Goal: Information Seeking & Learning: Learn about a topic

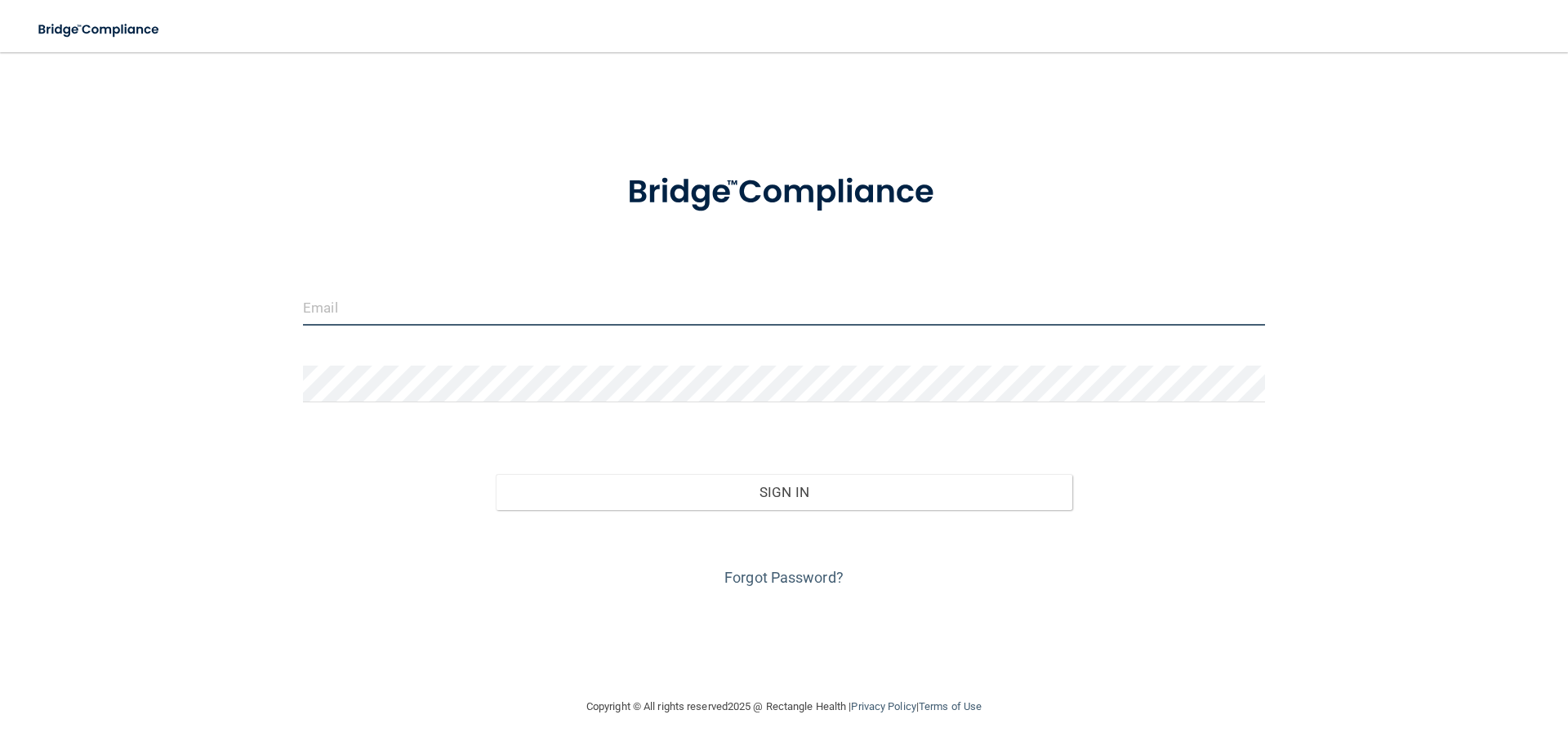
click at [549, 303] on input "email" at bounding box center [784, 307] width 962 height 36
type input "[PERSON_NAME][EMAIL_ADDRESS][DOMAIN_NAME]"
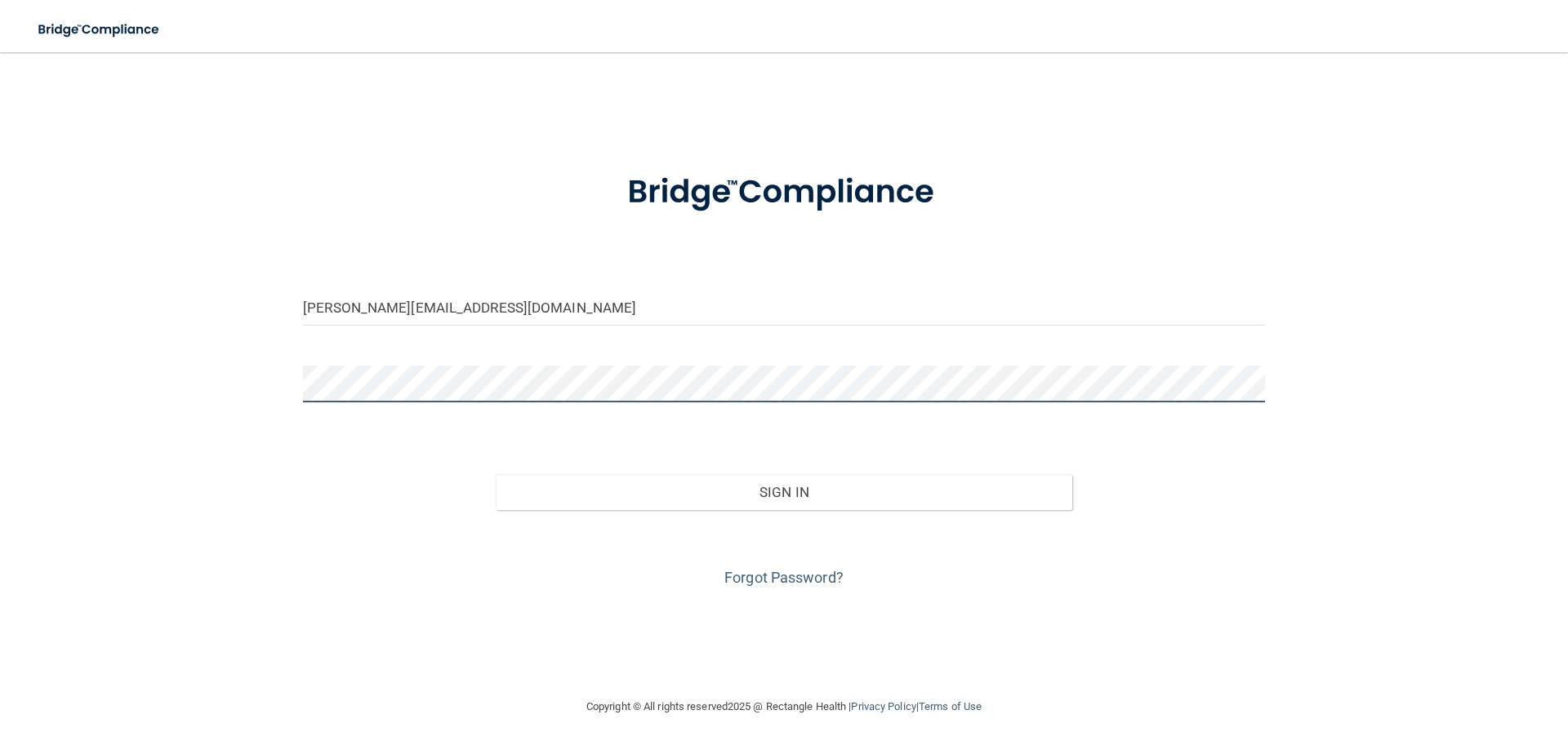
click at [496, 474] on button "Sign In" at bounding box center [784, 492] width 577 height 36
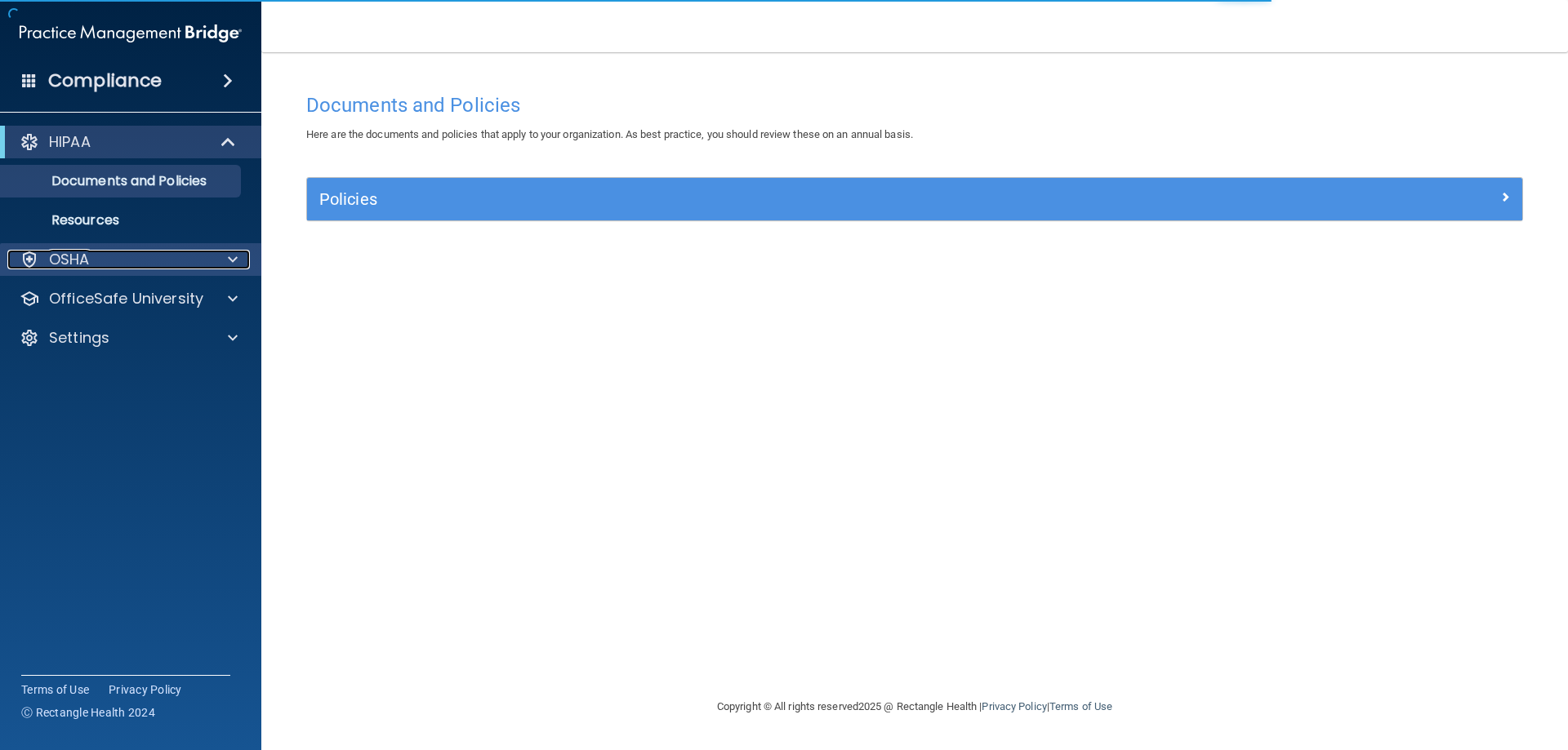
click at [75, 267] on p "OSHA" at bounding box center [69, 260] width 41 height 20
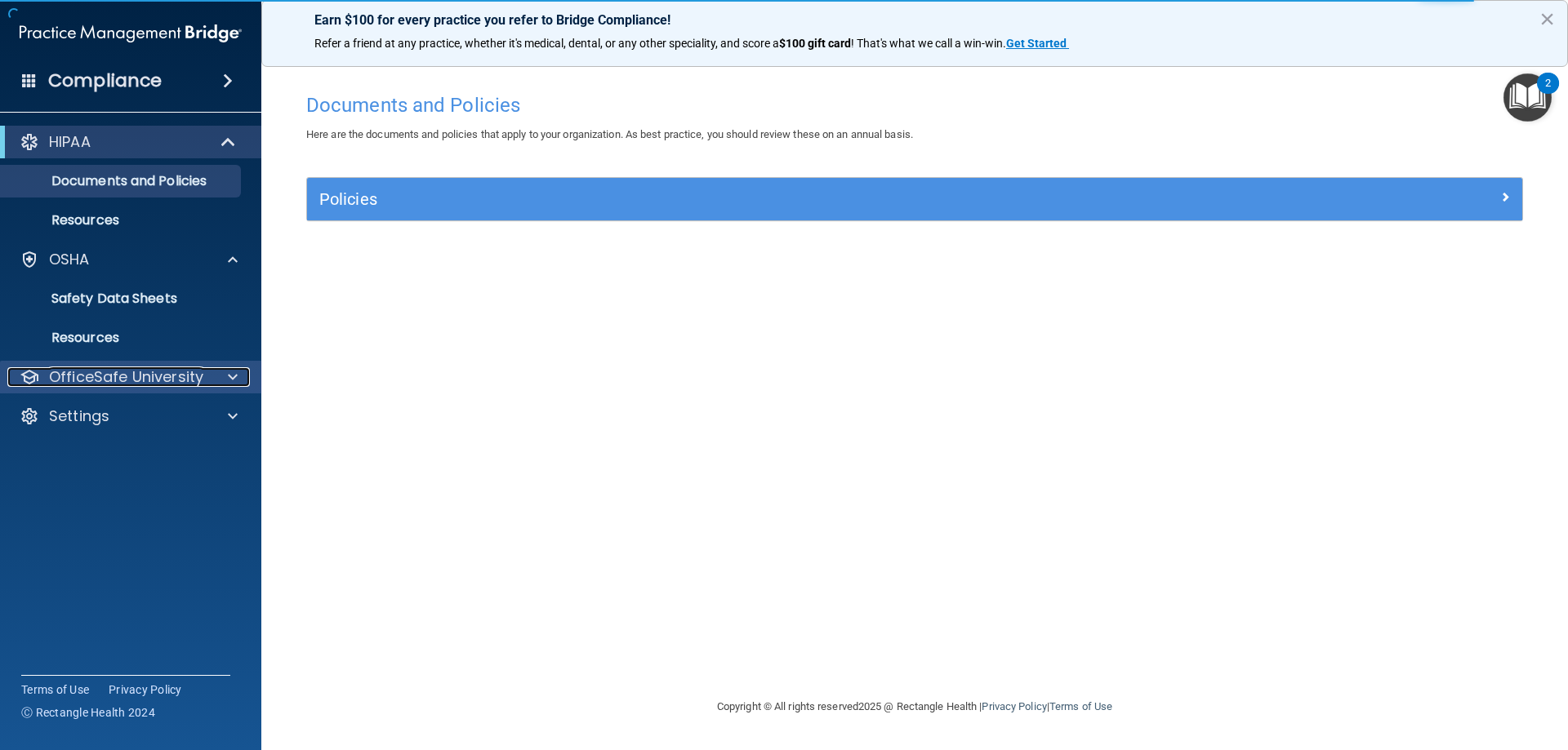
click at [116, 378] on p "OfficeSafe University" at bounding box center [126, 377] width 154 height 20
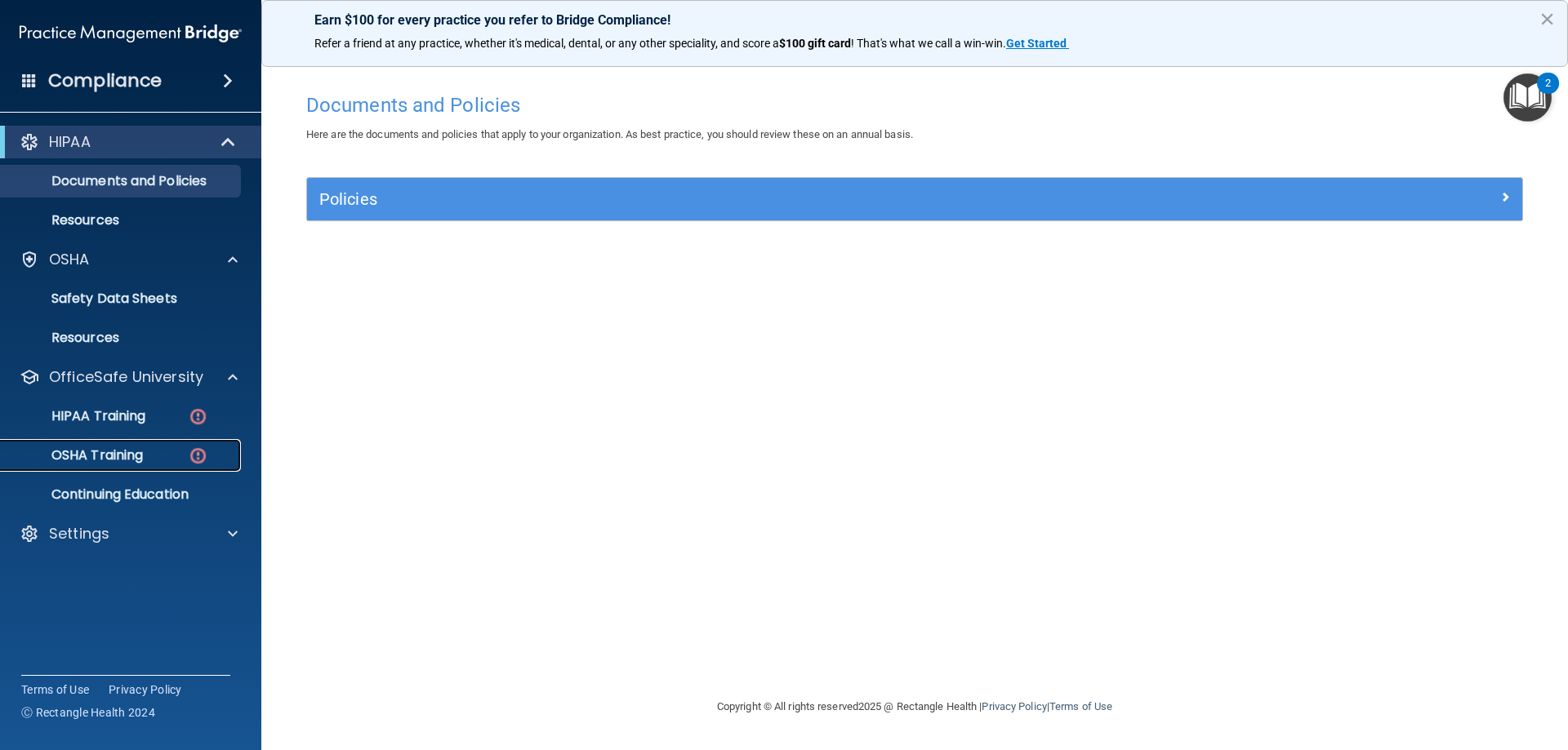
click at [105, 457] on p "OSHA Training" at bounding box center [77, 455] width 132 height 17
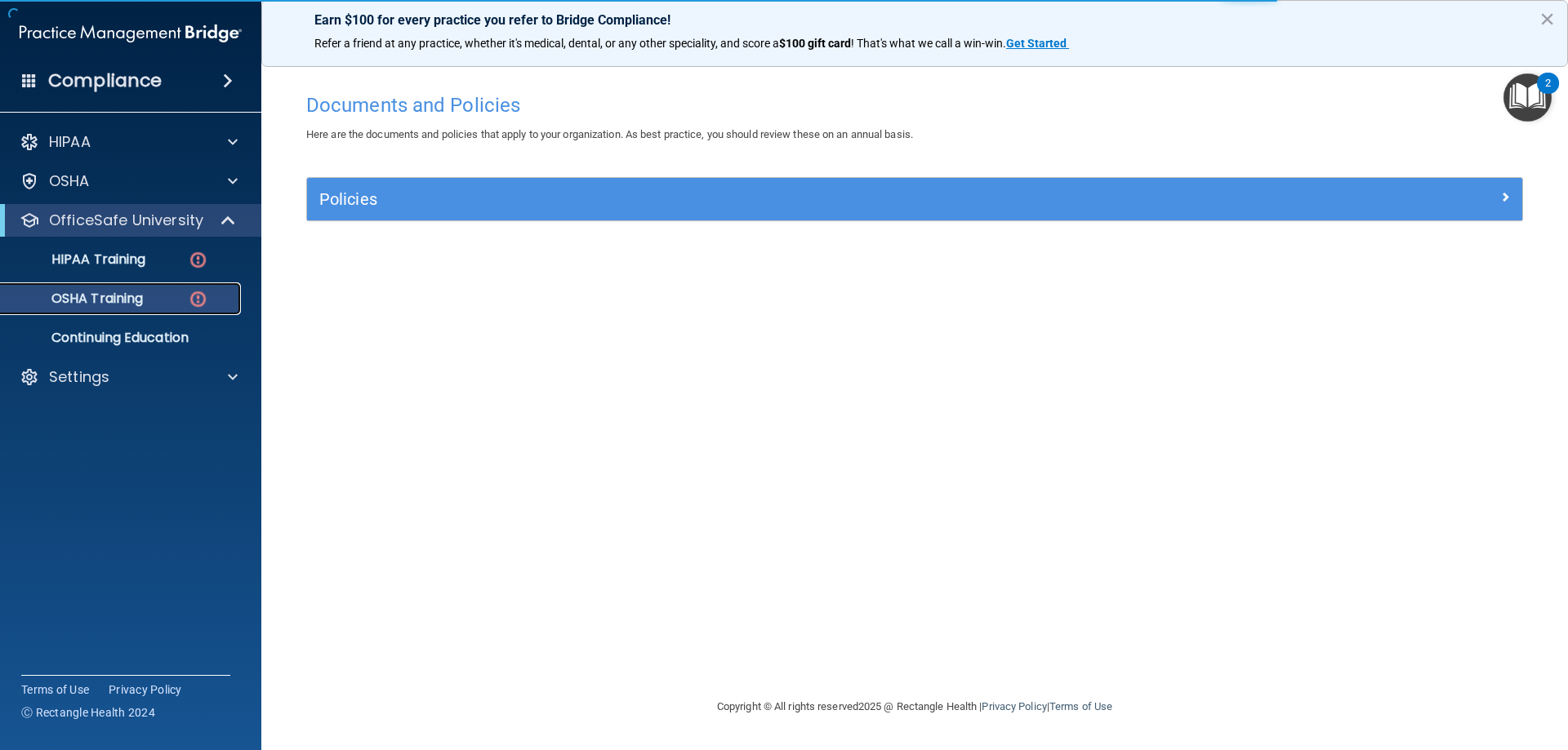
click at [132, 296] on p "OSHA Training" at bounding box center [77, 299] width 132 height 17
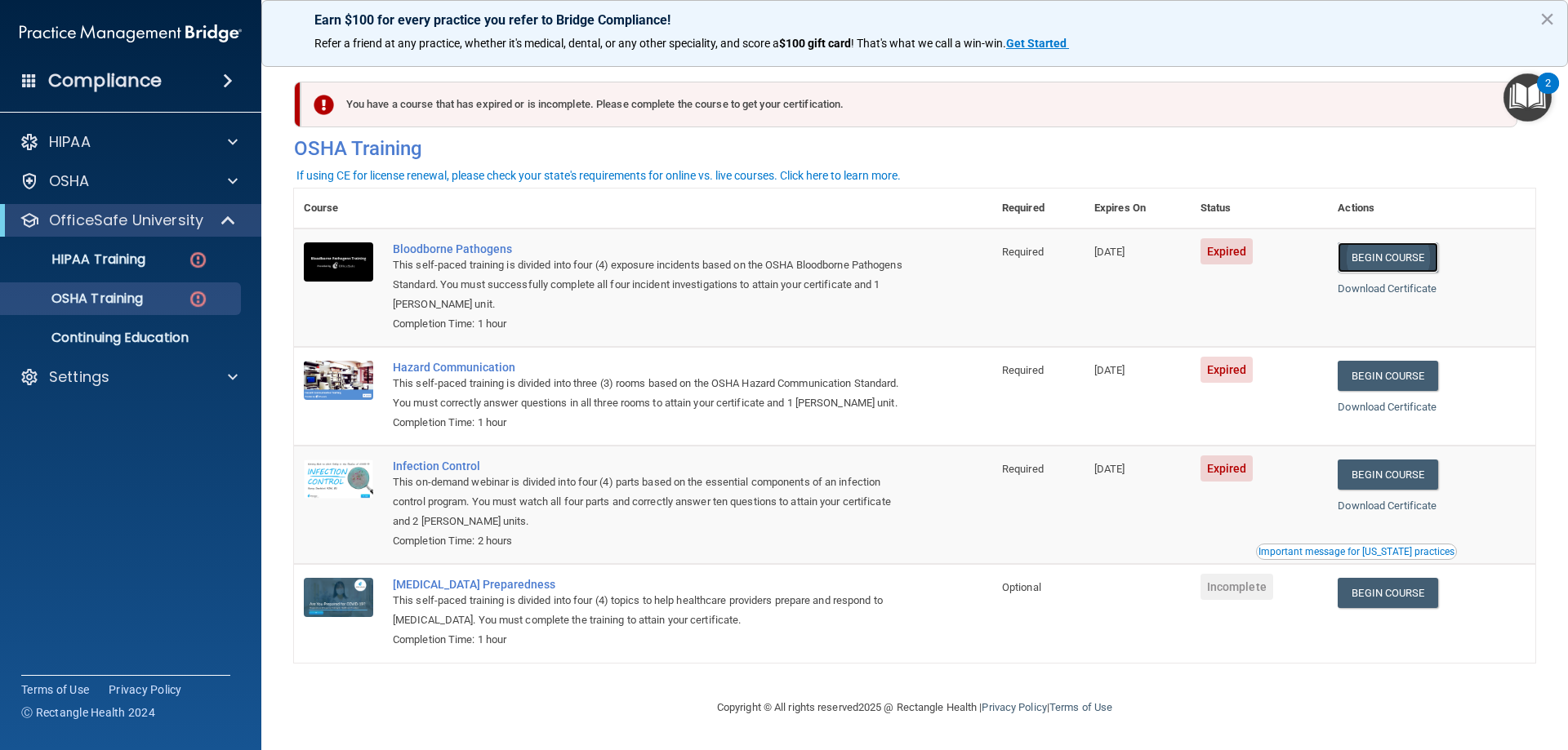
click at [1368, 257] on link "Begin Course" at bounding box center [1387, 257] width 99 height 30
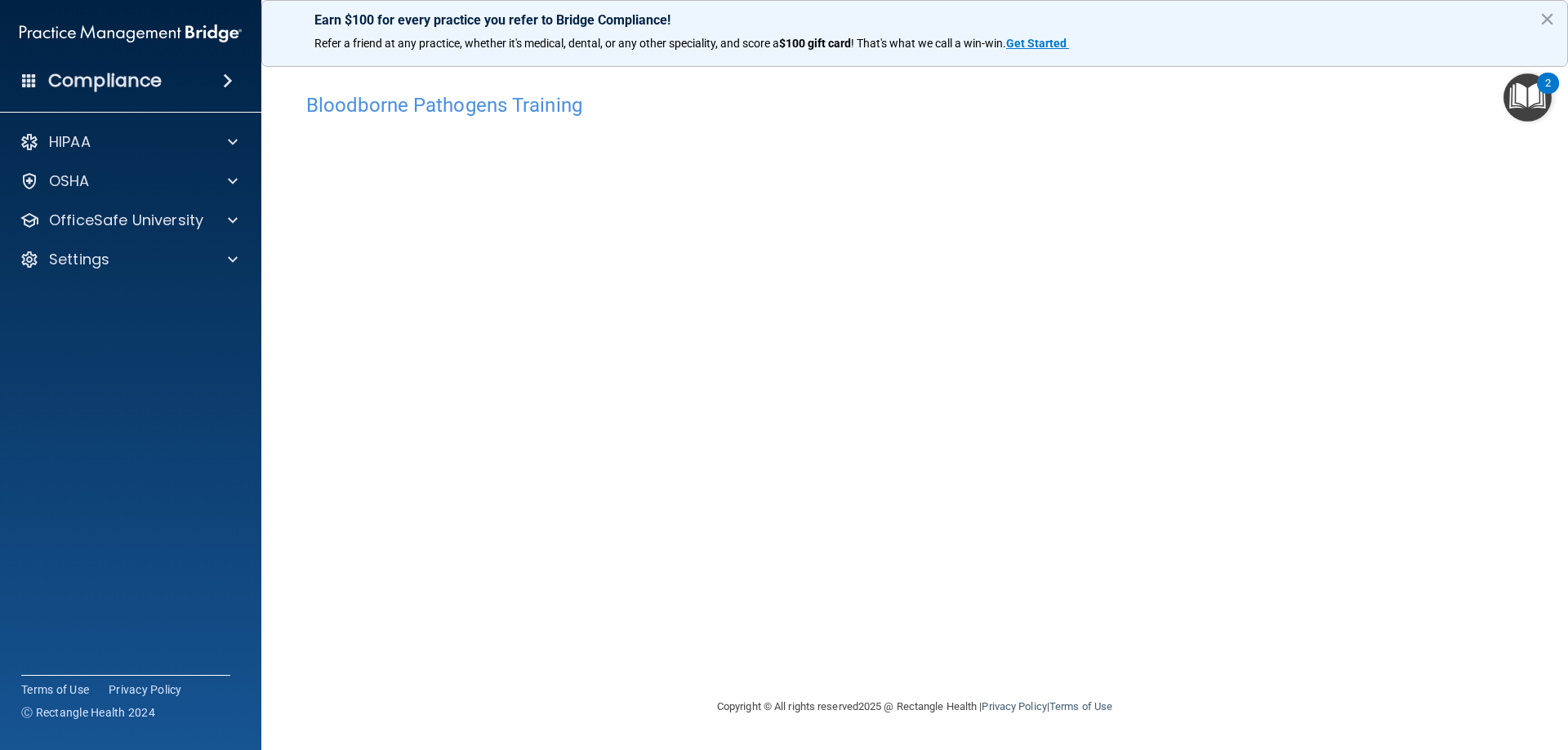
click at [719, 640] on div "Bloodborne Pathogens Training This course doesn’t expire until 09/06/2025. Are …" at bounding box center [914, 392] width 1241 height 613
click at [132, 224] on p "OfficeSafe University" at bounding box center [126, 220] width 154 height 20
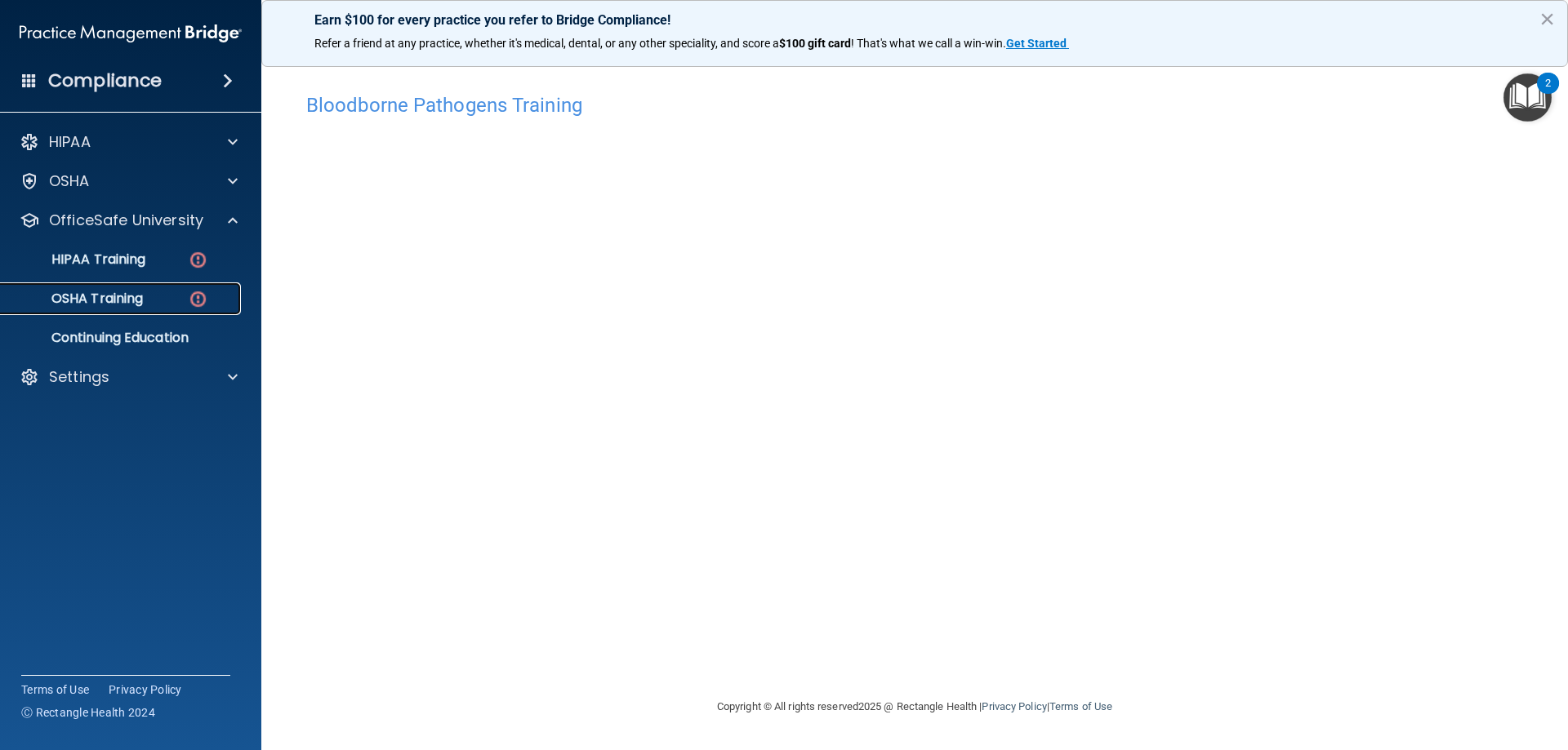
click at [147, 301] on div "OSHA Training" at bounding box center [122, 299] width 223 height 17
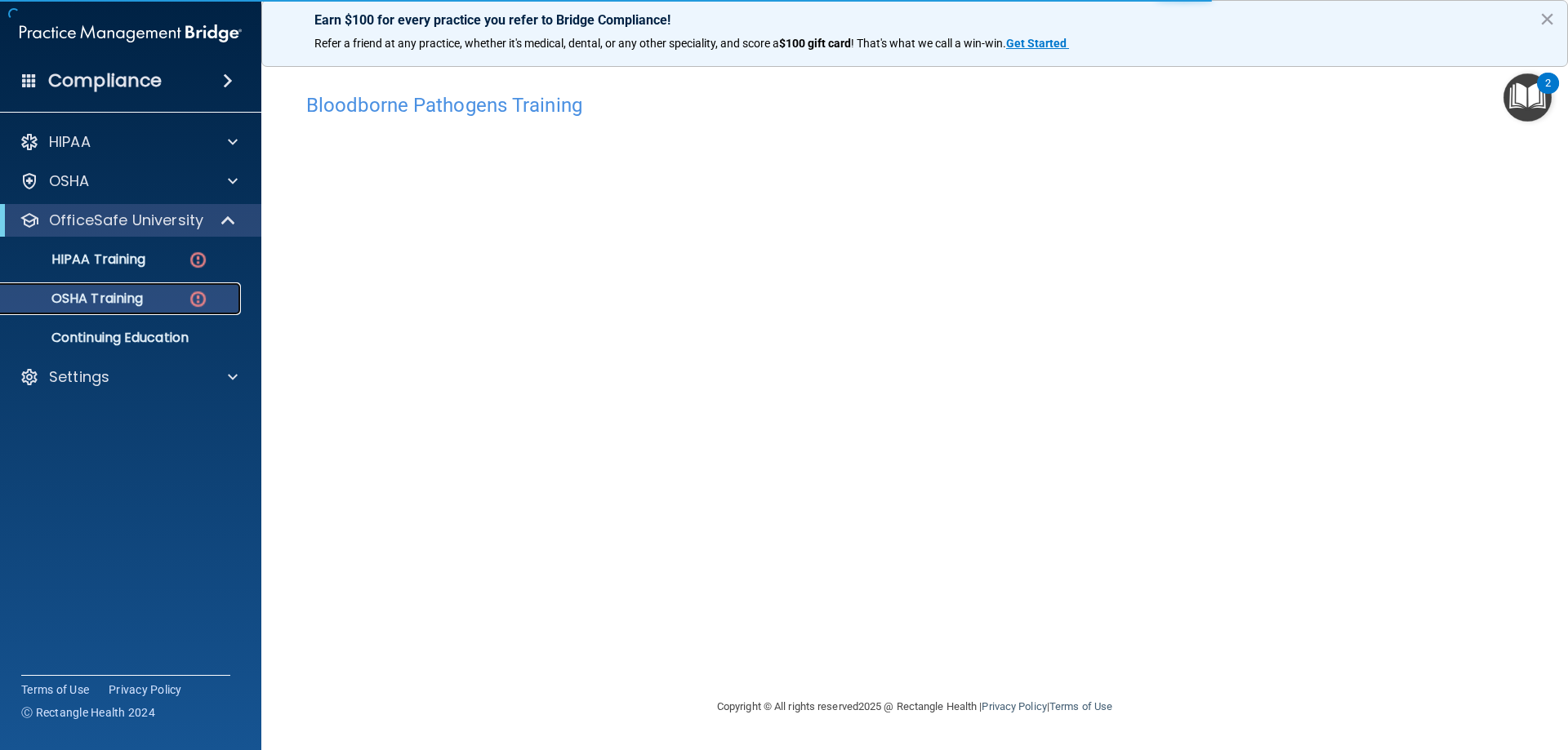
click at [129, 301] on p "OSHA Training" at bounding box center [77, 299] width 132 height 17
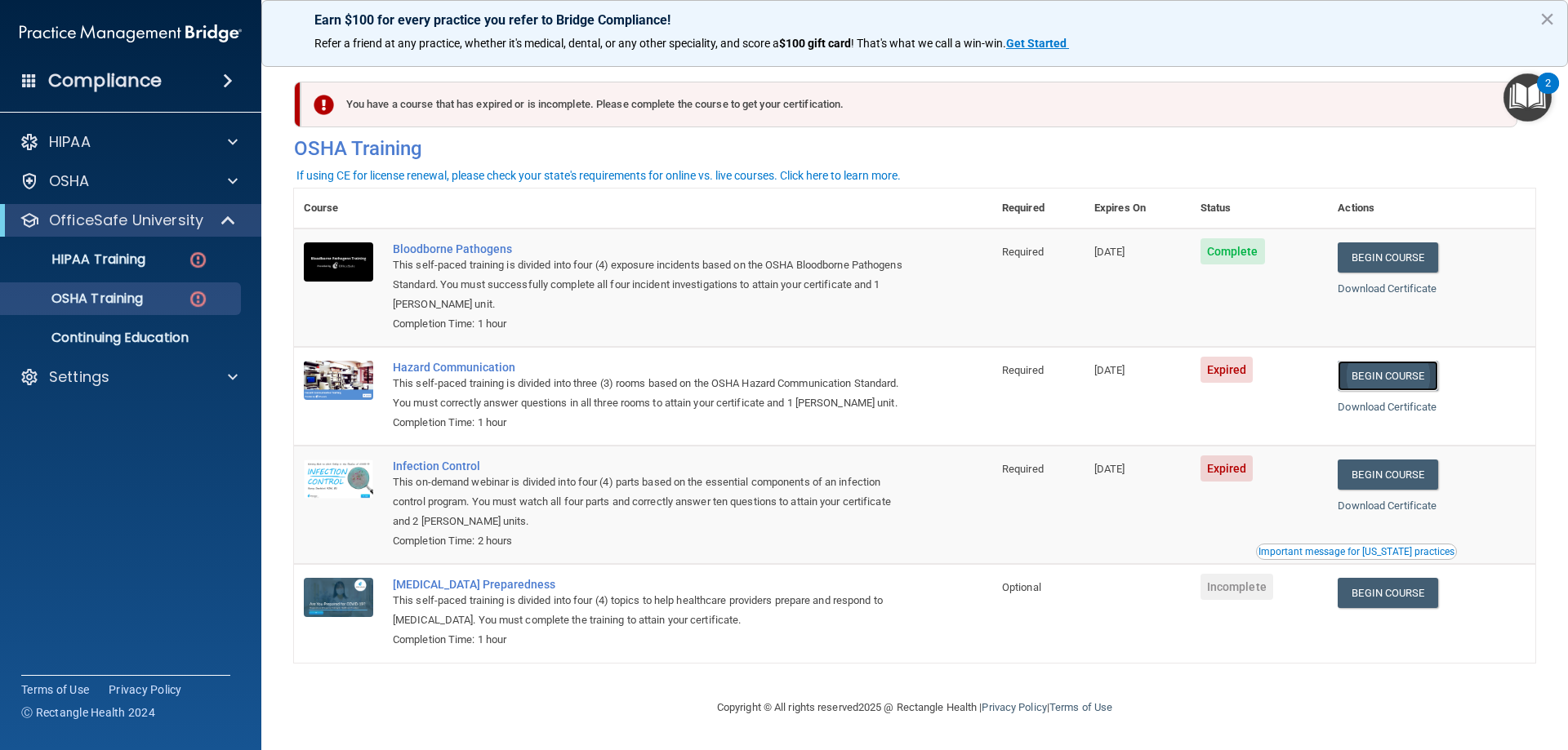
click at [1373, 386] on link "Begin Course" at bounding box center [1387, 376] width 99 height 30
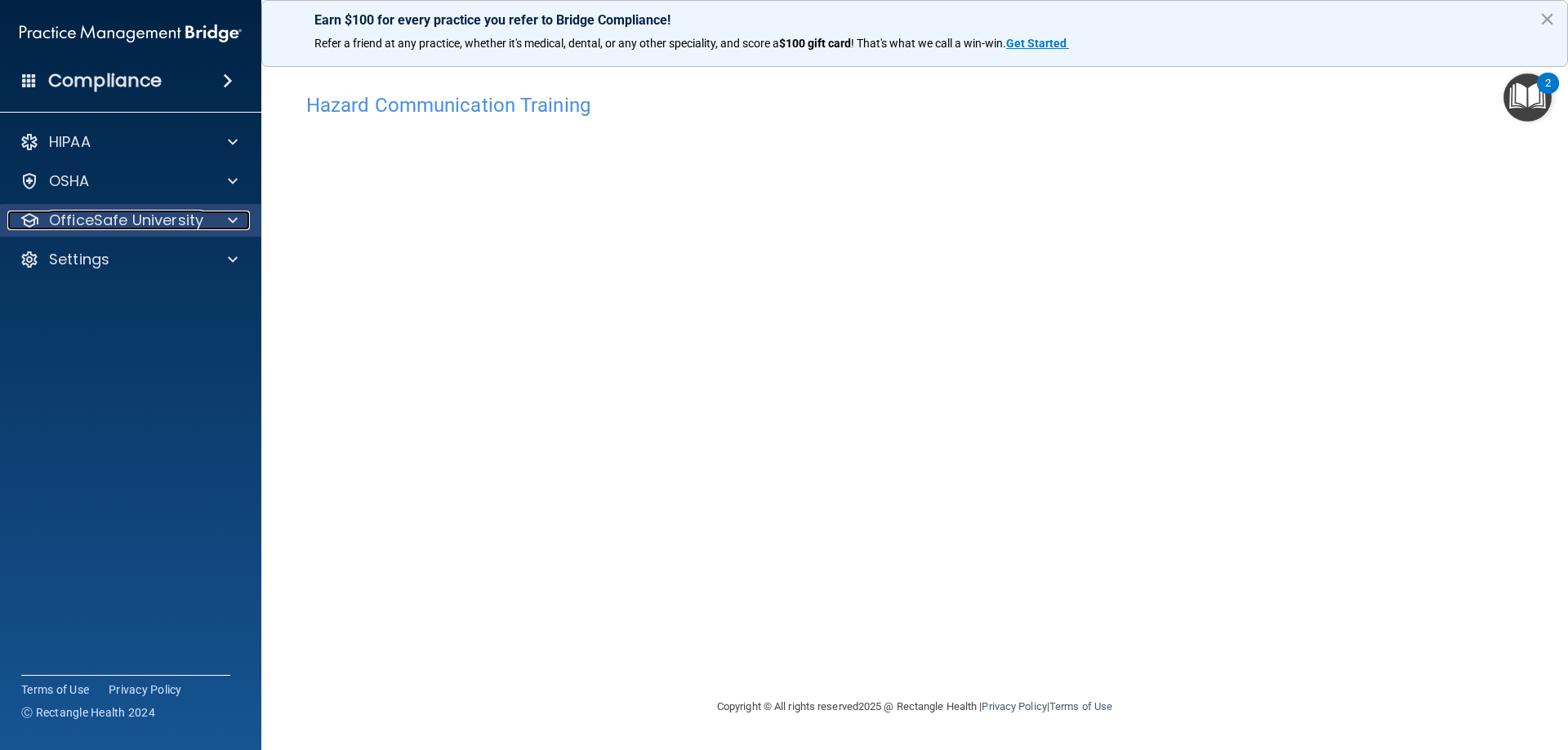
click at [162, 219] on p "OfficeSafe University" at bounding box center [126, 220] width 154 height 20
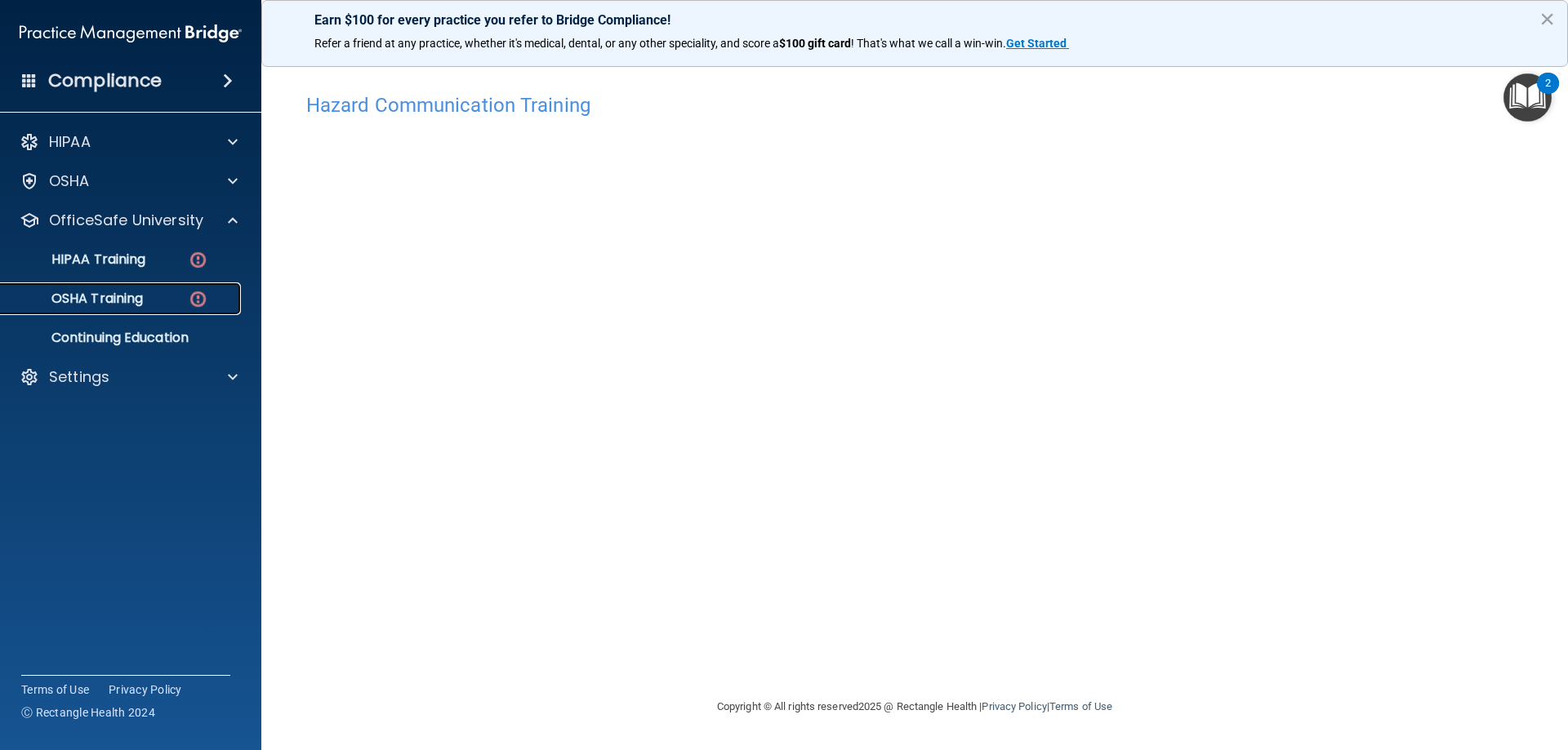
click at [180, 298] on div "OSHA Training" at bounding box center [122, 299] width 223 height 17
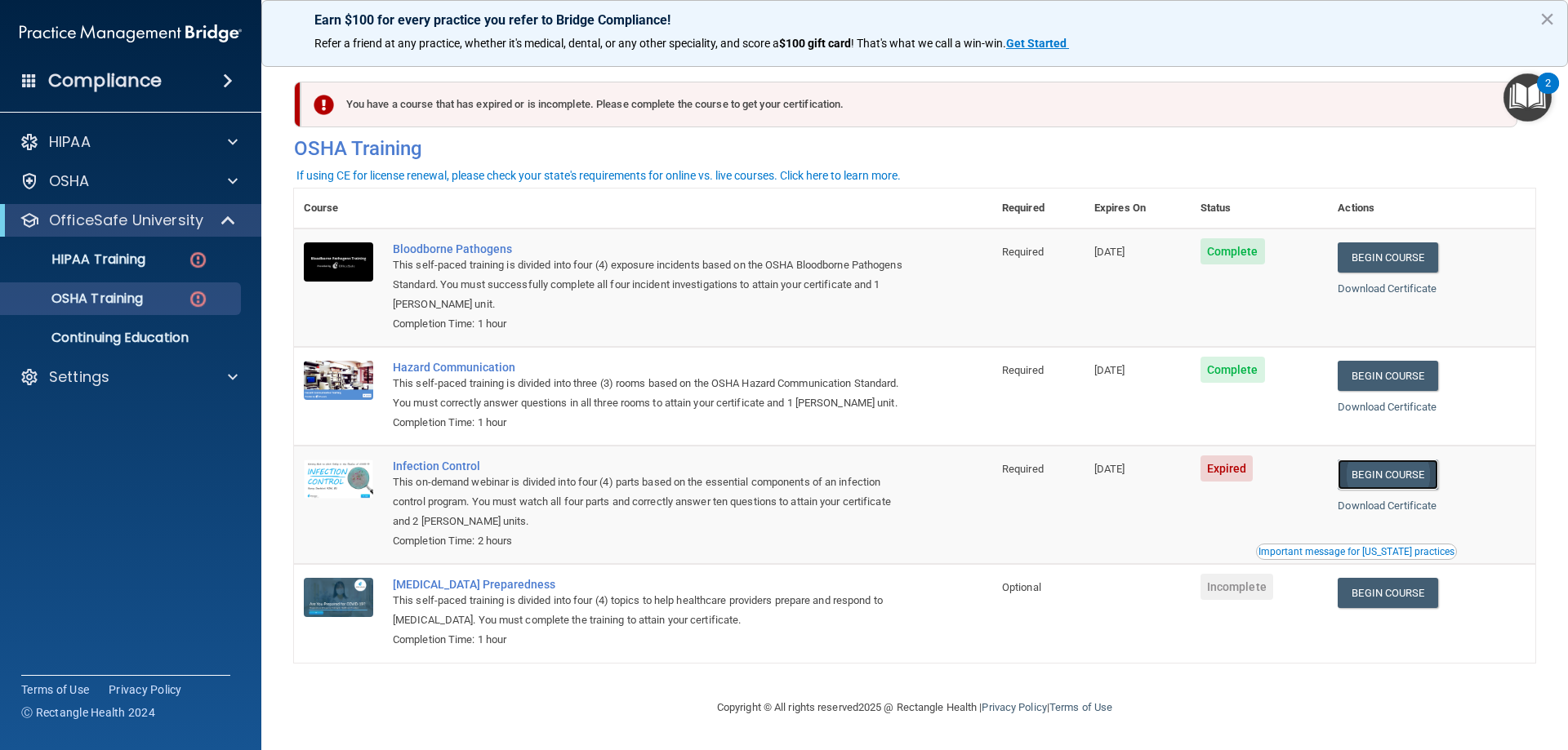
click at [1388, 490] on link "Begin Course" at bounding box center [1387, 474] width 99 height 30
click at [143, 293] on p "OSHA Training" at bounding box center [77, 299] width 132 height 17
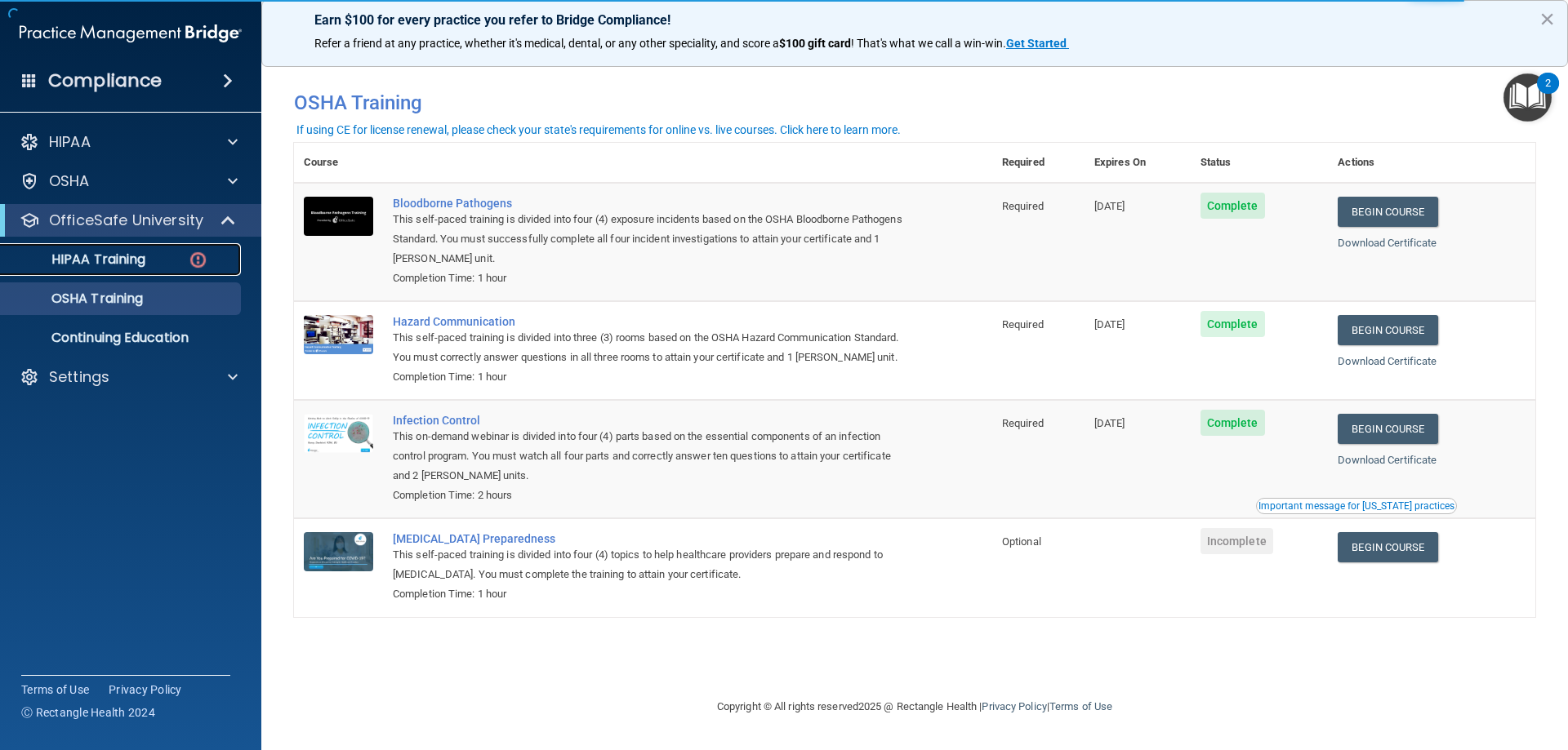
click at [88, 261] on p "HIPAA Training" at bounding box center [78, 260] width 135 height 17
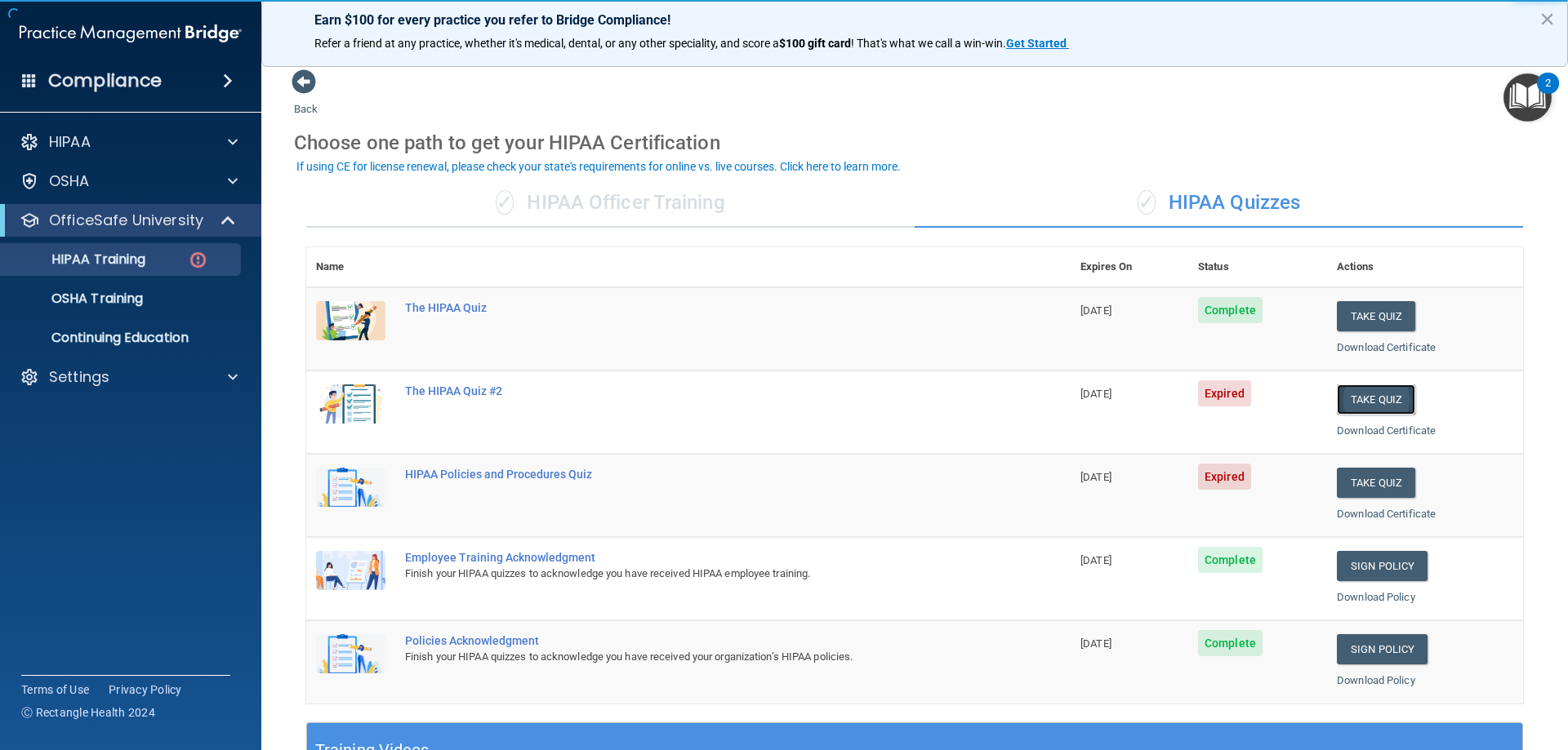
click at [1353, 393] on button "Take Quiz" at bounding box center [1375, 400] width 79 height 30
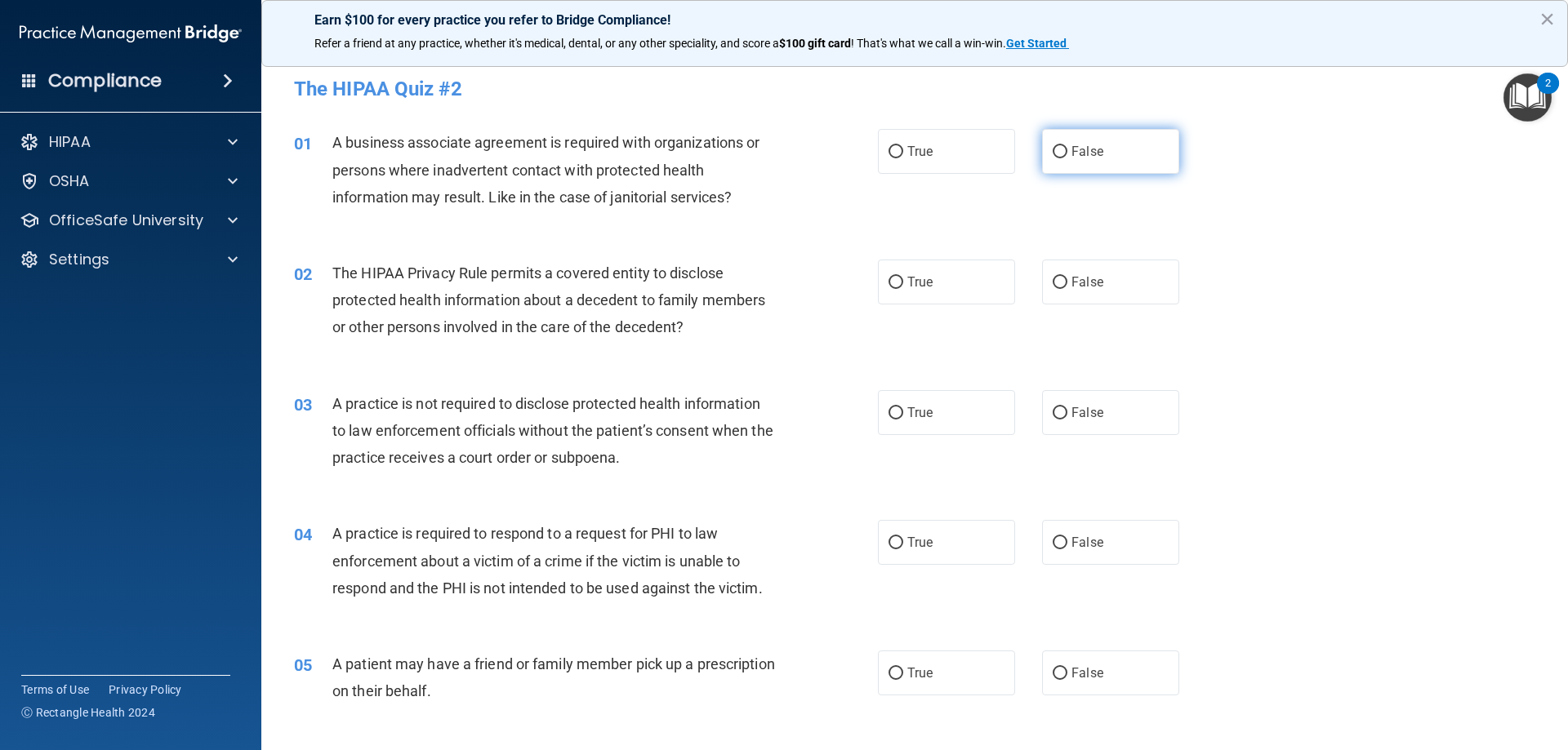
click at [1140, 156] on label "False" at bounding box center [1110, 151] width 137 height 45
click at [1067, 156] on input "False" at bounding box center [1060, 152] width 15 height 12
radio input "true"
click at [931, 156] on label "True" at bounding box center [946, 151] width 137 height 45
click at [903, 156] on input "True" at bounding box center [896, 152] width 15 height 12
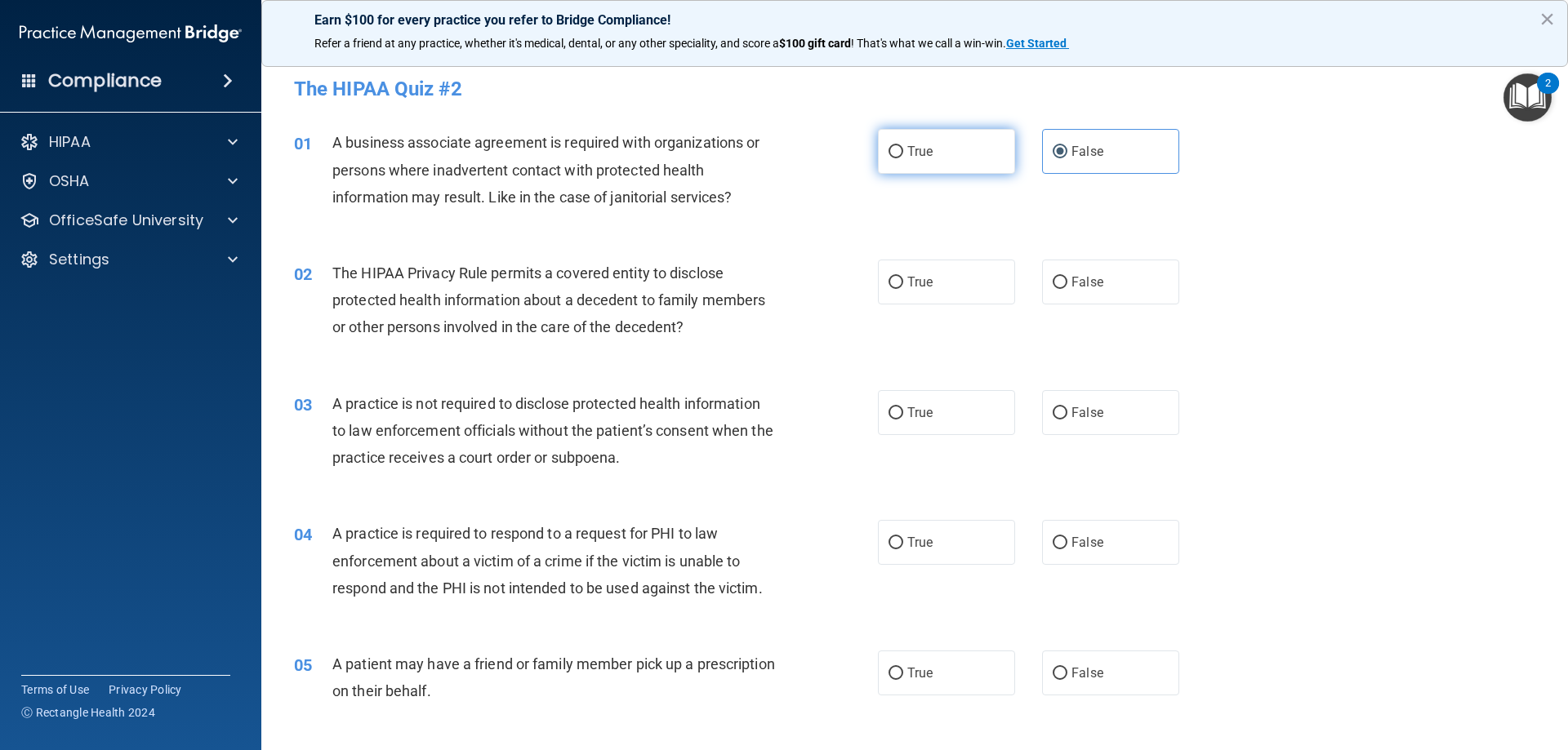
radio input "true"
radio input "false"
click at [1100, 283] on label "False" at bounding box center [1110, 282] width 137 height 45
click at [1067, 283] on input "False" at bounding box center [1060, 282] width 15 height 12
radio input "true"
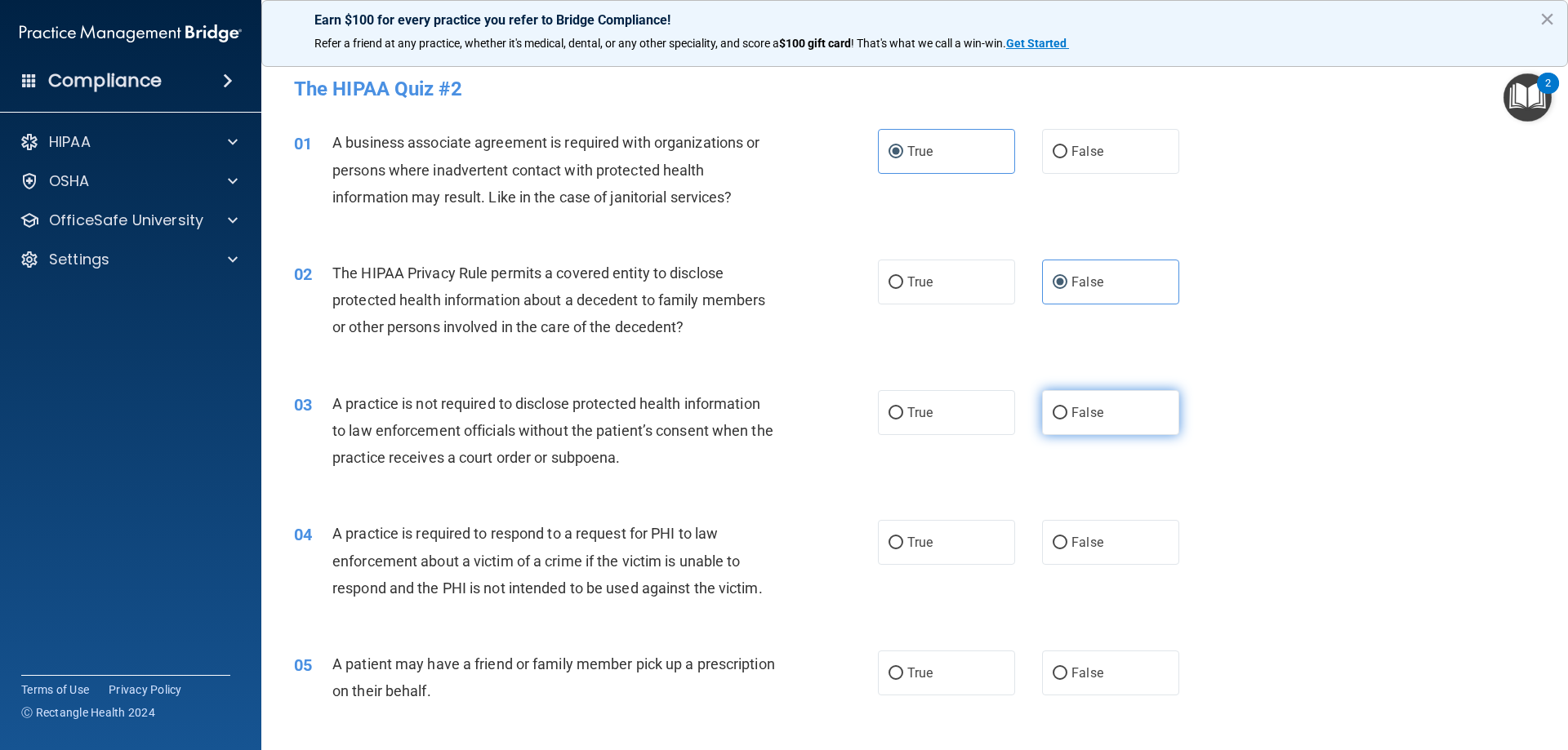
click at [1072, 406] on span "False" at bounding box center [1087, 412] width 31 height 16
click at [1067, 407] on input "False" at bounding box center [1060, 413] width 15 height 12
radio input "true"
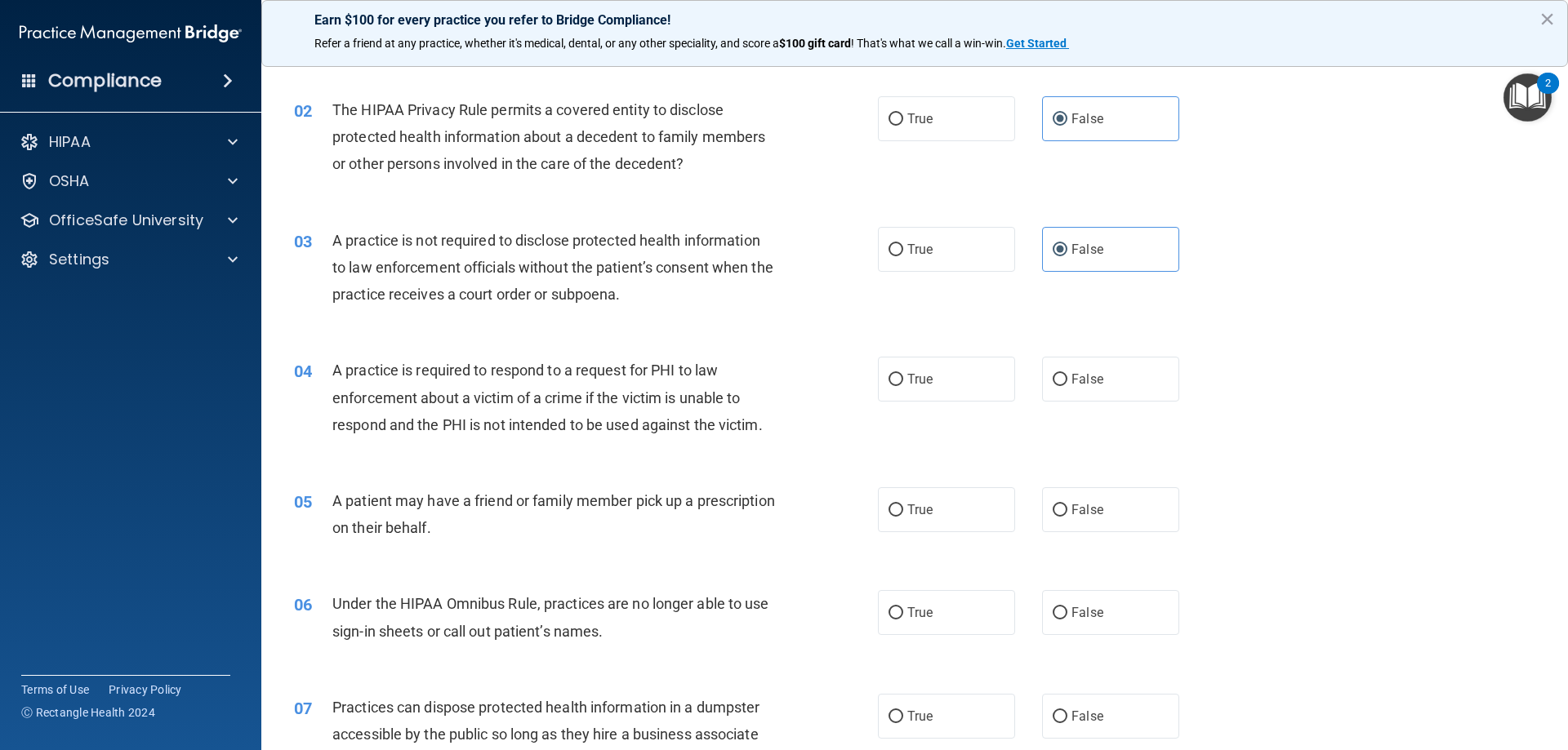
scroll to position [245, 0]
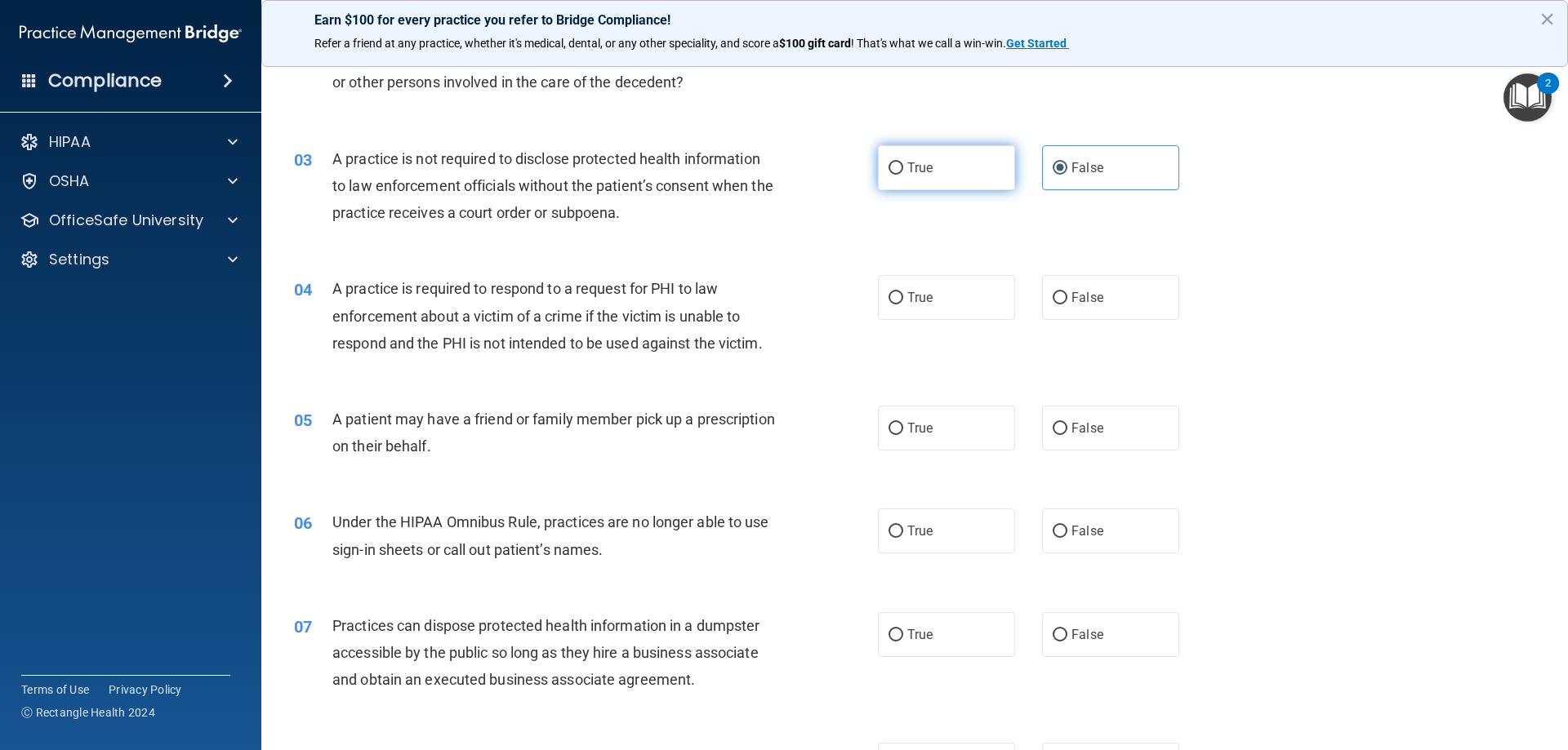
click at [939, 162] on label "True" at bounding box center [946, 168] width 137 height 45
click at [903, 162] on input "True" at bounding box center [896, 168] width 15 height 12
radio input "true"
radio input "false"
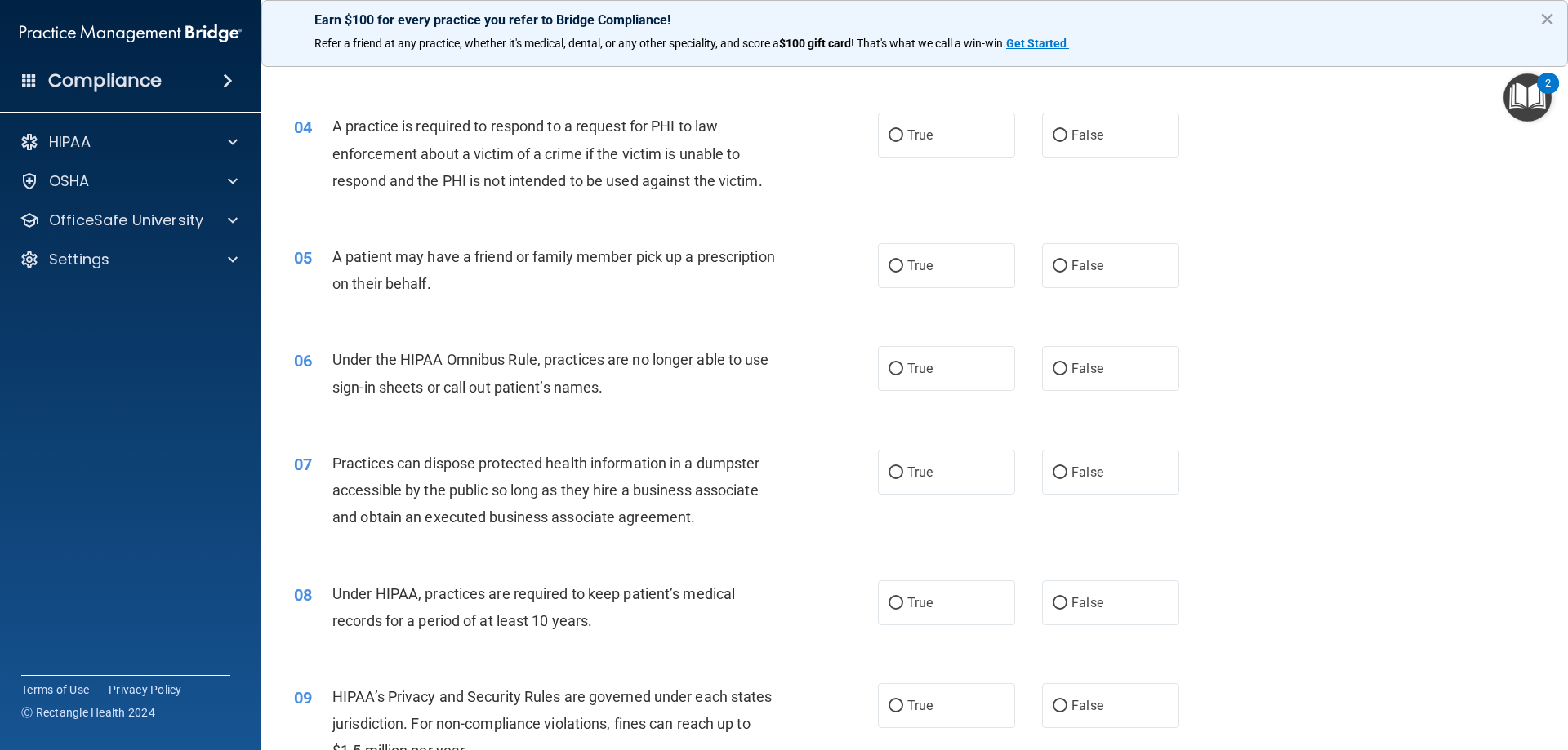
scroll to position [408, 0]
click at [1067, 148] on label "False" at bounding box center [1110, 134] width 137 height 45
click at [1067, 142] on input "False" at bounding box center [1060, 135] width 15 height 12
radio input "true"
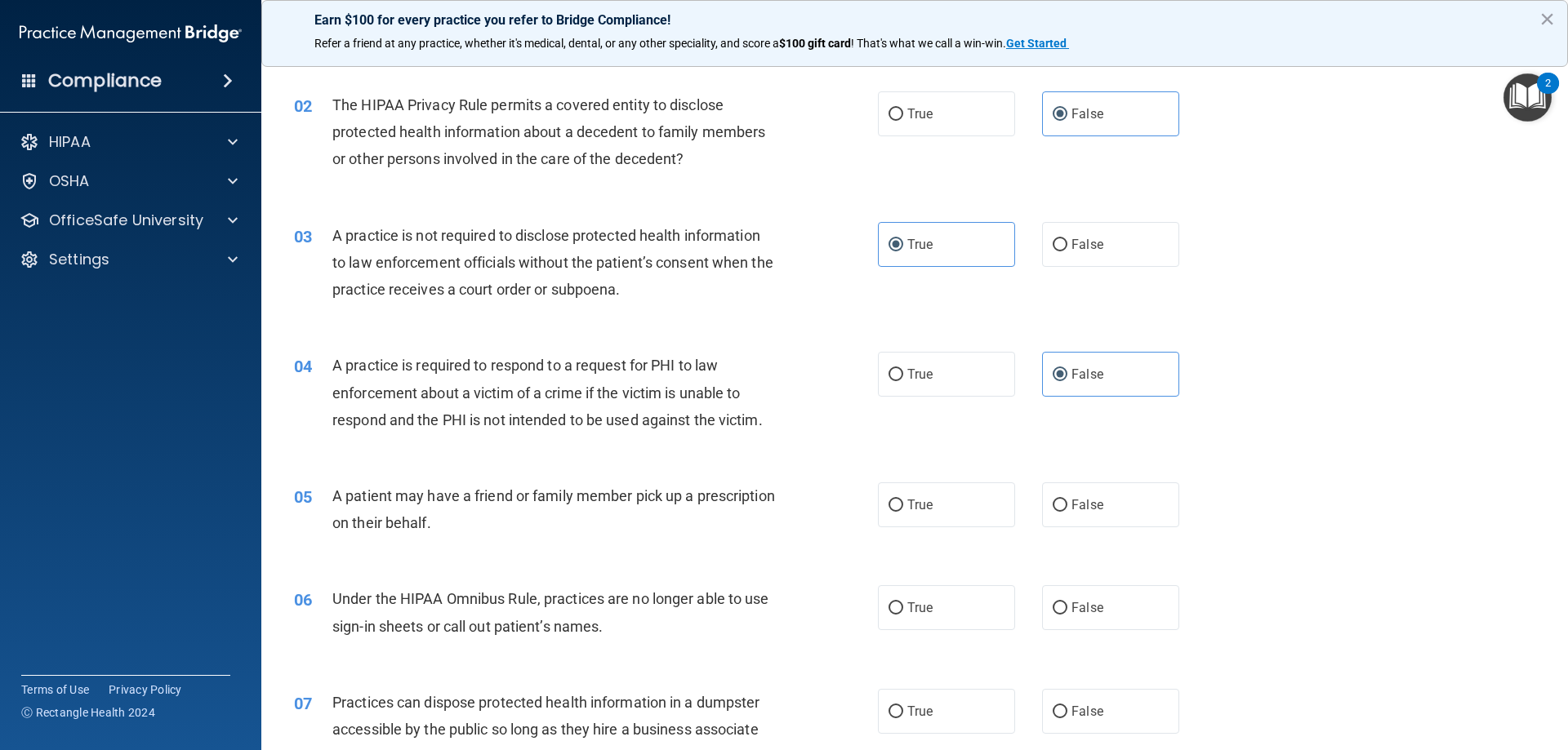
scroll to position [163, 0]
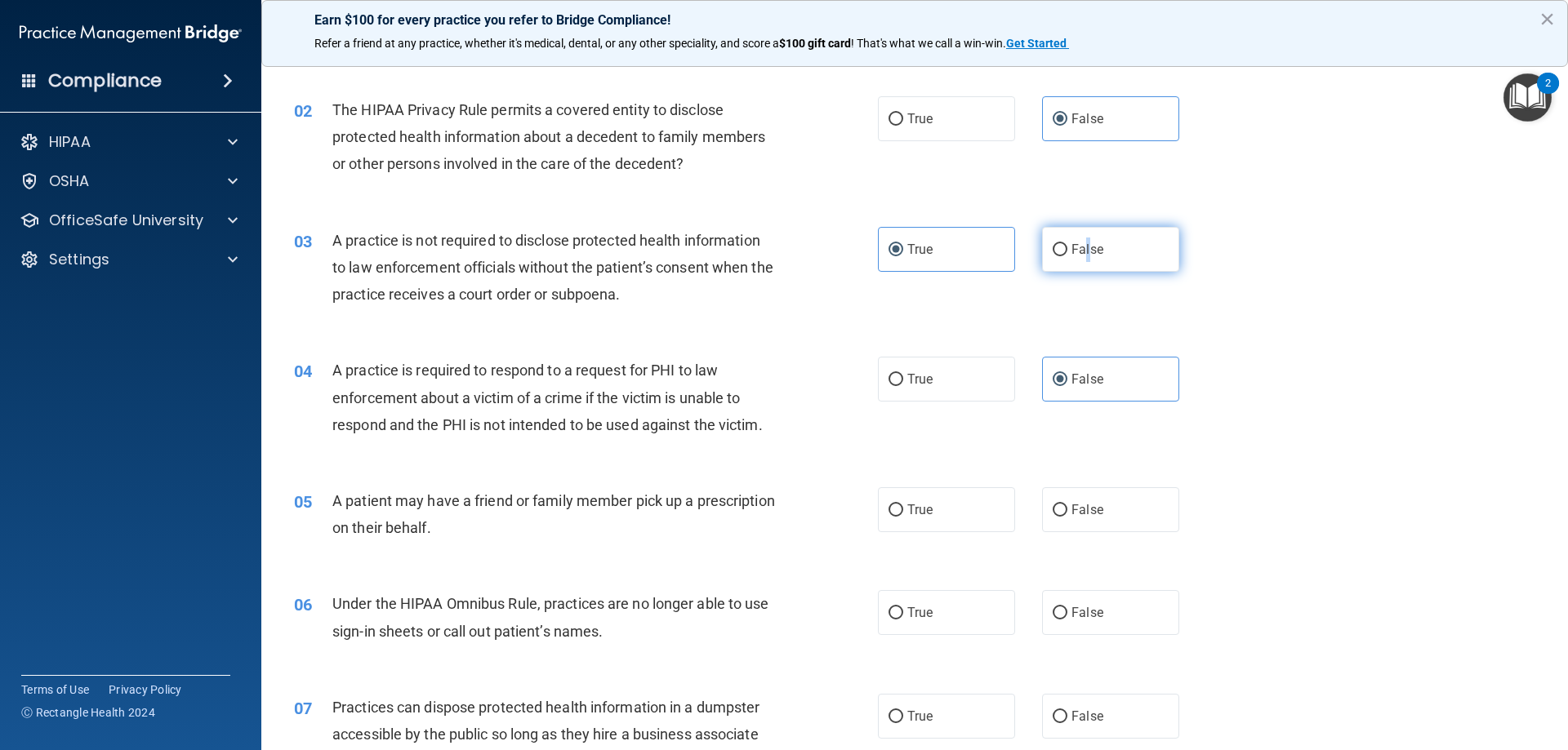
click at [1080, 257] on label "False" at bounding box center [1110, 249] width 137 height 45
click at [1075, 250] on span "False" at bounding box center [1087, 249] width 31 height 16
click at [1067, 250] on input "False" at bounding box center [1060, 250] width 15 height 12
radio input "true"
radio input "false"
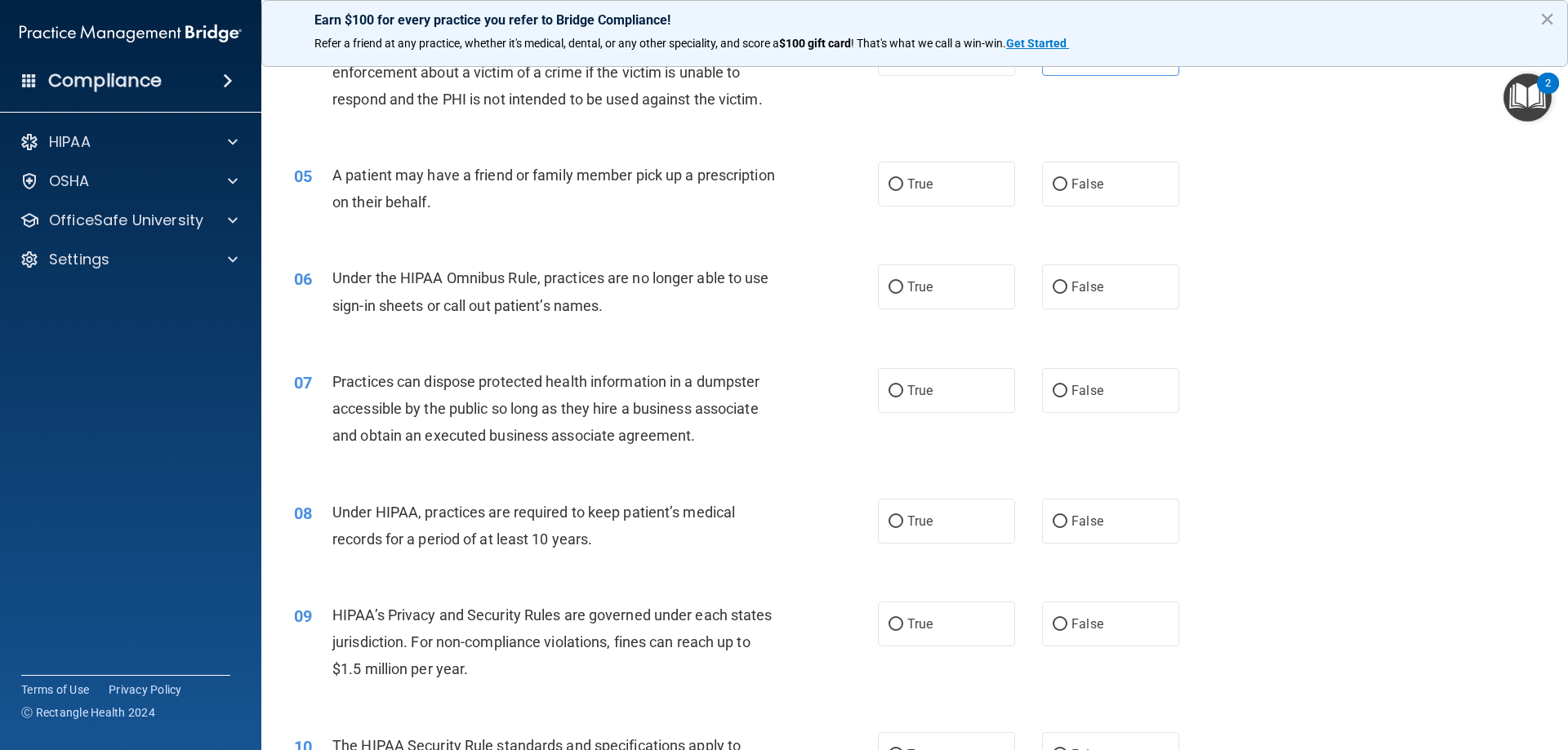
scroll to position [490, 0]
click at [937, 180] on label "True" at bounding box center [946, 183] width 137 height 45
click at [903, 180] on input "True" at bounding box center [896, 184] width 15 height 12
radio input "true"
click at [1083, 277] on label "False" at bounding box center [1110, 286] width 137 height 45
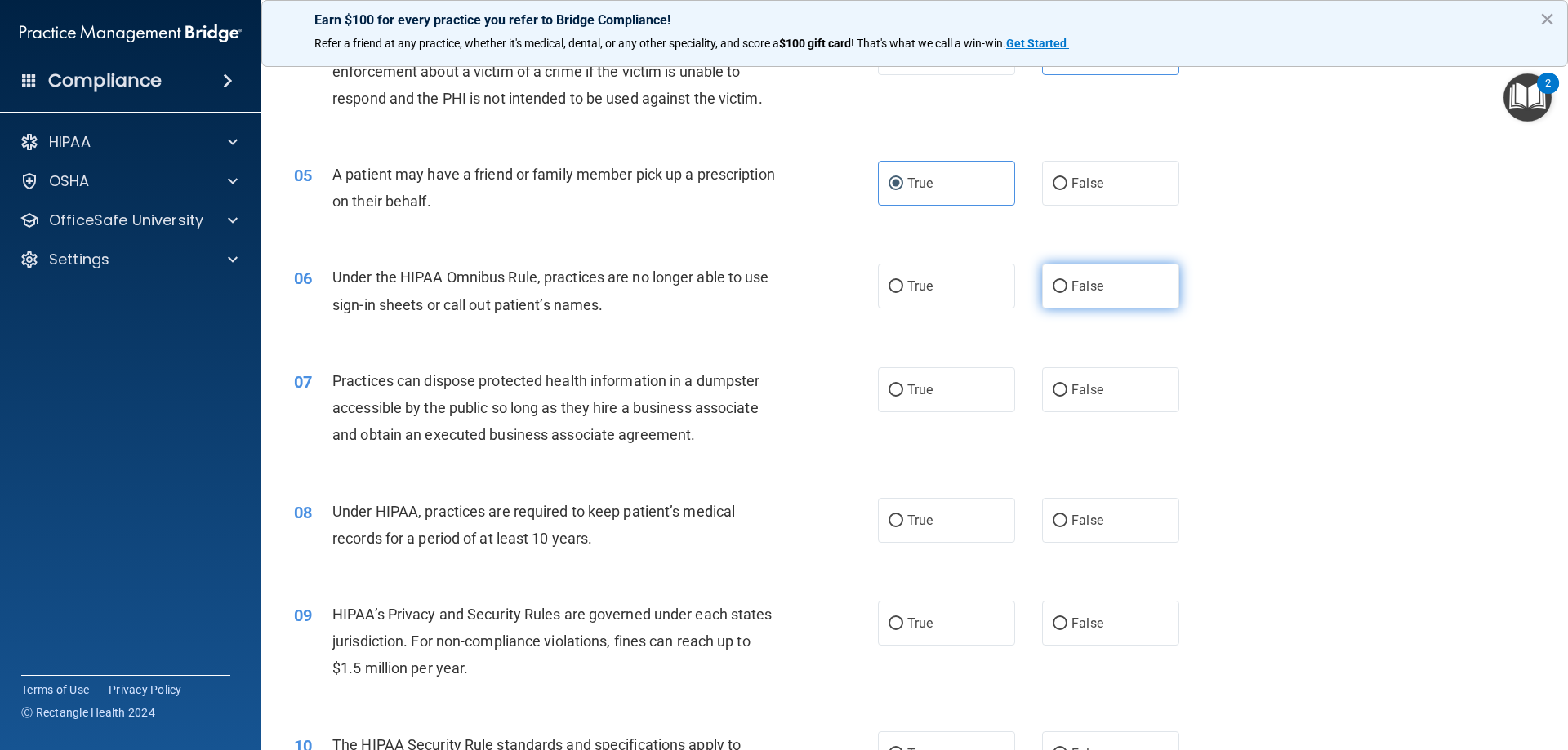
click at [1067, 281] on input "False" at bounding box center [1060, 286] width 15 height 12
radio input "true"
click at [1094, 398] on label "False" at bounding box center [1110, 390] width 137 height 45
click at [1067, 397] on input "False" at bounding box center [1060, 391] width 15 height 12
radio input "true"
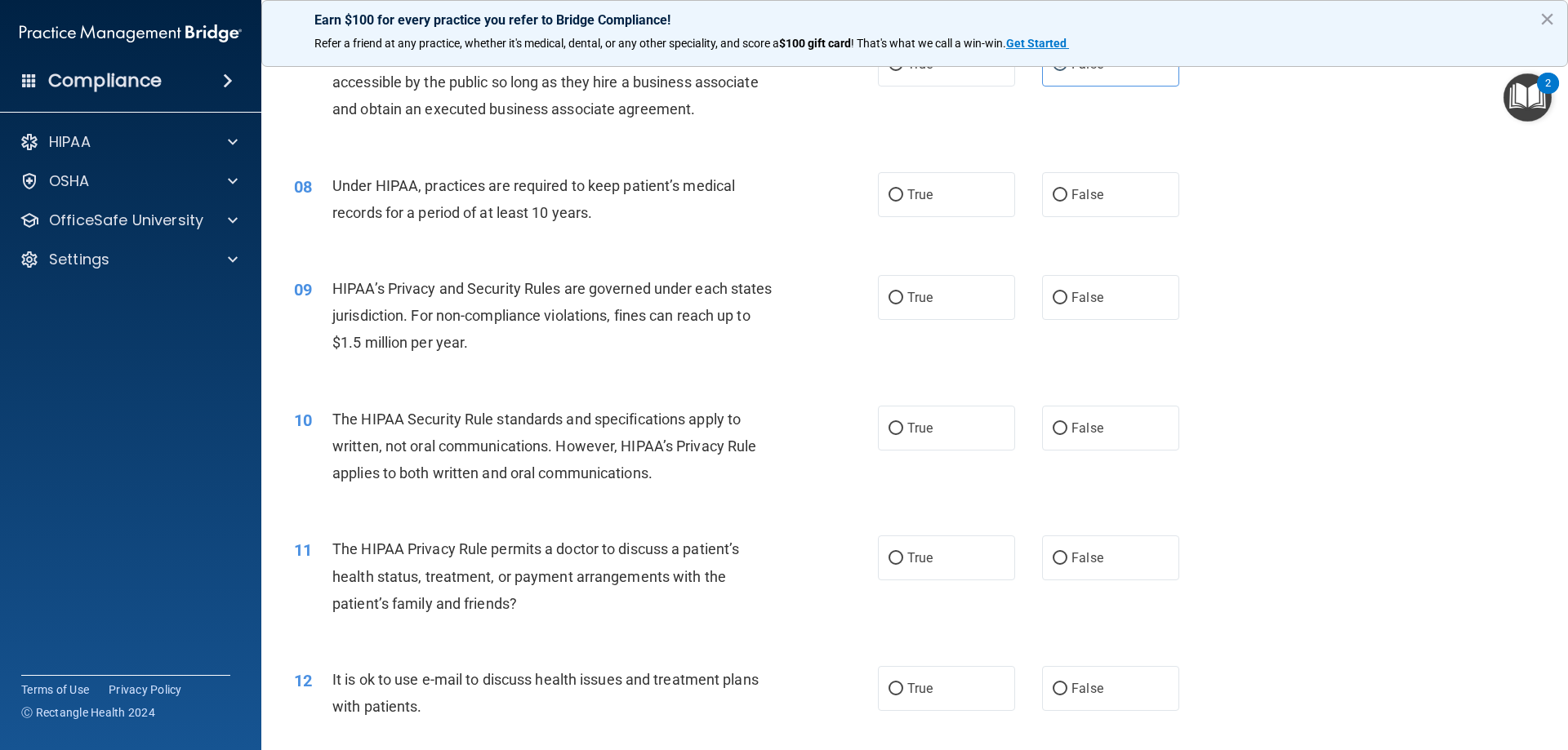
scroll to position [816, 0]
click at [909, 192] on span "True" at bounding box center [920, 194] width 26 height 16
click at [903, 192] on input "True" at bounding box center [896, 195] width 15 height 12
radio input "true"
click at [929, 435] on label "True" at bounding box center [946, 427] width 137 height 45
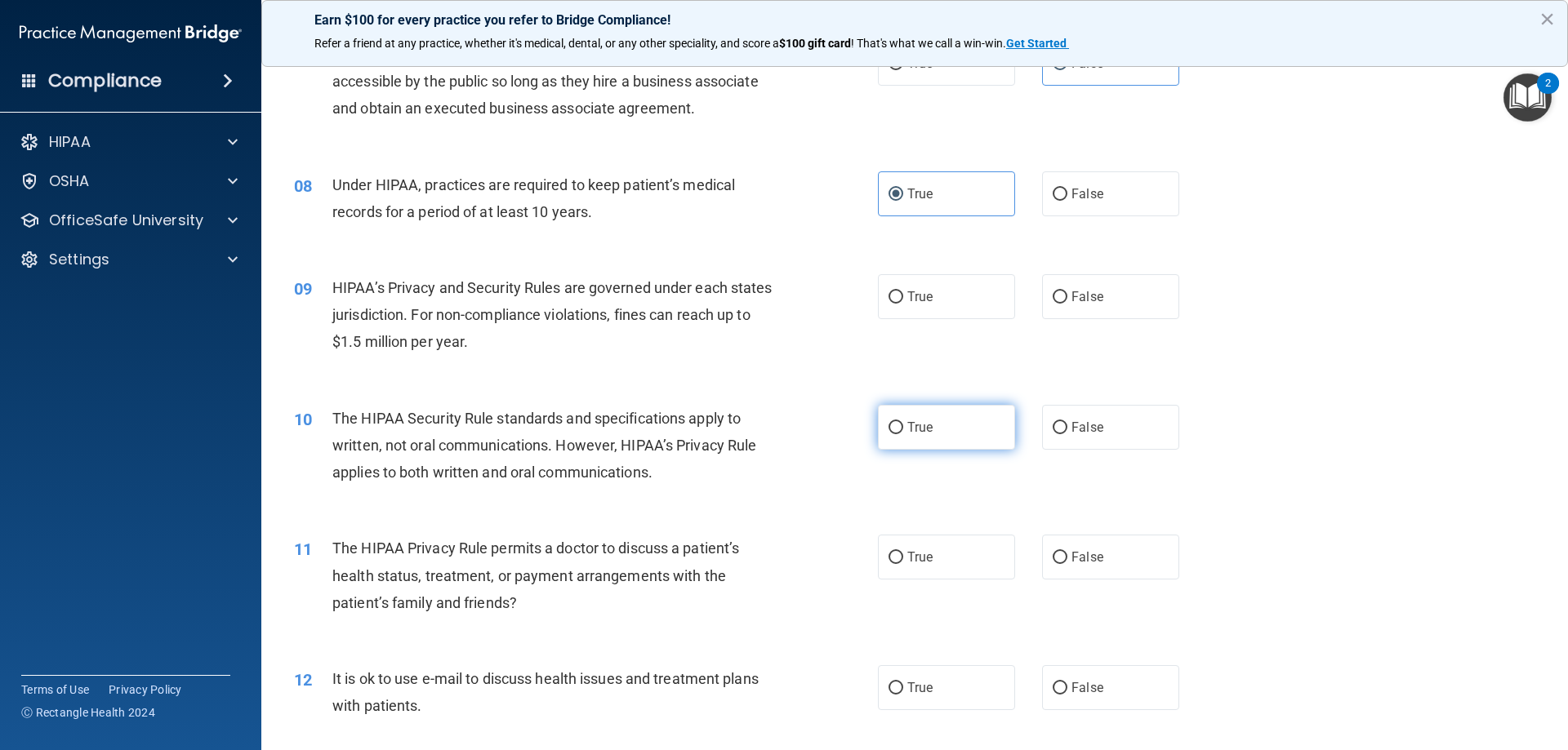
click at [903, 435] on input "True" at bounding box center [896, 428] width 15 height 12
radio input "true"
click at [926, 296] on span "True" at bounding box center [920, 296] width 26 height 16
click at [903, 296] on input "True" at bounding box center [896, 297] width 15 height 12
radio input "true"
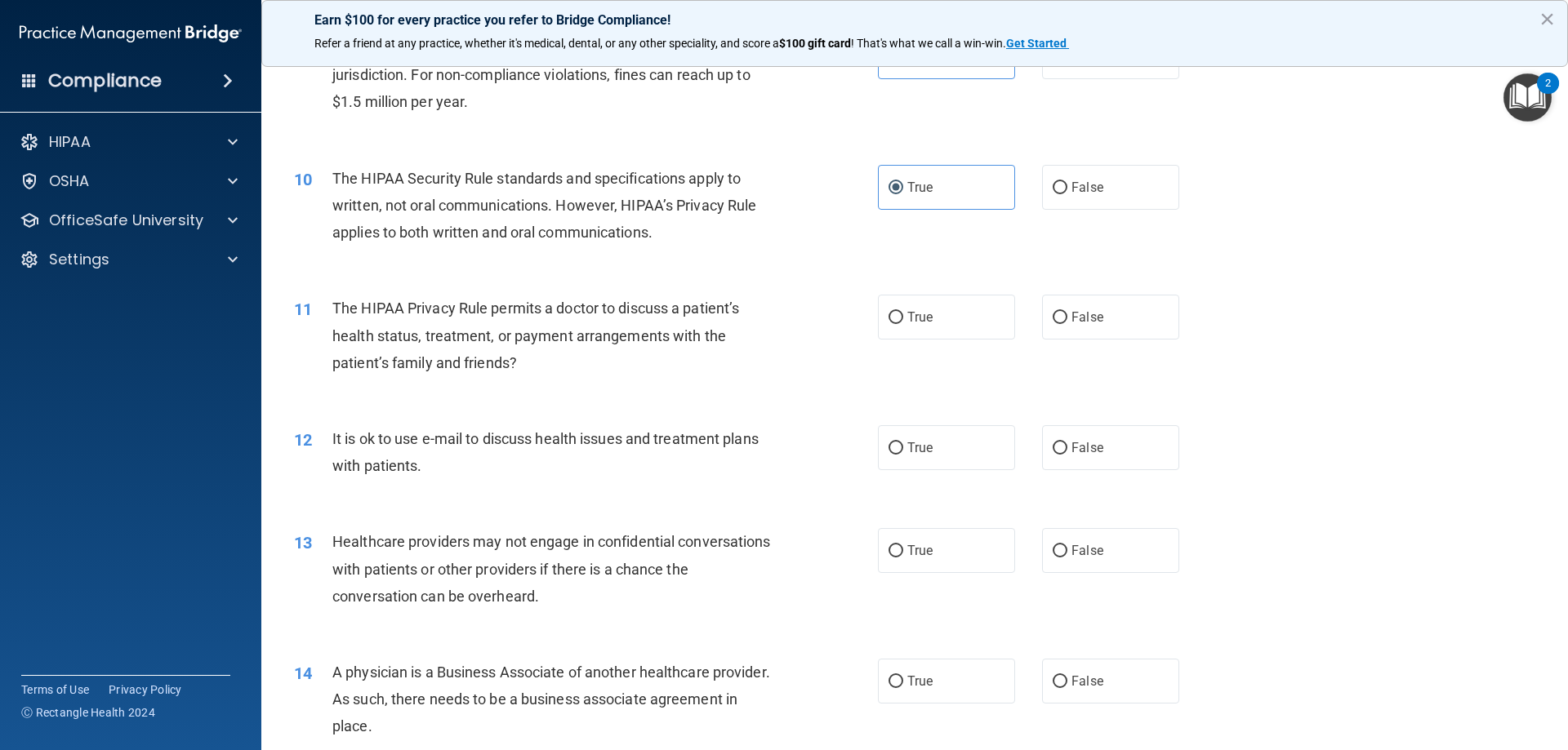
scroll to position [1061, 0]
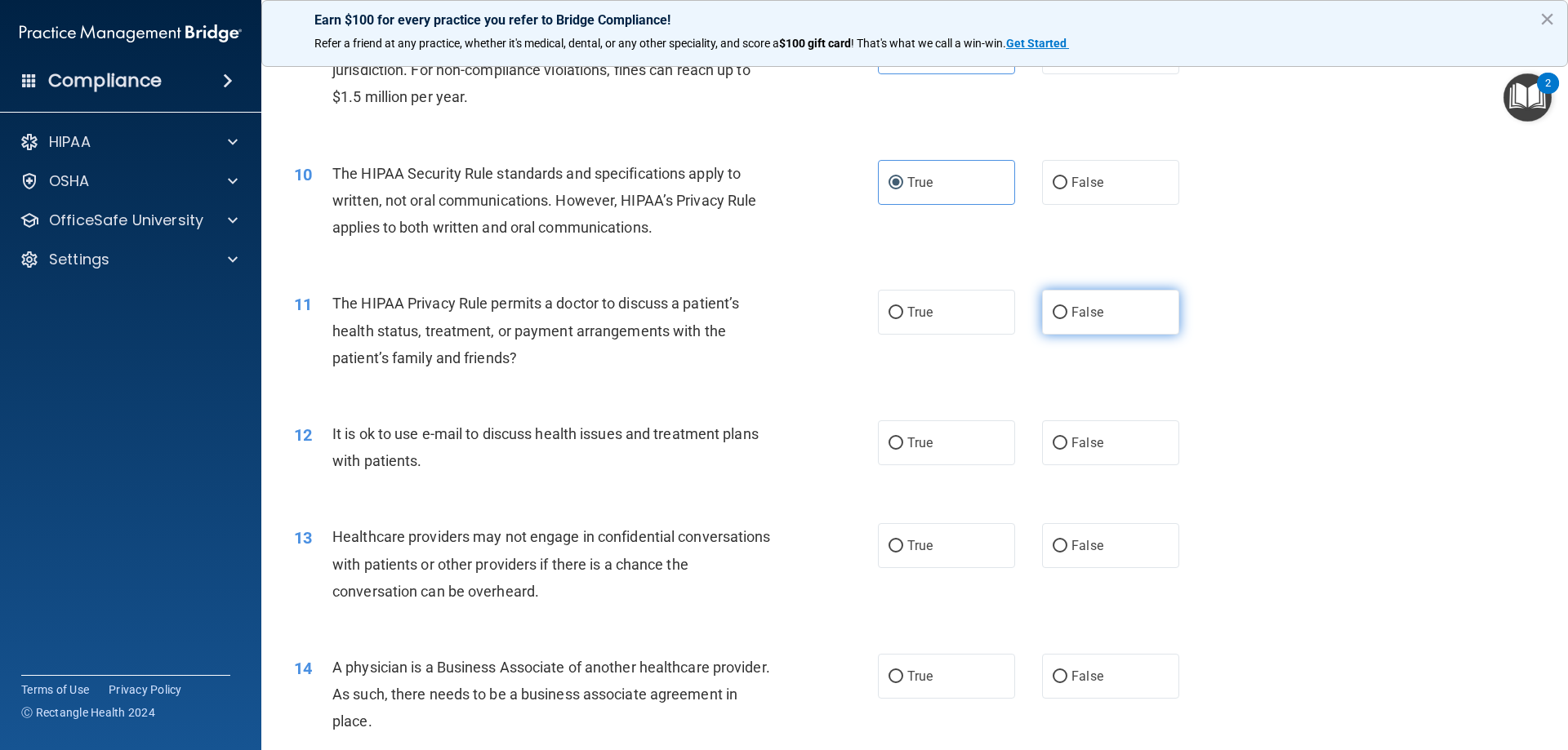
click at [1074, 316] on span "False" at bounding box center [1087, 312] width 31 height 16
click at [1067, 316] on input "False" at bounding box center [1060, 313] width 15 height 12
radio input "true"
click at [1085, 445] on span "False" at bounding box center [1087, 443] width 31 height 16
click at [1067, 445] on input "False" at bounding box center [1060, 444] width 15 height 12
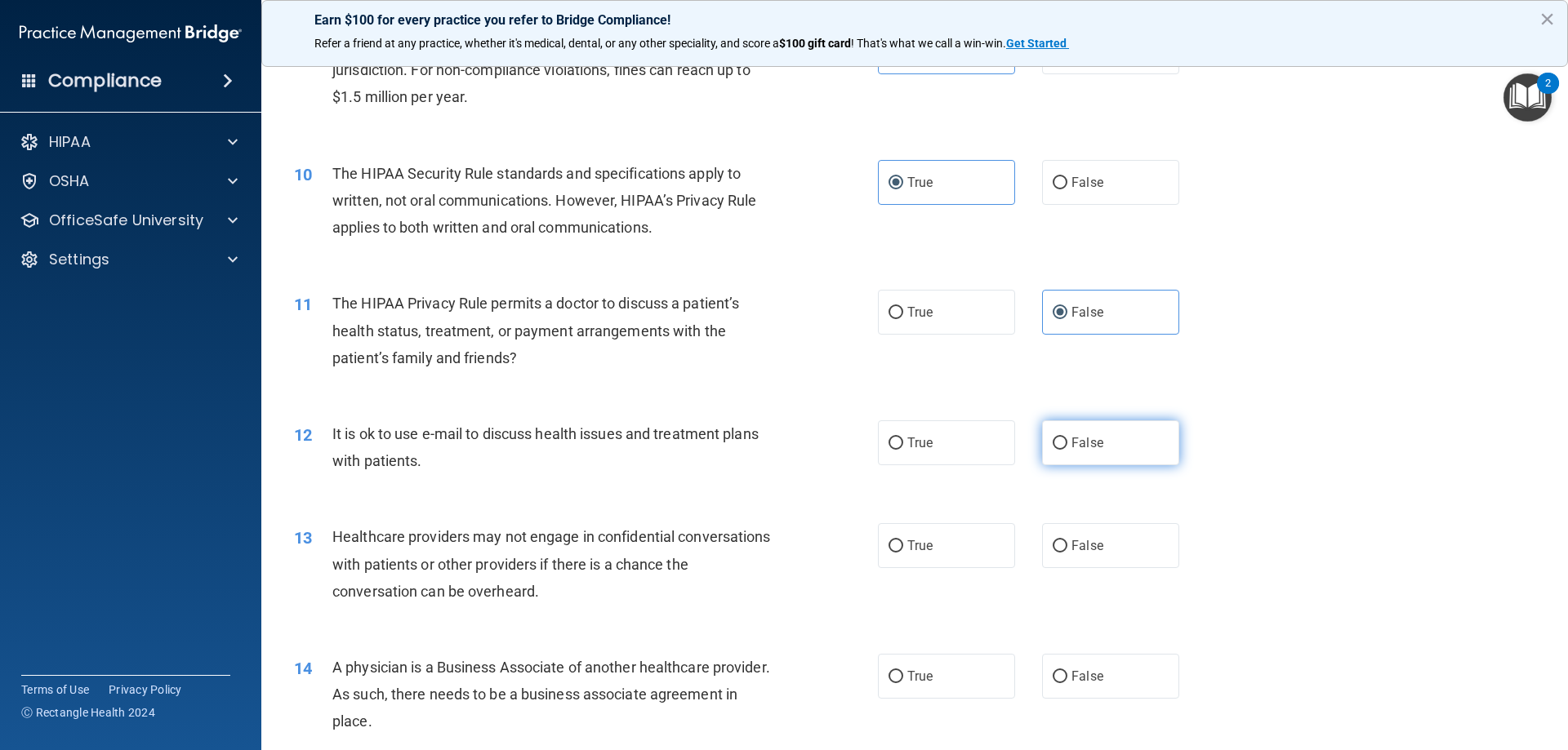
radio input "true"
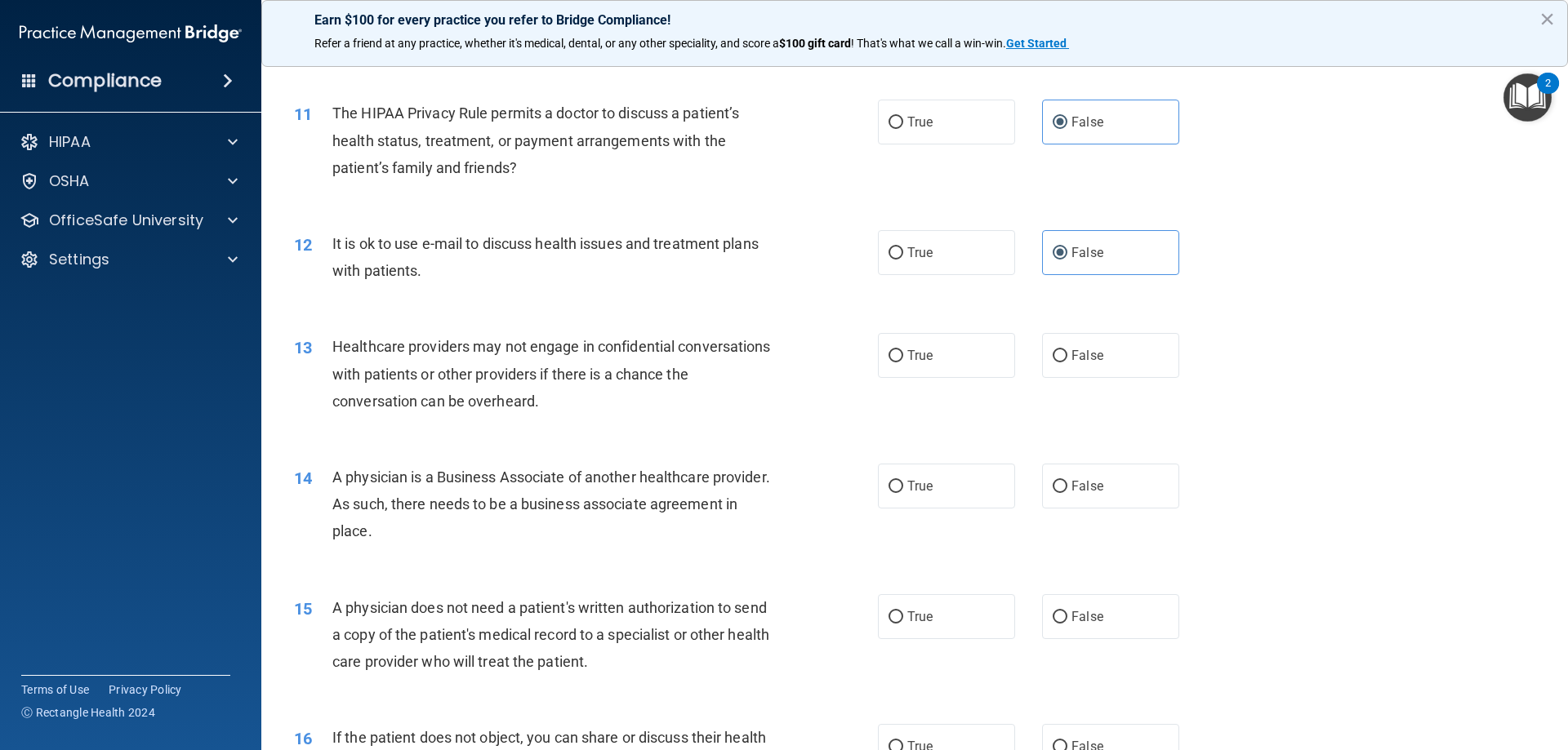
scroll to position [1306, 0]
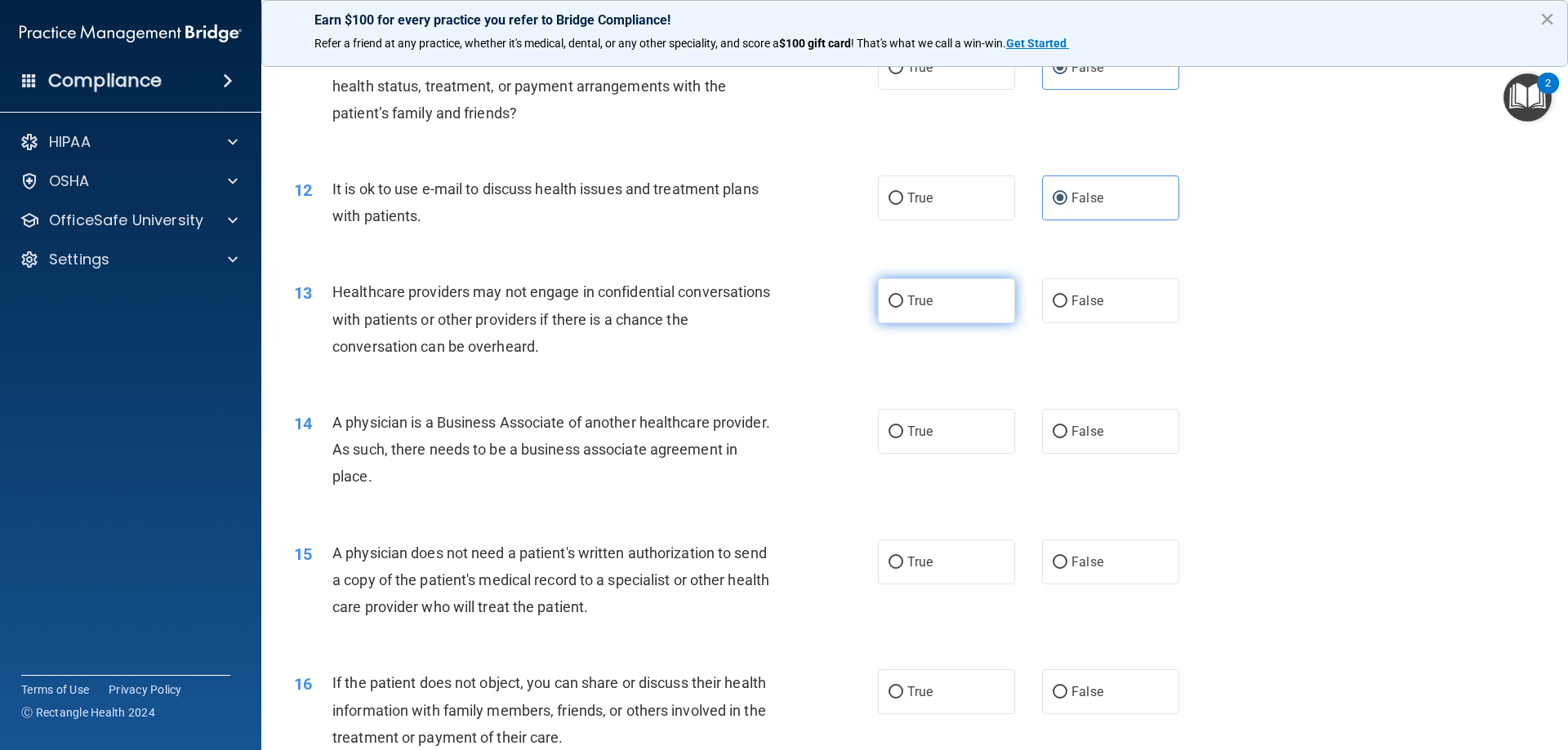
click at [931, 305] on label "True" at bounding box center [946, 300] width 137 height 45
click at [903, 305] on input "True" at bounding box center [896, 301] width 15 height 12
radio input "true"
click at [935, 440] on label "True" at bounding box center [946, 431] width 137 height 45
click at [903, 439] on input "True" at bounding box center [896, 432] width 15 height 12
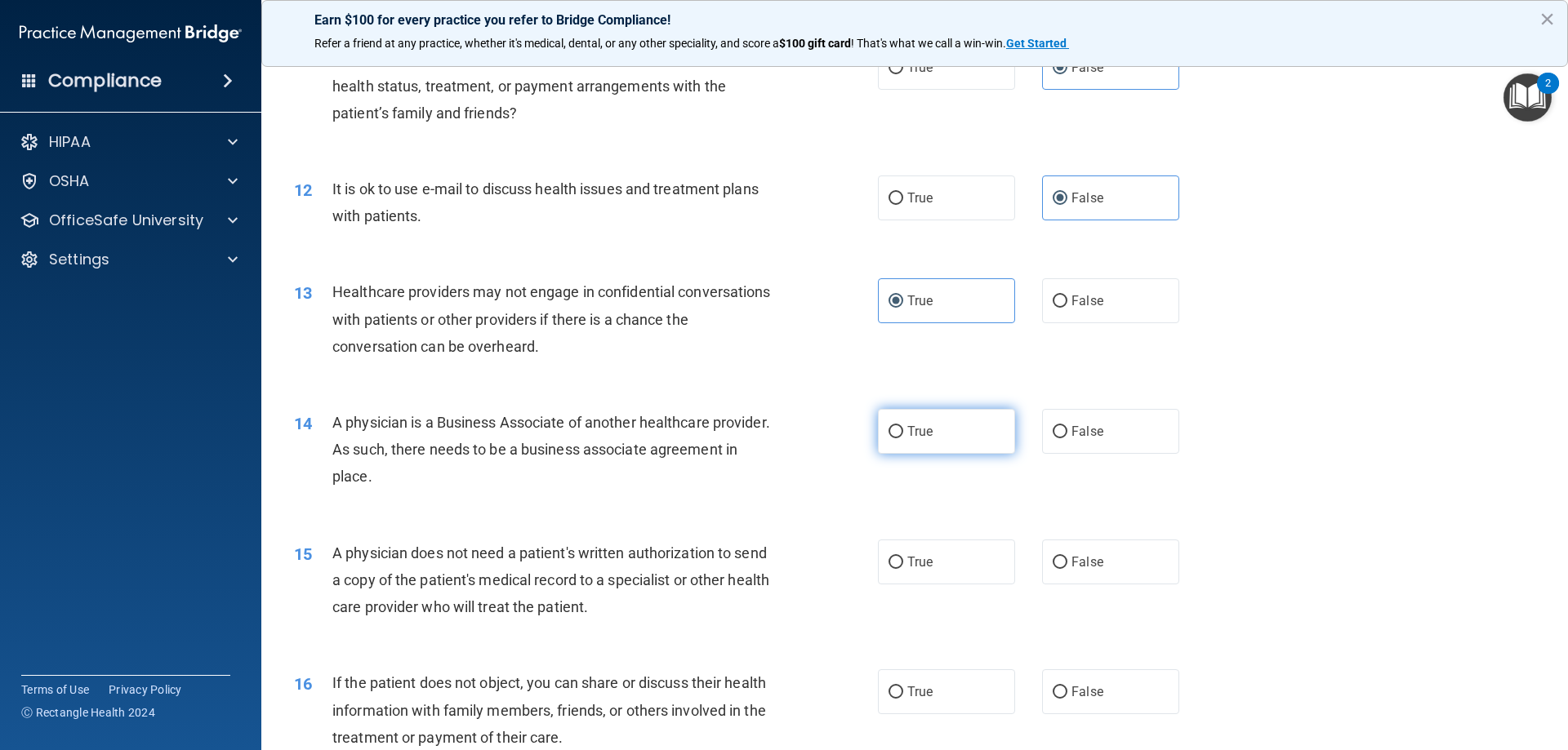
radio input "true"
click at [1071, 559] on span "False" at bounding box center [1087, 562] width 31 height 16
click at [1067, 559] on input "False" at bounding box center [1060, 563] width 15 height 12
radio input "true"
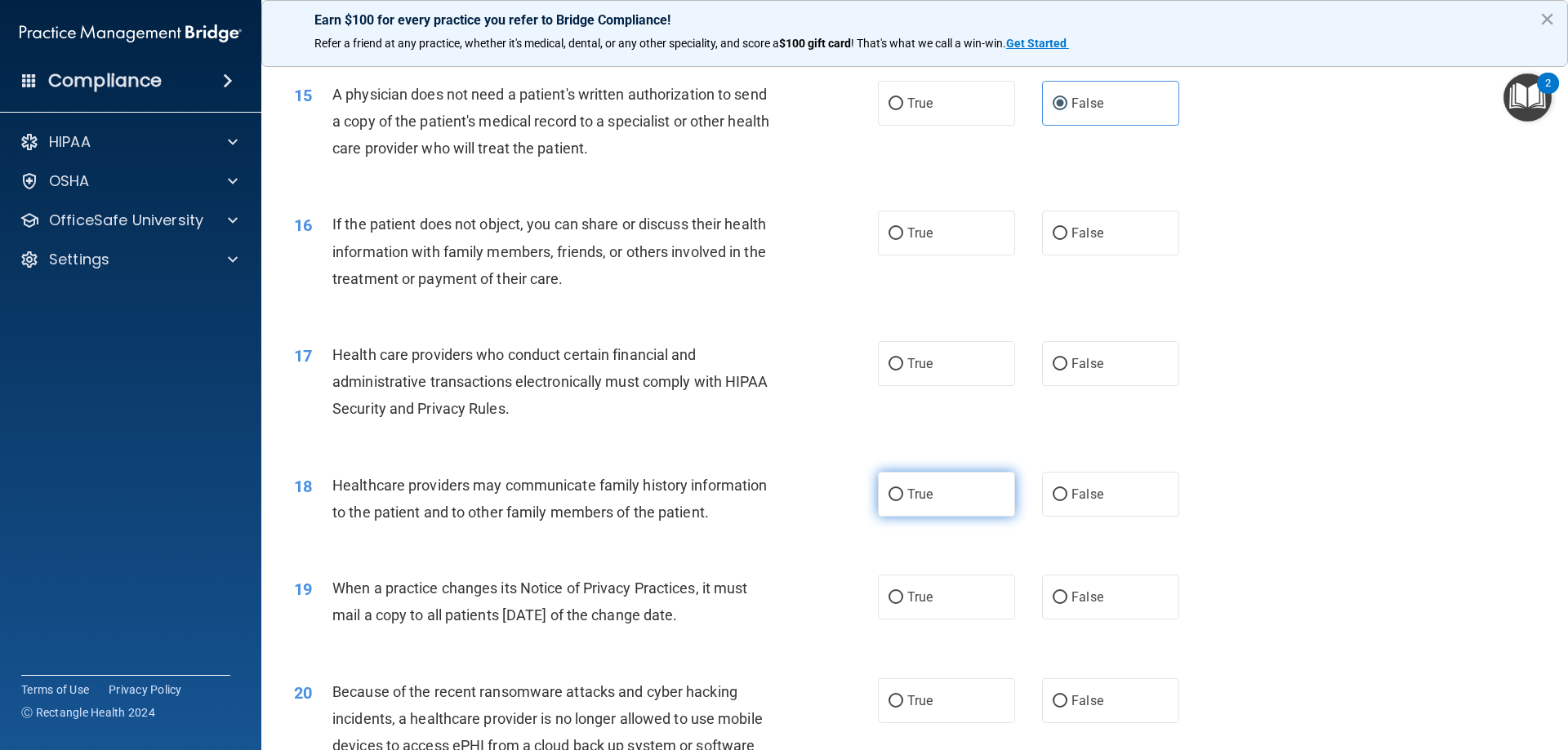
scroll to position [1796, 0]
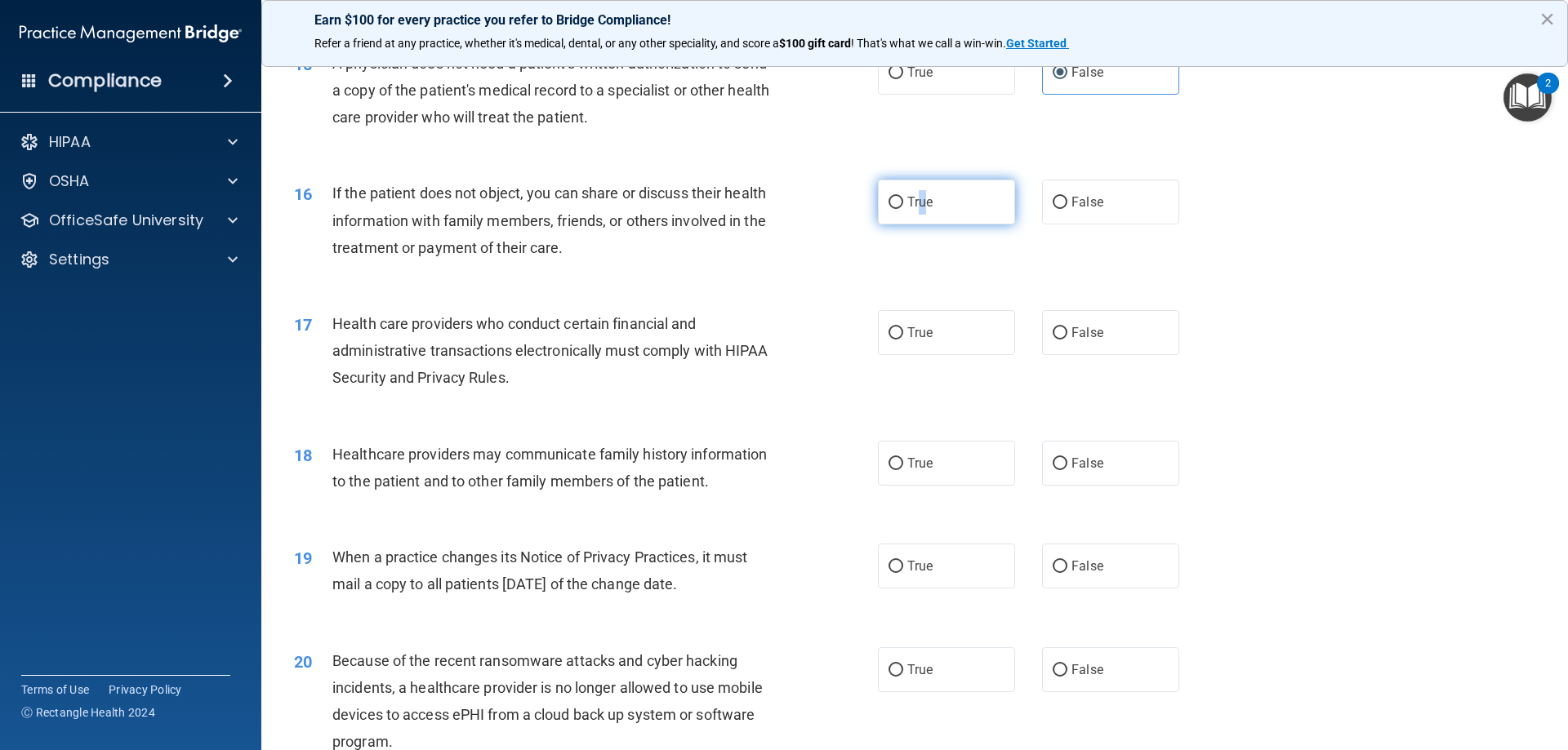
click at [917, 204] on span "True" at bounding box center [920, 202] width 26 height 16
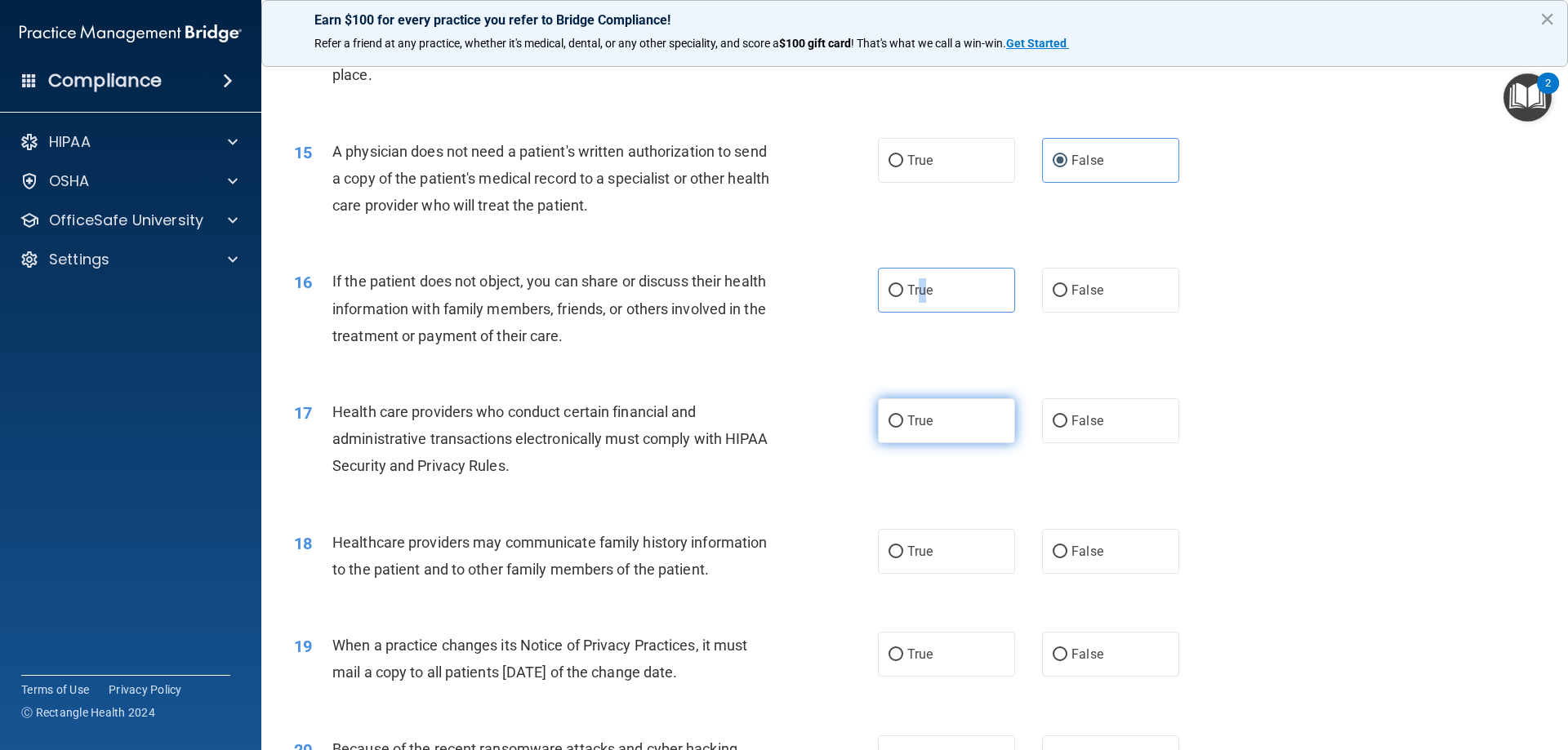
scroll to position [1551, 0]
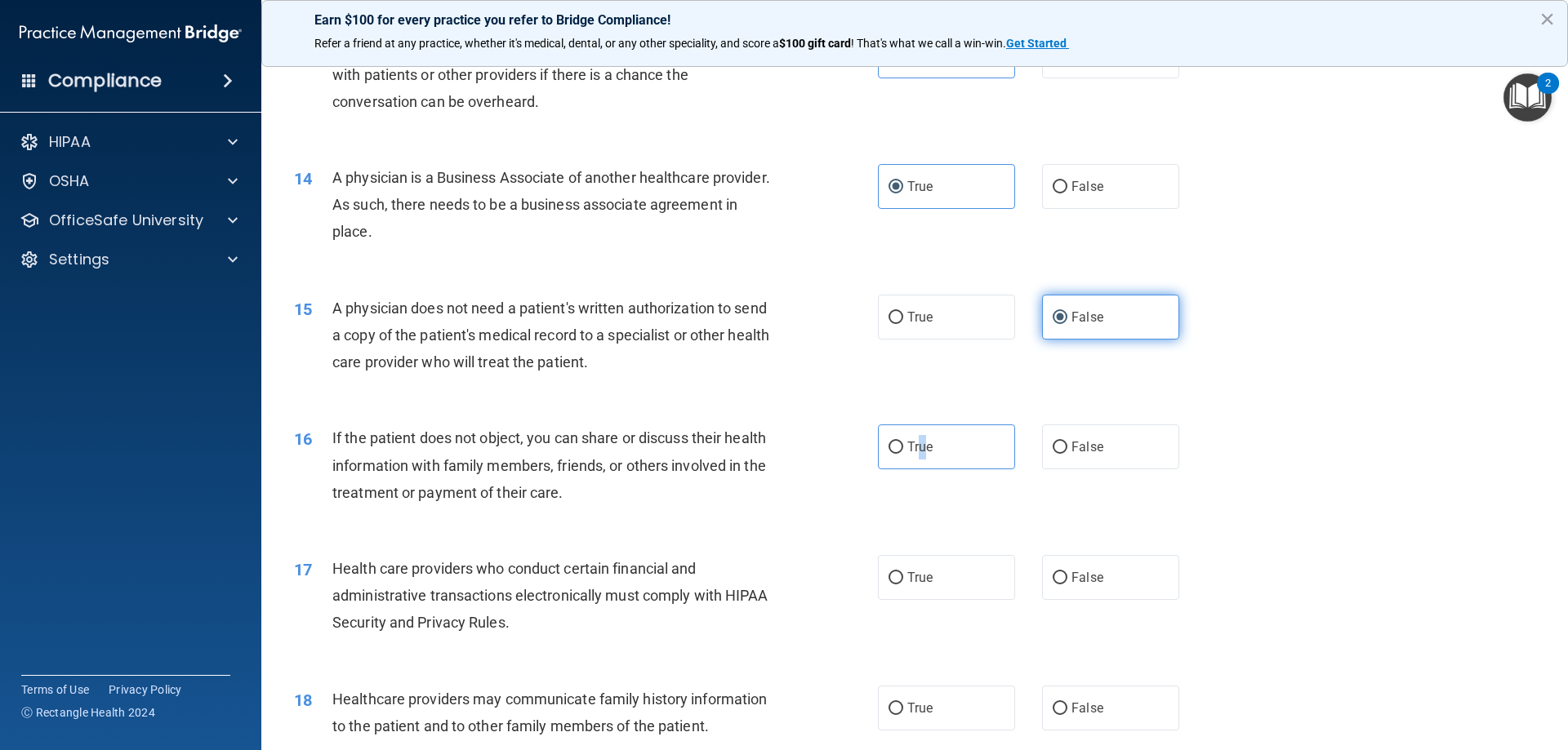
click at [1054, 314] on input "False" at bounding box center [1060, 318] width 15 height 12
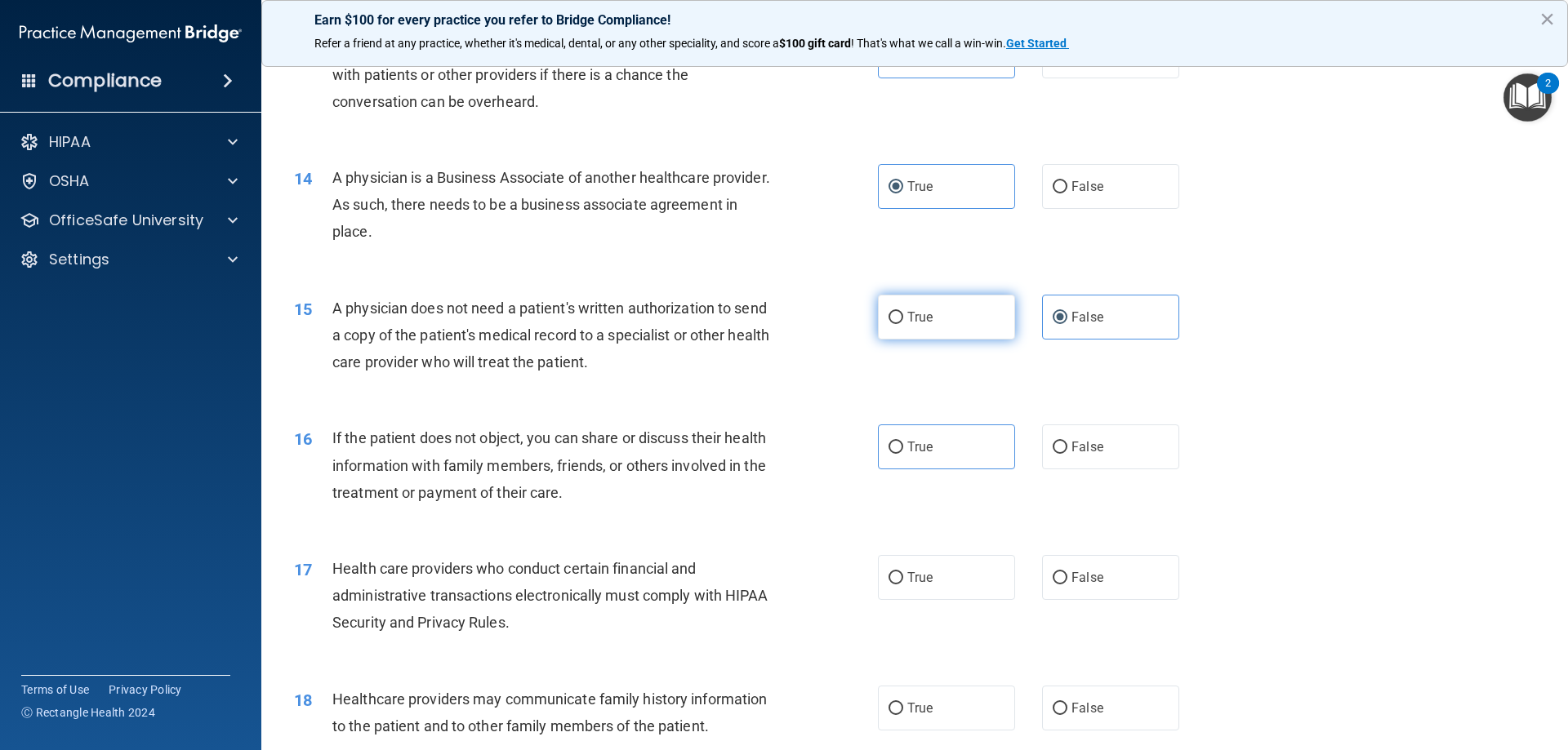
click at [943, 310] on label "True" at bounding box center [946, 317] width 137 height 45
click at [903, 312] on input "True" at bounding box center [896, 318] width 15 height 12
radio input "true"
radio input "false"
click at [1089, 449] on span "False" at bounding box center [1087, 447] width 31 height 16
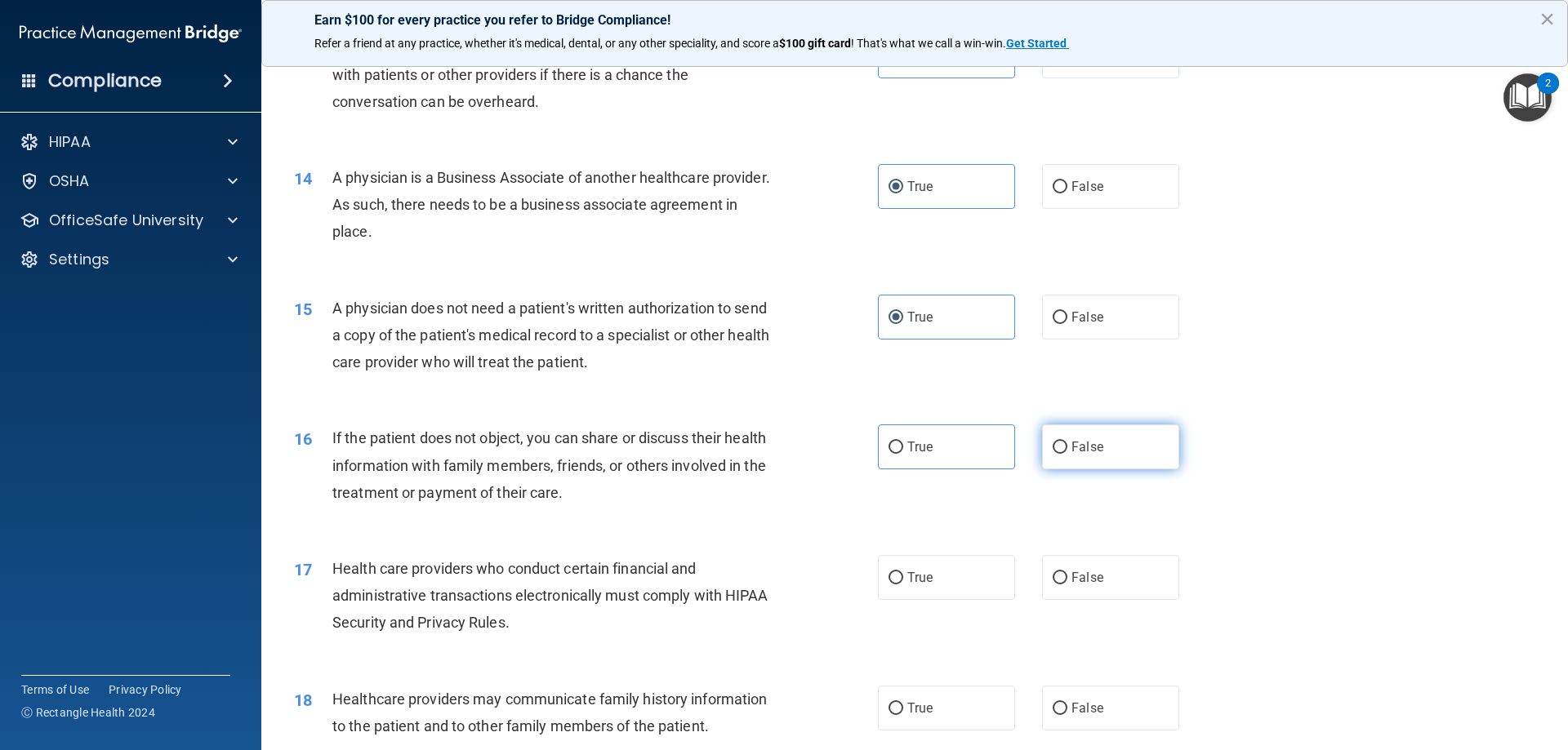
click at [1067, 449] on input "False" at bounding box center [1060, 448] width 15 height 12
radio input "true"
click at [969, 453] on label "True" at bounding box center [946, 447] width 137 height 45
click at [903, 453] on input "True" at bounding box center [896, 448] width 15 height 12
radio input "true"
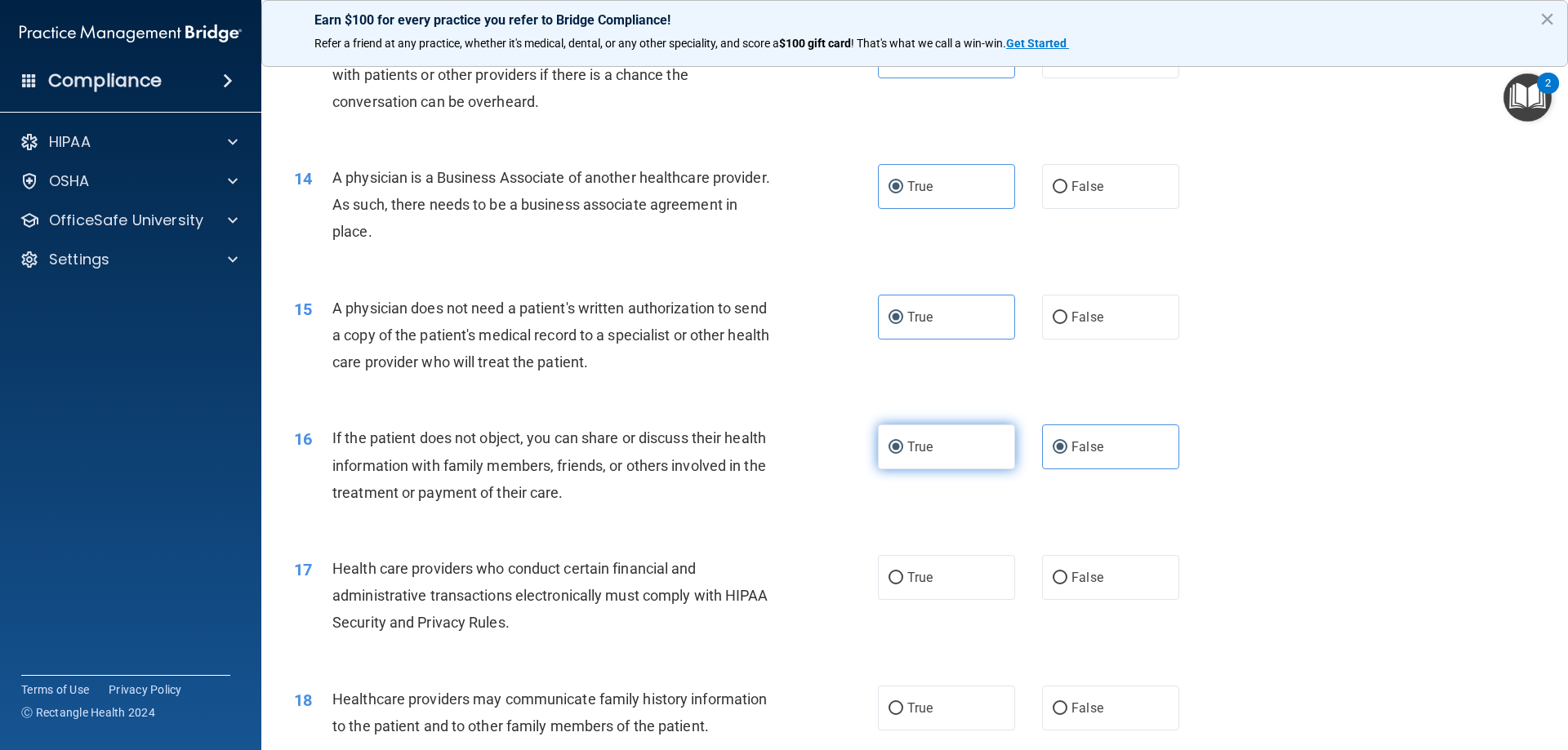
radio input "false"
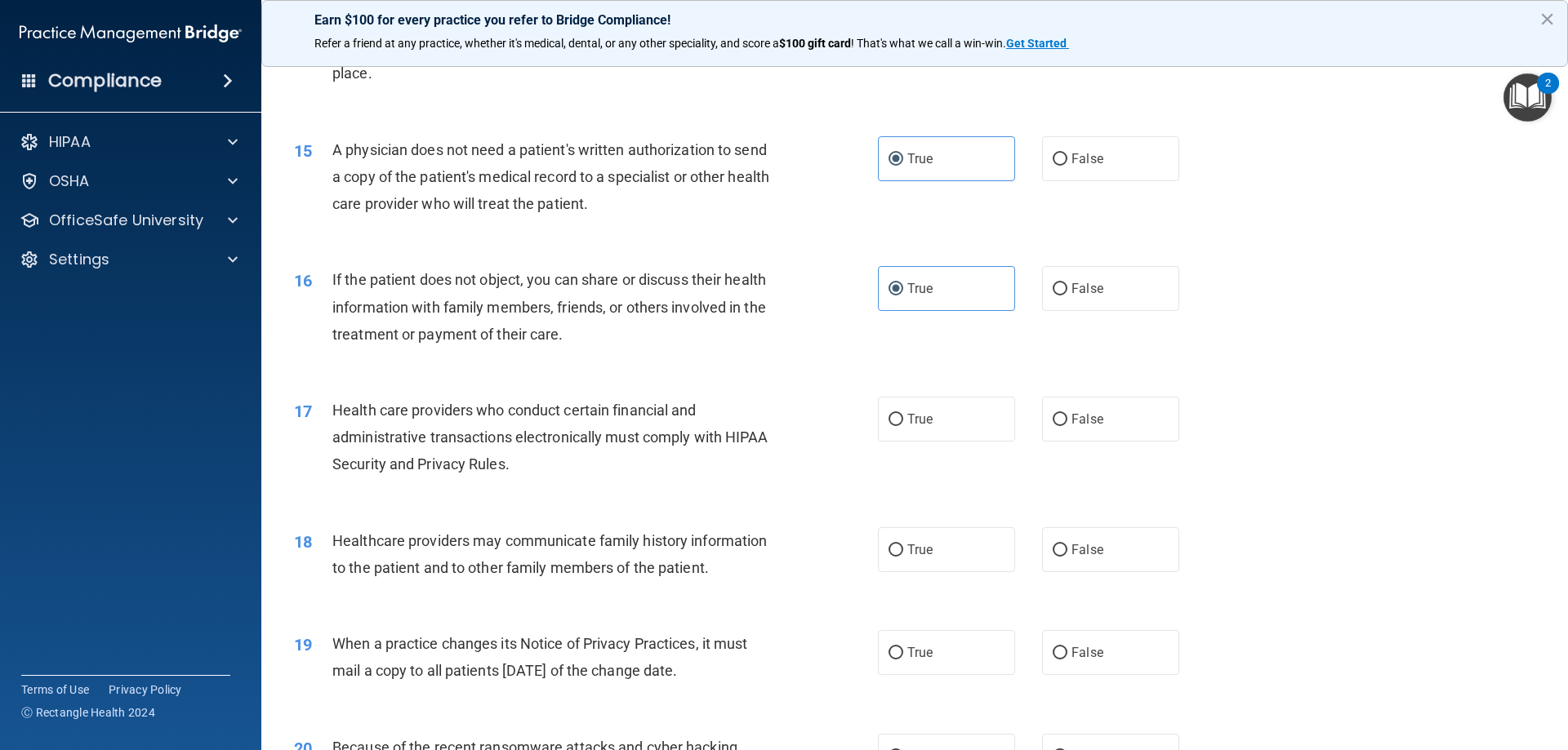
scroll to position [1796, 0]
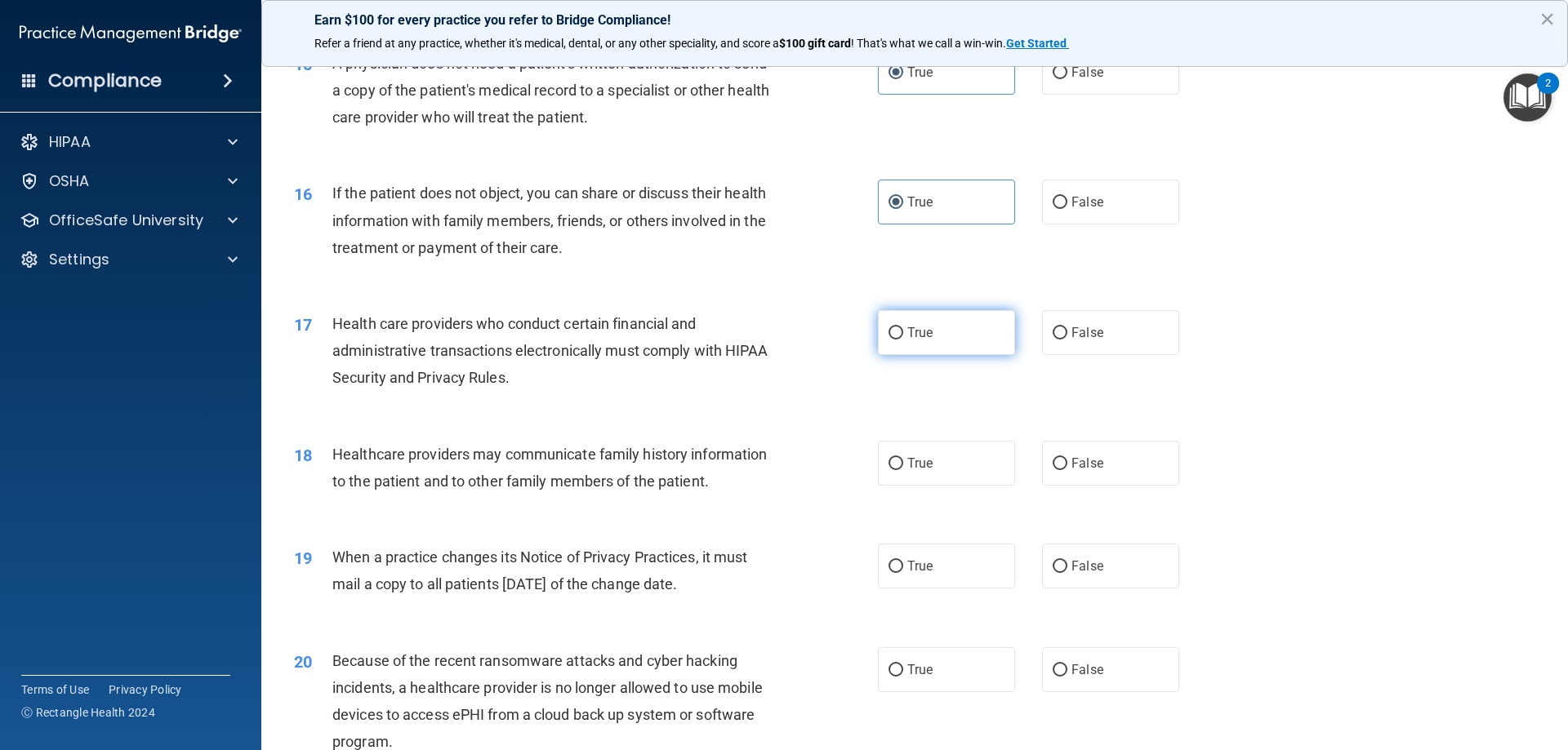
click at [949, 339] on label "True" at bounding box center [946, 333] width 137 height 45
click at [903, 339] on input "True" at bounding box center [896, 333] width 15 height 12
radio input "true"
click at [931, 441] on label "True" at bounding box center [946, 464] width 137 height 45
click at [903, 458] on input "True" at bounding box center [896, 464] width 15 height 12
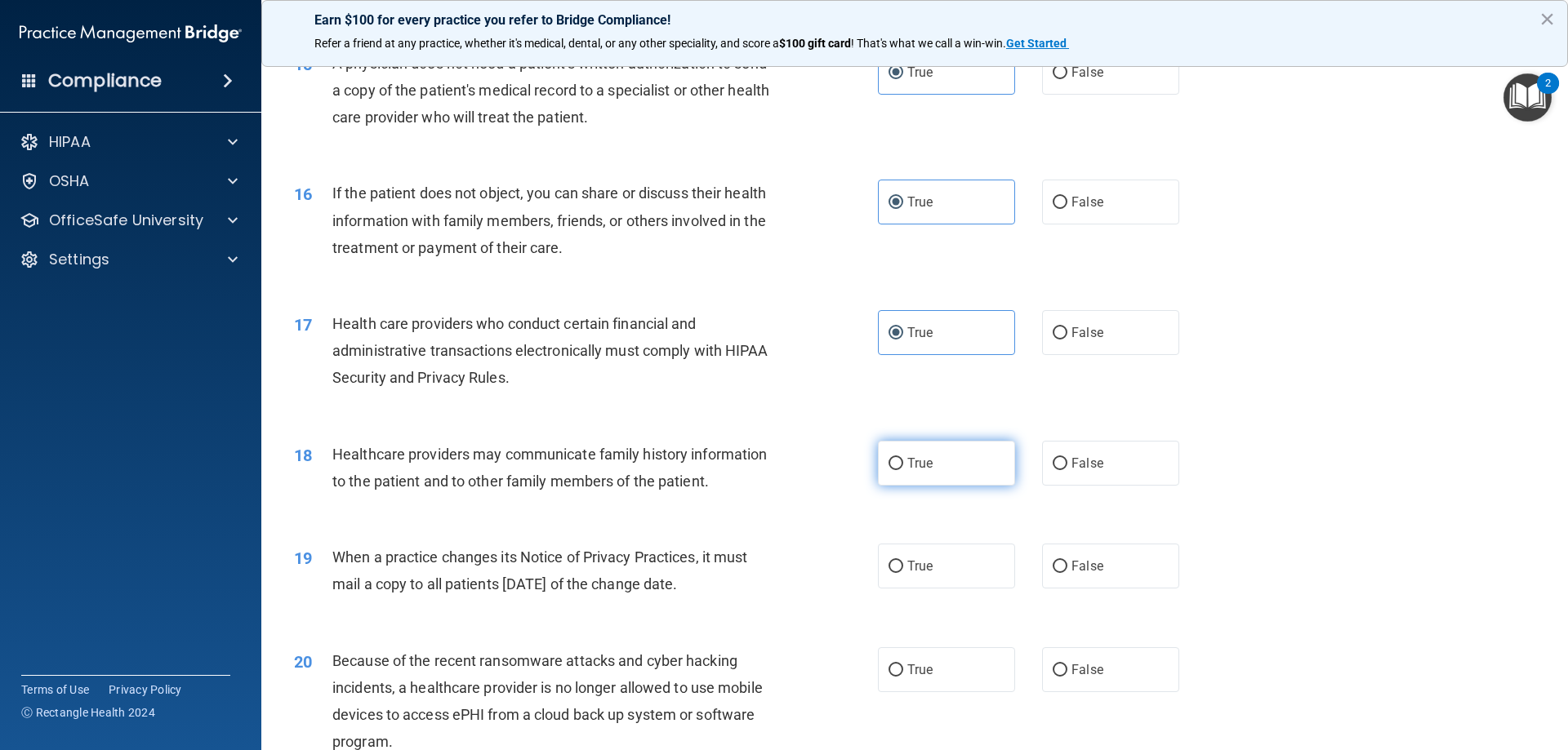
radio input "true"
click at [1082, 465] on span "False" at bounding box center [1087, 463] width 31 height 16
click at [1067, 465] on input "False" at bounding box center [1060, 464] width 15 height 12
radio input "true"
radio input "false"
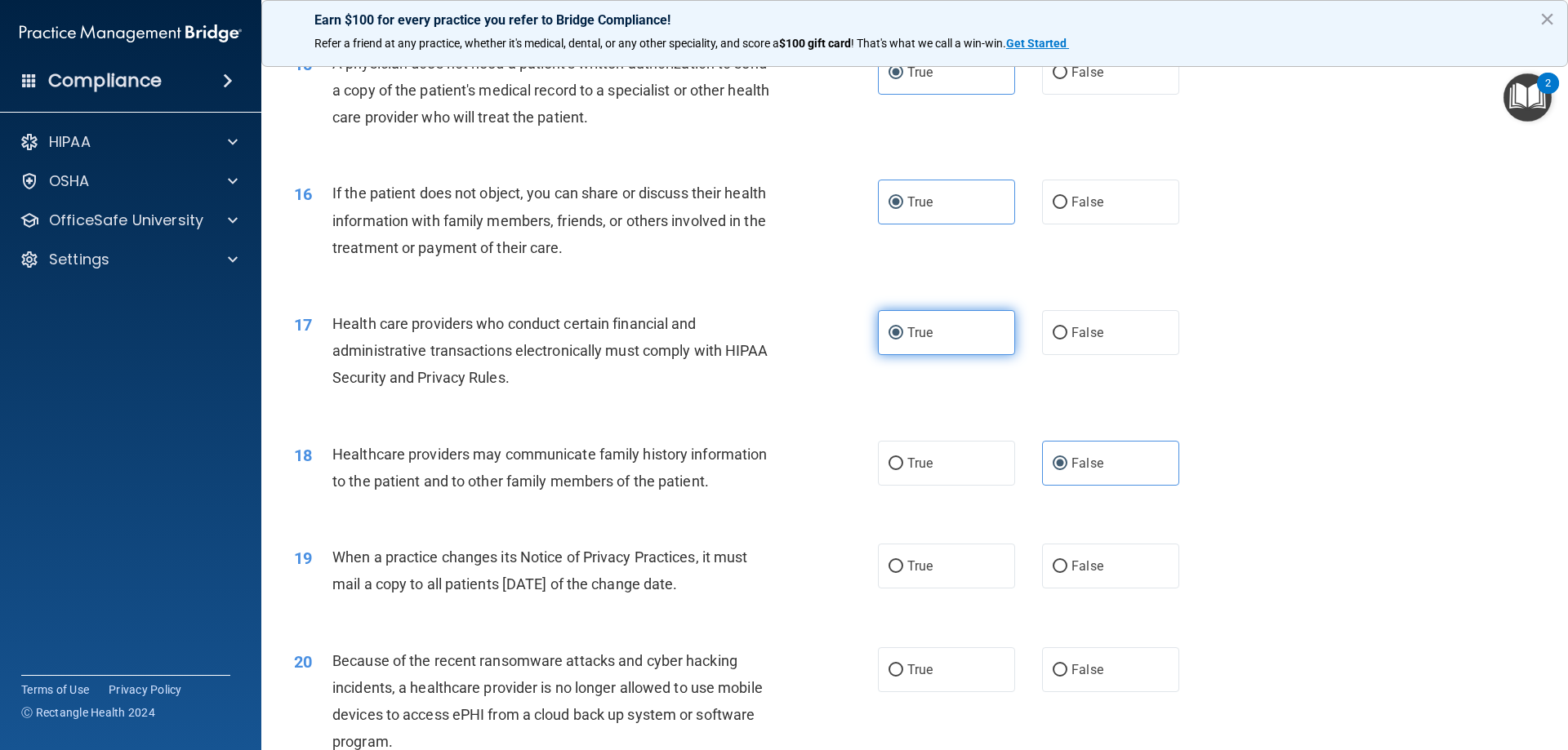
click at [919, 332] on span "True" at bounding box center [920, 333] width 26 height 16
click at [903, 332] on input "True" at bounding box center [896, 333] width 15 height 12
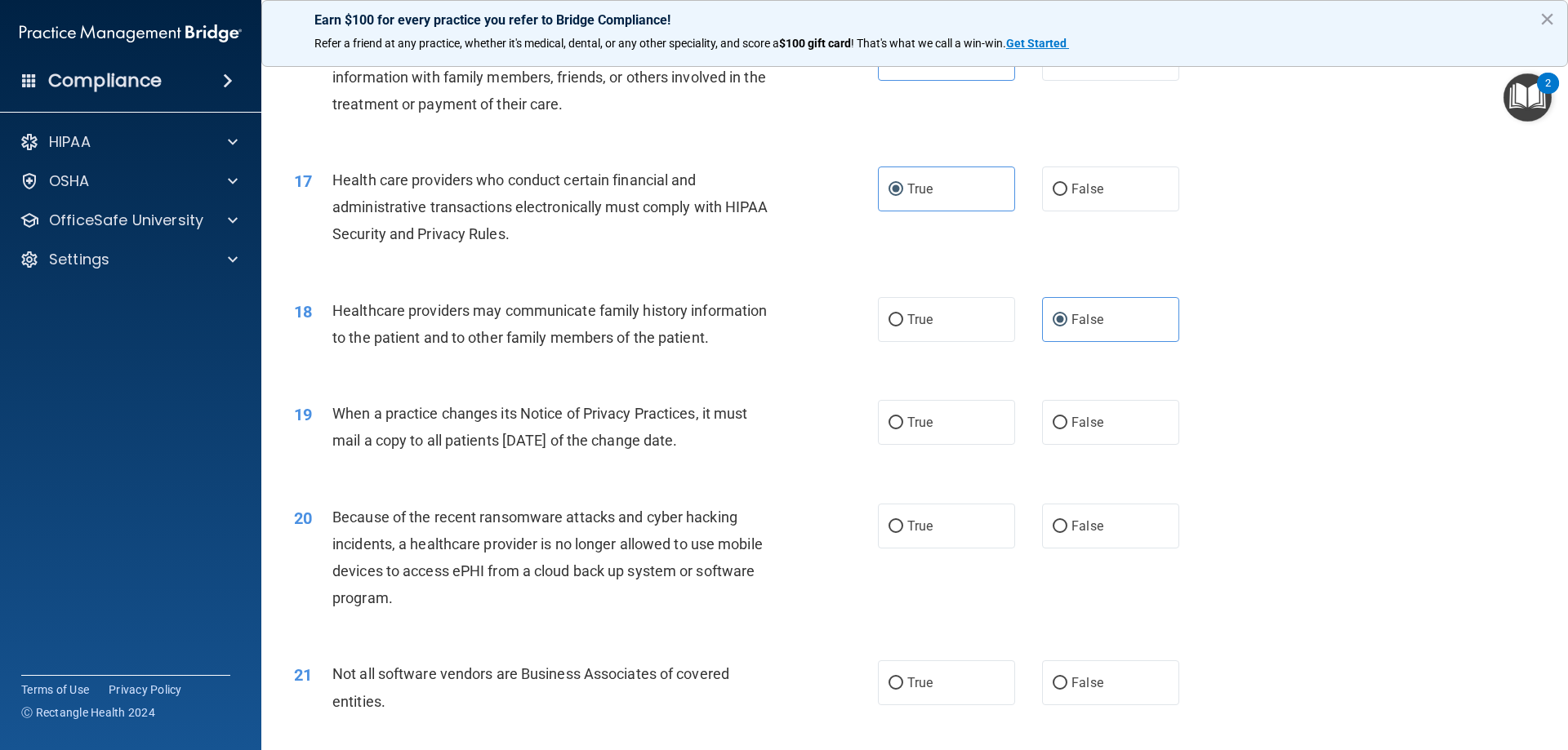
scroll to position [2041, 0]
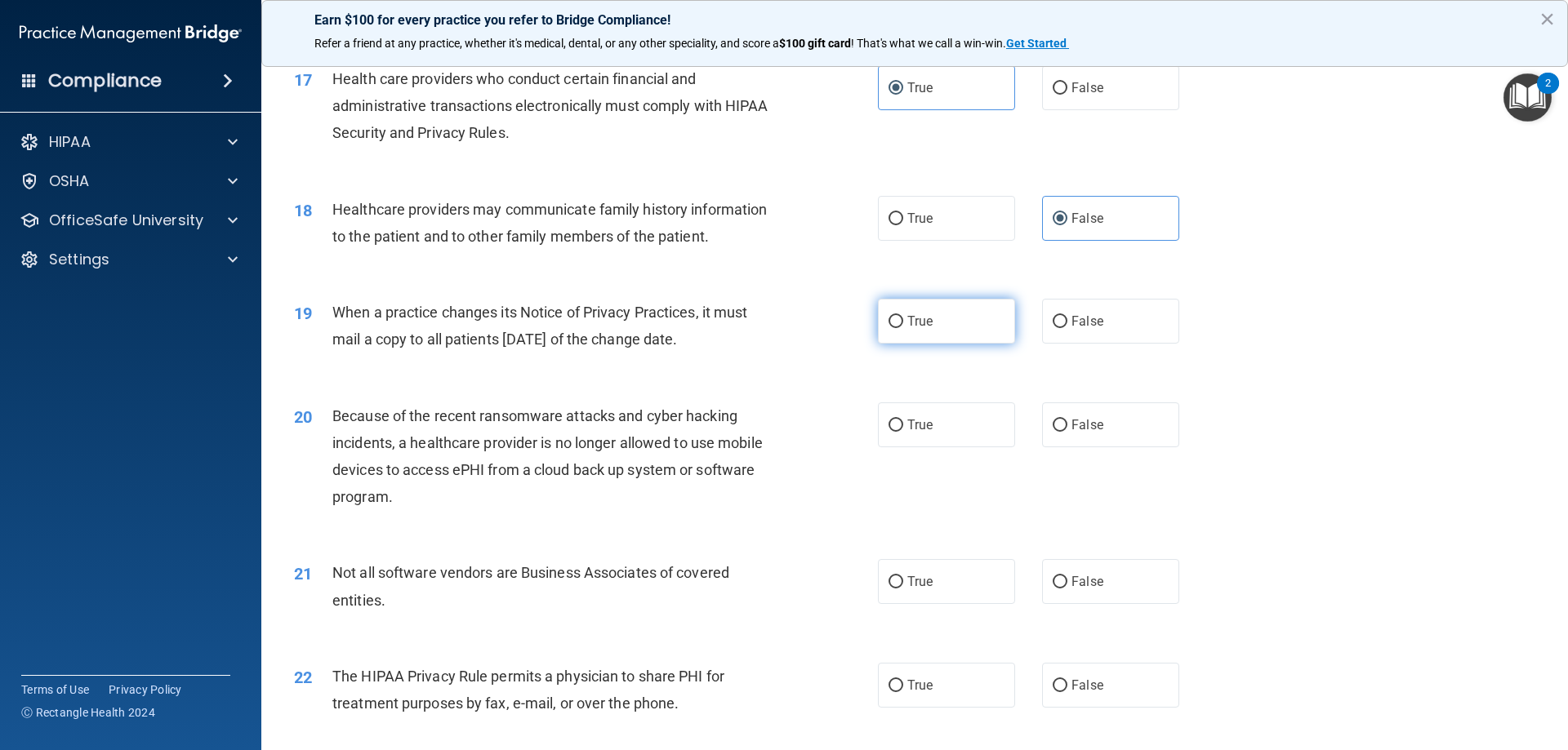
click at [901, 331] on label "True" at bounding box center [946, 321] width 137 height 45
click at [901, 328] on input "True" at bounding box center [896, 322] width 15 height 12
radio input "true"
click at [921, 422] on span "True" at bounding box center [920, 425] width 26 height 16
click at [903, 422] on input "True" at bounding box center [896, 425] width 15 height 12
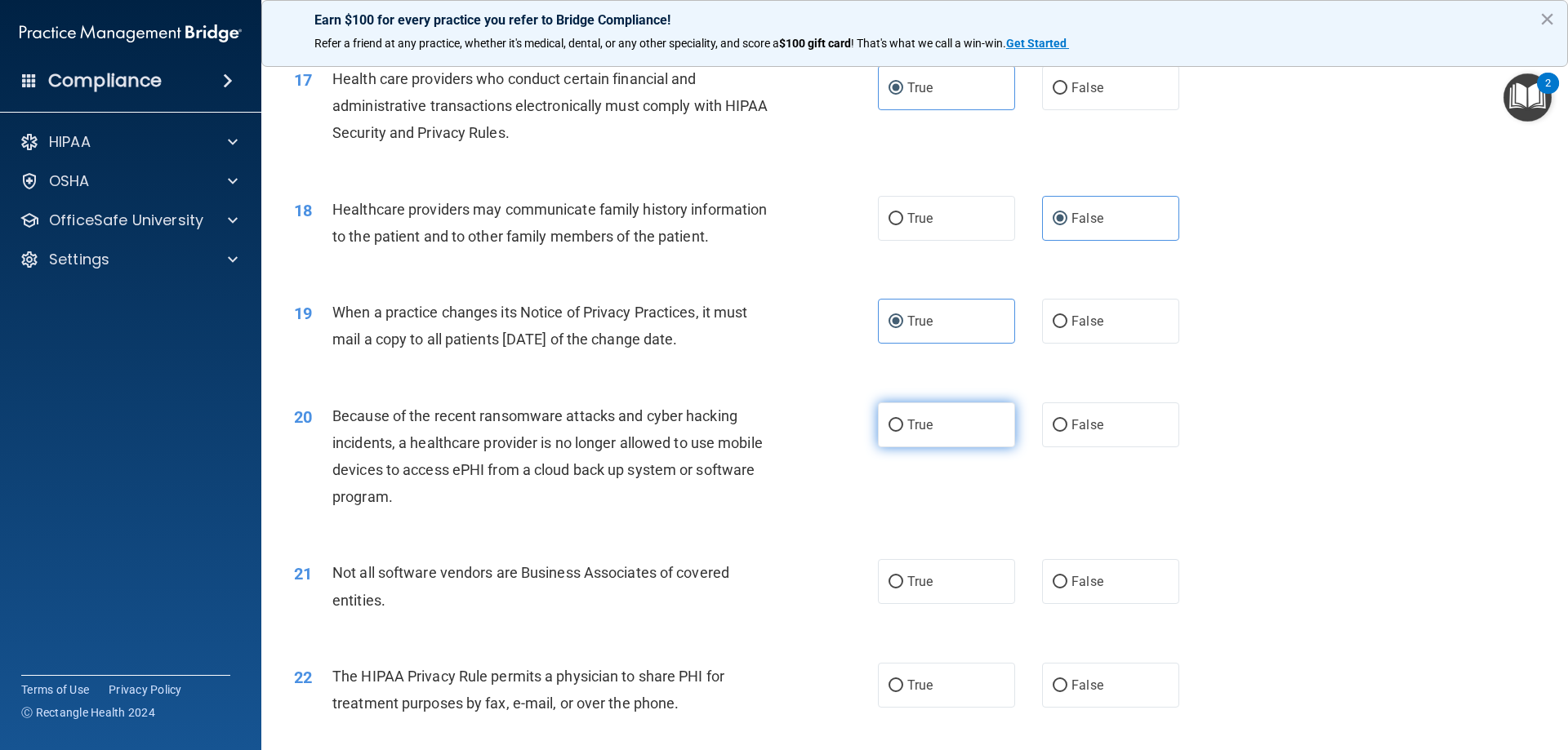
radio input "true"
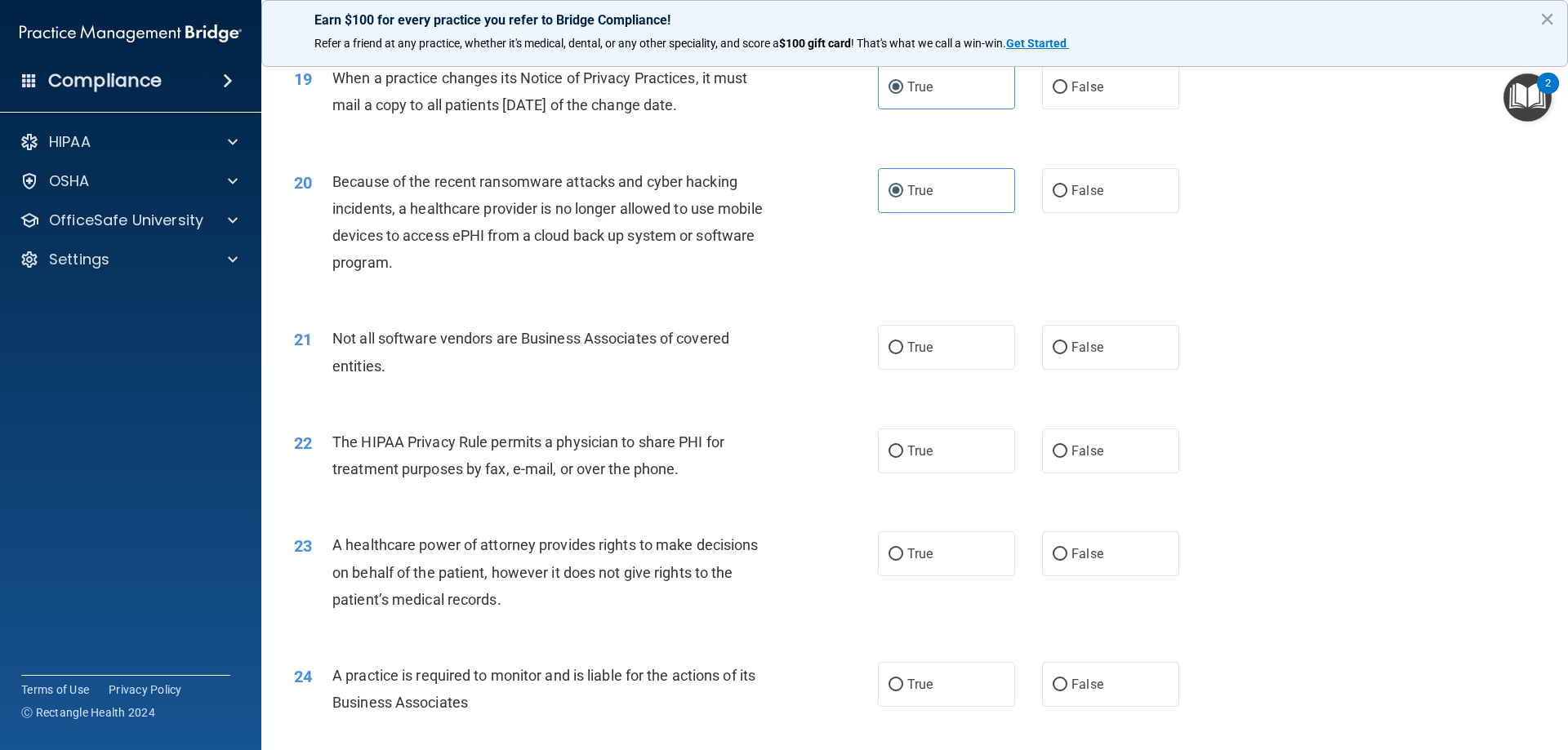
scroll to position [2368, 0]
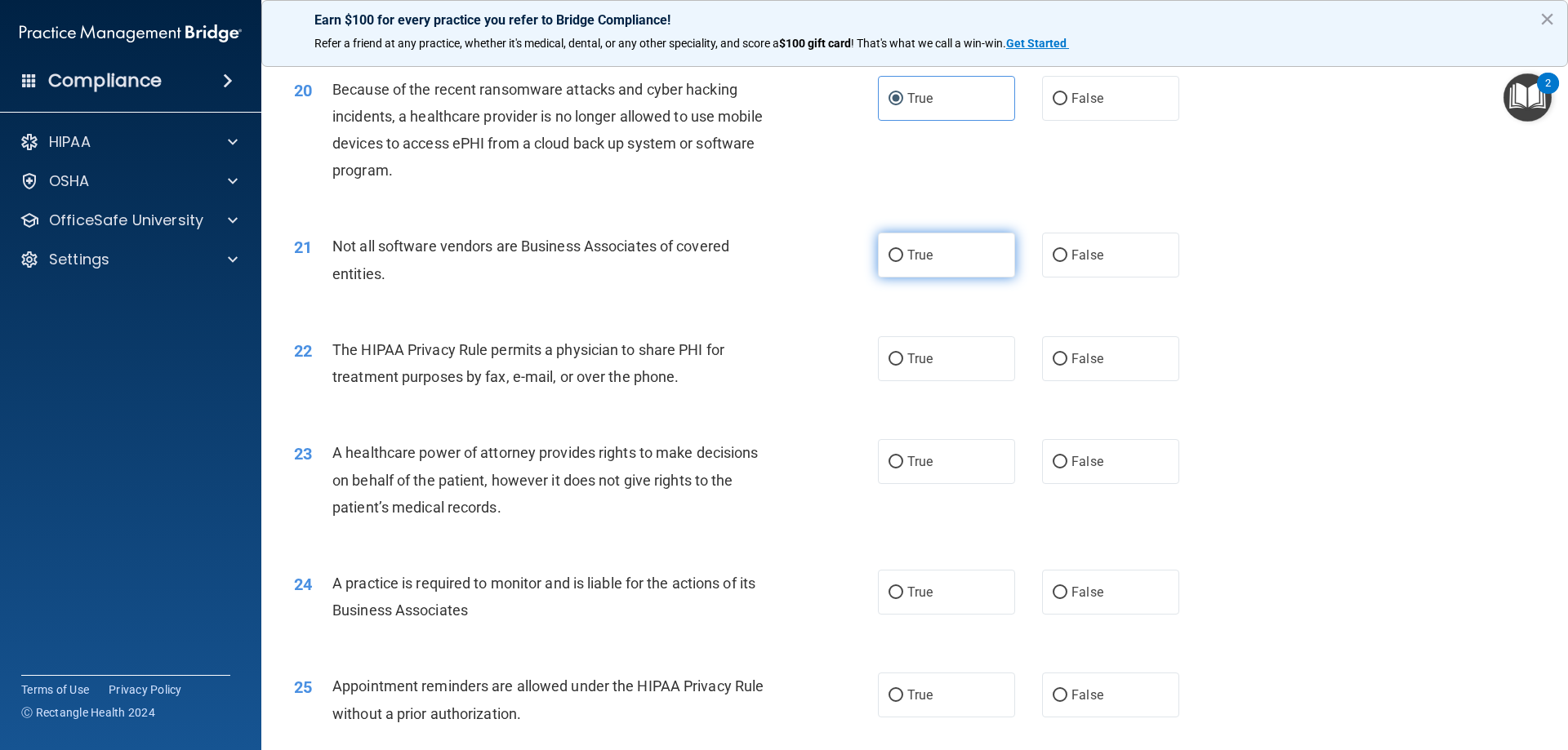
click at [932, 267] on label "True" at bounding box center [946, 255] width 137 height 45
click at [903, 262] on input "True" at bounding box center [896, 256] width 15 height 12
radio input "true"
click at [934, 358] on label "True" at bounding box center [946, 358] width 137 height 45
click at [903, 358] on input "True" at bounding box center [896, 359] width 15 height 12
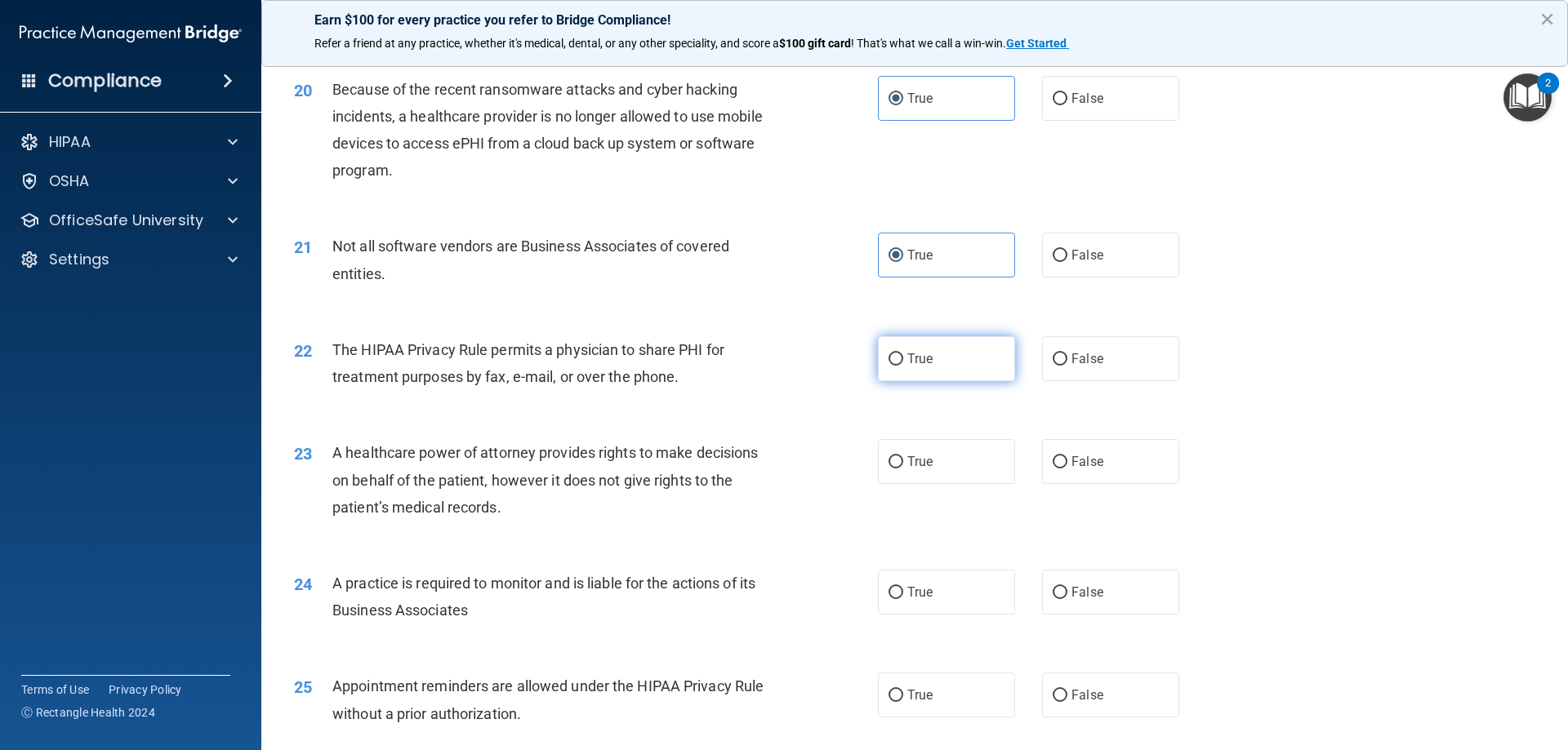
radio input "true"
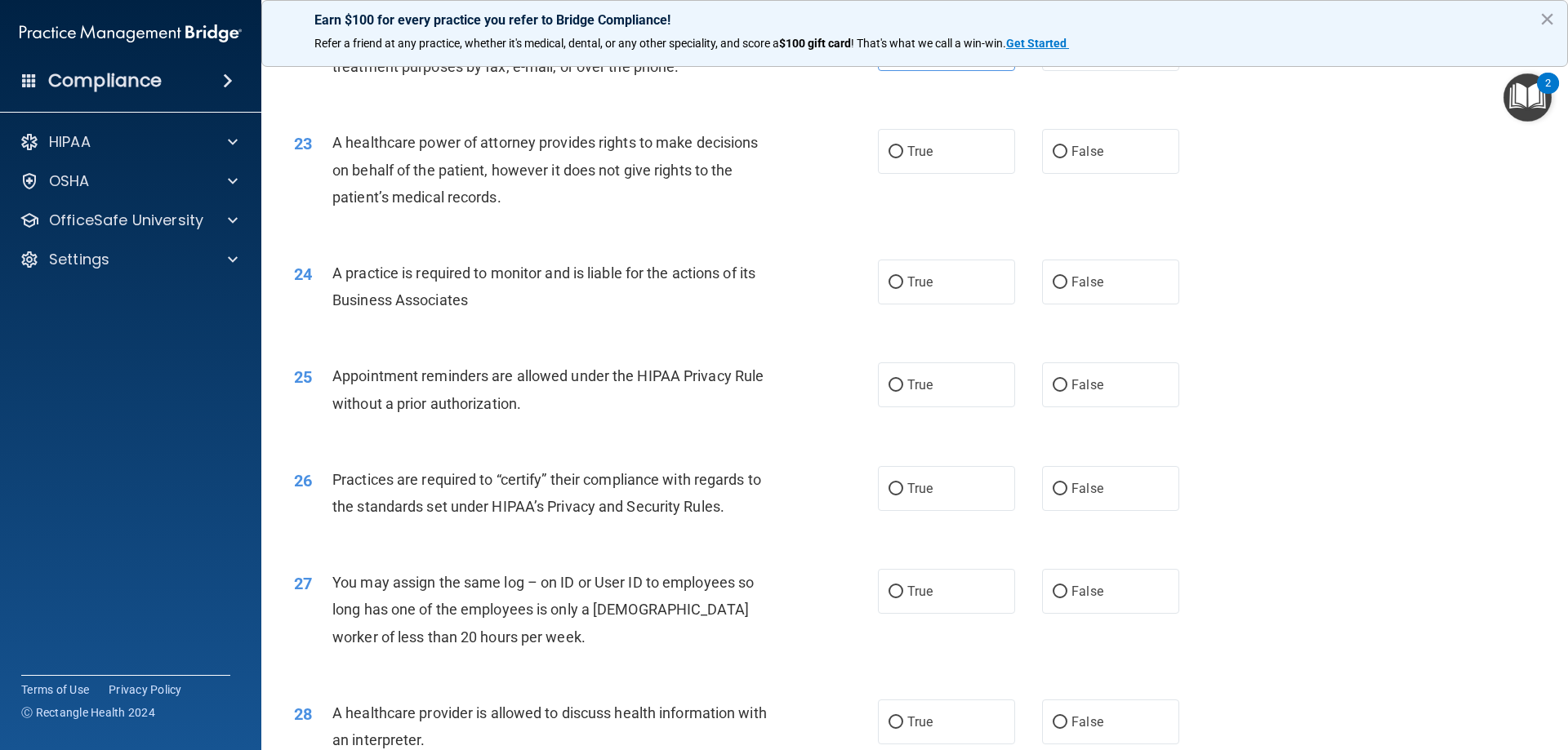
scroll to position [2694, 0]
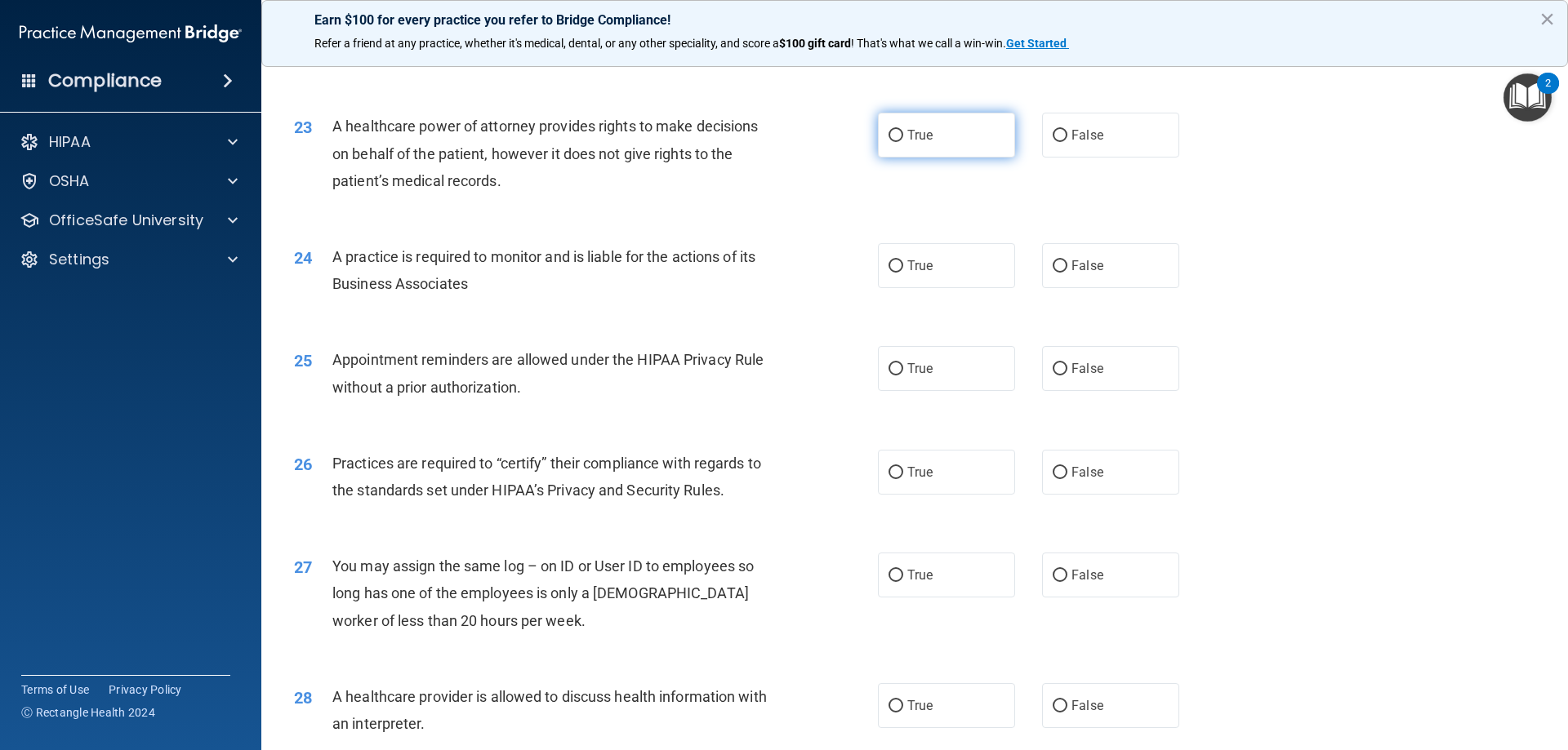
click at [989, 147] on label "True" at bounding box center [946, 135] width 137 height 45
click at [903, 142] on input "True" at bounding box center [896, 136] width 15 height 12
radio input "true"
click at [910, 275] on label "True" at bounding box center [946, 266] width 137 height 45
click at [903, 272] on input "True" at bounding box center [896, 267] width 15 height 12
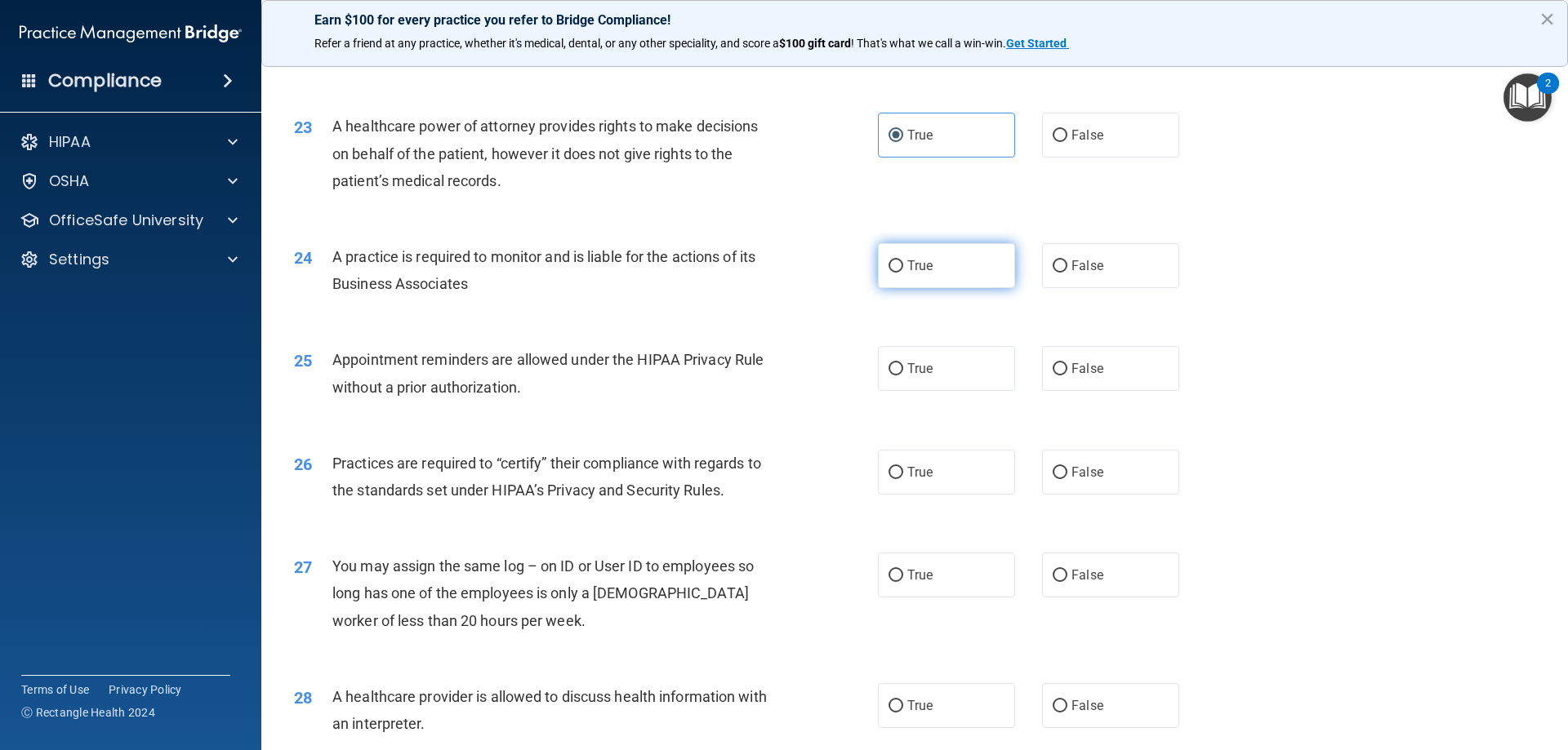
radio input "true"
click at [939, 378] on label "True" at bounding box center [946, 368] width 137 height 45
click at [903, 376] on input "True" at bounding box center [896, 369] width 15 height 12
radio input "true"
click at [1058, 366] on label "False" at bounding box center [1110, 368] width 137 height 45
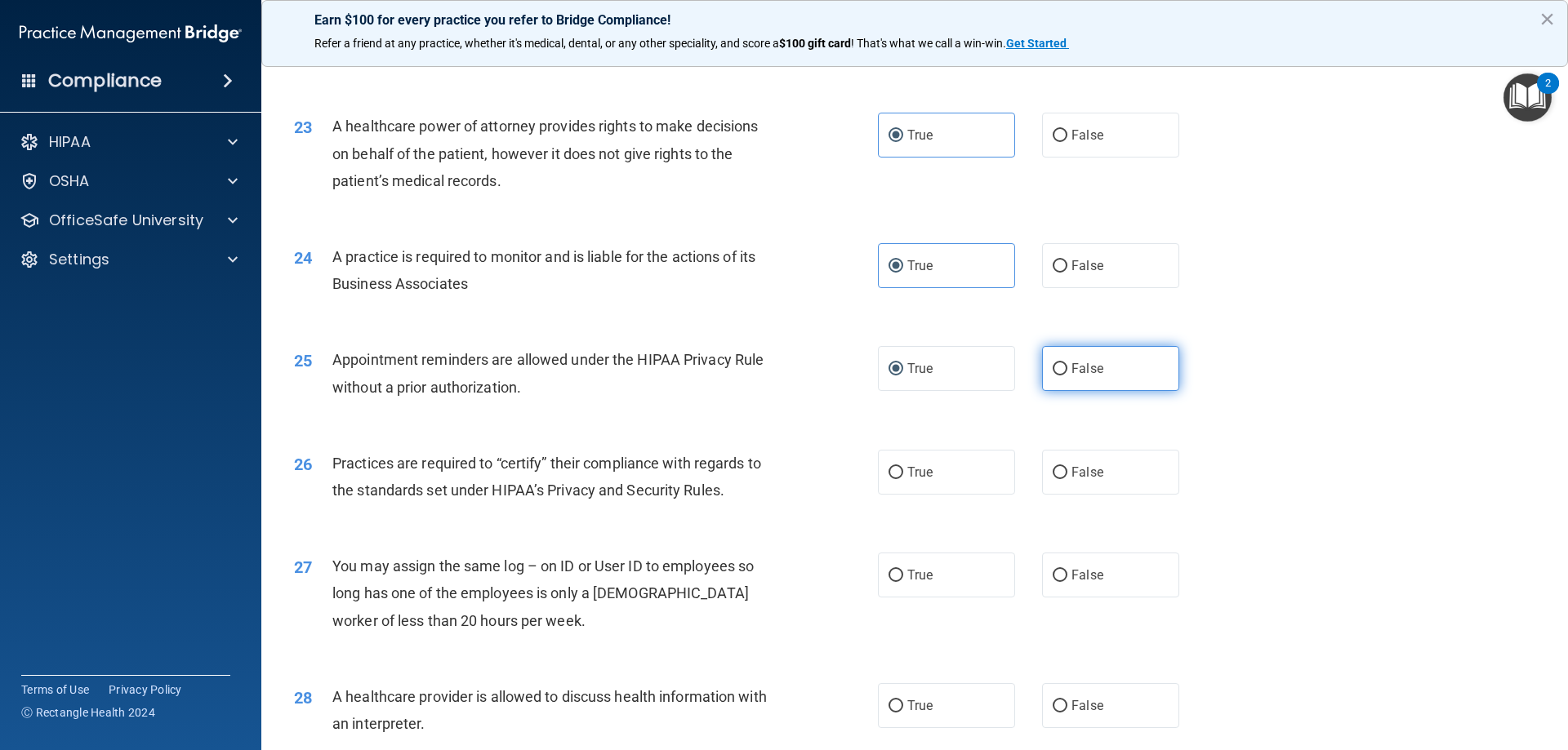
click at [1121, 363] on label "False" at bounding box center [1110, 368] width 137 height 45
click at [1067, 363] on input "False" at bounding box center [1060, 369] width 15 height 12
radio input "true"
radio input "false"
click at [939, 465] on label "True" at bounding box center [946, 472] width 137 height 45
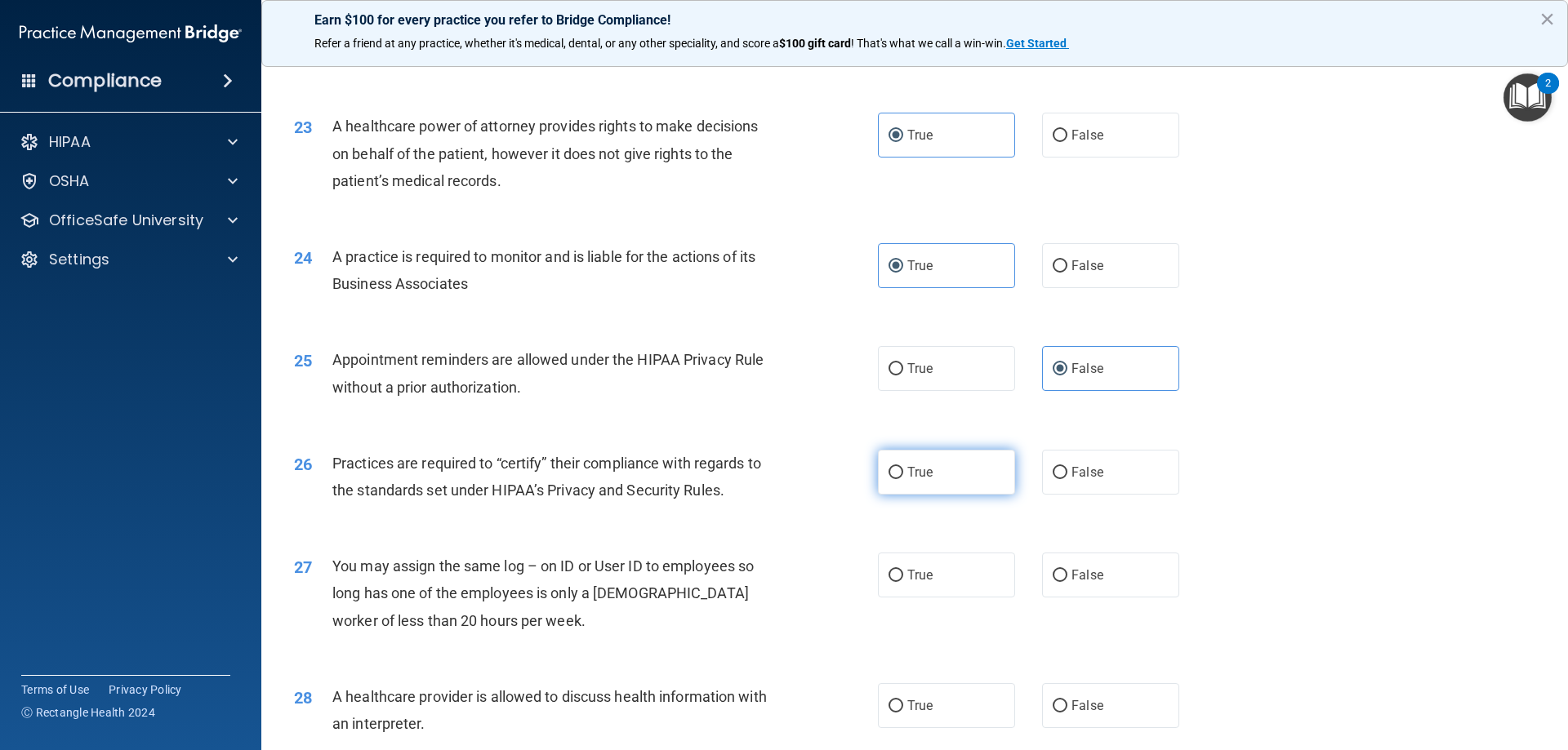
click at [903, 467] on input "True" at bounding box center [896, 473] width 15 height 12
radio input "true"
click at [1074, 580] on span "False" at bounding box center [1087, 575] width 31 height 16
click at [1067, 580] on input "False" at bounding box center [1060, 575] width 15 height 12
radio input "true"
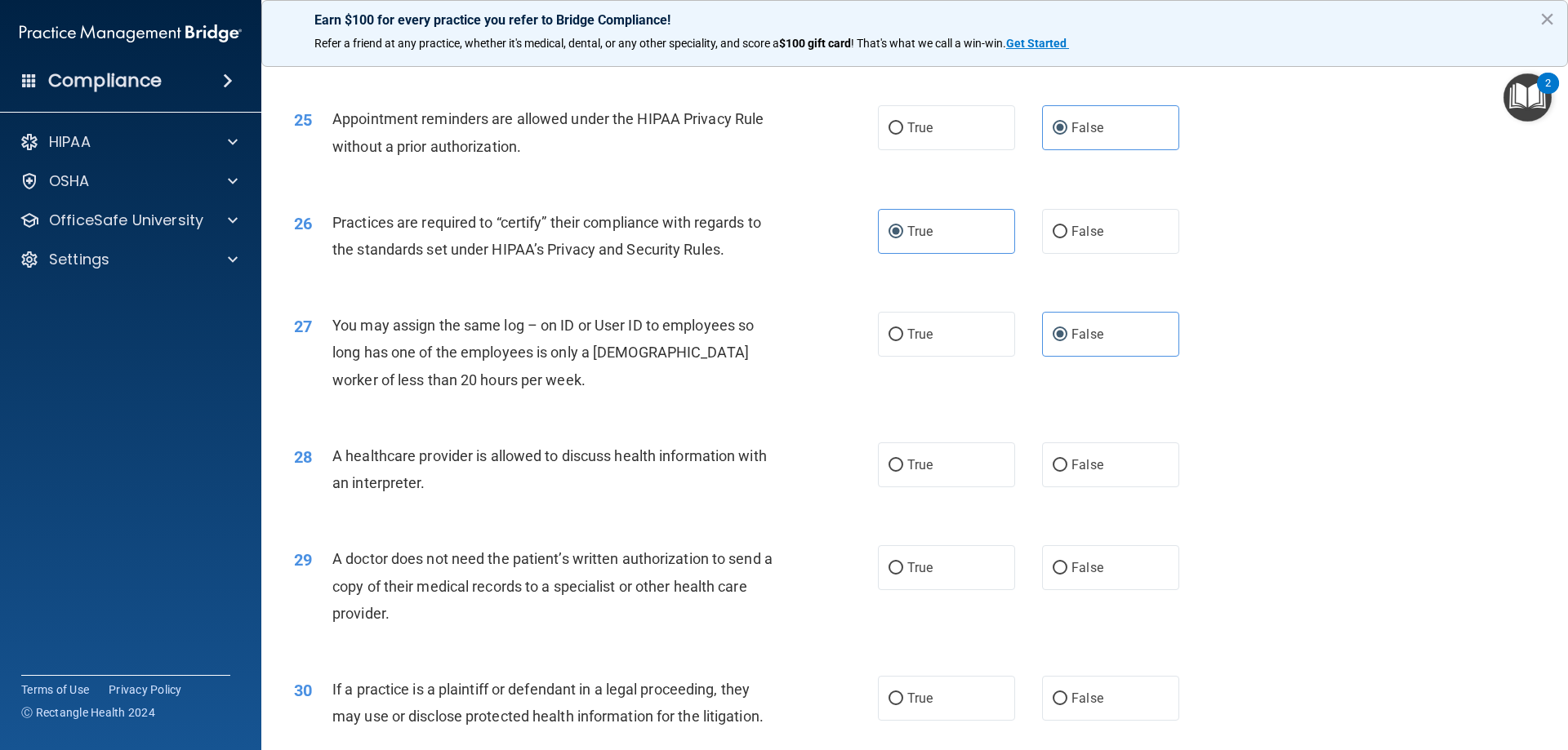
scroll to position [2939, 0]
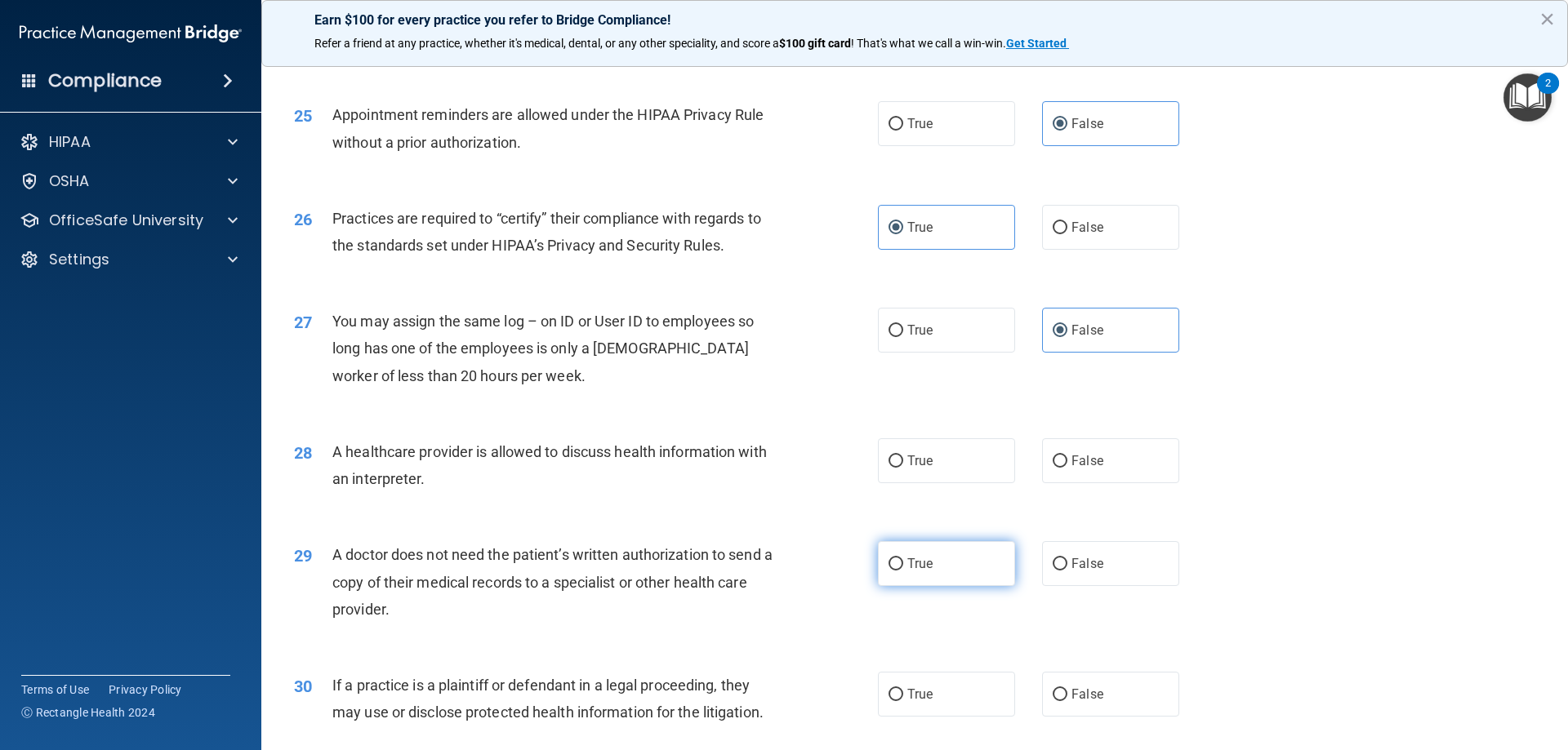
click at [946, 570] on label "True" at bounding box center [946, 564] width 137 height 45
click at [903, 570] on input "True" at bounding box center [896, 565] width 15 height 12
radio input "true"
click at [927, 464] on label "True" at bounding box center [946, 461] width 137 height 45
click at [903, 464] on input "True" at bounding box center [896, 461] width 15 height 12
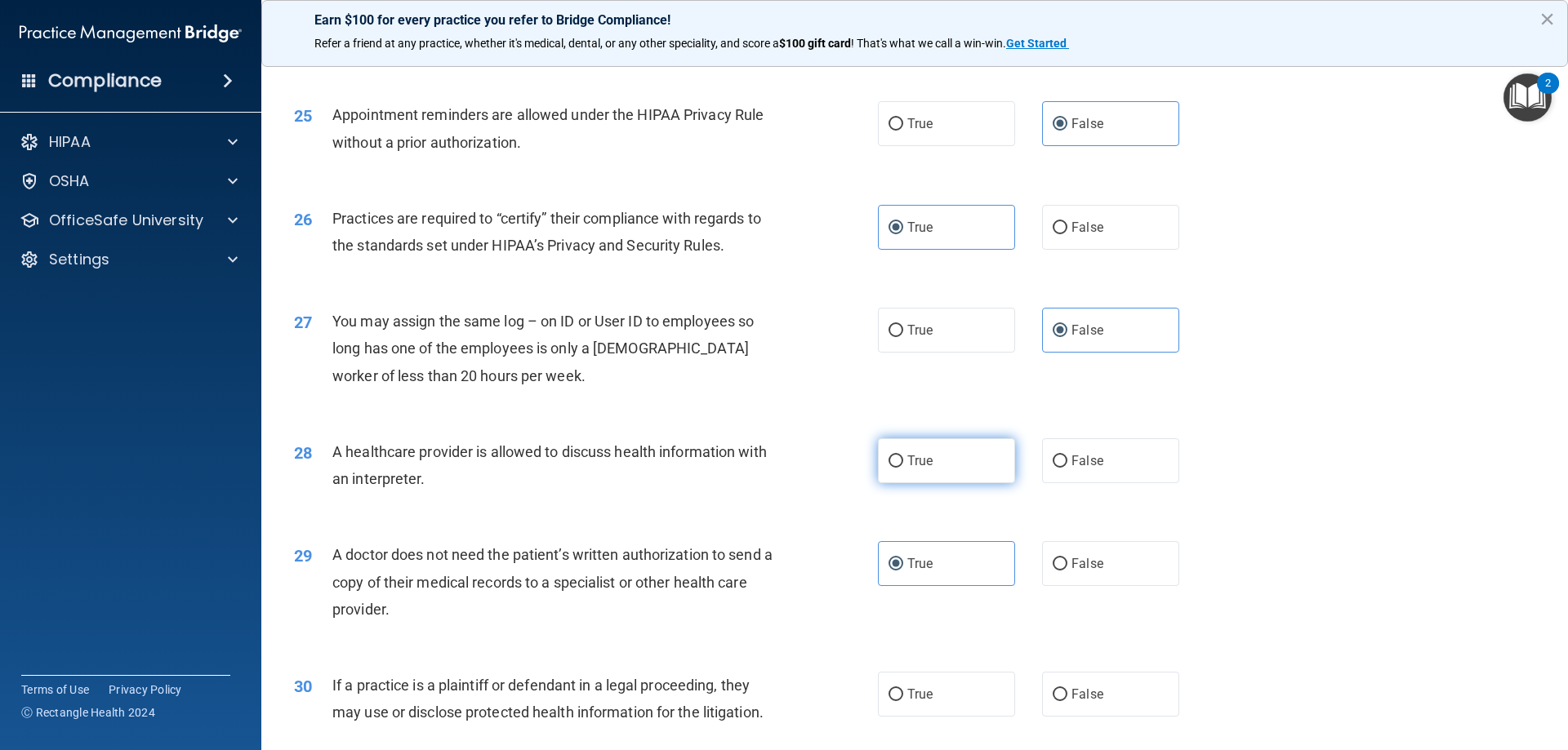
radio input "true"
click at [1086, 458] on span "False" at bounding box center [1087, 460] width 31 height 16
click at [1067, 458] on input "False" at bounding box center [1060, 461] width 15 height 12
radio input "true"
radio input "false"
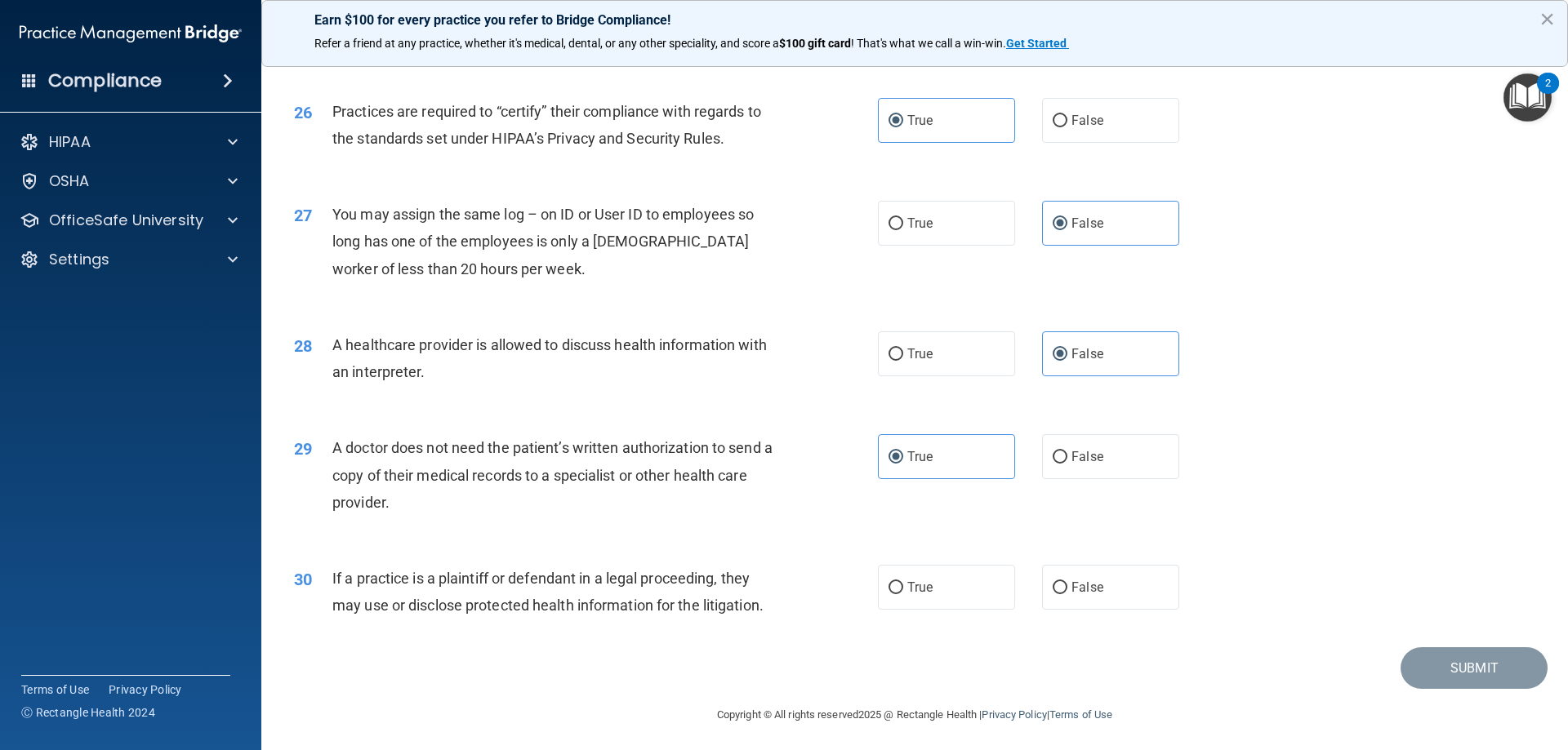
scroll to position [3050, 0]
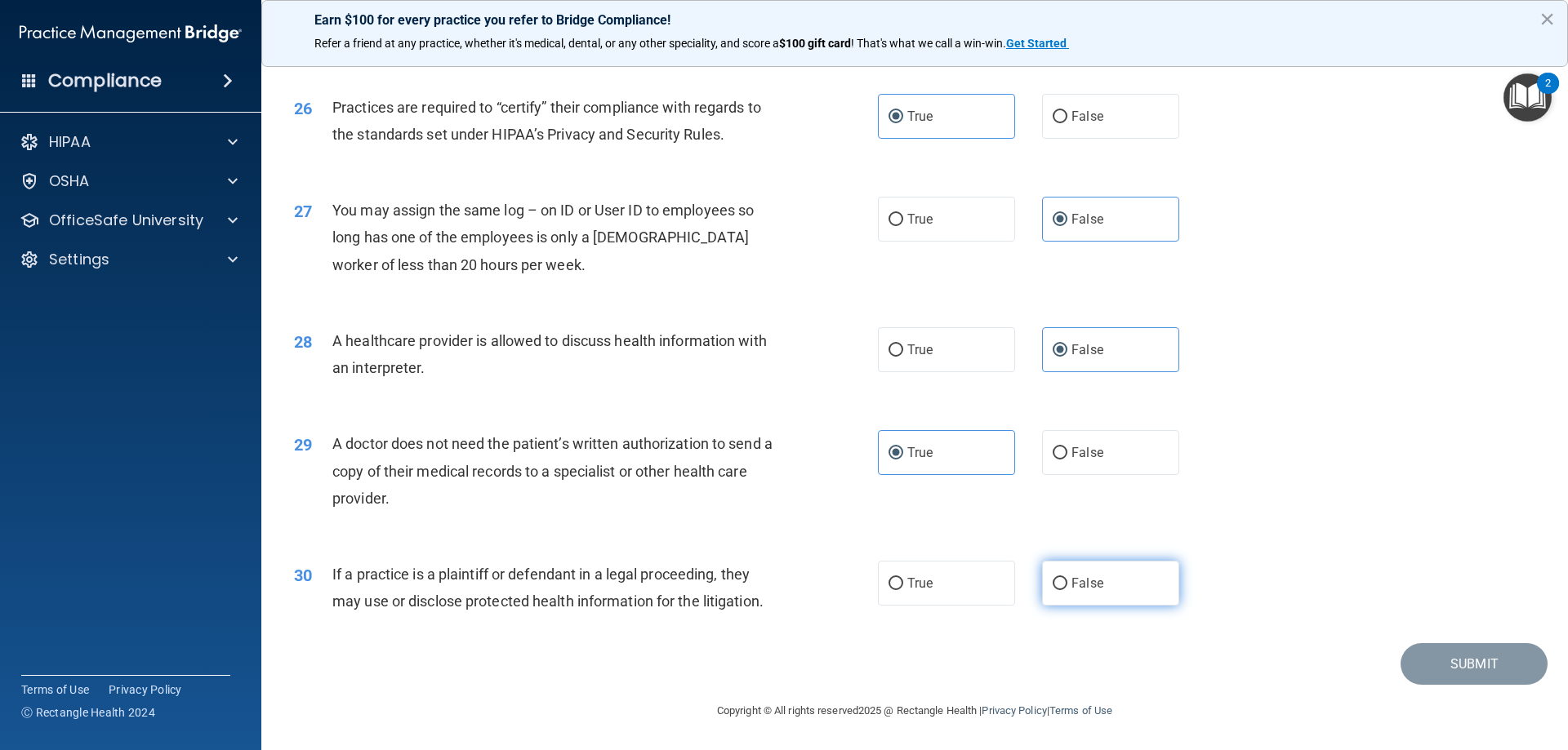
click at [1083, 587] on span "False" at bounding box center [1087, 583] width 31 height 16
click at [1067, 587] on input "False" at bounding box center [1060, 584] width 15 height 12
radio input "true"
click at [1465, 661] on button "Submit" at bounding box center [1474, 664] width 147 height 41
click at [1463, 661] on button "Submit" at bounding box center [1474, 664] width 147 height 41
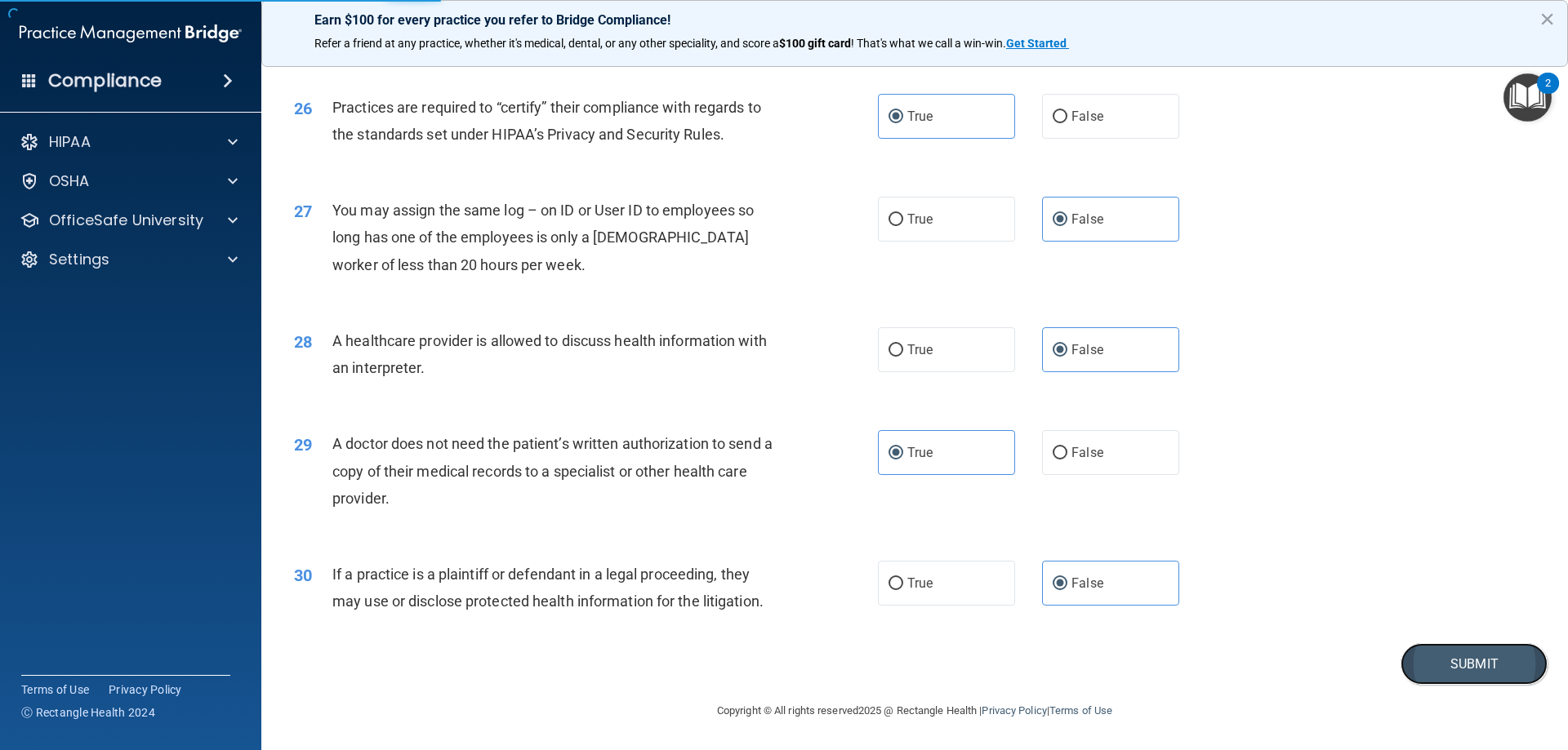
click at [1450, 661] on button "Submit" at bounding box center [1474, 664] width 147 height 41
click at [1431, 661] on button "Submit" at bounding box center [1474, 664] width 147 height 41
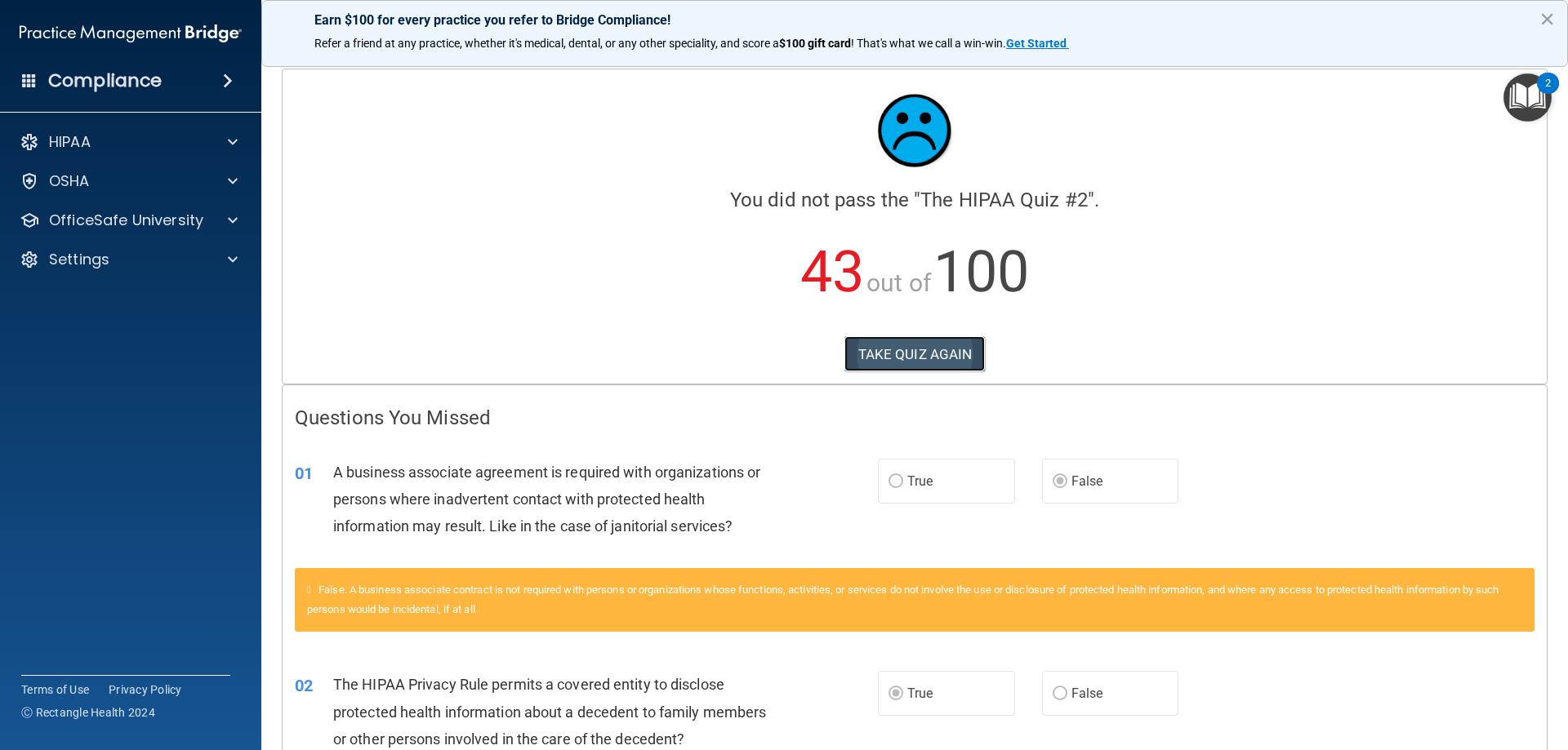
click at [897, 349] on button "TAKE QUIZ AGAIN" at bounding box center [915, 353] width 142 height 36
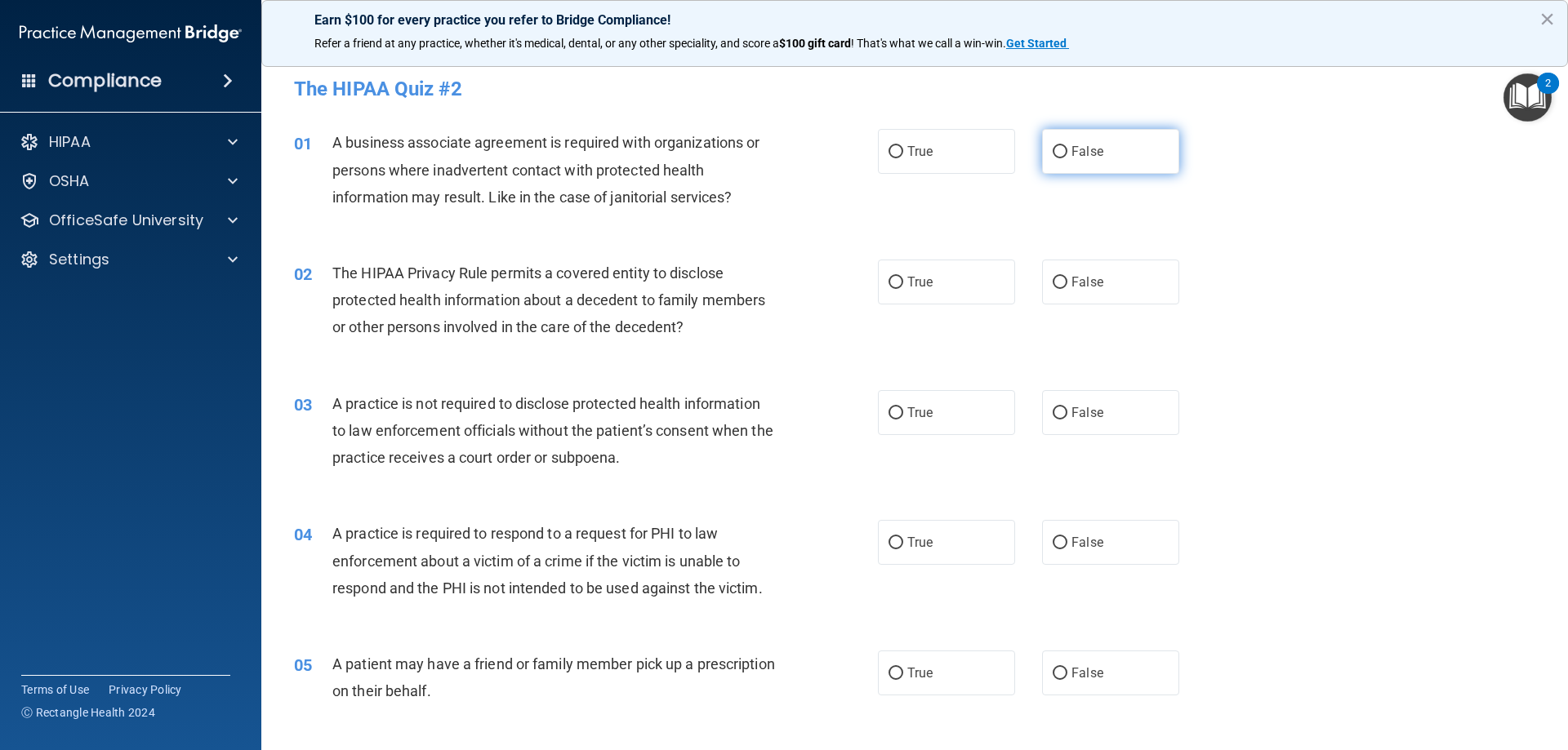
click at [1104, 147] on label "False" at bounding box center [1110, 151] width 137 height 45
click at [1067, 147] on input "False" at bounding box center [1060, 152] width 15 height 12
radio input "true"
click at [931, 285] on label "True" at bounding box center [946, 282] width 137 height 45
click at [903, 285] on input "True" at bounding box center [896, 282] width 15 height 12
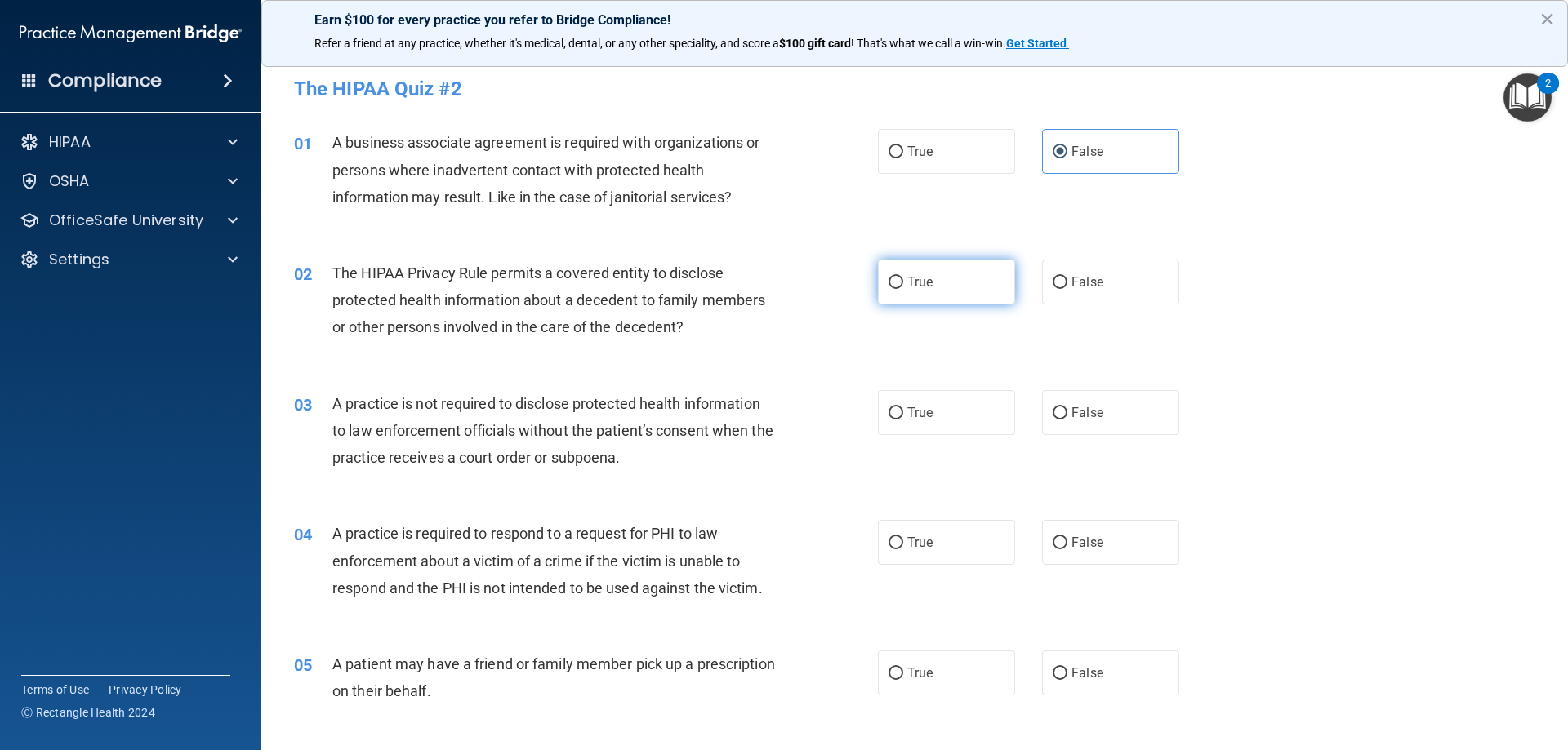
radio input "true"
click at [1096, 413] on label "False" at bounding box center [1110, 412] width 137 height 45
click at [1067, 413] on input "False" at bounding box center [1060, 413] width 15 height 12
radio input "true"
click at [915, 546] on span "True" at bounding box center [920, 542] width 26 height 16
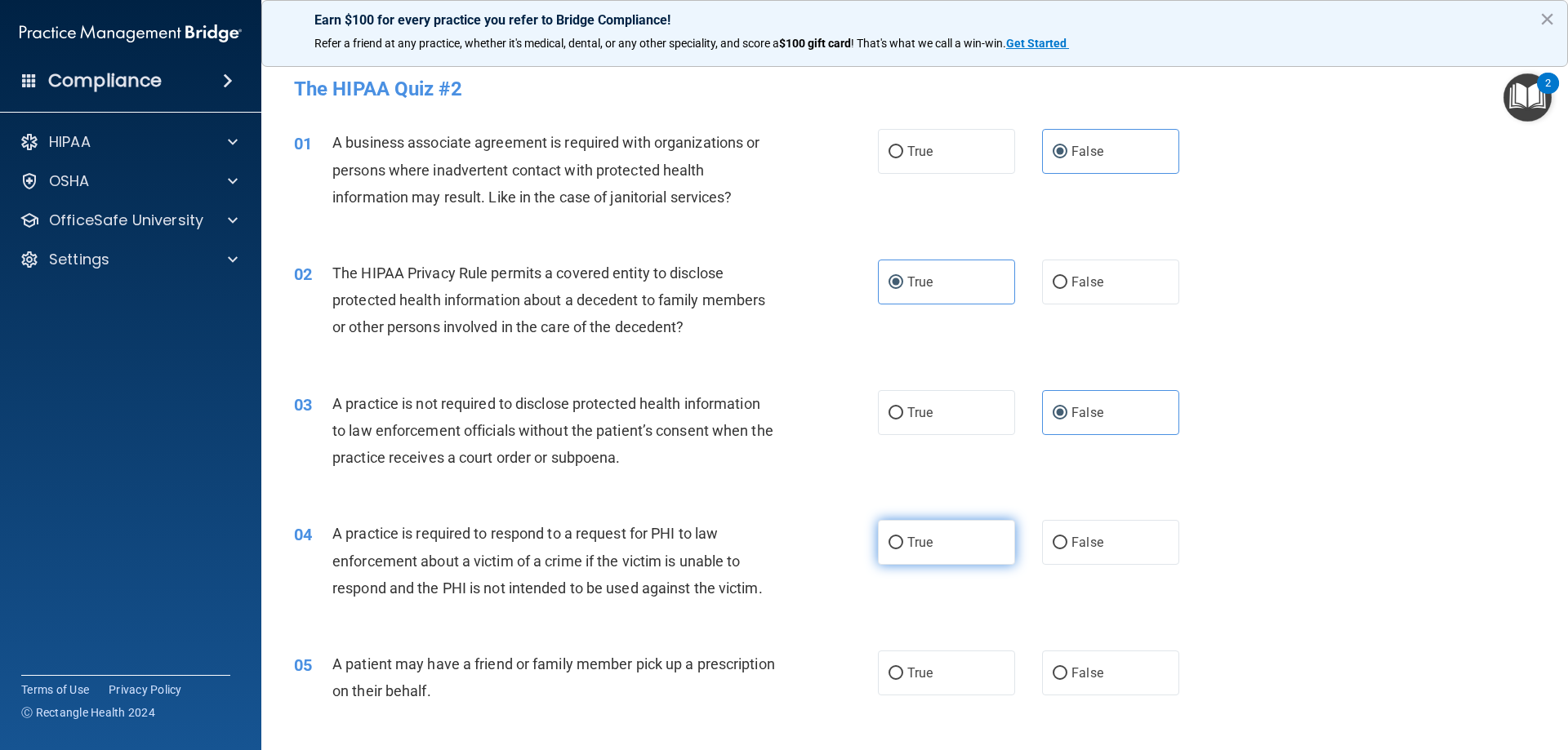
click at [903, 546] on input "True" at bounding box center [896, 543] width 15 height 12
radio input "true"
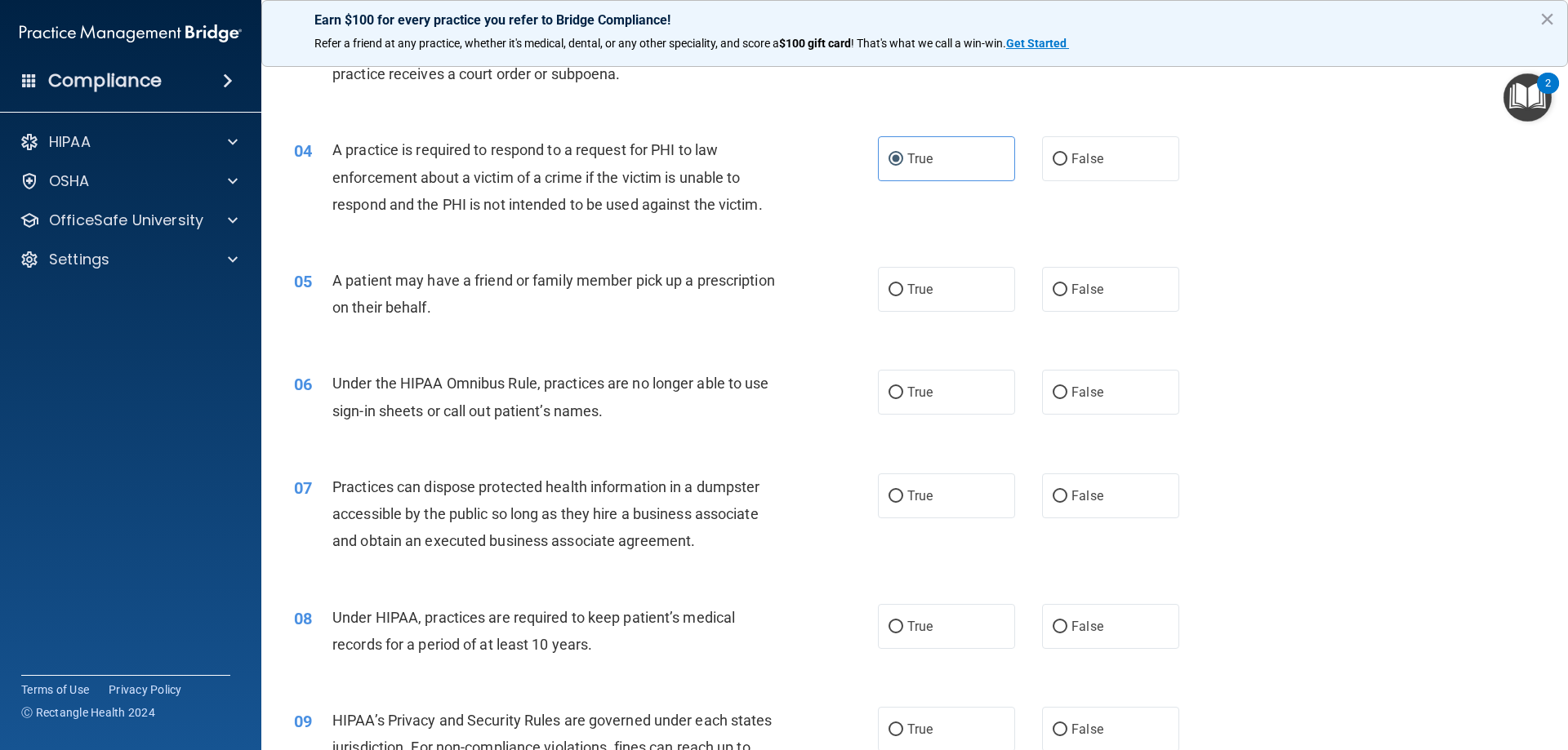
scroll to position [408, 0]
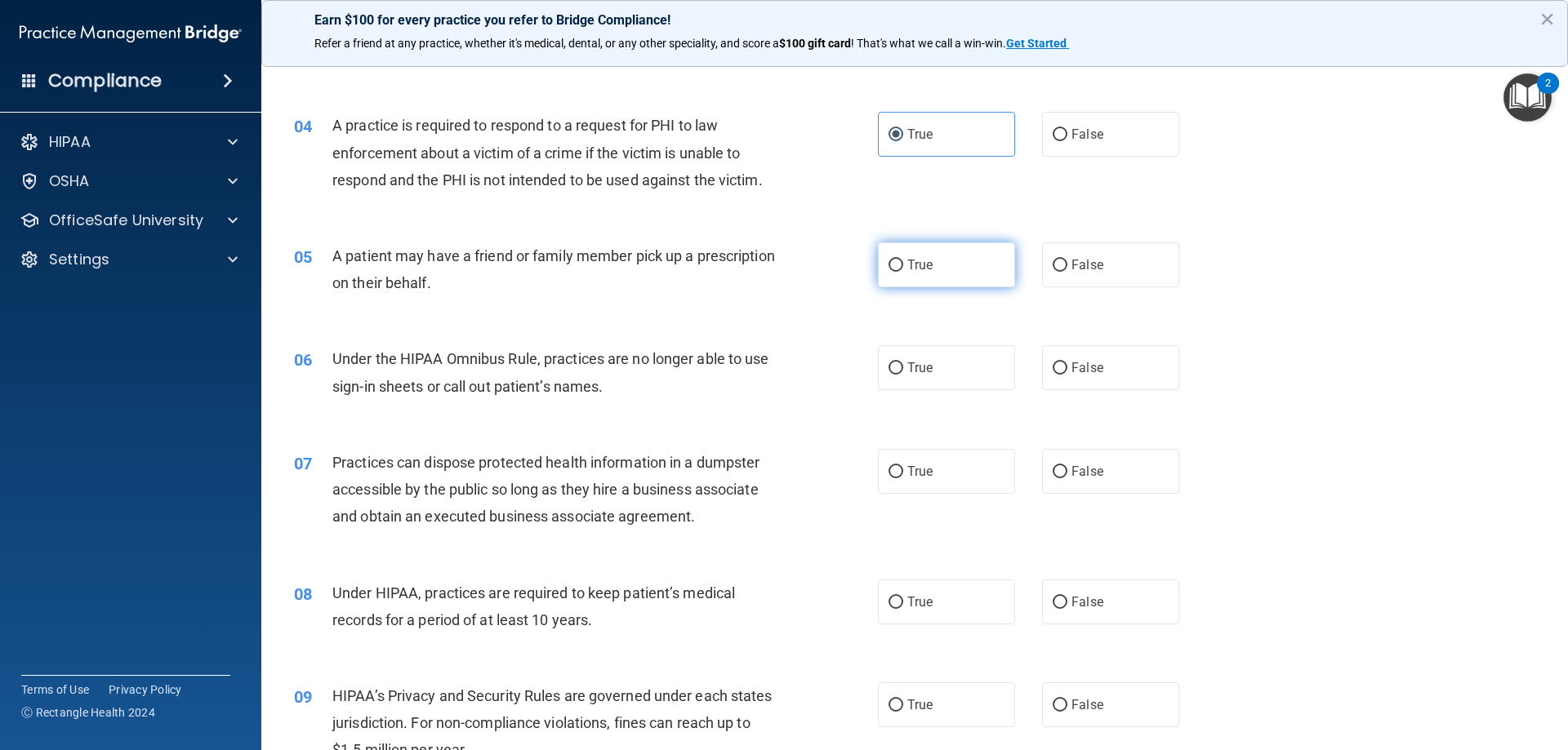
click at [923, 264] on span "True" at bounding box center [920, 265] width 26 height 16
click at [903, 264] on input "True" at bounding box center [896, 266] width 15 height 12
radio input "true"
click at [1057, 371] on input "False" at bounding box center [1060, 368] width 15 height 12
radio input "true"
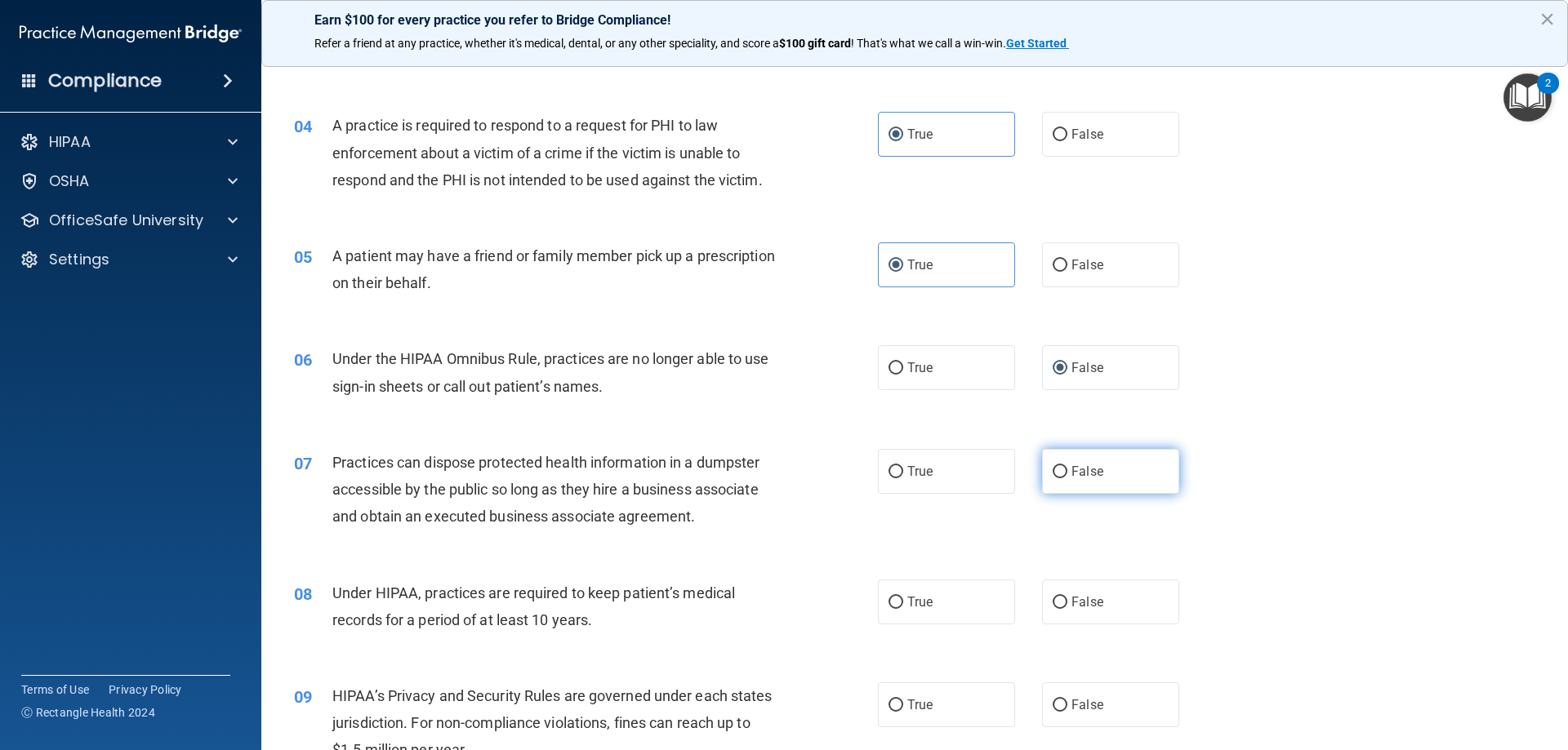
click at [1086, 469] on span "False" at bounding box center [1087, 471] width 31 height 16
click at [1067, 469] on input "False" at bounding box center [1060, 472] width 15 height 12
radio input "true"
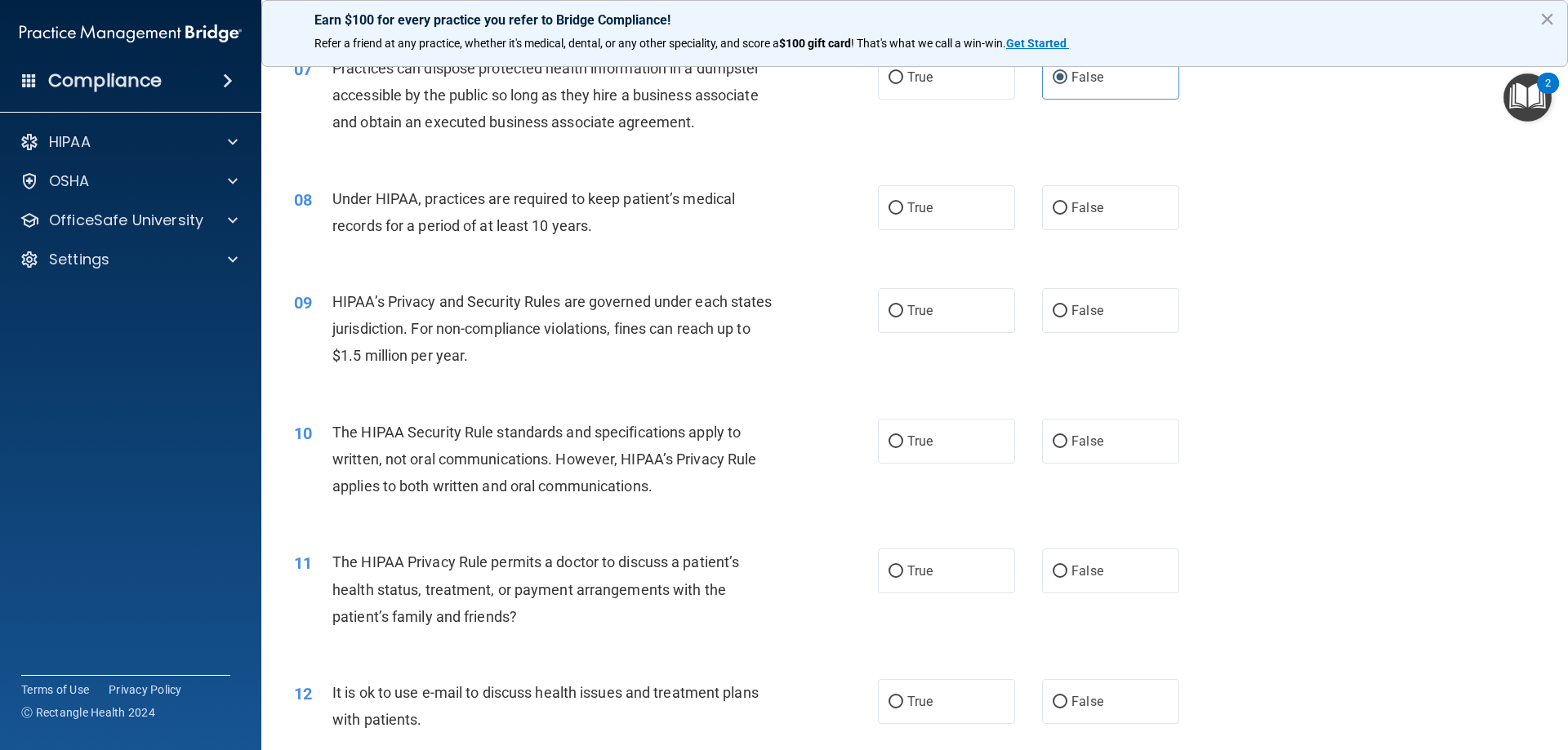
scroll to position [816, 0]
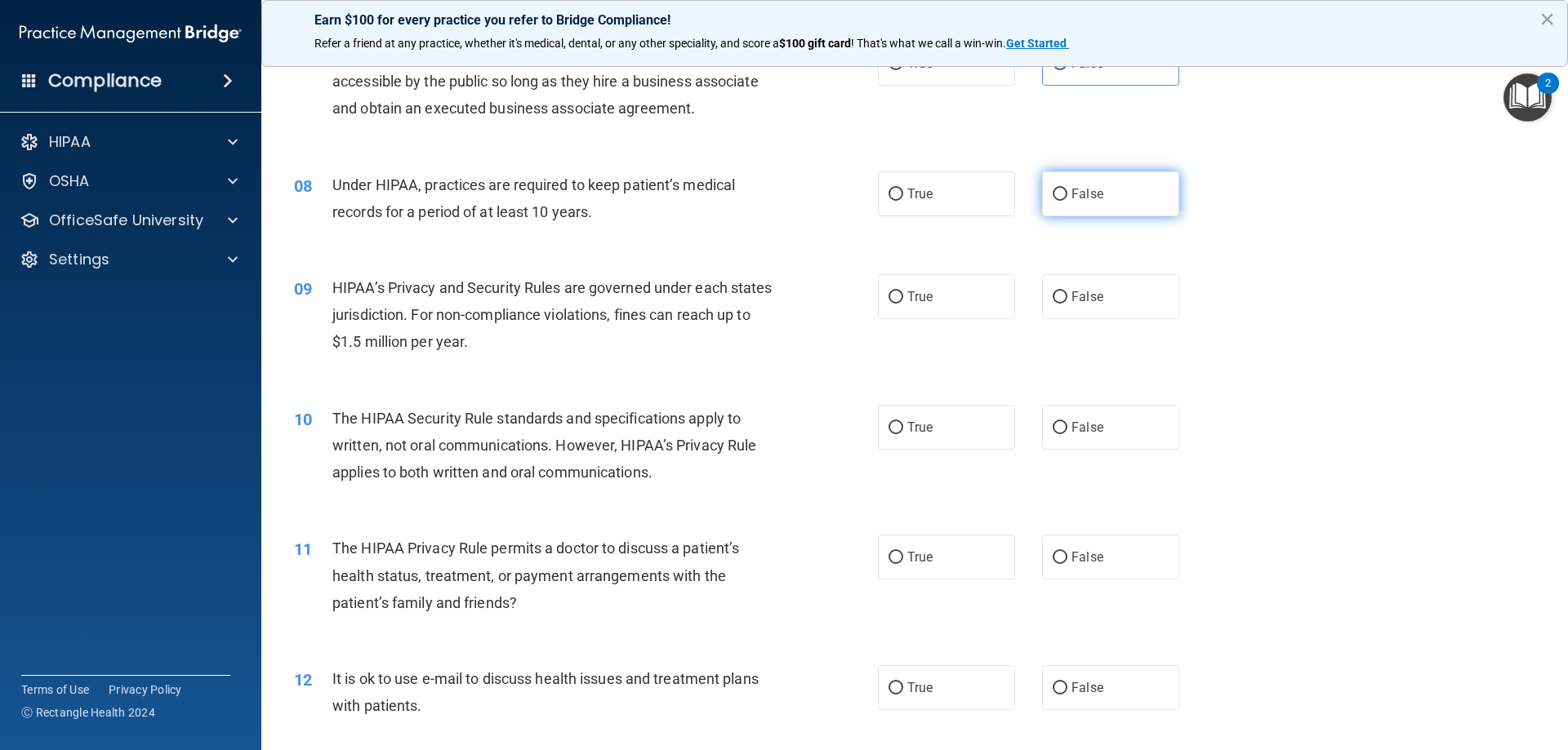
click at [1053, 190] on input "False" at bounding box center [1060, 195] width 15 height 12
radio input "true"
click at [1071, 296] on span "False" at bounding box center [1087, 296] width 31 height 16
click at [1067, 296] on input "False" at bounding box center [1060, 297] width 15 height 12
radio input "true"
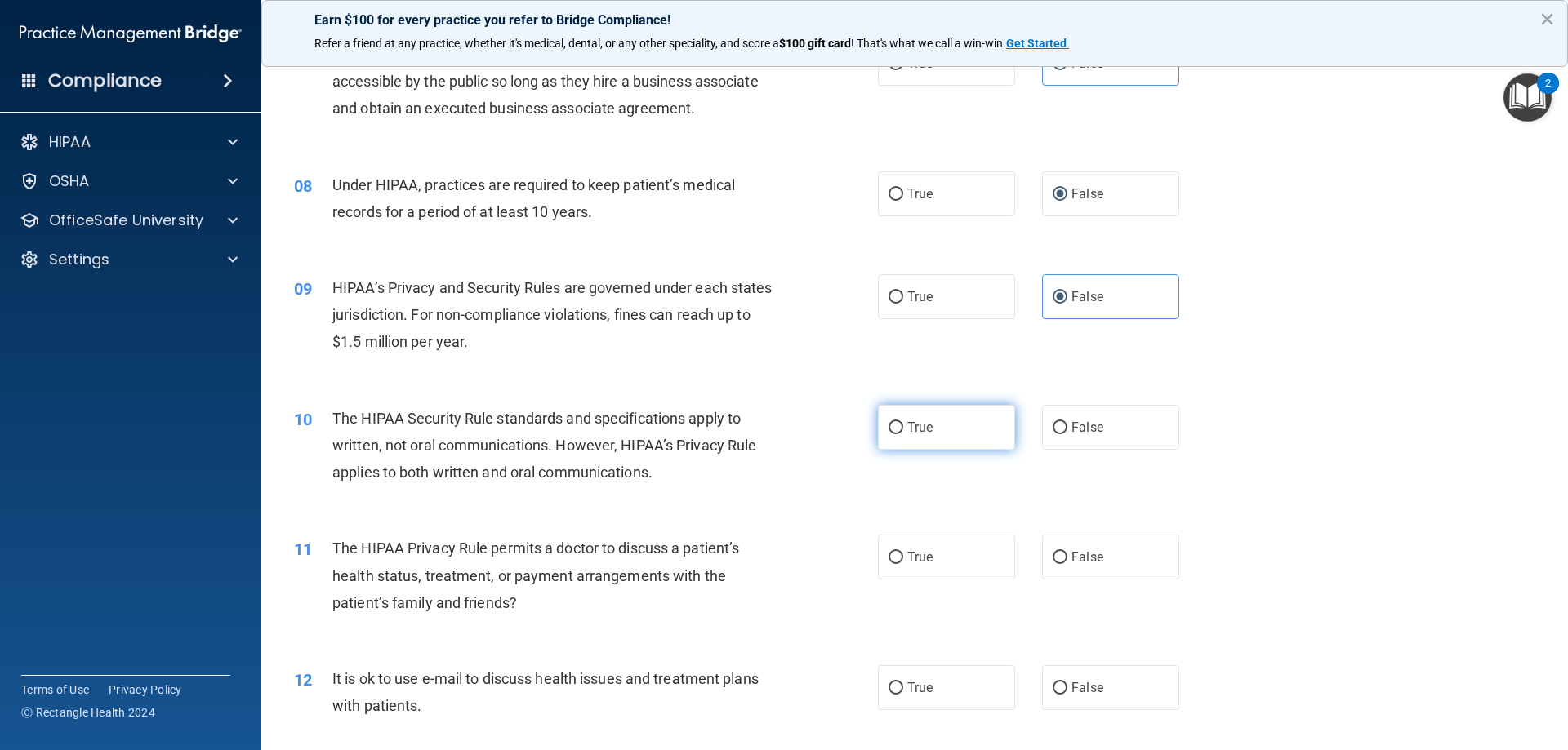
click at [950, 442] on label "True" at bounding box center [946, 427] width 137 height 45
click at [903, 435] on input "True" at bounding box center [896, 428] width 15 height 12
radio input "true"
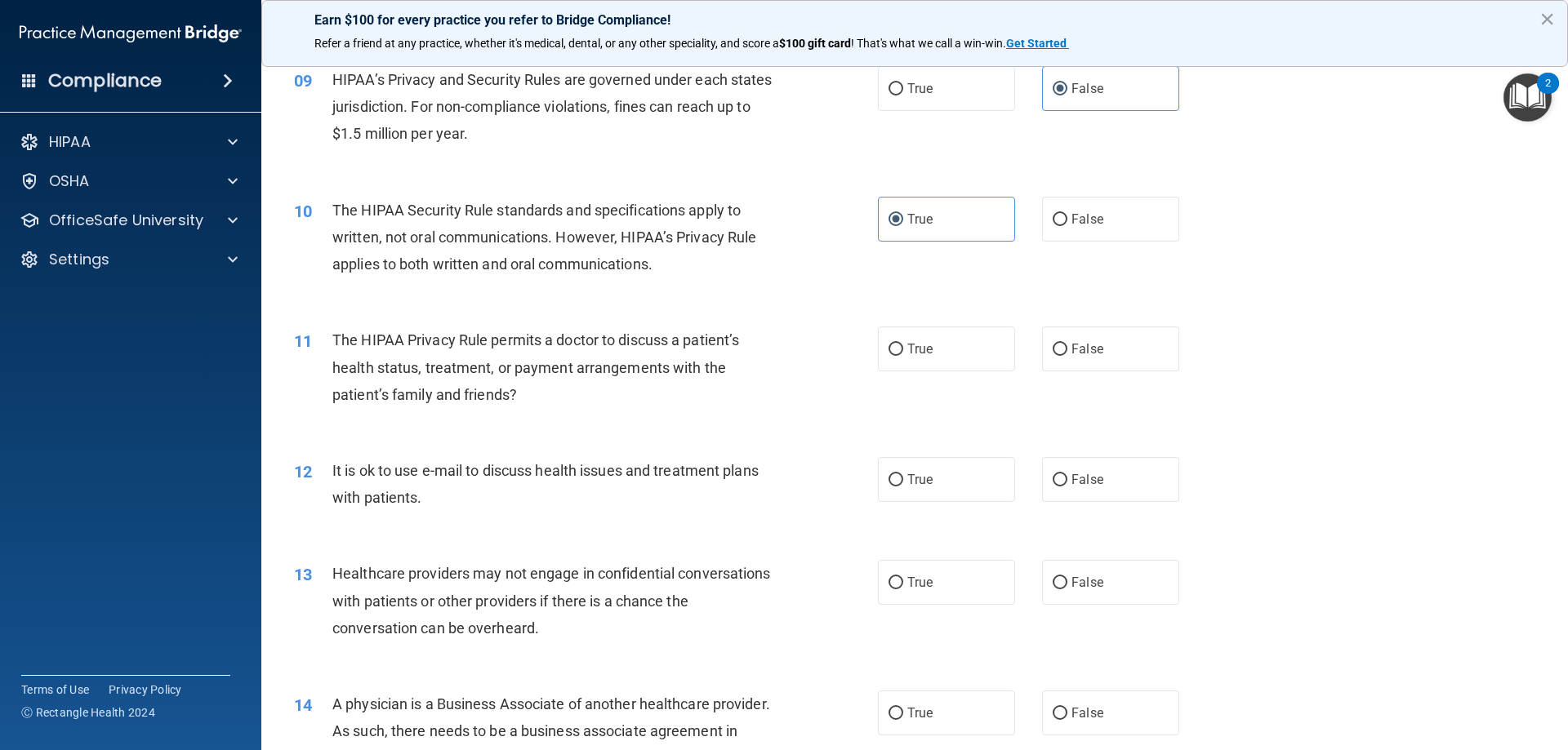
scroll to position [1143, 0]
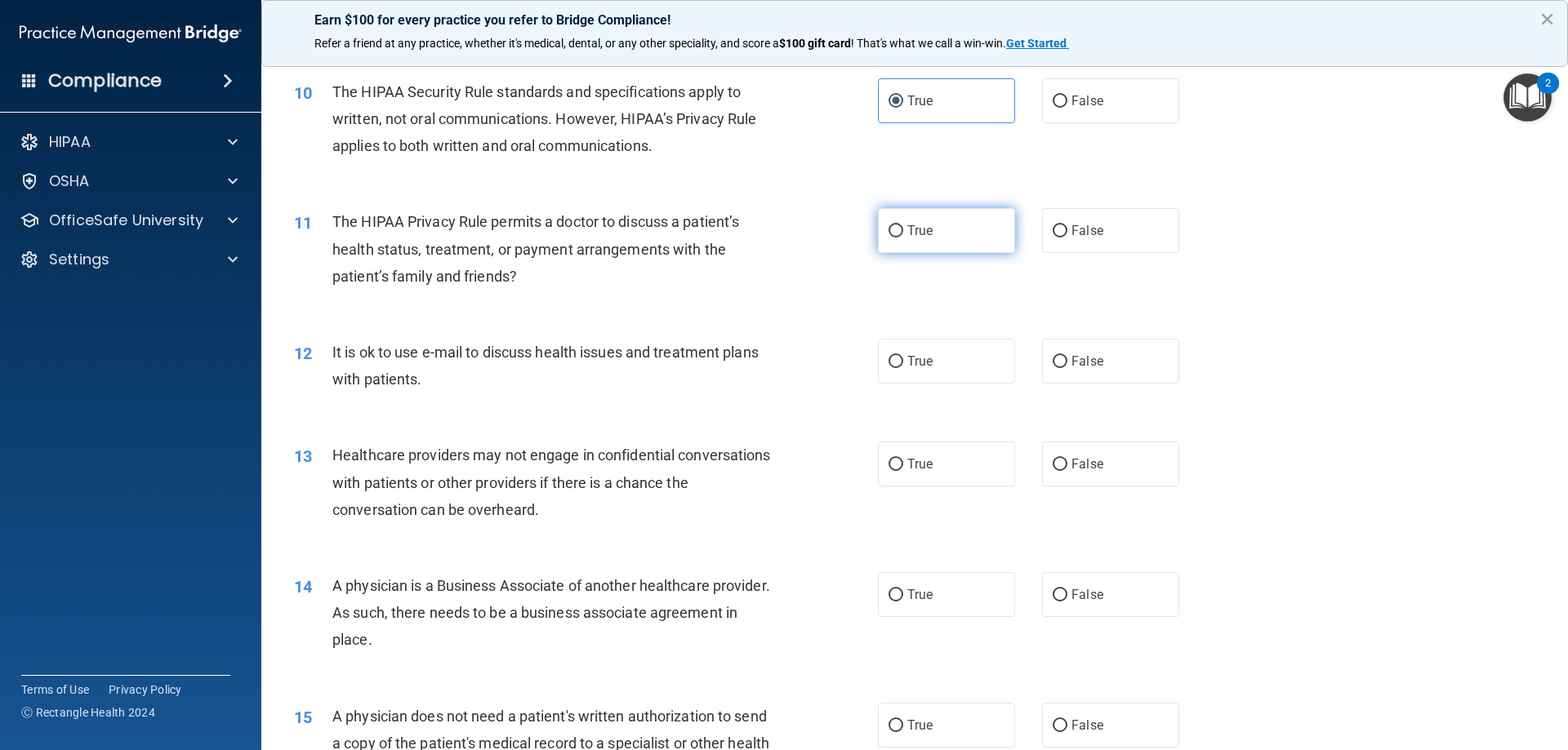
click at [926, 230] on span "True" at bounding box center [920, 230] width 26 height 16
click at [903, 230] on input "True" at bounding box center [896, 231] width 15 height 12
radio input "true"
click at [917, 360] on span "True" at bounding box center [920, 361] width 26 height 16
click at [903, 360] on input "True" at bounding box center [896, 362] width 15 height 12
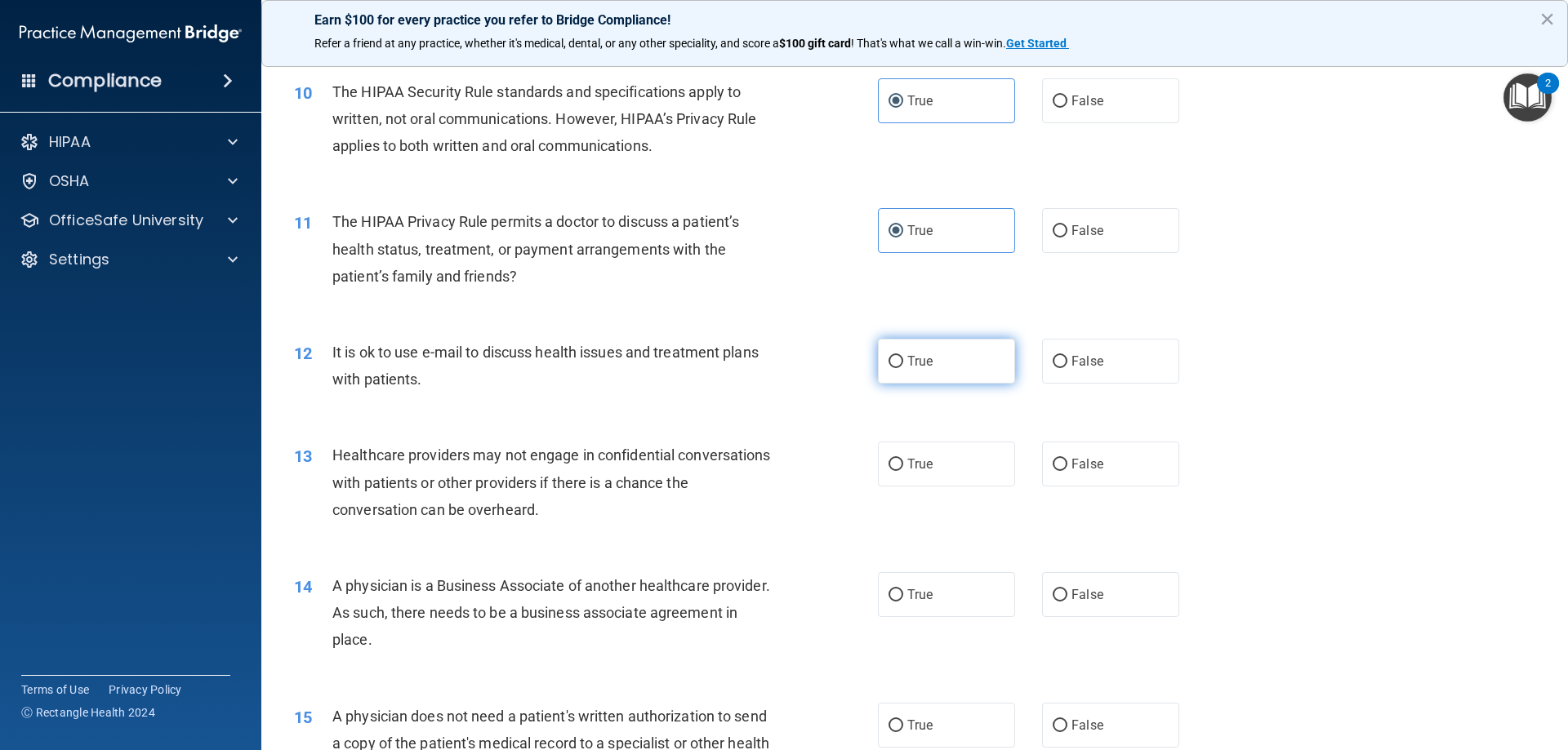
radio input "true"
click at [1074, 454] on label "False" at bounding box center [1110, 464] width 137 height 45
click at [1067, 459] on input "False" at bounding box center [1060, 464] width 15 height 12
radio input "true"
click at [1105, 573] on label "False" at bounding box center [1110, 594] width 137 height 45
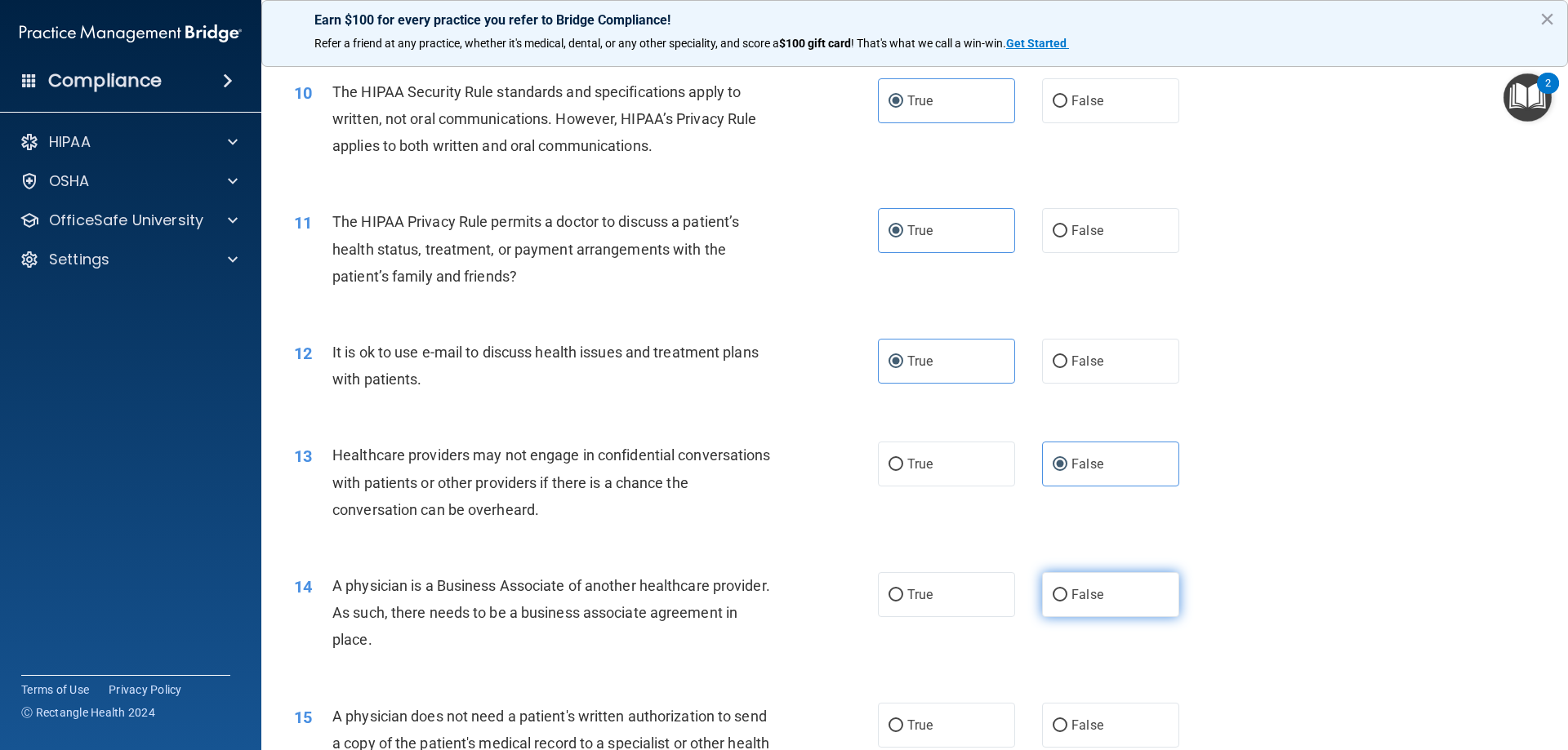
click at [1067, 589] on input "False" at bounding box center [1060, 595] width 15 height 12
radio input "true"
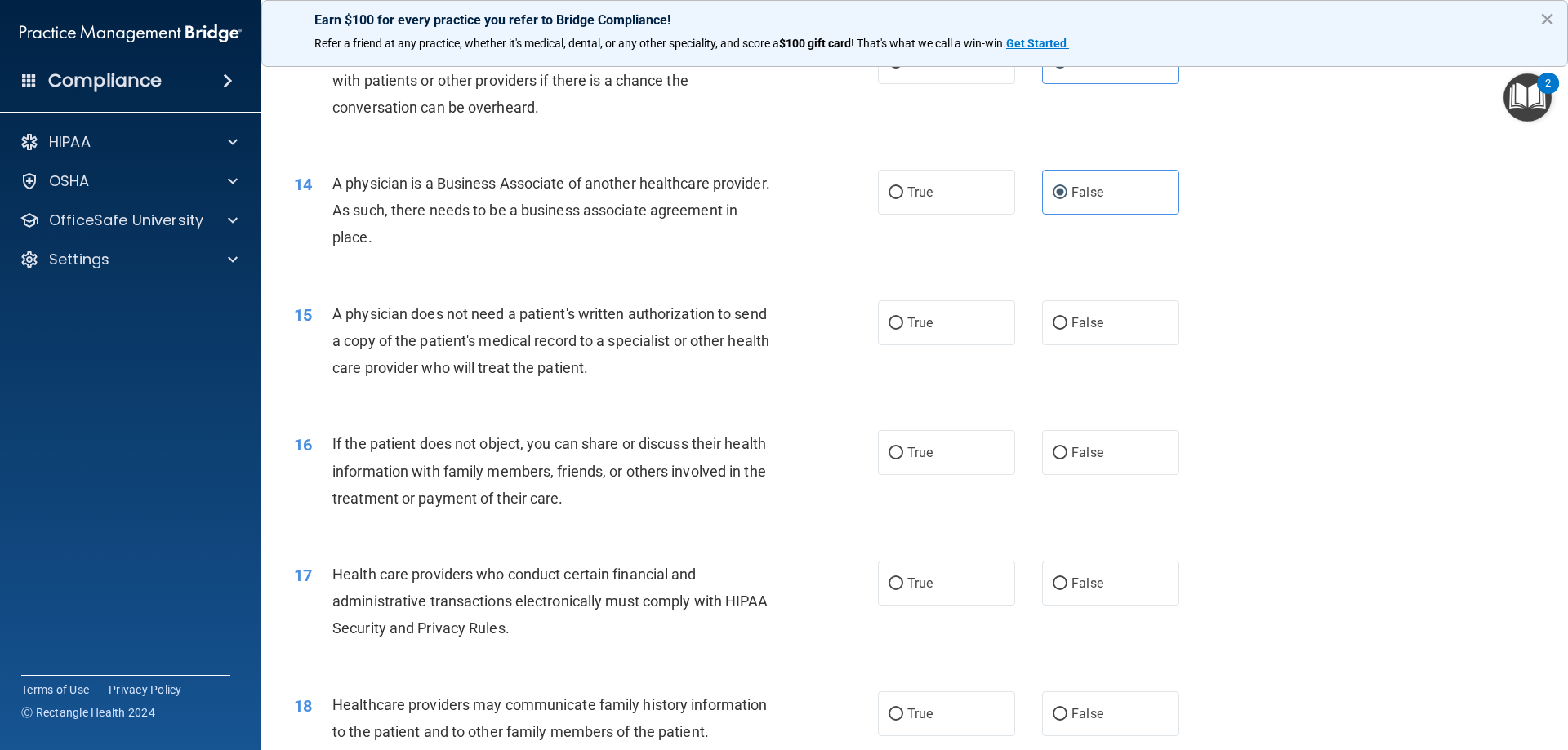
scroll to position [1551, 0]
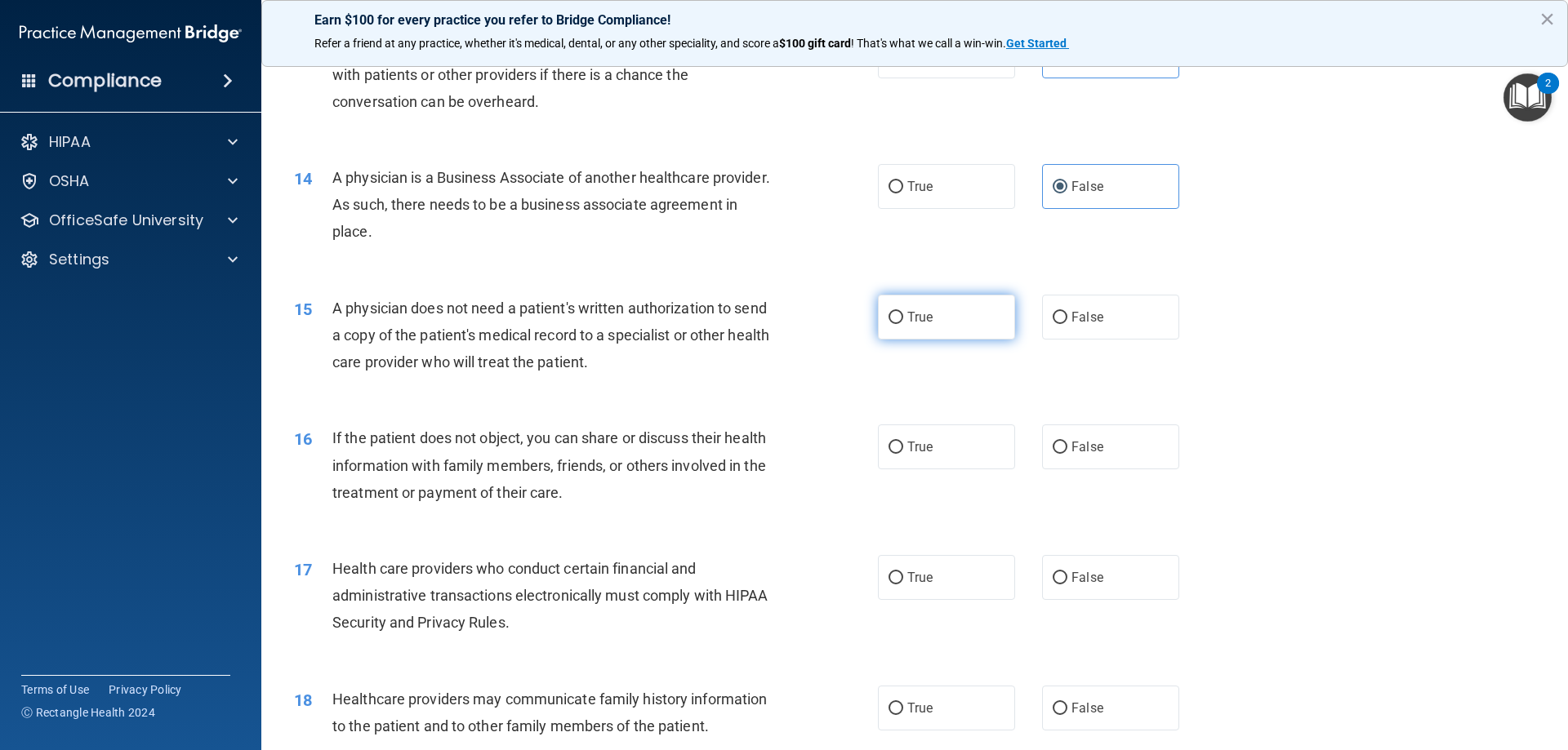
click at [962, 323] on label "True" at bounding box center [946, 317] width 137 height 45
click at [903, 323] on input "True" at bounding box center [896, 318] width 15 height 12
radio input "true"
click at [1071, 453] on span "False" at bounding box center [1087, 447] width 31 height 16
click at [1067, 453] on input "False" at bounding box center [1060, 448] width 15 height 12
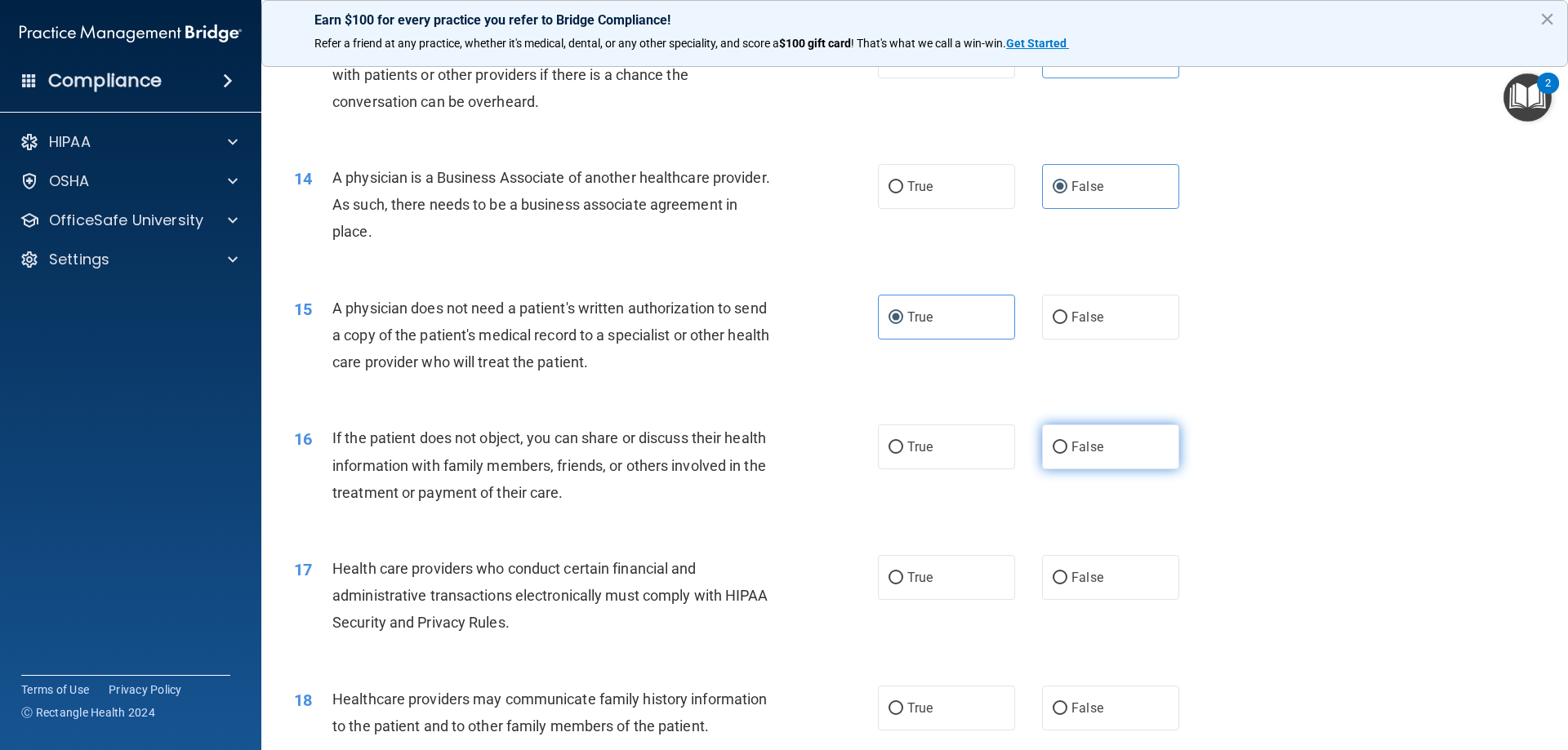
radio input "true"
click at [952, 571] on label "True" at bounding box center [946, 578] width 137 height 45
click at [903, 572] on input "True" at bounding box center [896, 578] width 15 height 12
radio input "true"
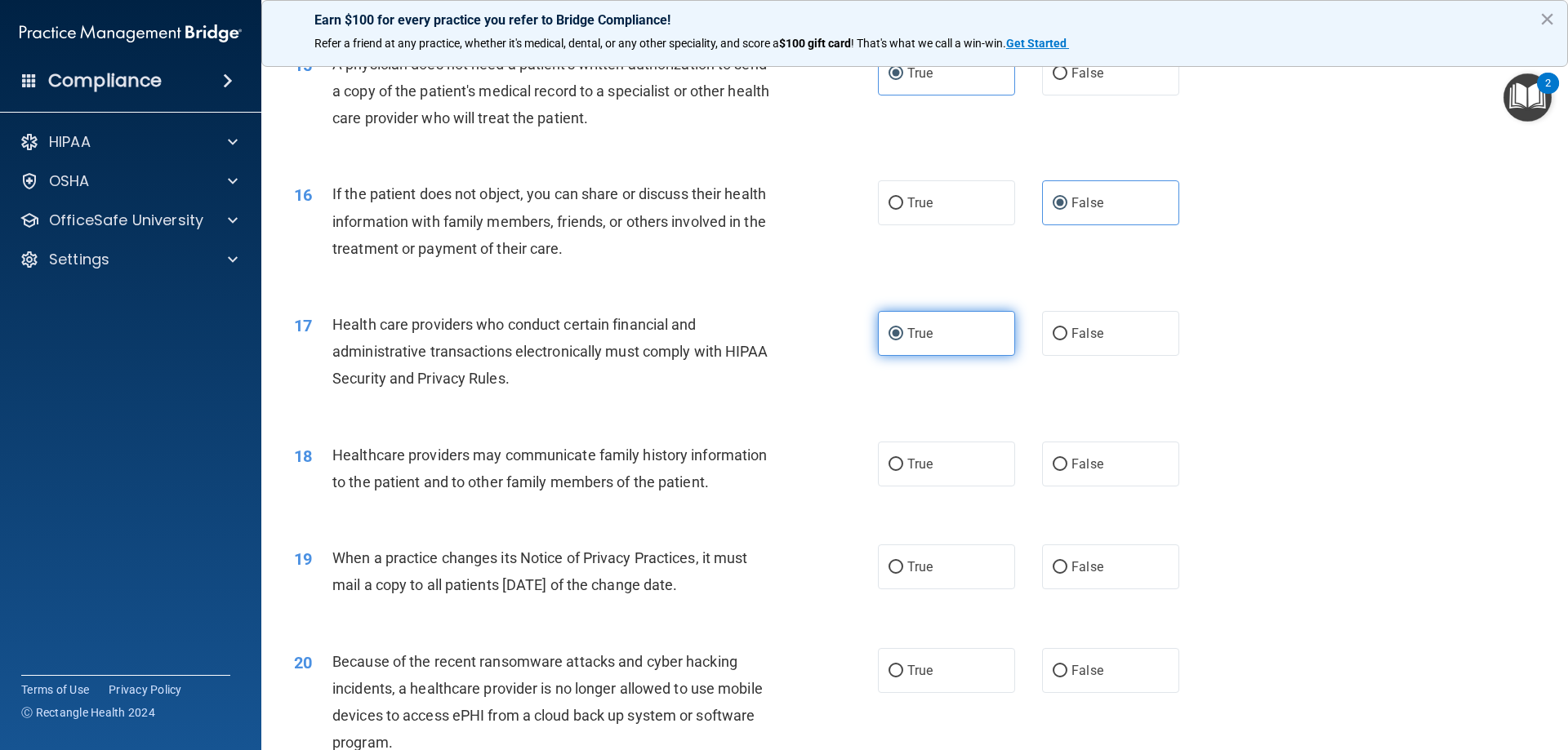
scroll to position [1796, 0]
click at [945, 564] on label "True" at bounding box center [946, 566] width 137 height 45
click at [903, 564] on input "True" at bounding box center [896, 567] width 15 height 12
radio input "true"
click at [1080, 673] on span "False" at bounding box center [1087, 670] width 31 height 16
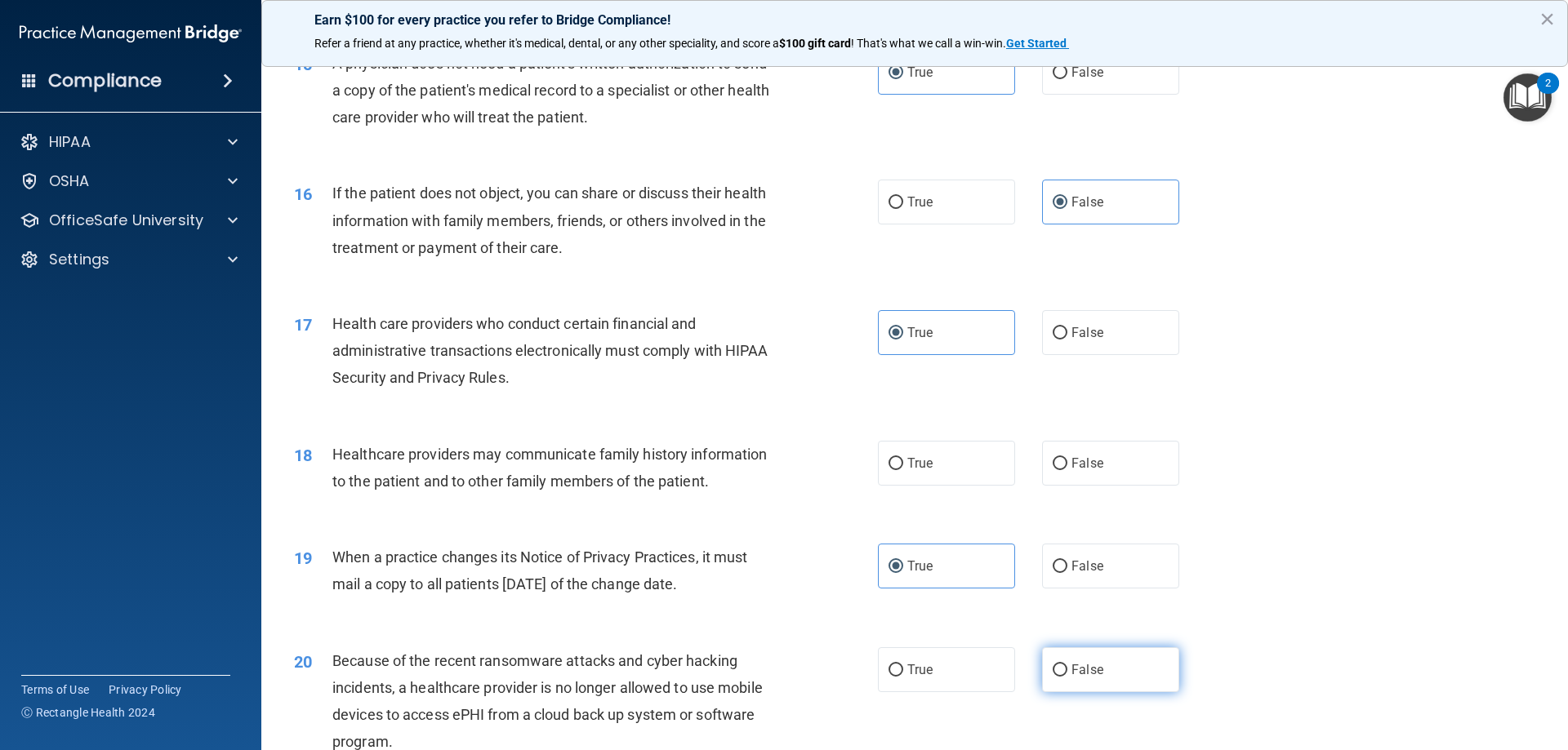
click at [1067, 673] on input "False" at bounding box center [1060, 671] width 15 height 12
radio input "true"
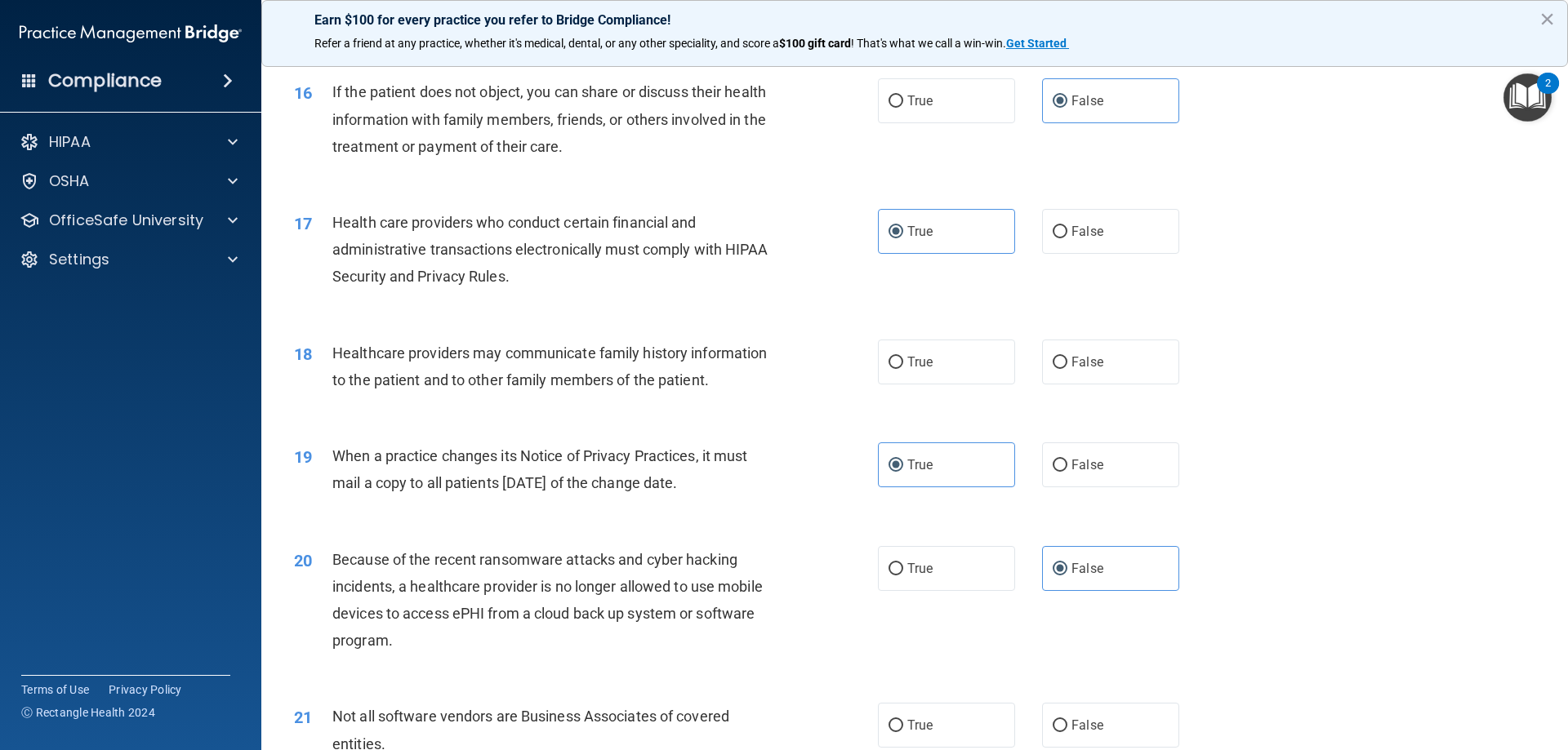
scroll to position [2041, 0]
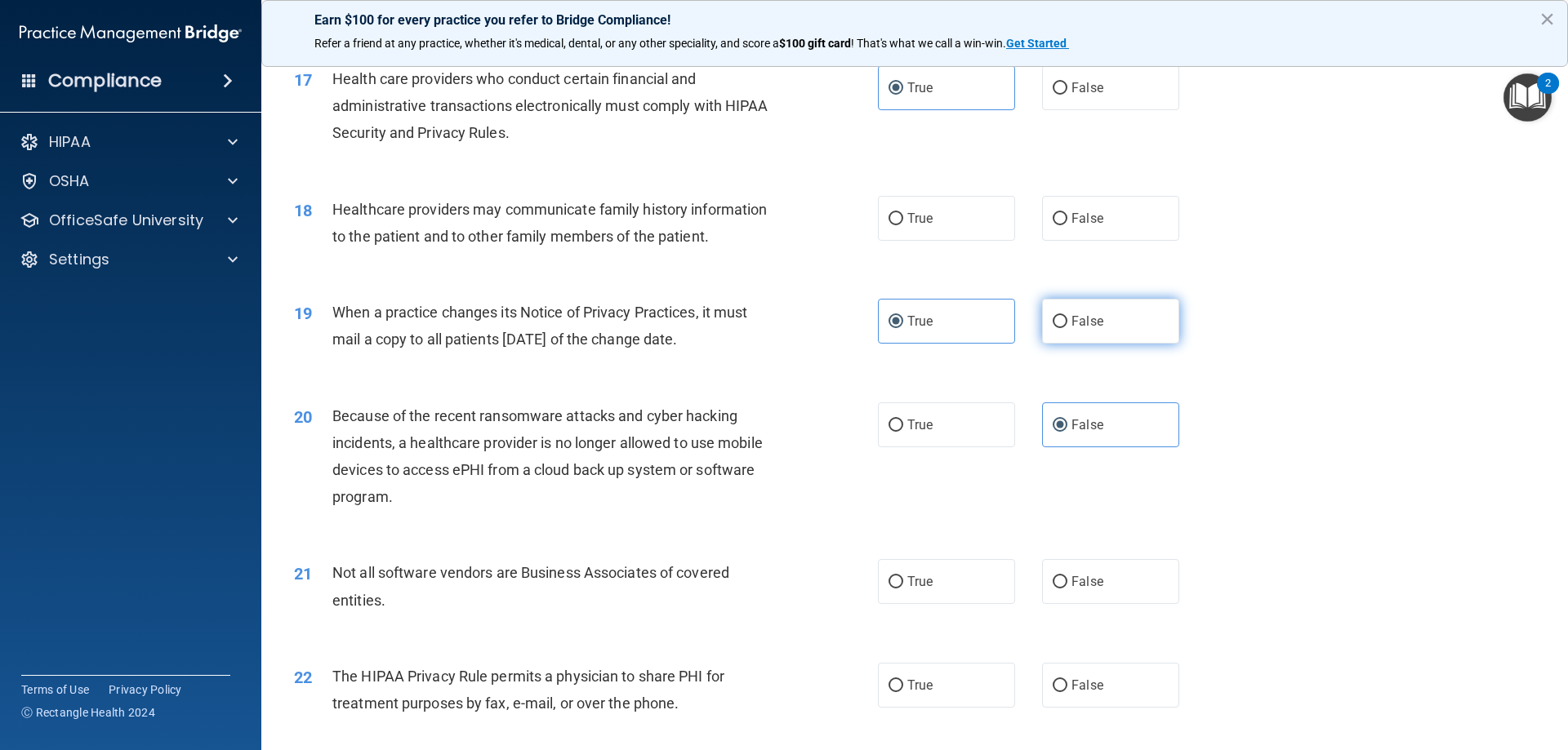
click at [1074, 315] on span "False" at bounding box center [1087, 321] width 31 height 16
click at [1067, 316] on input "False" at bounding box center [1060, 322] width 15 height 12
radio input "true"
radio input "false"
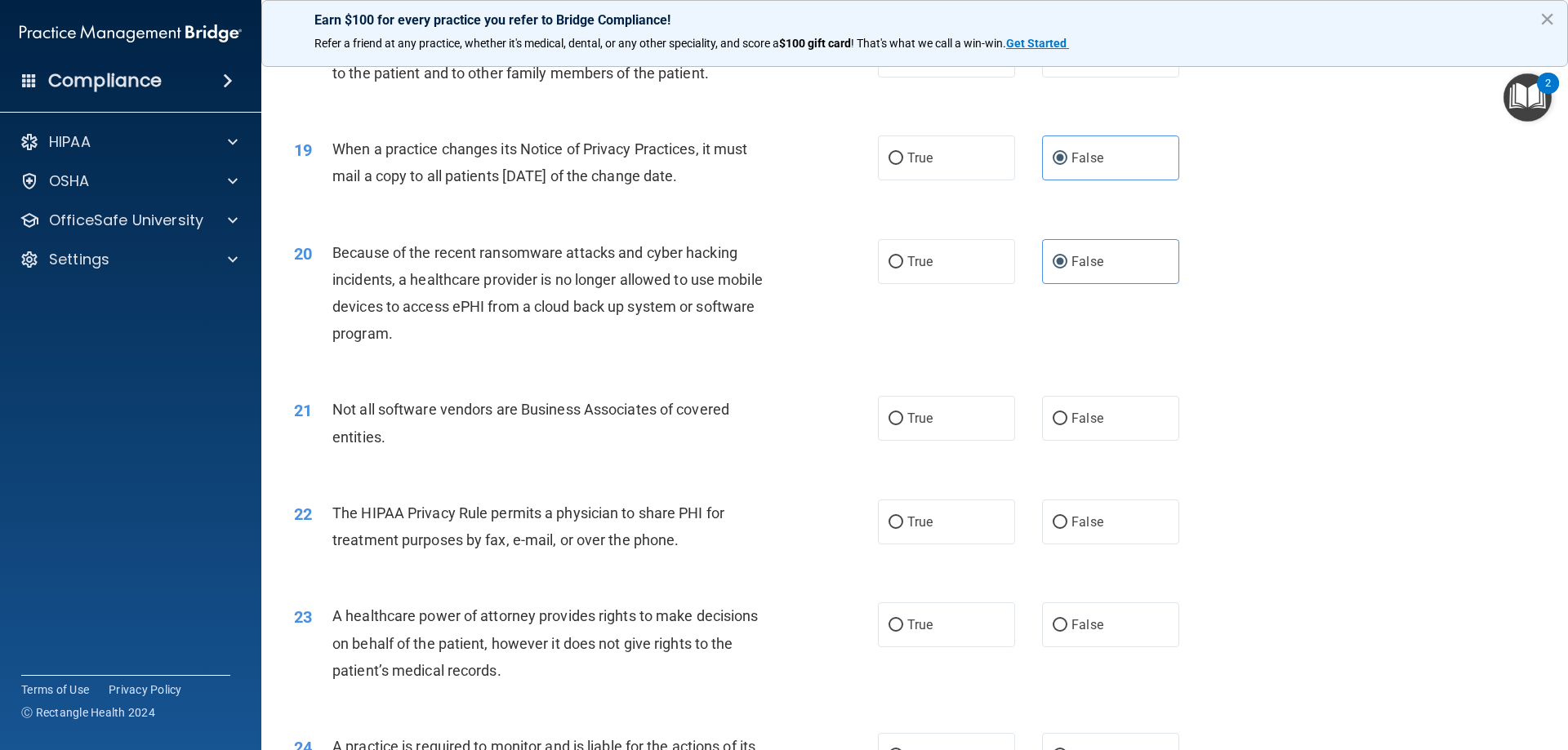
scroll to position [2286, 0]
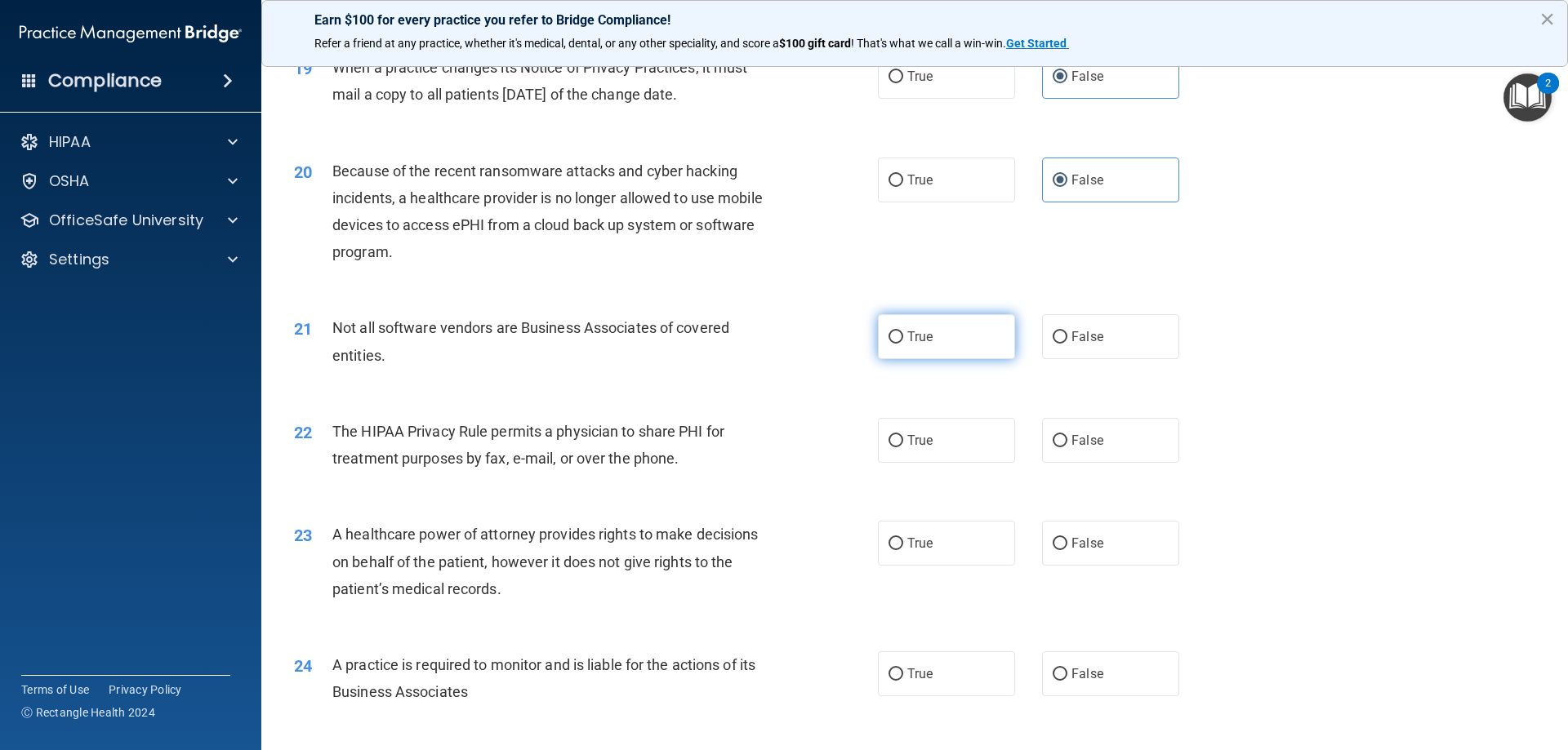
click at [928, 346] on label "True" at bounding box center [946, 337] width 137 height 45
click at [903, 344] on input "True" at bounding box center [896, 337] width 15 height 12
radio input "true"
click at [926, 439] on span "True" at bounding box center [920, 440] width 26 height 16
click at [903, 439] on input "True" at bounding box center [896, 441] width 15 height 12
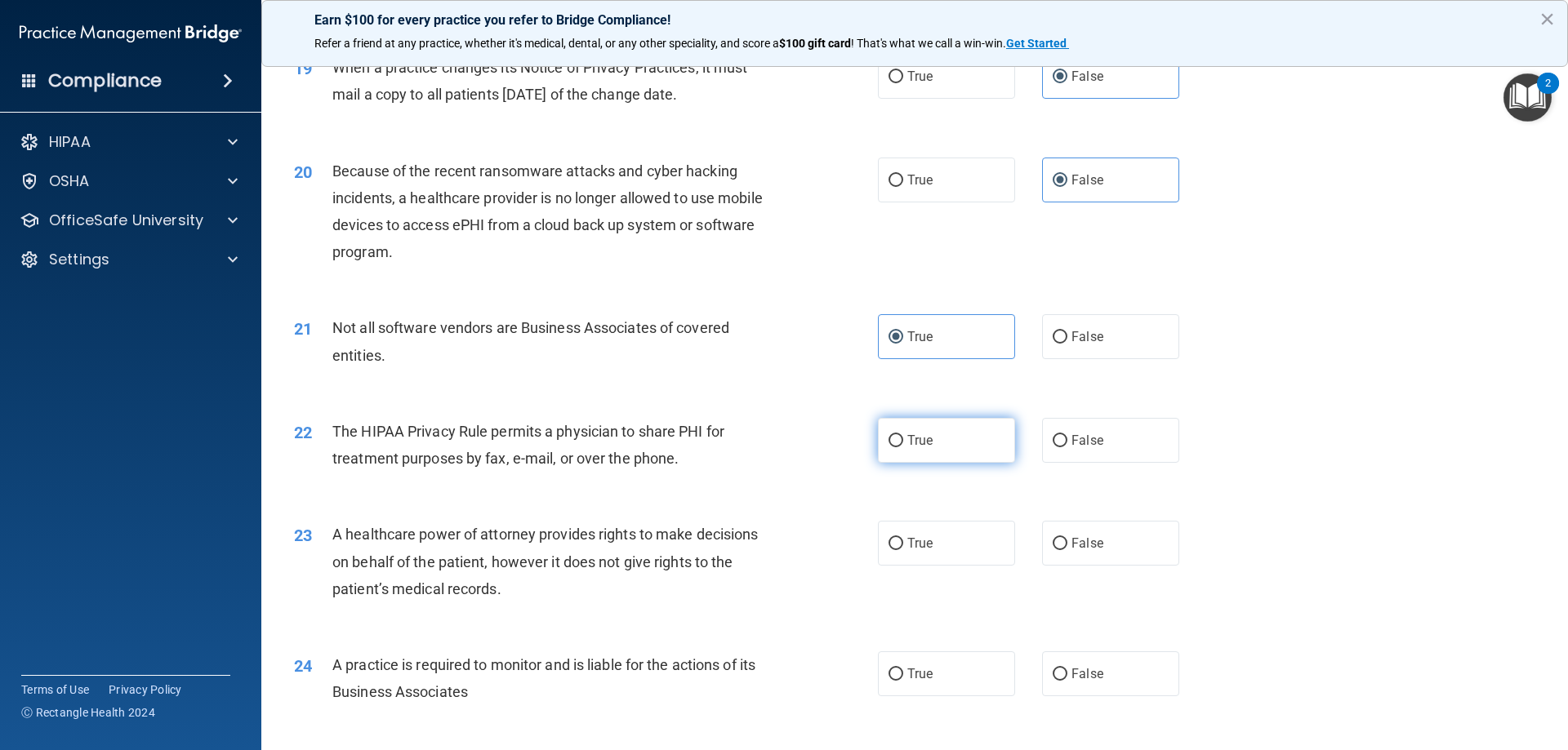
radio input "true"
click at [1076, 541] on span "False" at bounding box center [1087, 543] width 31 height 16
click at [1067, 541] on input "False" at bounding box center [1060, 544] width 15 height 12
radio input "true"
click at [1081, 681] on label "False" at bounding box center [1110, 674] width 137 height 45
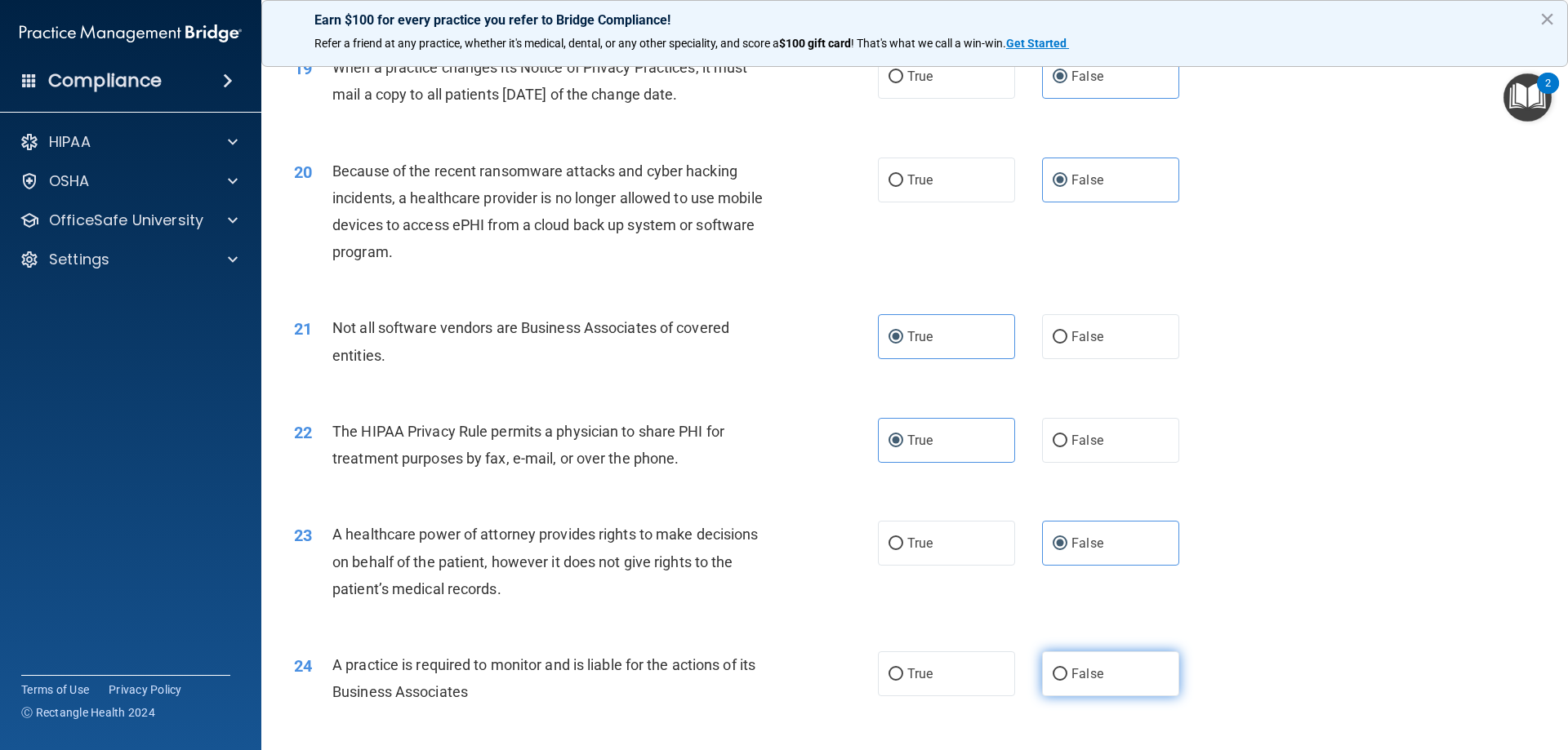
click at [1067, 680] on input "False" at bounding box center [1060, 675] width 15 height 12
radio input "true"
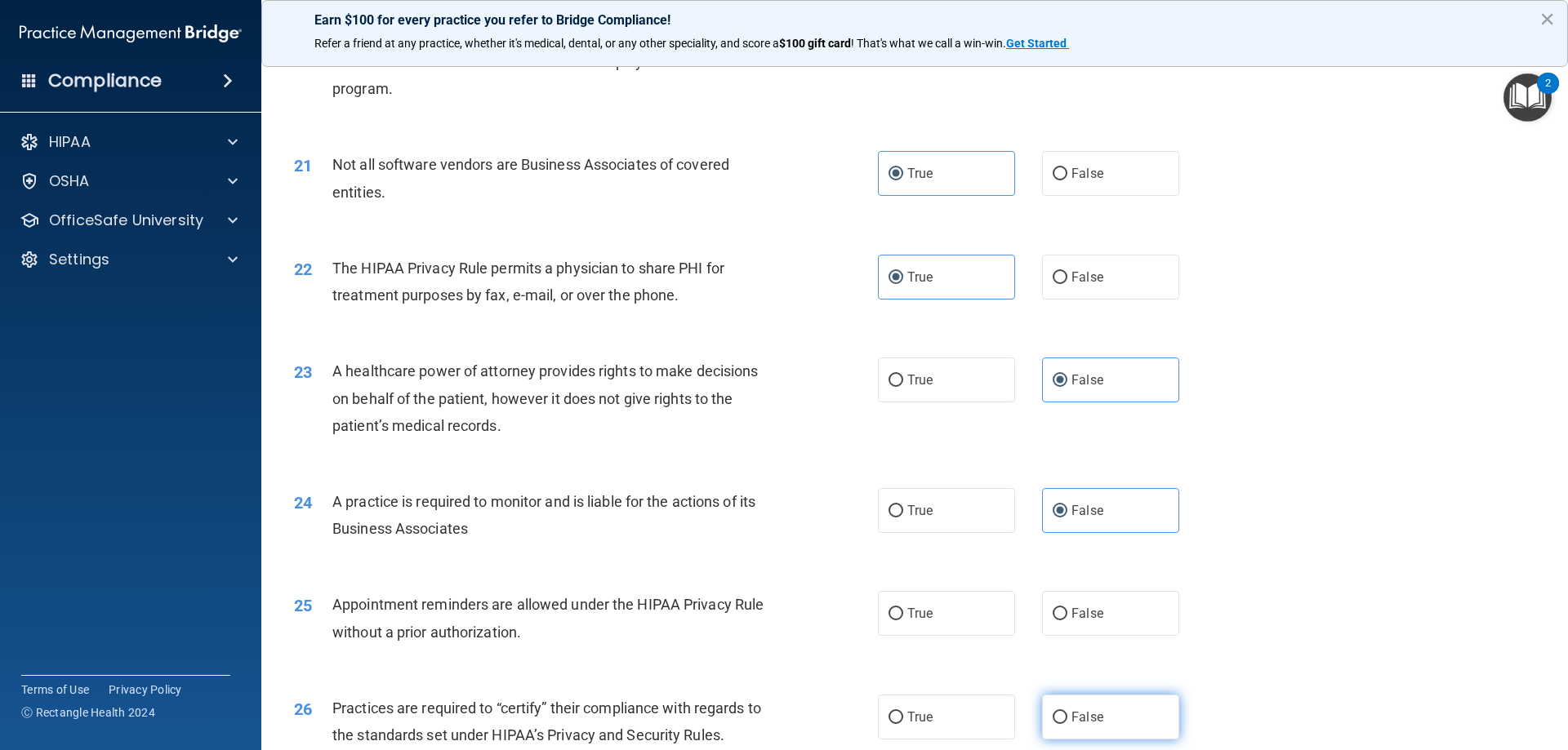
scroll to position [2531, 0]
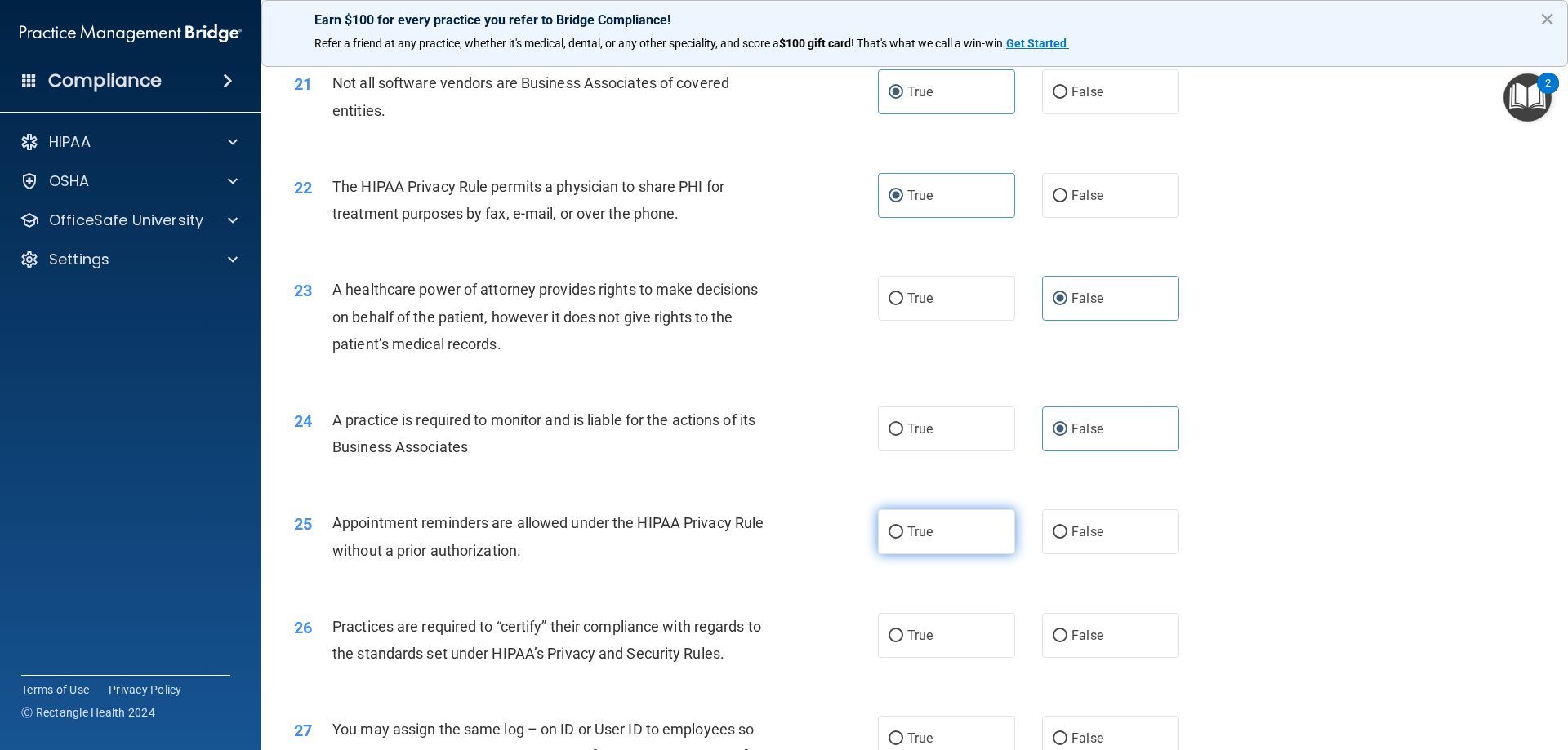
click at [942, 531] on label "True" at bounding box center [946, 531] width 137 height 45
click at [903, 531] on input "True" at bounding box center [896, 532] width 15 height 12
radio input "true"
click at [1098, 626] on label "False" at bounding box center [1110, 636] width 137 height 45
click at [1067, 630] on input "False" at bounding box center [1060, 636] width 15 height 12
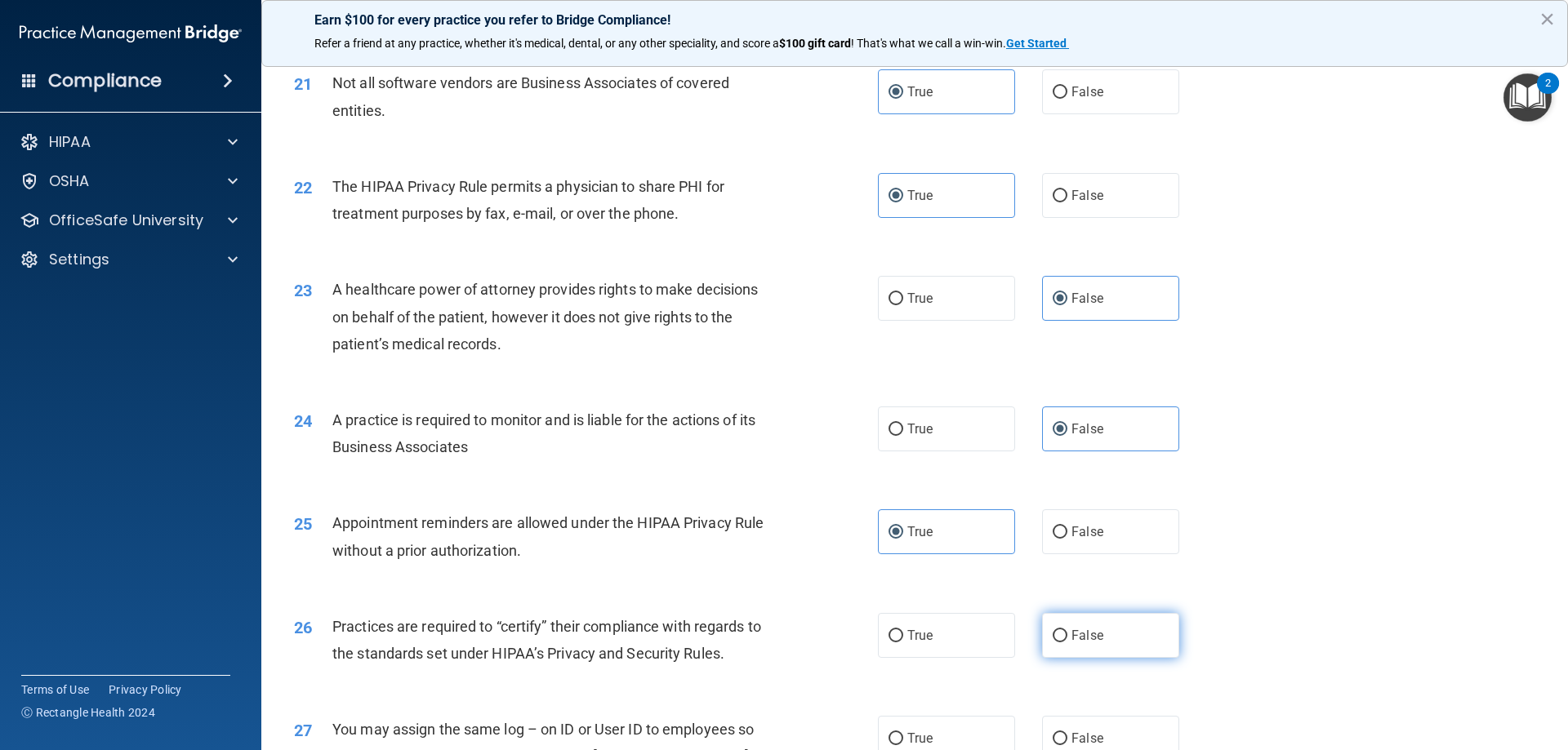
radio input "true"
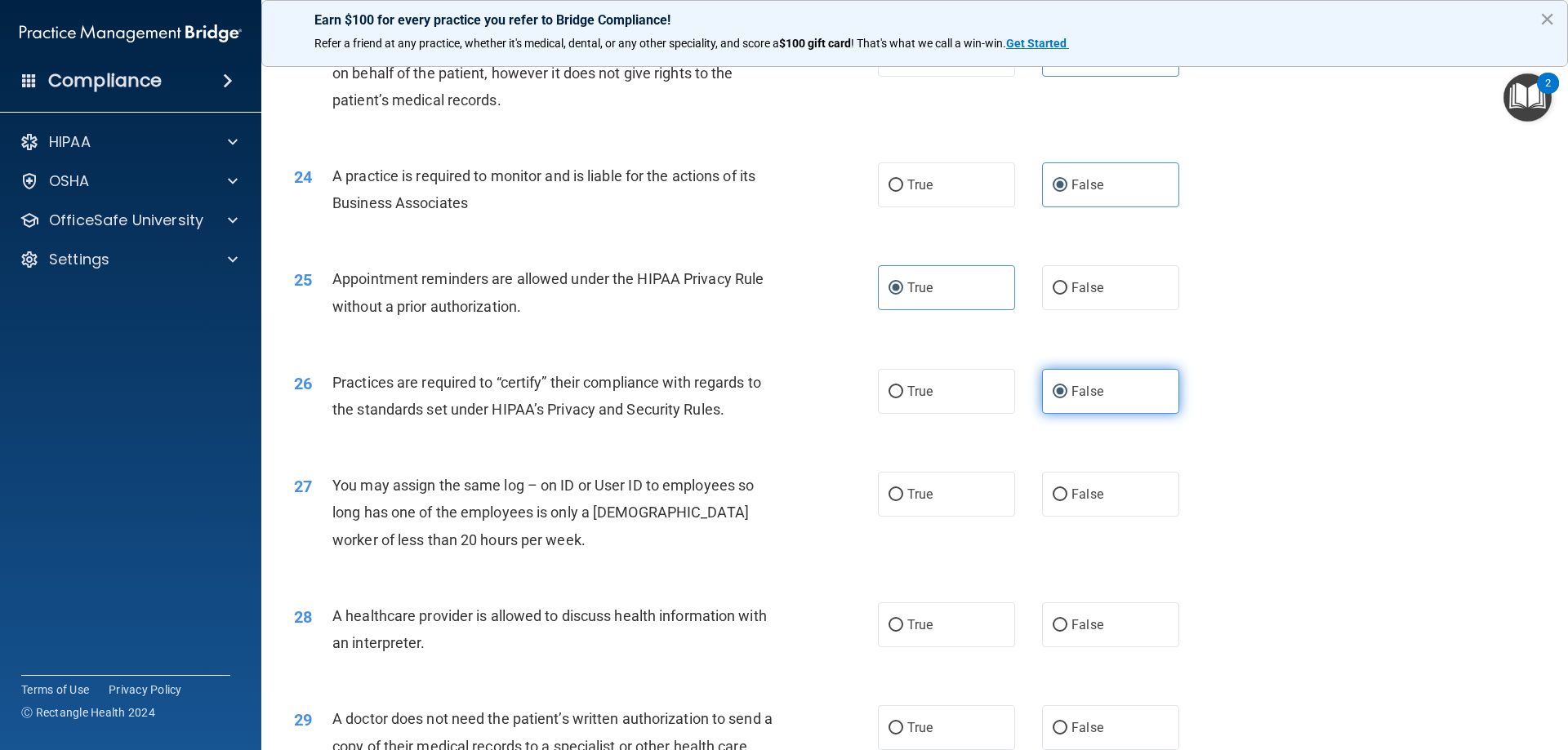
scroll to position [2776, 0]
drag, startPoint x: 1089, startPoint y: 498, endPoint x: 1084, endPoint y: 492, distance: 7.8
click at [1087, 494] on span "False" at bounding box center [1087, 493] width 31 height 16
click at [1067, 494] on input "False" at bounding box center [1060, 494] width 15 height 12
radio input "true"
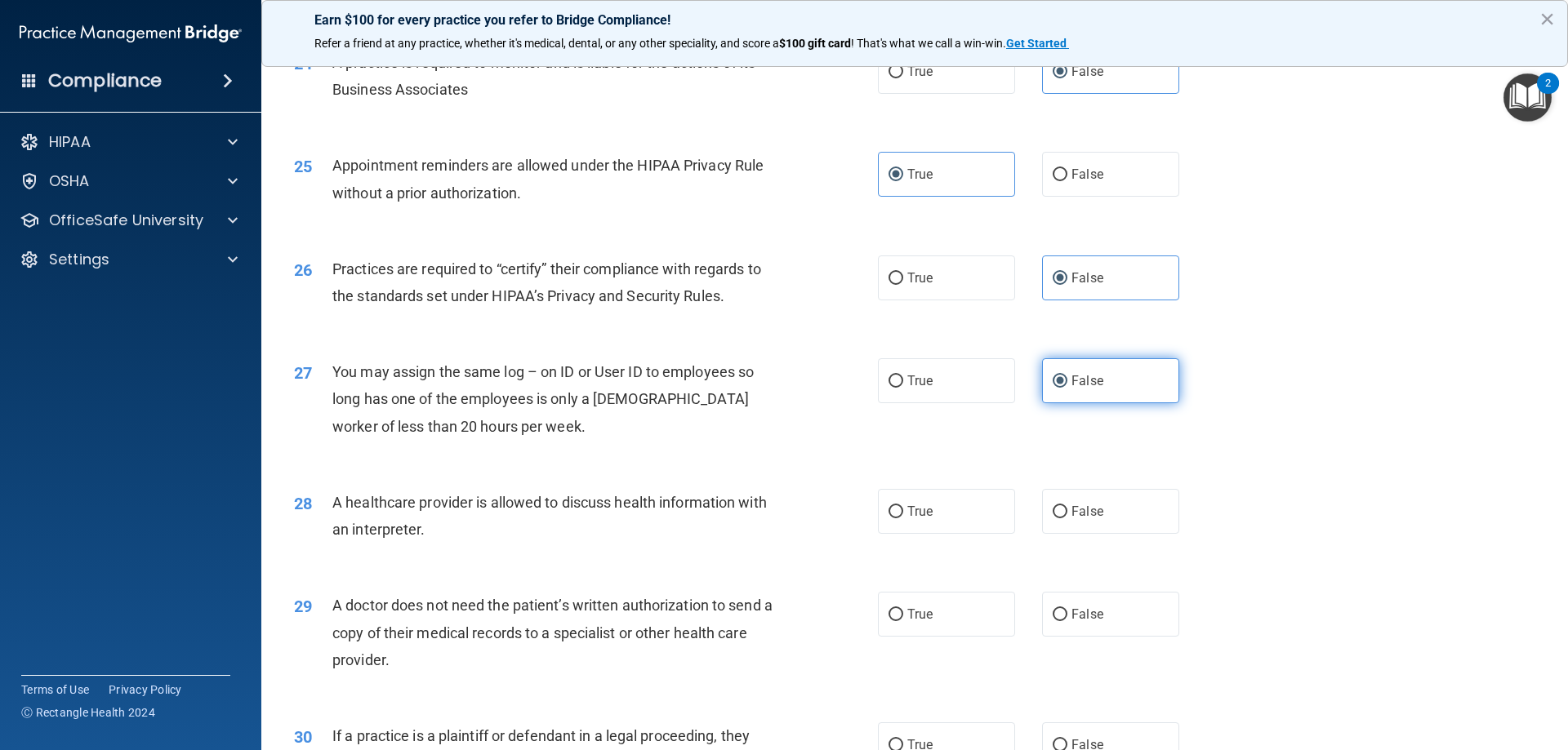
scroll to position [2939, 0]
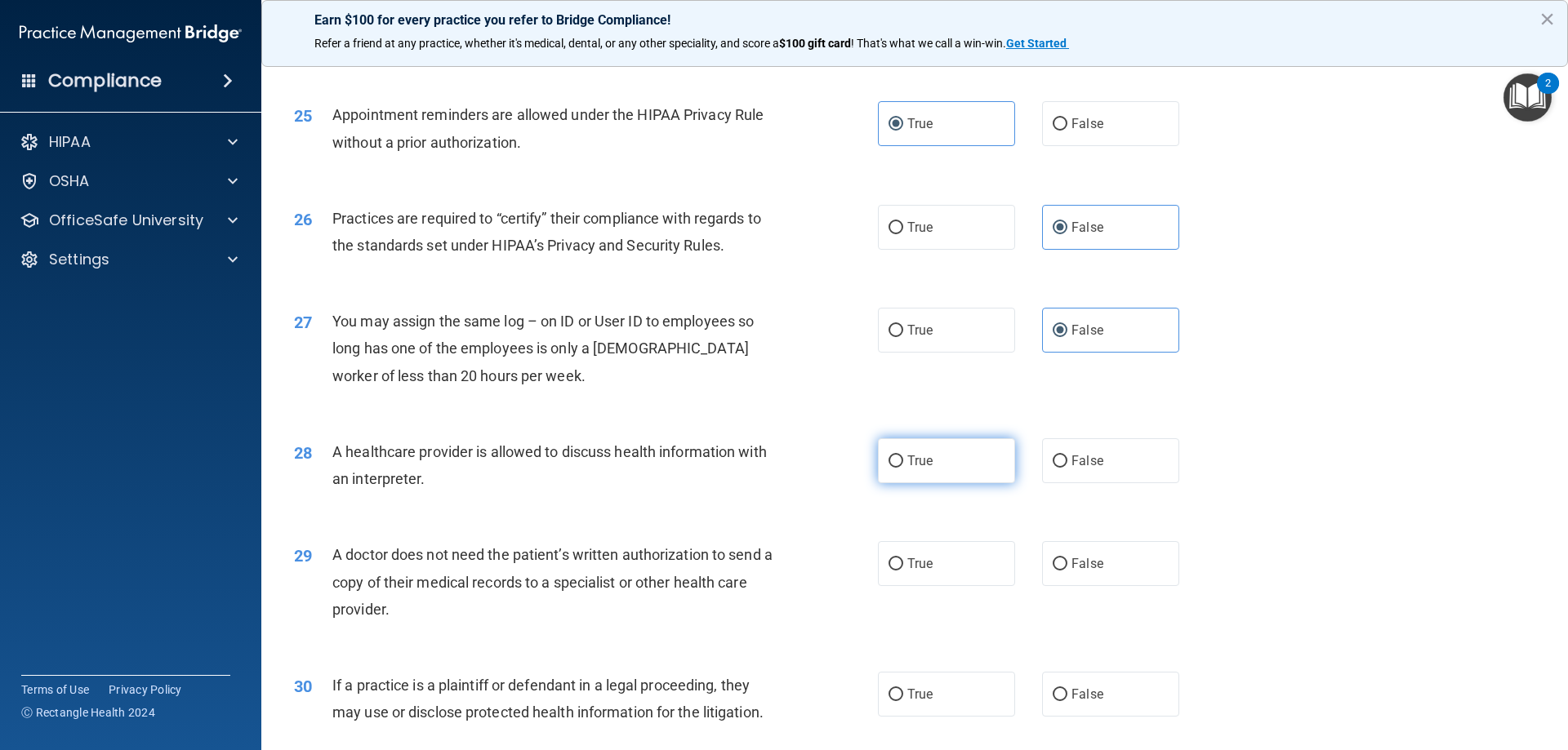
click at [950, 460] on label "True" at bounding box center [946, 461] width 137 height 45
click at [903, 460] on input "True" at bounding box center [896, 461] width 15 height 12
radio input "true"
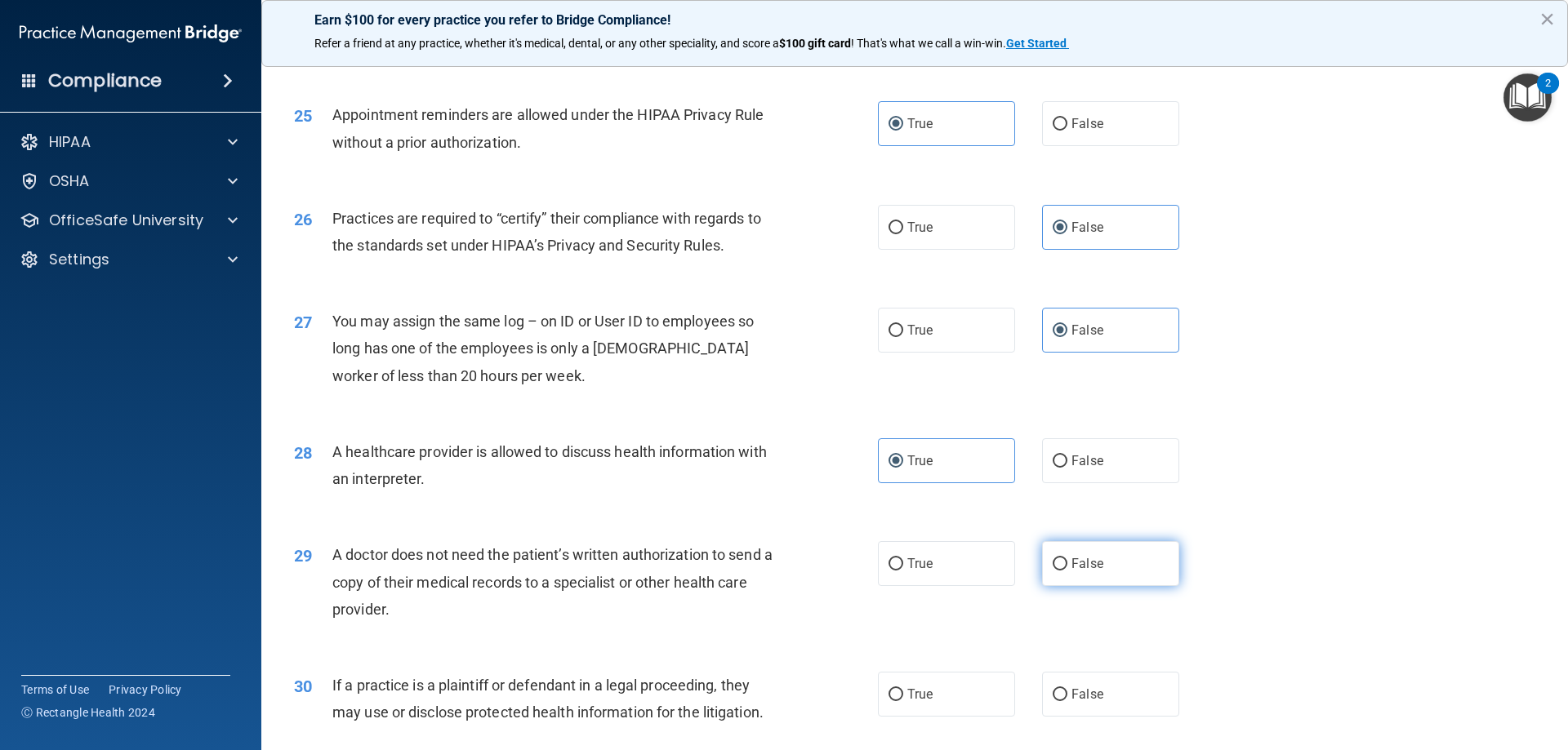
click at [1096, 574] on label "False" at bounding box center [1110, 564] width 137 height 45
click at [1067, 570] on input "False" at bounding box center [1060, 565] width 15 height 12
radio input "true"
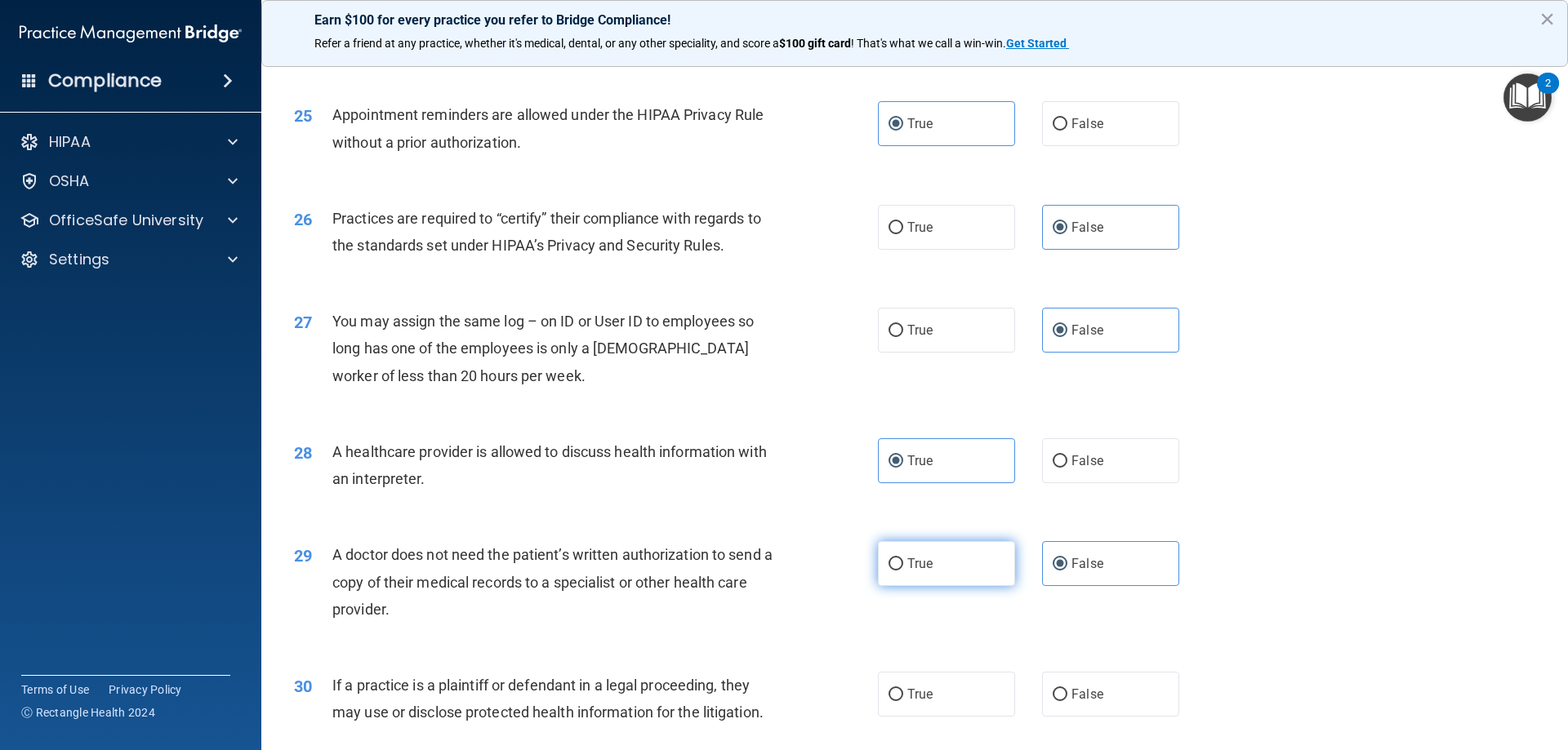
click at [979, 563] on label "True" at bounding box center [946, 564] width 137 height 45
click at [903, 563] on input "True" at bounding box center [896, 565] width 15 height 12
radio input "true"
radio input "false"
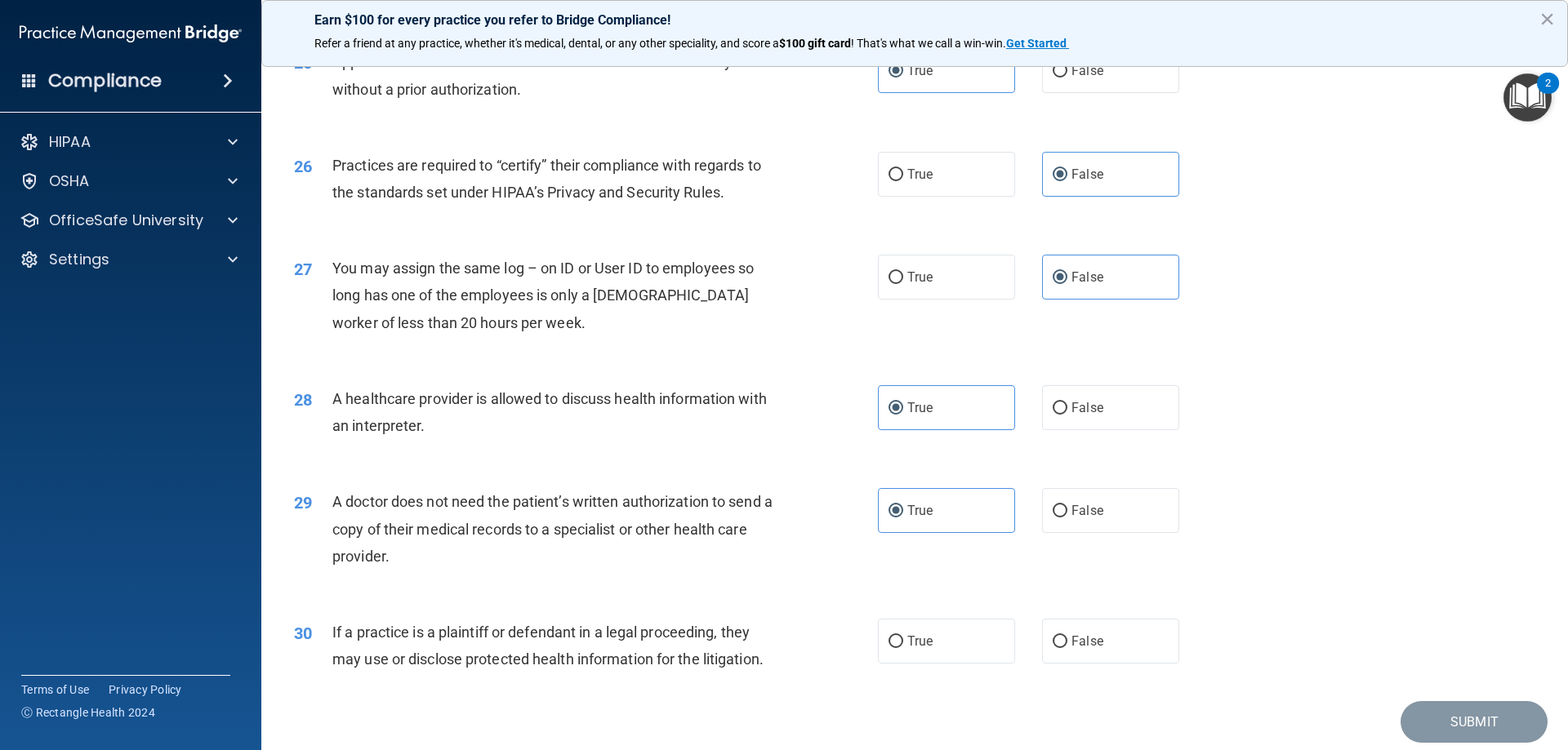
scroll to position [3050, 0]
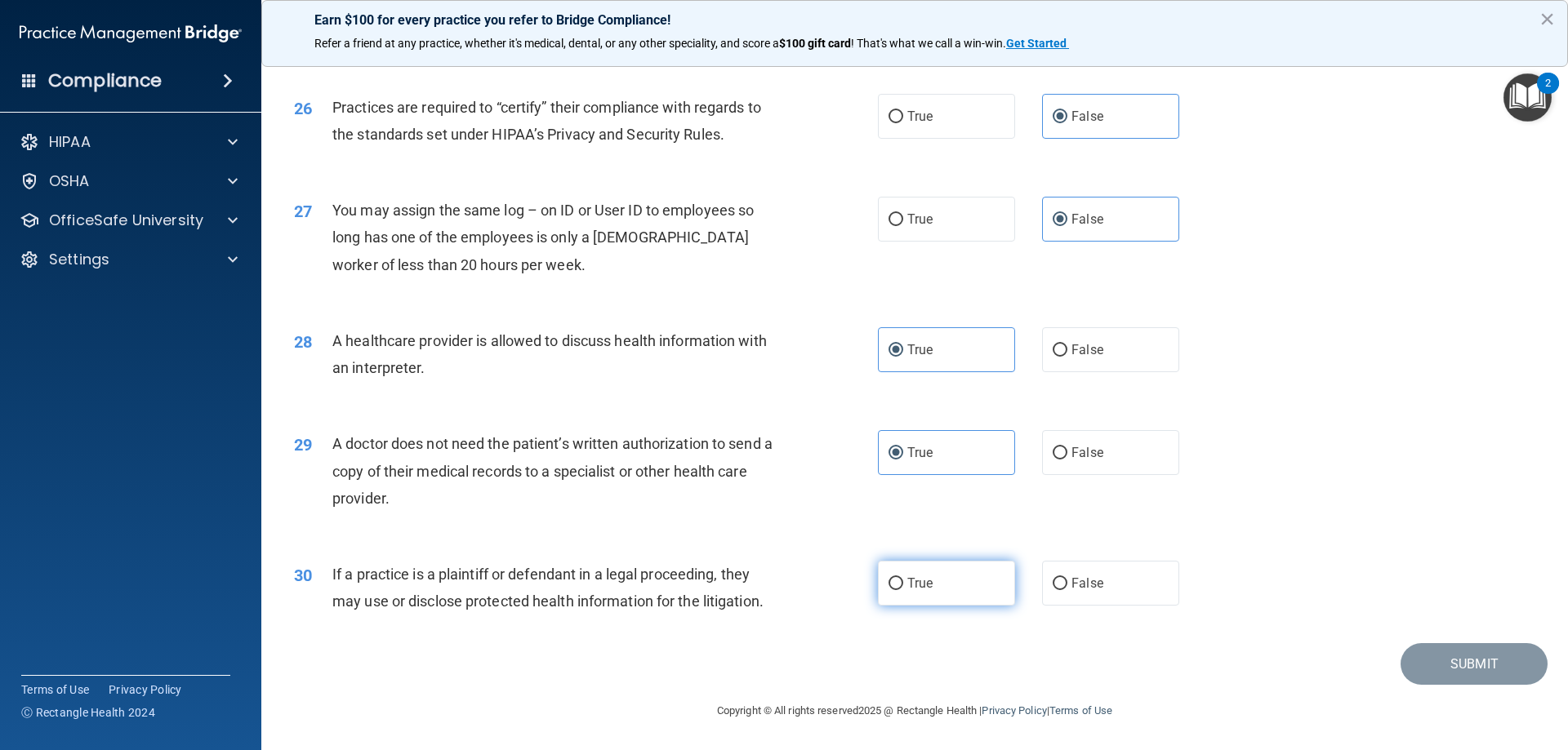
click at [928, 590] on label "True" at bounding box center [946, 584] width 137 height 45
click at [903, 590] on input "True" at bounding box center [896, 584] width 15 height 12
radio input "true"
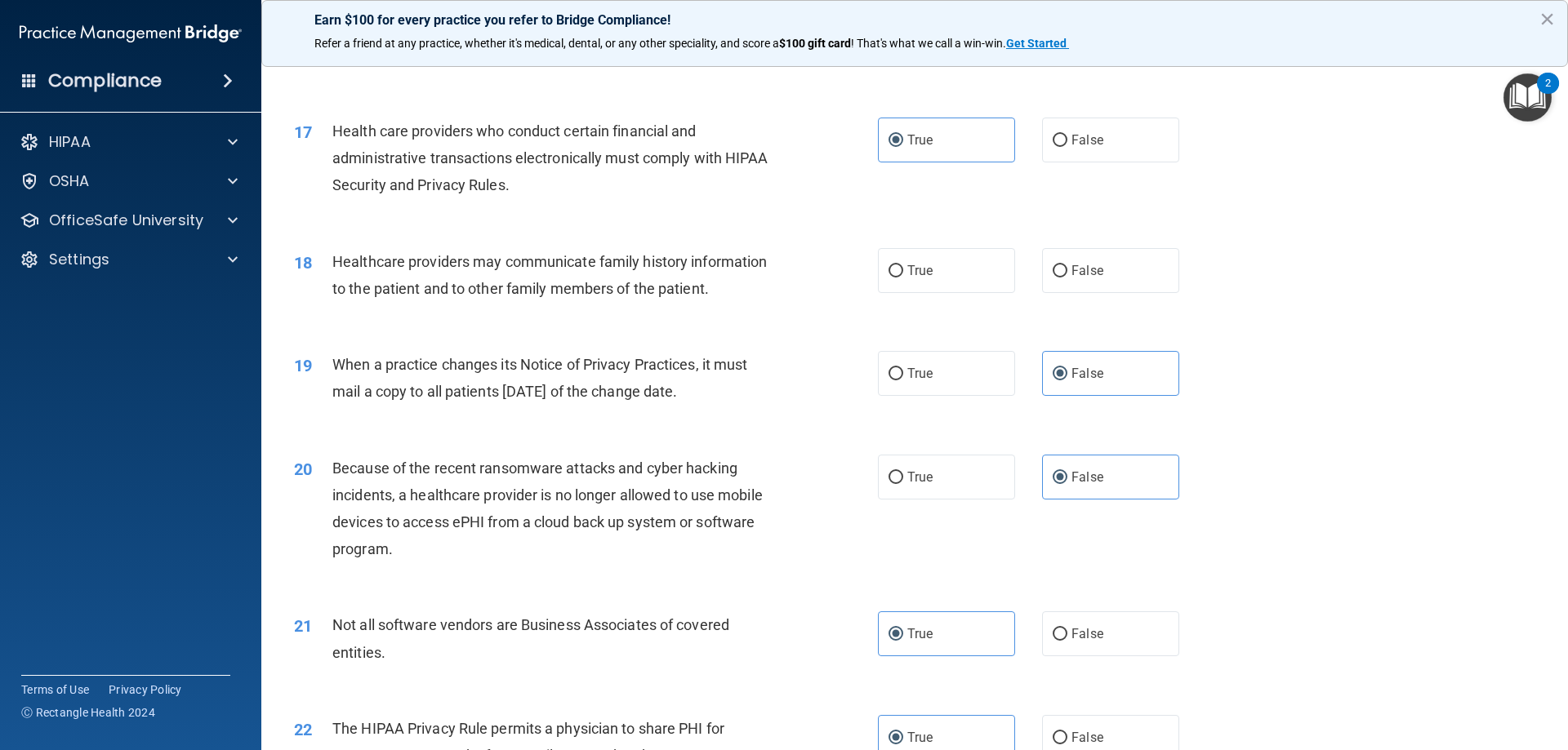
scroll to position [1907, 0]
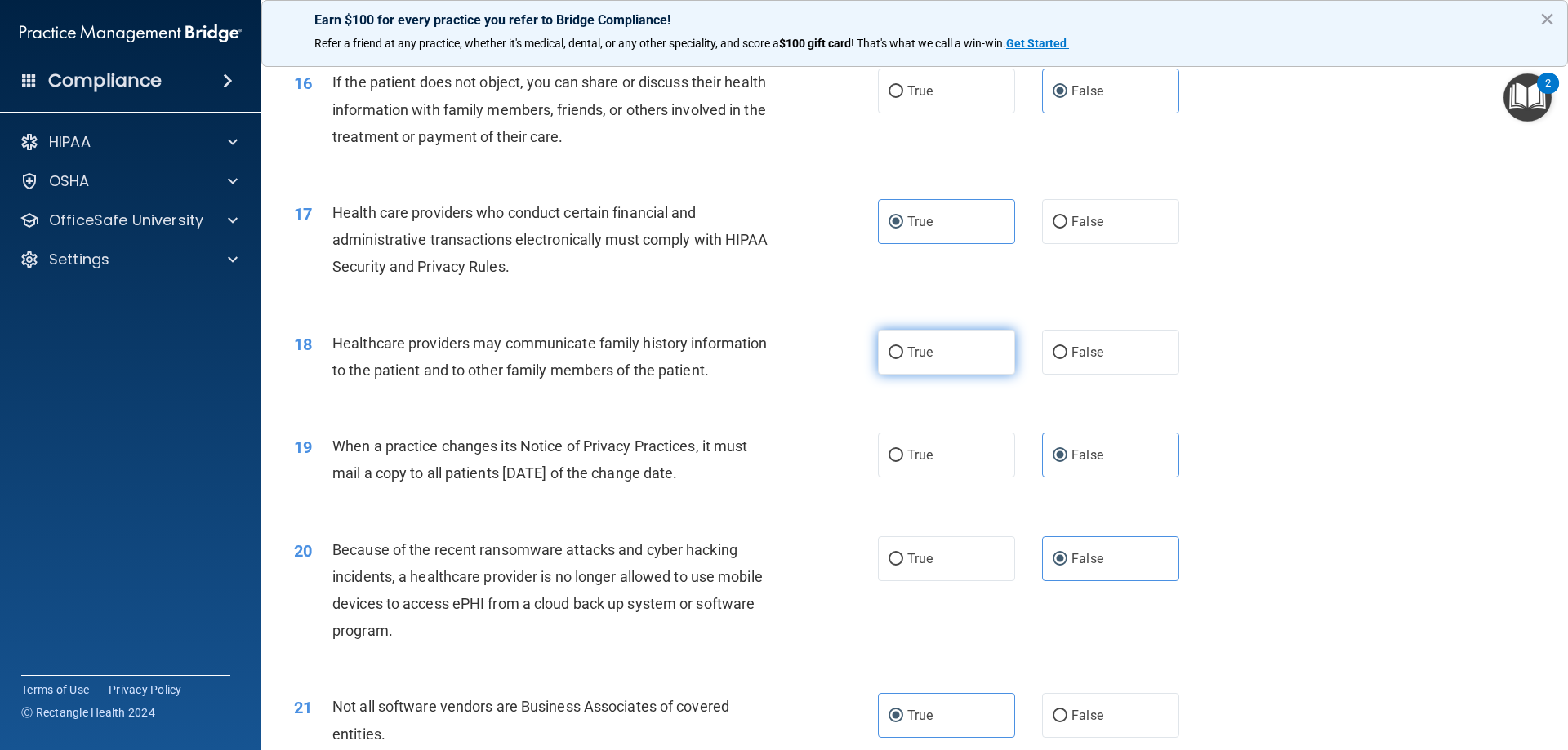
click at [969, 353] on label "True" at bounding box center [946, 352] width 137 height 45
click at [903, 353] on input "True" at bounding box center [896, 353] width 15 height 12
radio input "true"
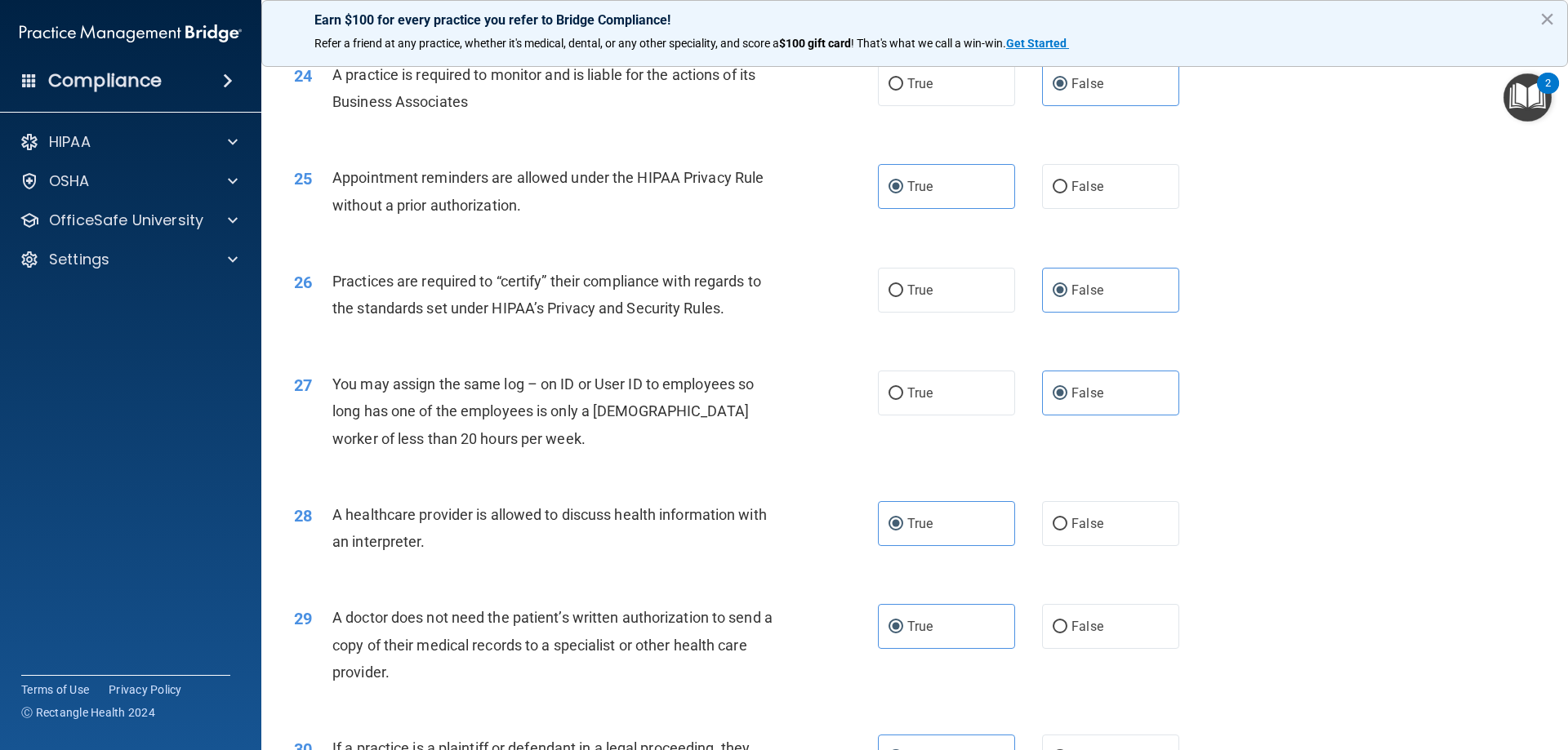
scroll to position [3050, 0]
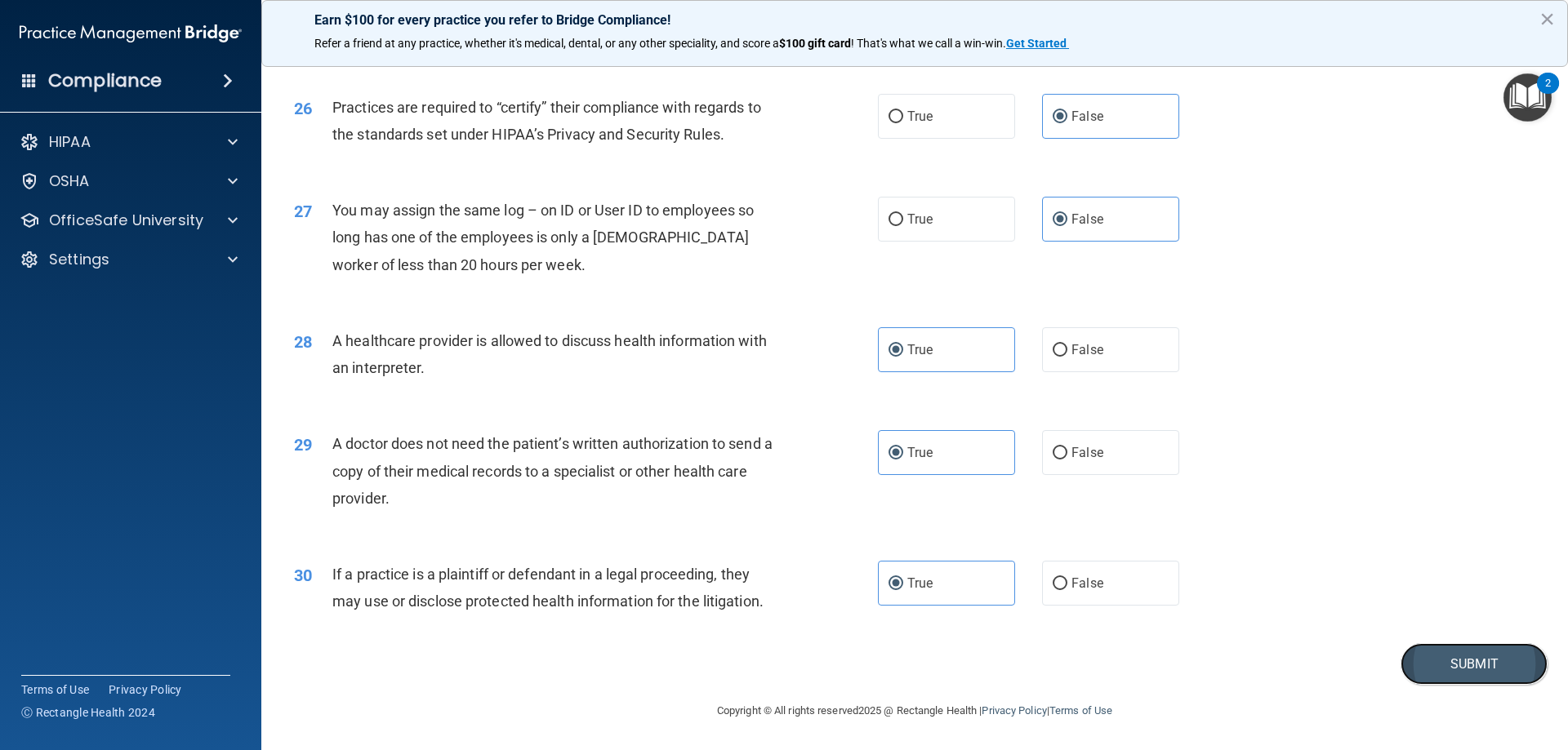
click at [1483, 661] on button "Submit" at bounding box center [1474, 664] width 147 height 41
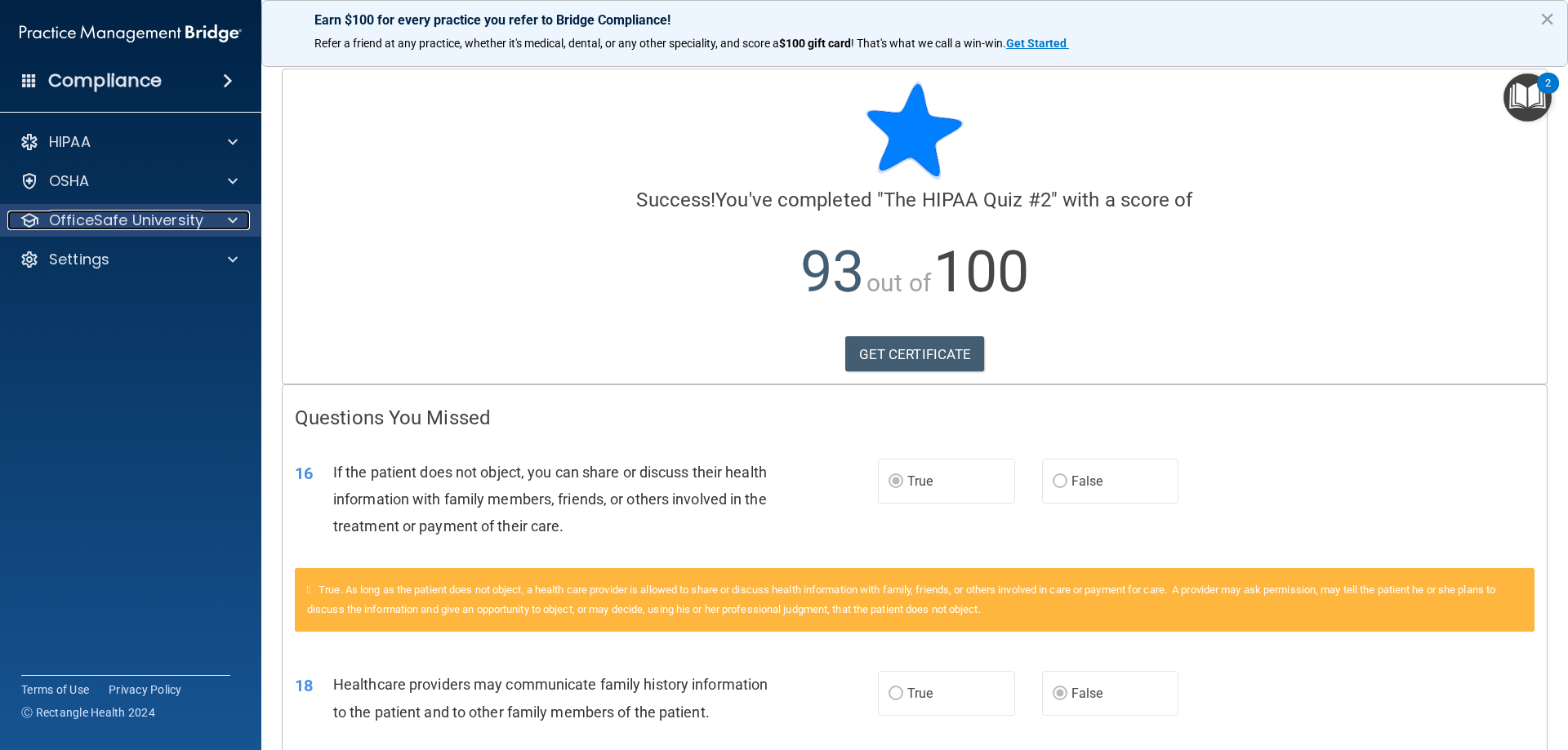
click at [117, 222] on p "OfficeSafe University" at bounding box center [126, 220] width 154 height 20
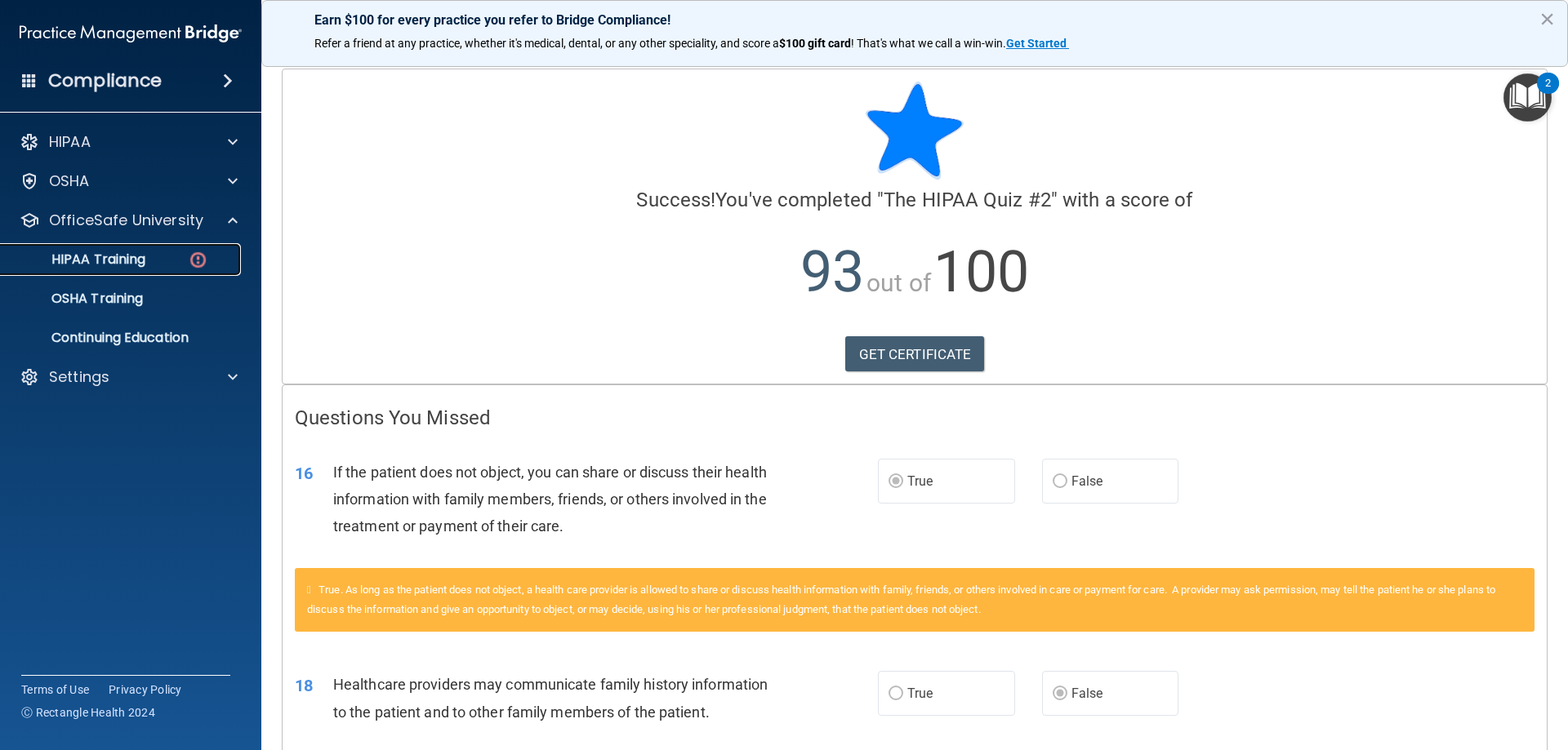
click at [129, 262] on p "HIPAA Training" at bounding box center [78, 260] width 135 height 17
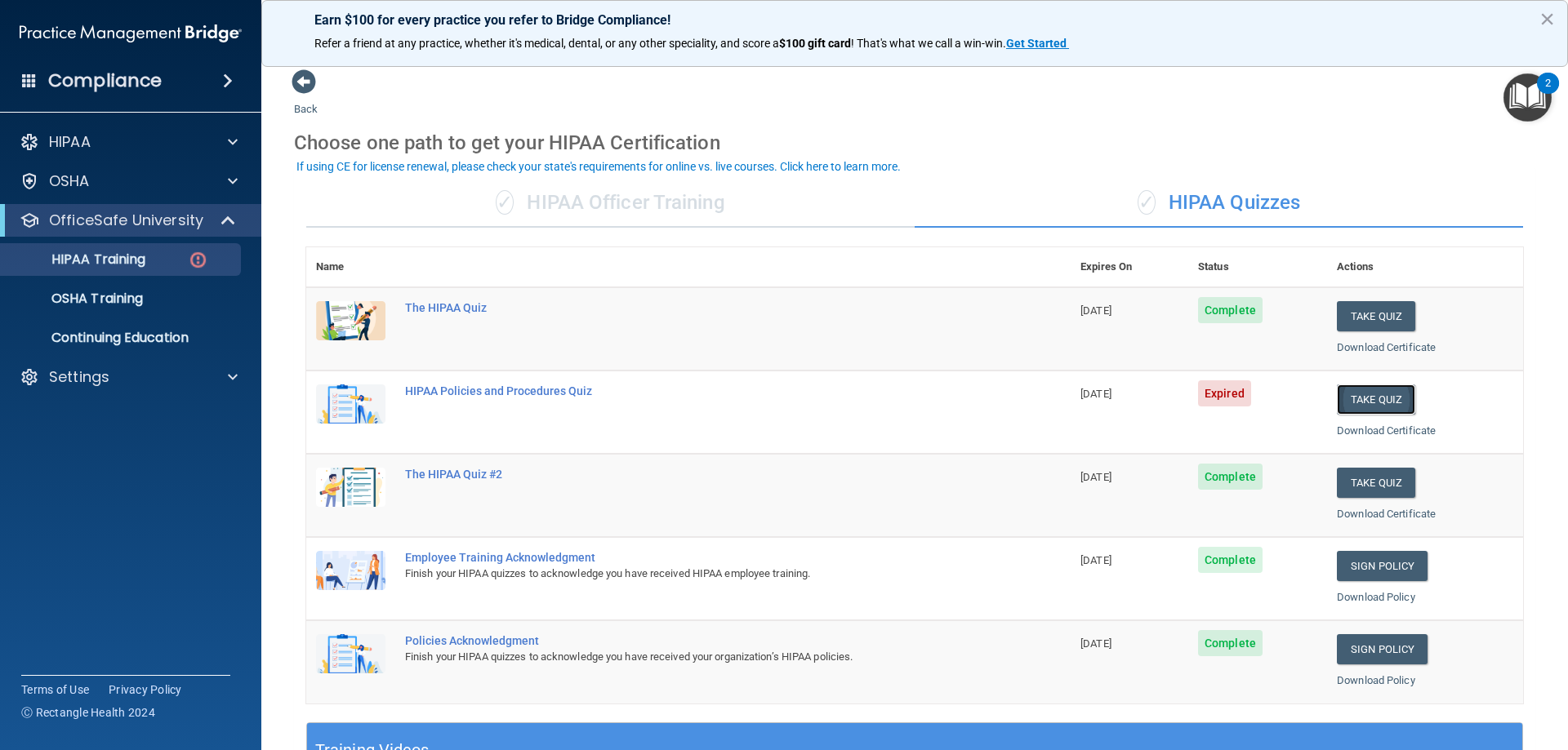
click at [1361, 397] on button "Take Quiz" at bounding box center [1375, 400] width 79 height 30
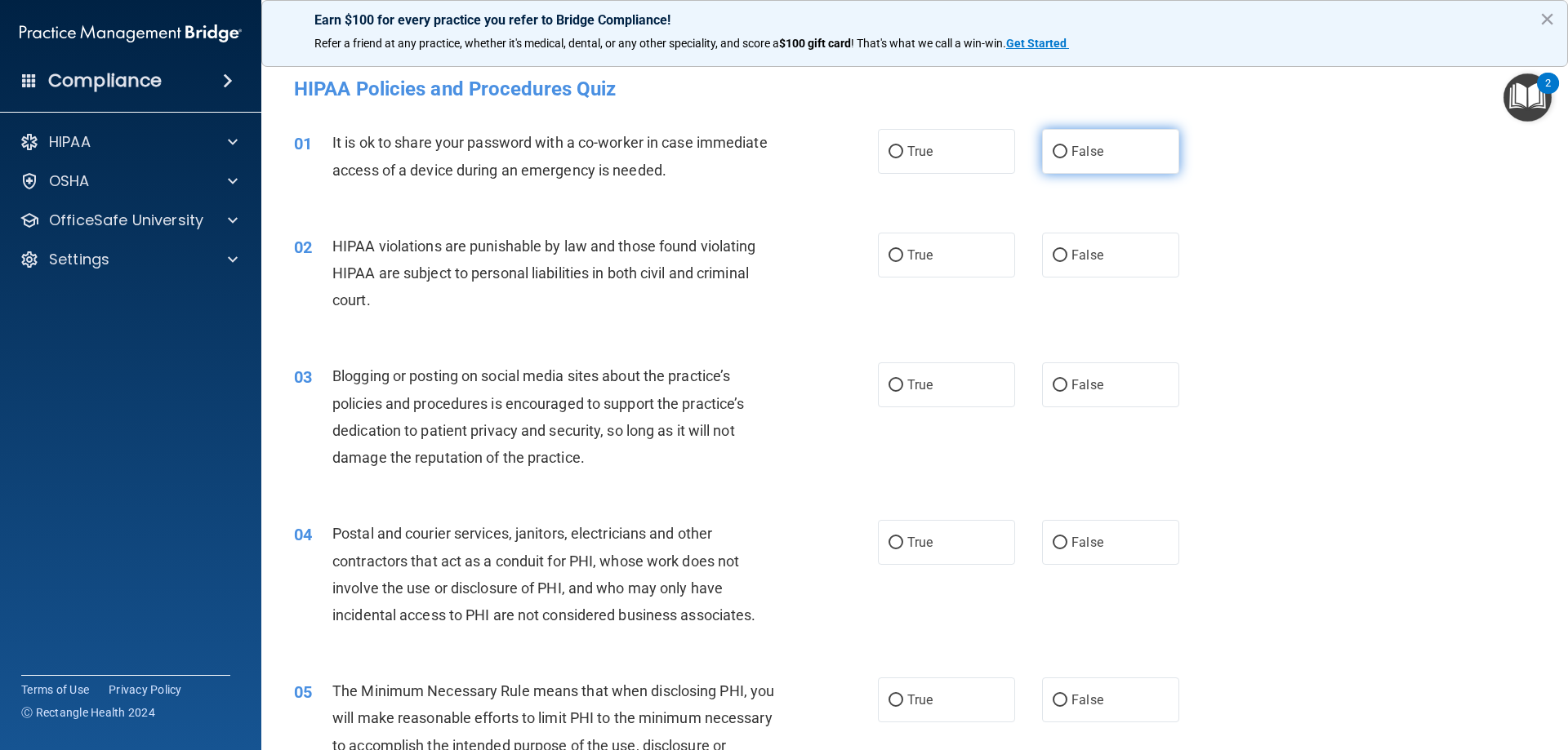
click at [1086, 156] on span "False" at bounding box center [1087, 151] width 31 height 16
click at [1067, 156] on input "False" at bounding box center [1060, 152] width 15 height 12
radio input "true"
click at [981, 251] on label "True" at bounding box center [946, 255] width 137 height 45
click at [903, 251] on input "True" at bounding box center [896, 256] width 15 height 12
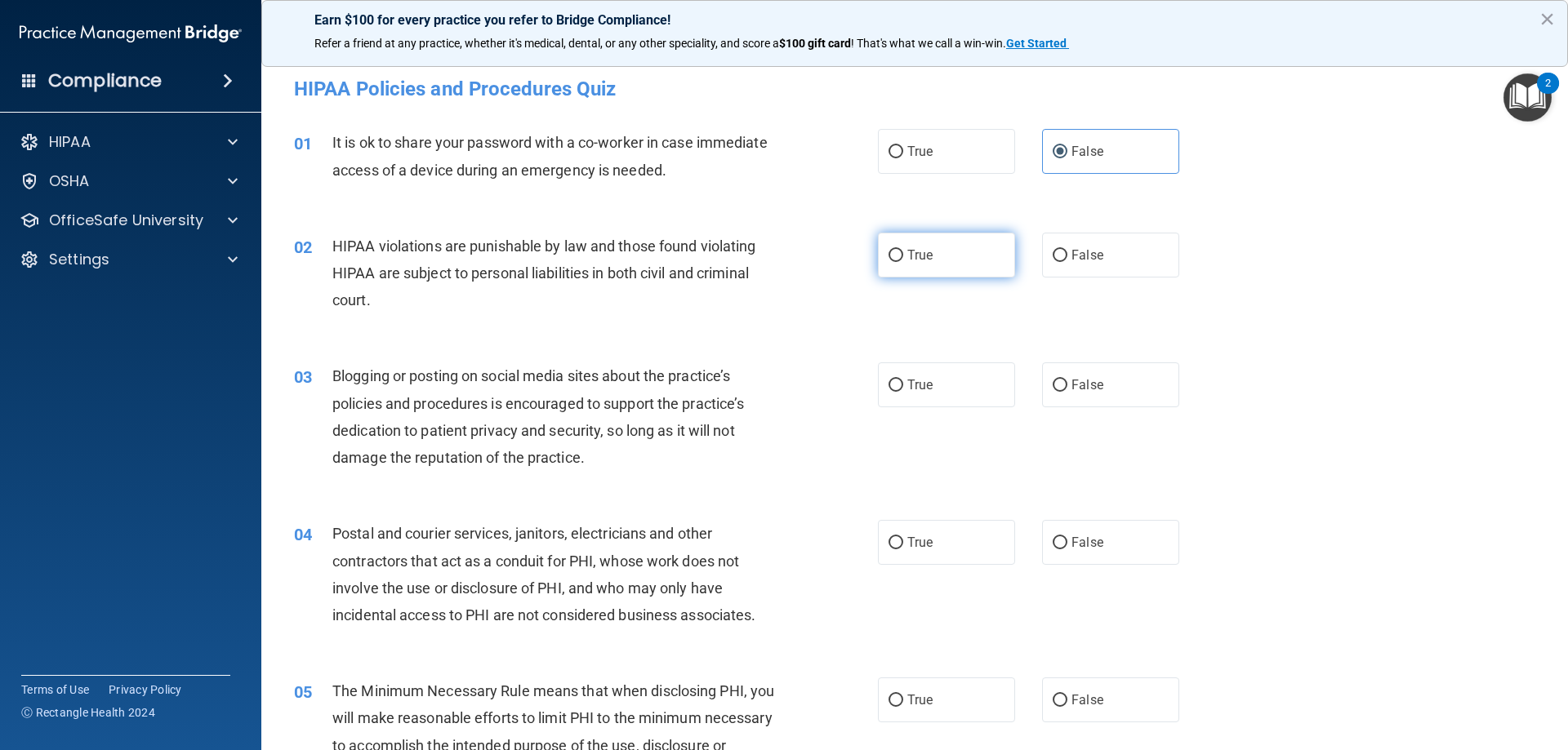
radio input "true"
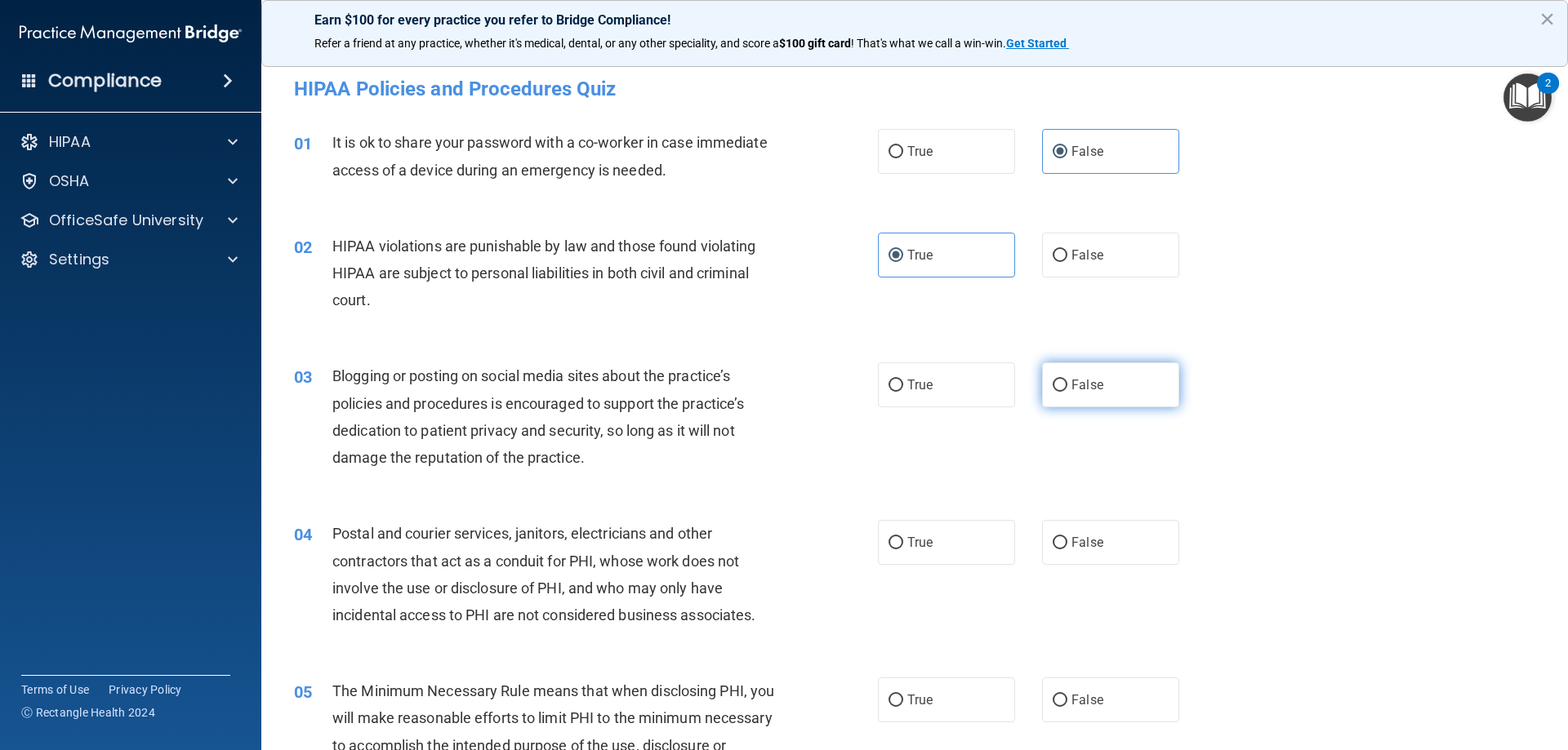
click at [1041, 381] on label "False" at bounding box center [1110, 385] width 137 height 45
click at [1052, 381] on input "False" at bounding box center [1060, 386] width 15 height 12
radio input "true"
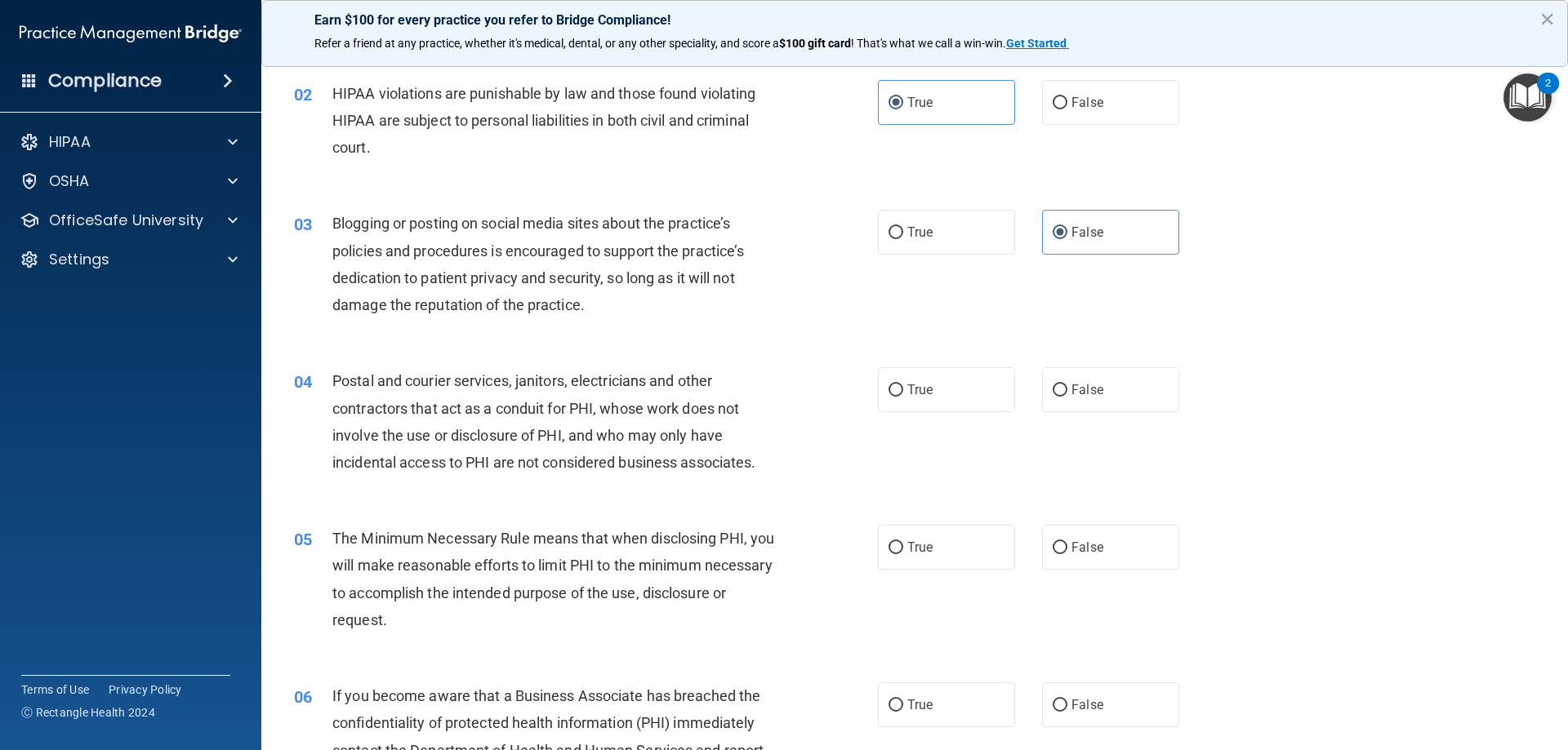
scroll to position [163, 0]
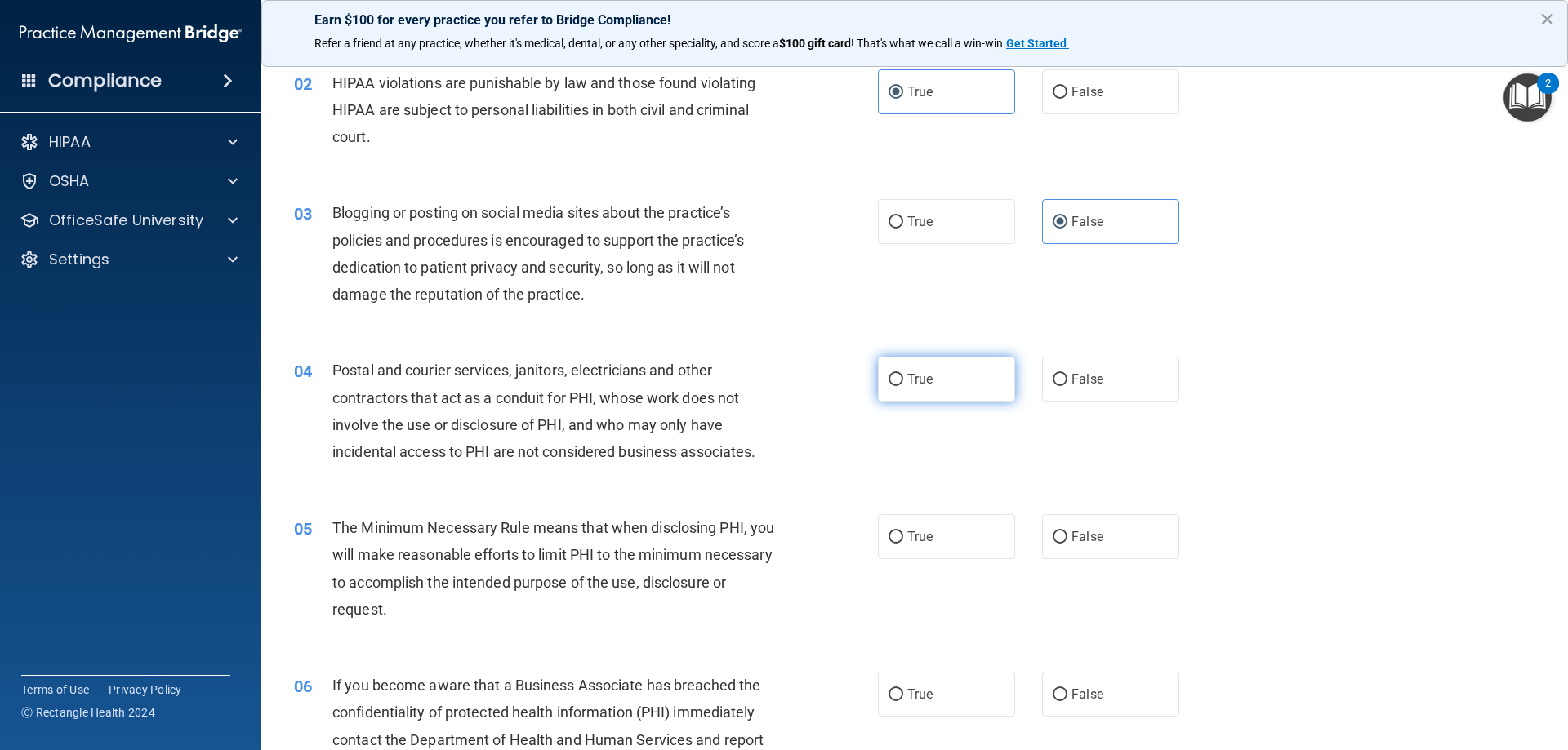
click at [911, 383] on span "True" at bounding box center [920, 379] width 26 height 16
click at [903, 383] on input "True" at bounding box center [896, 380] width 15 height 12
radio input "true"
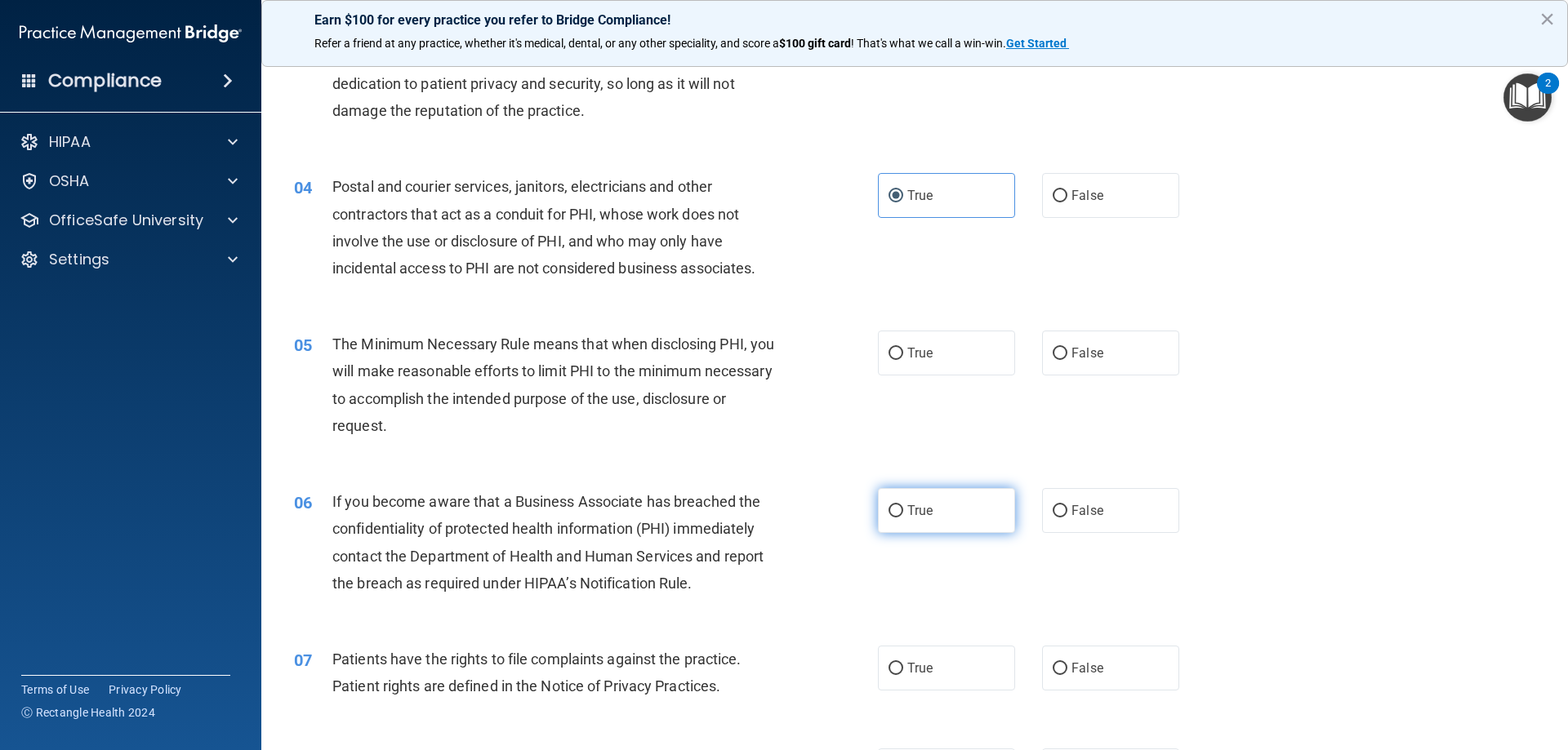
scroll to position [408, 0]
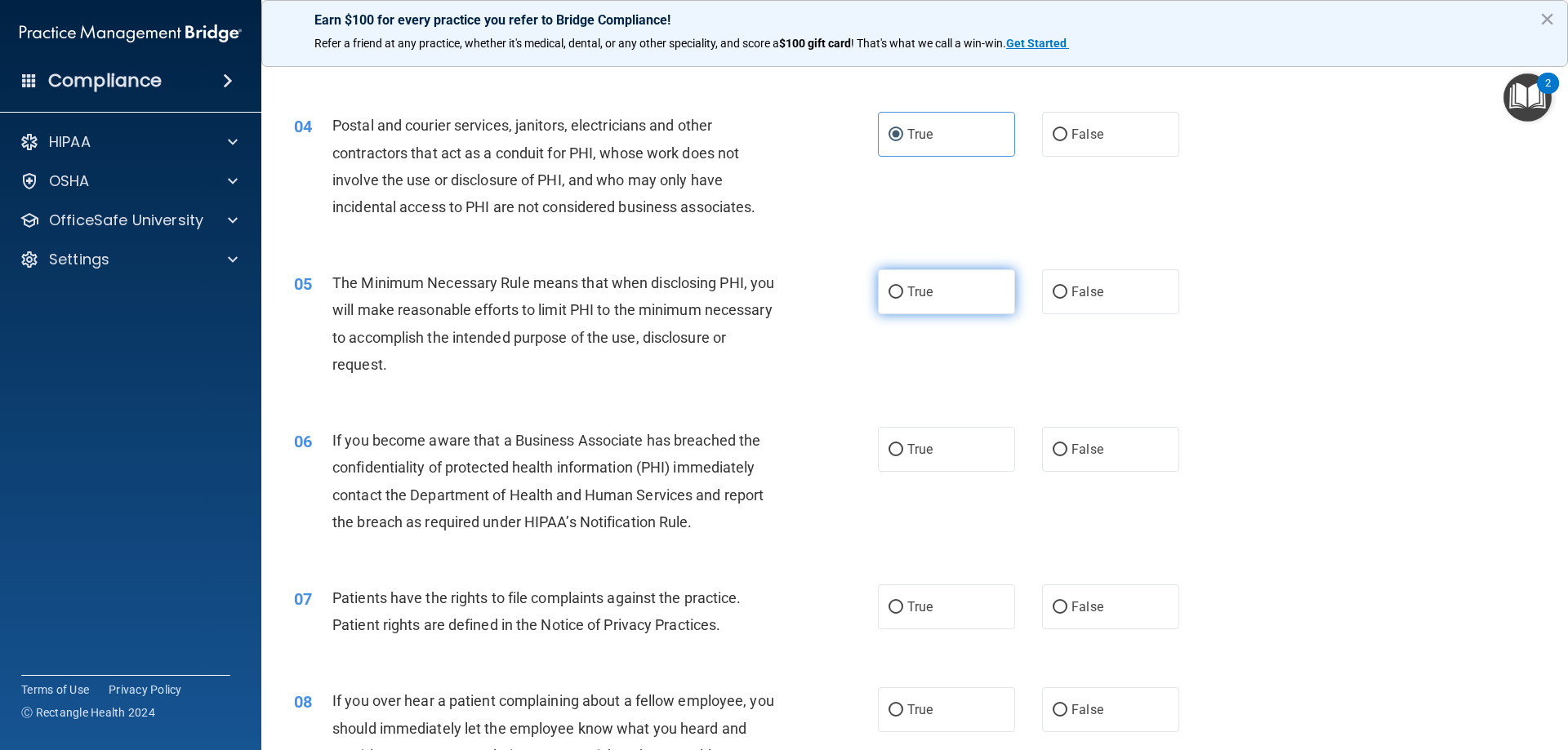
click at [909, 304] on label "True" at bounding box center [946, 291] width 137 height 45
click at [903, 299] on input "True" at bounding box center [896, 292] width 15 height 12
radio input "true"
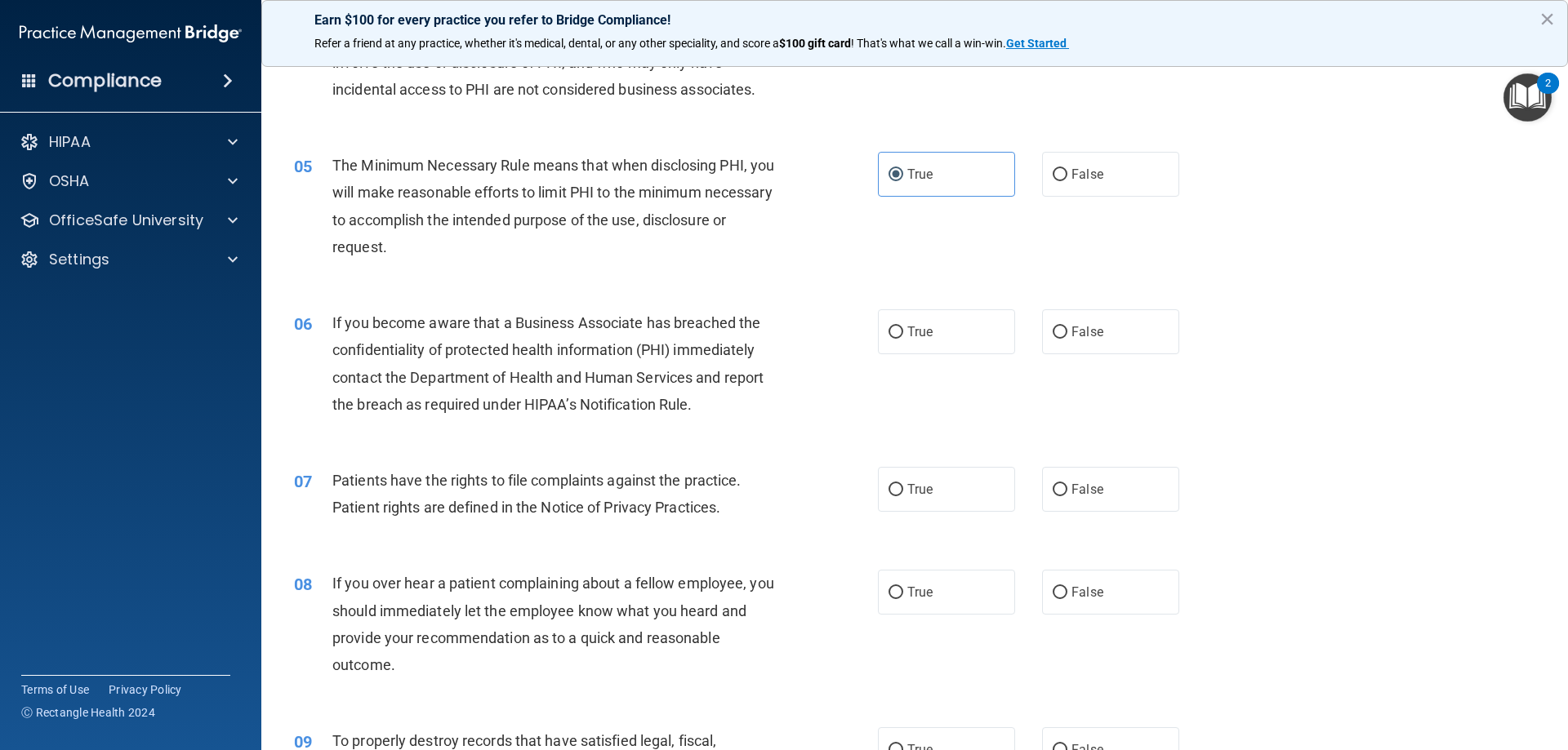
scroll to position [571, 0]
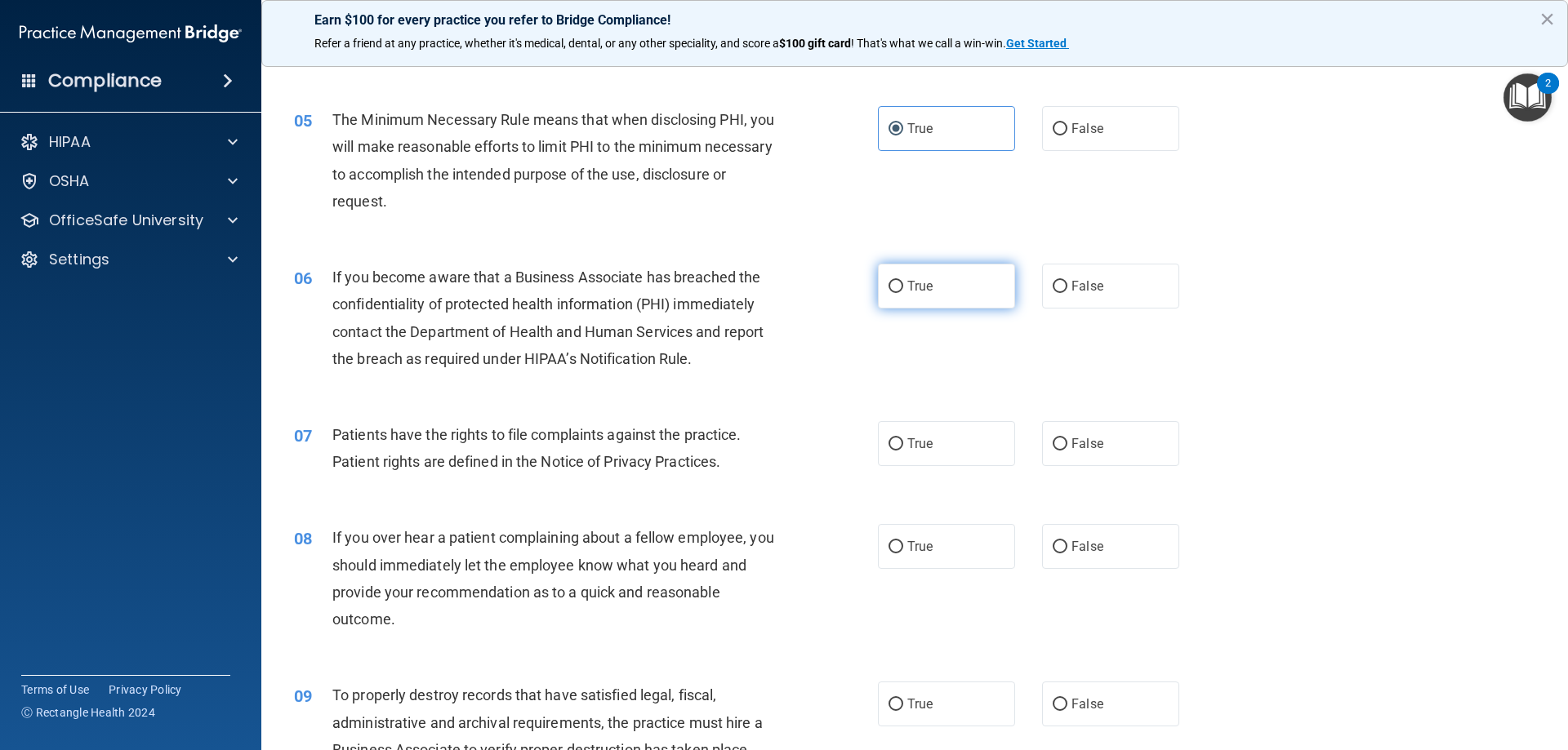
click at [973, 288] on label "True" at bounding box center [946, 286] width 137 height 45
click at [903, 288] on input "True" at bounding box center [896, 286] width 15 height 12
radio input "true"
click at [961, 445] on label "True" at bounding box center [946, 444] width 137 height 45
click at [903, 445] on input "True" at bounding box center [896, 445] width 15 height 12
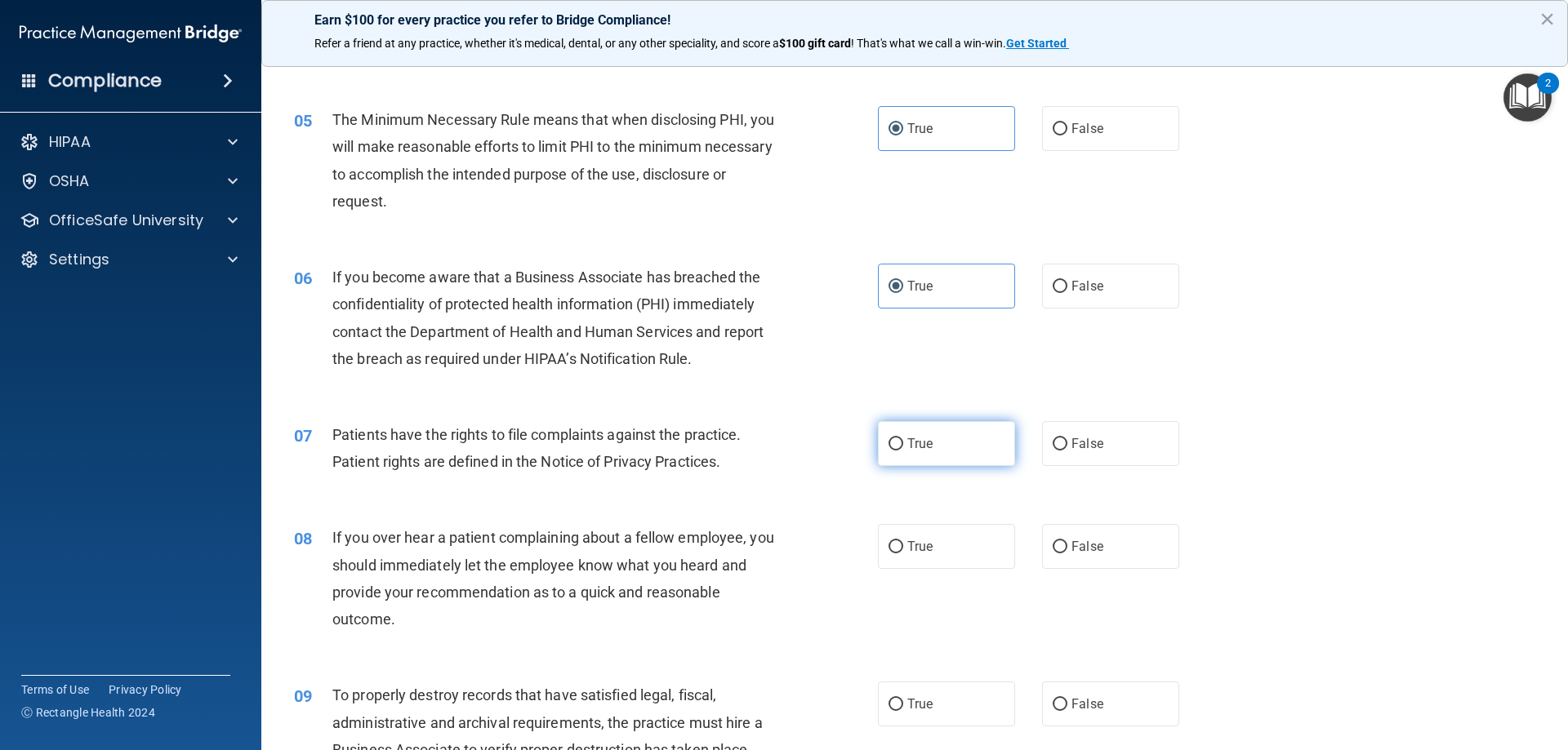
radio input "true"
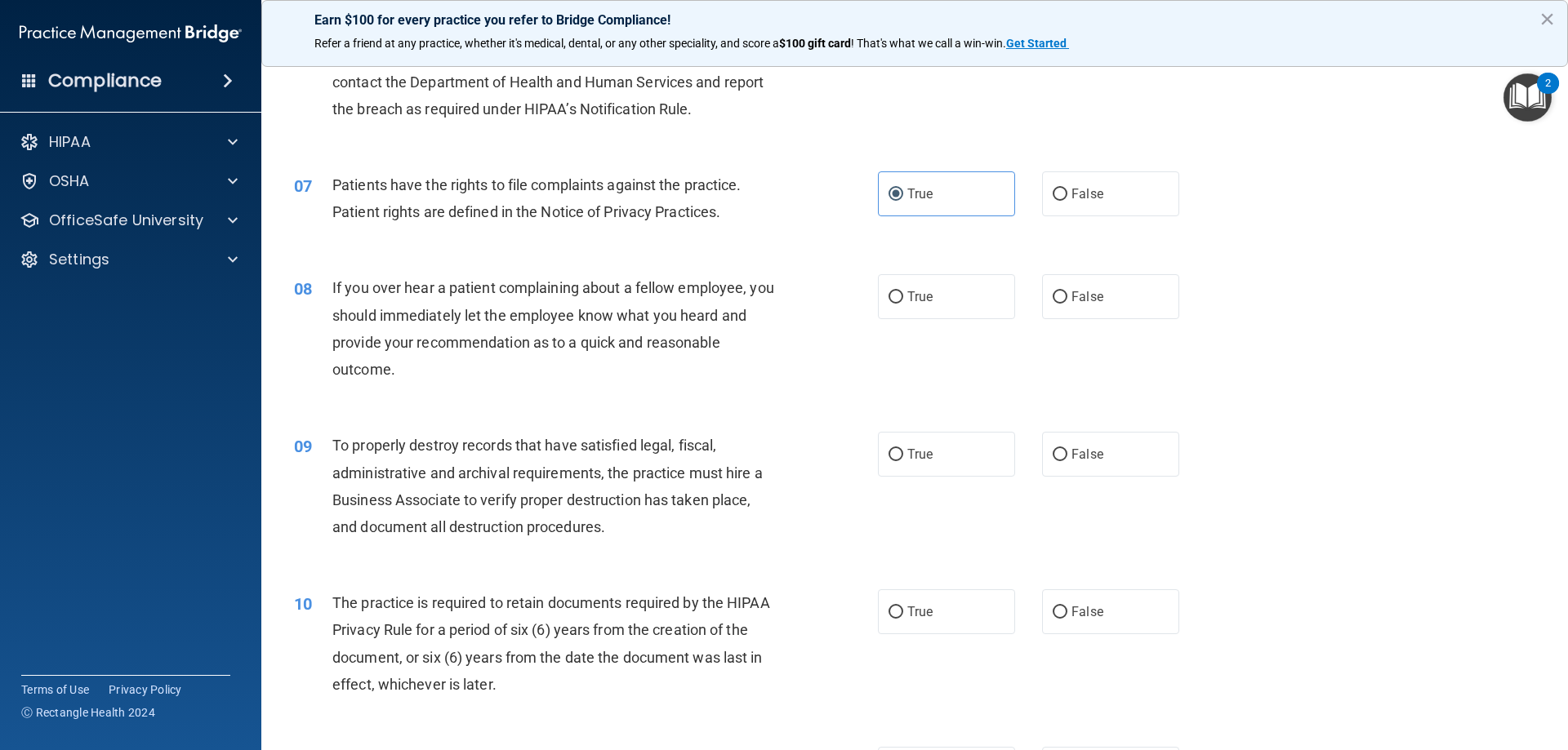
scroll to position [898, 0]
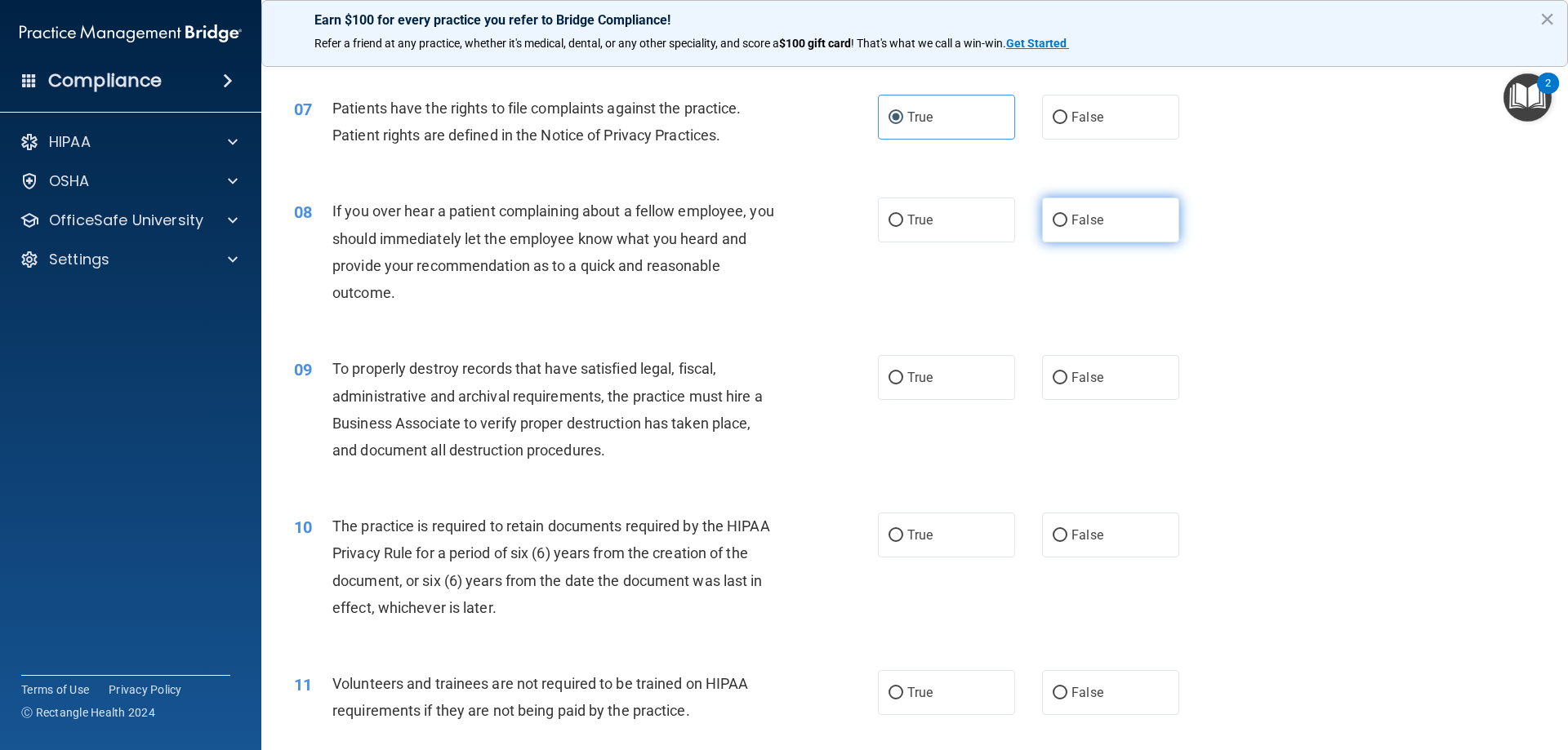
click at [1096, 212] on label "False" at bounding box center [1110, 220] width 137 height 45
click at [1067, 214] on input "False" at bounding box center [1060, 220] width 15 height 12
radio input "true"
click at [909, 382] on span "True" at bounding box center [920, 377] width 26 height 16
click at [903, 382] on input "True" at bounding box center [896, 378] width 15 height 12
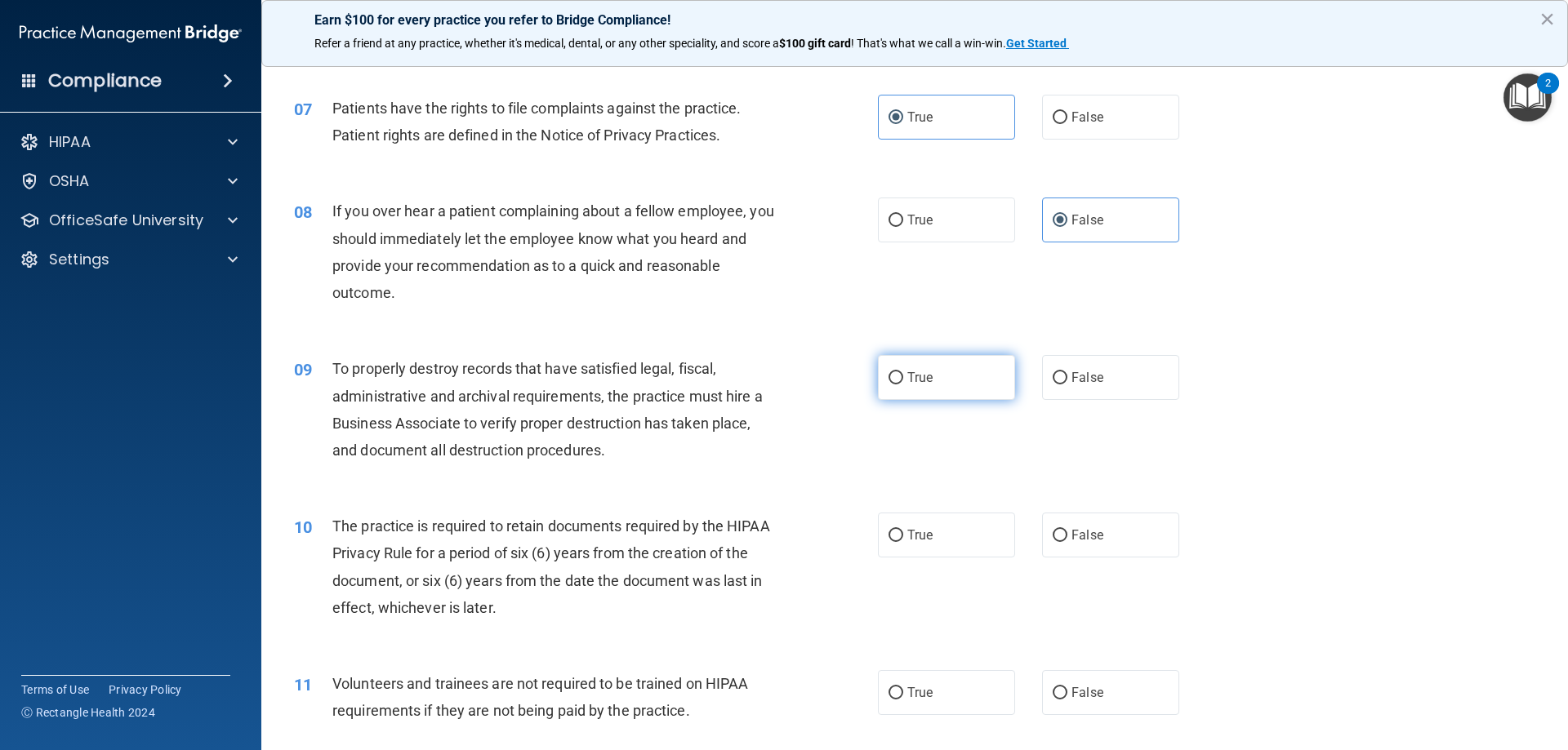
radio input "true"
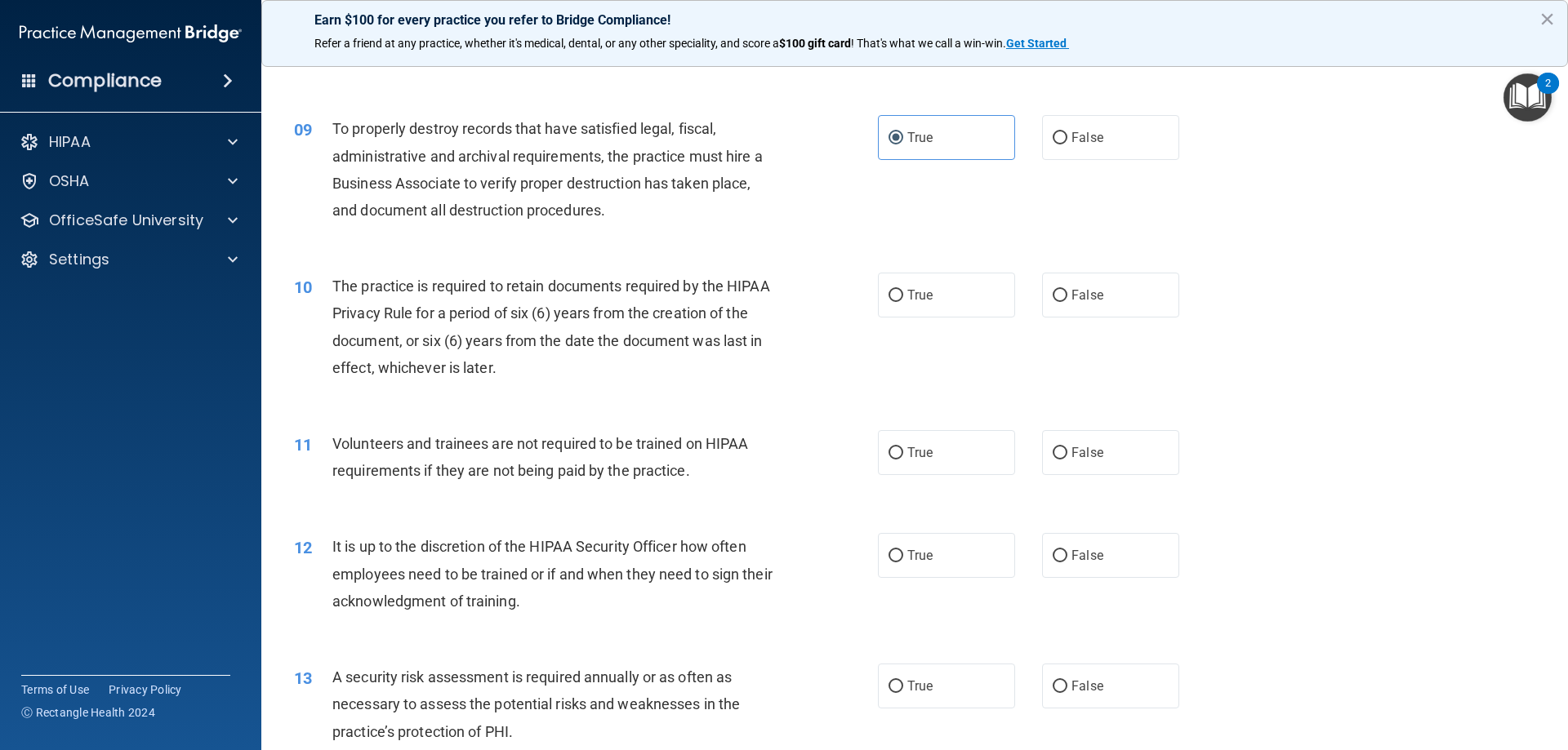
scroll to position [1143, 0]
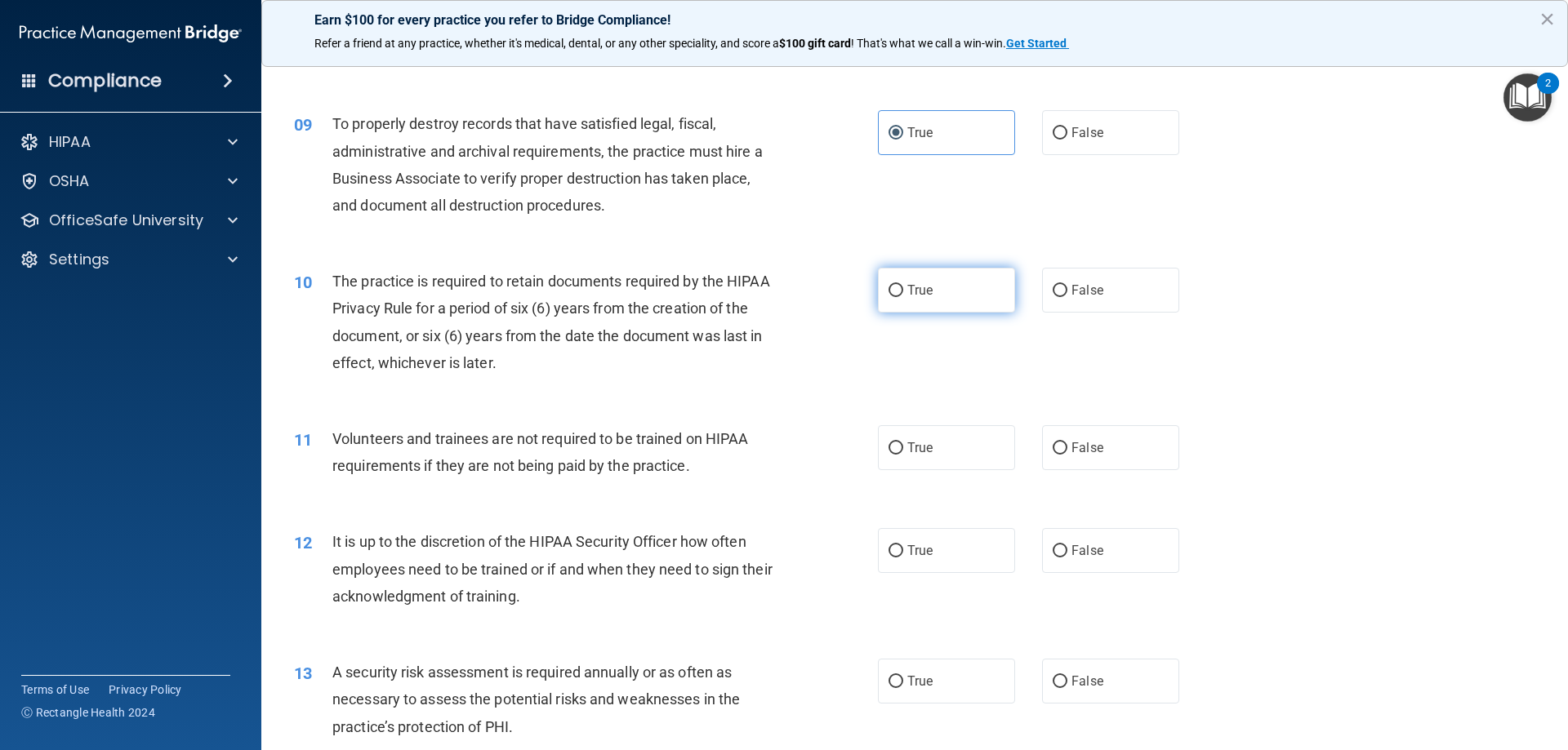
click at [960, 290] on label "True" at bounding box center [946, 290] width 137 height 45
click at [903, 290] on input "True" at bounding box center [896, 291] width 15 height 12
radio input "true"
click at [961, 451] on label "True" at bounding box center [946, 448] width 137 height 45
click at [903, 451] on input "True" at bounding box center [896, 449] width 15 height 12
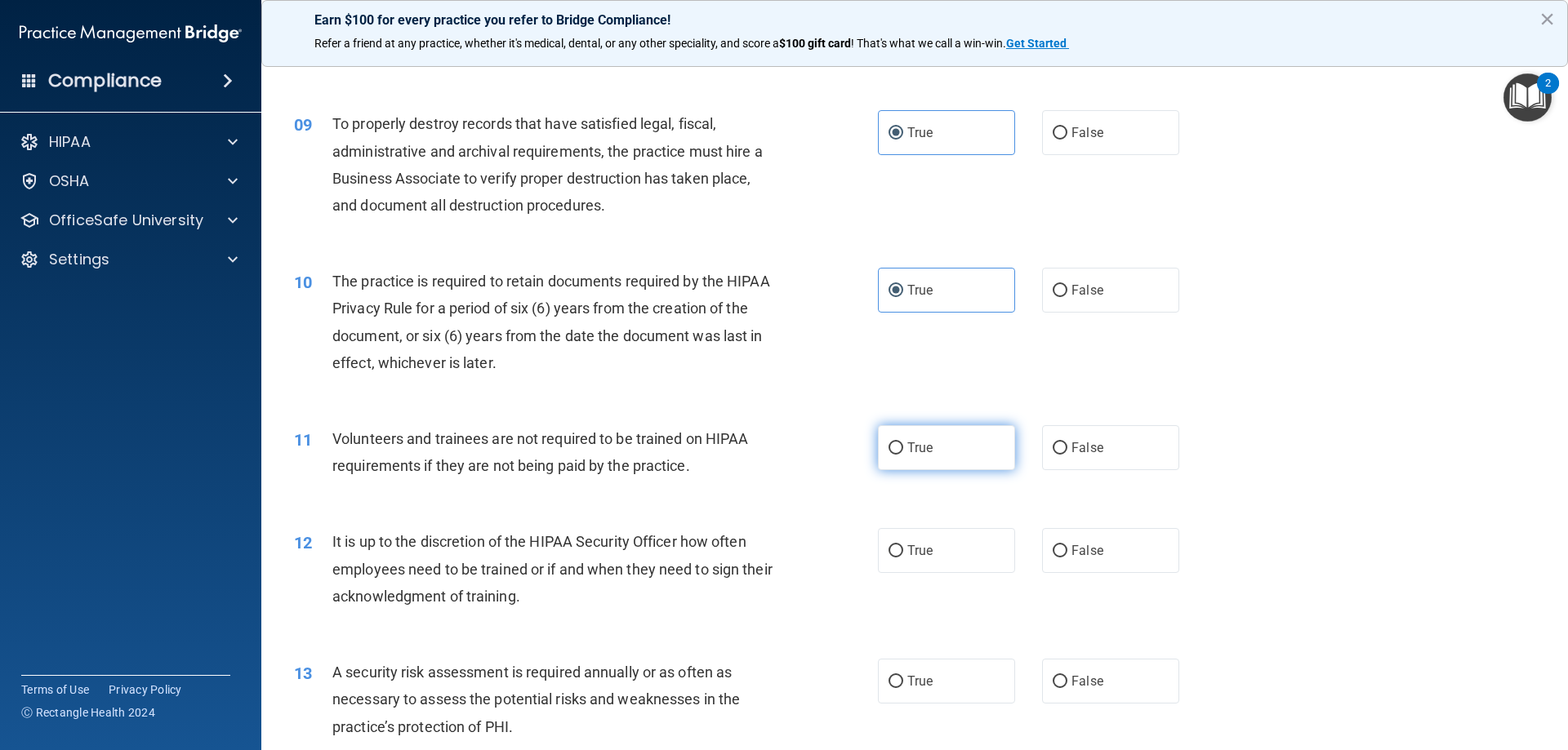
radio input "true"
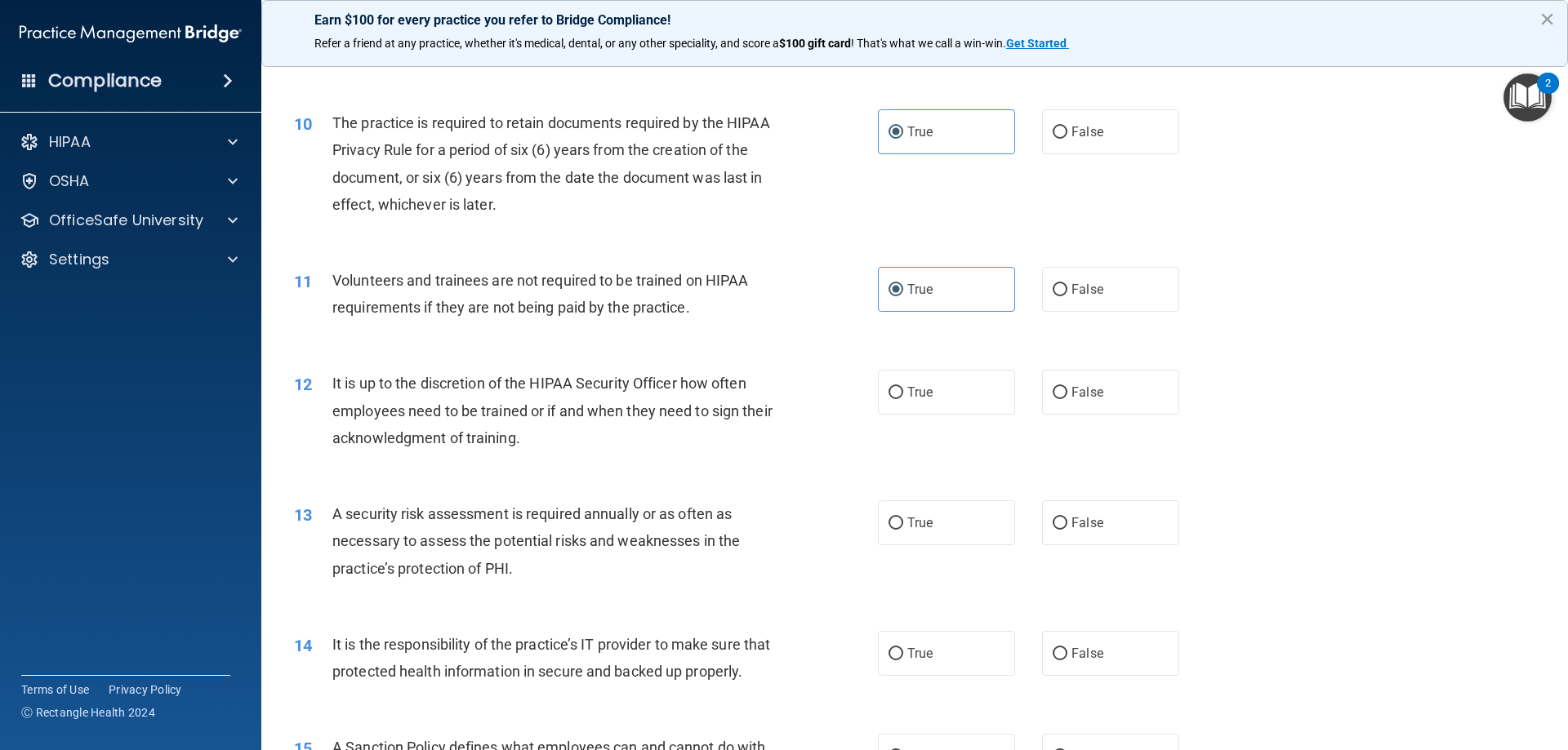
scroll to position [1388, 0]
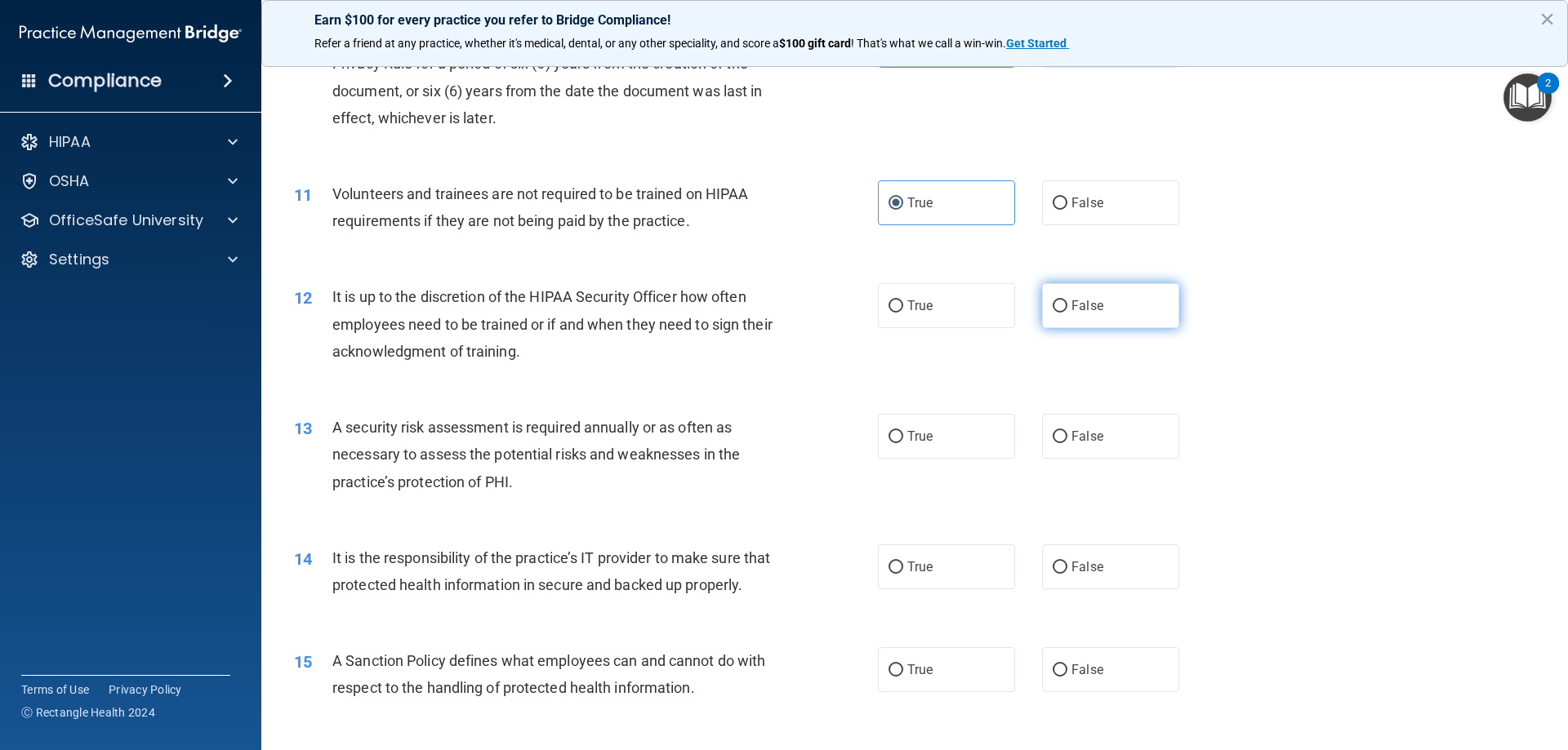
click at [1071, 300] on span "False" at bounding box center [1087, 305] width 31 height 16
click at [1065, 300] on input "False" at bounding box center [1060, 306] width 15 height 12
radio input "true"
click at [921, 442] on span "True" at bounding box center [920, 436] width 26 height 16
click at [903, 442] on input "True" at bounding box center [896, 437] width 15 height 12
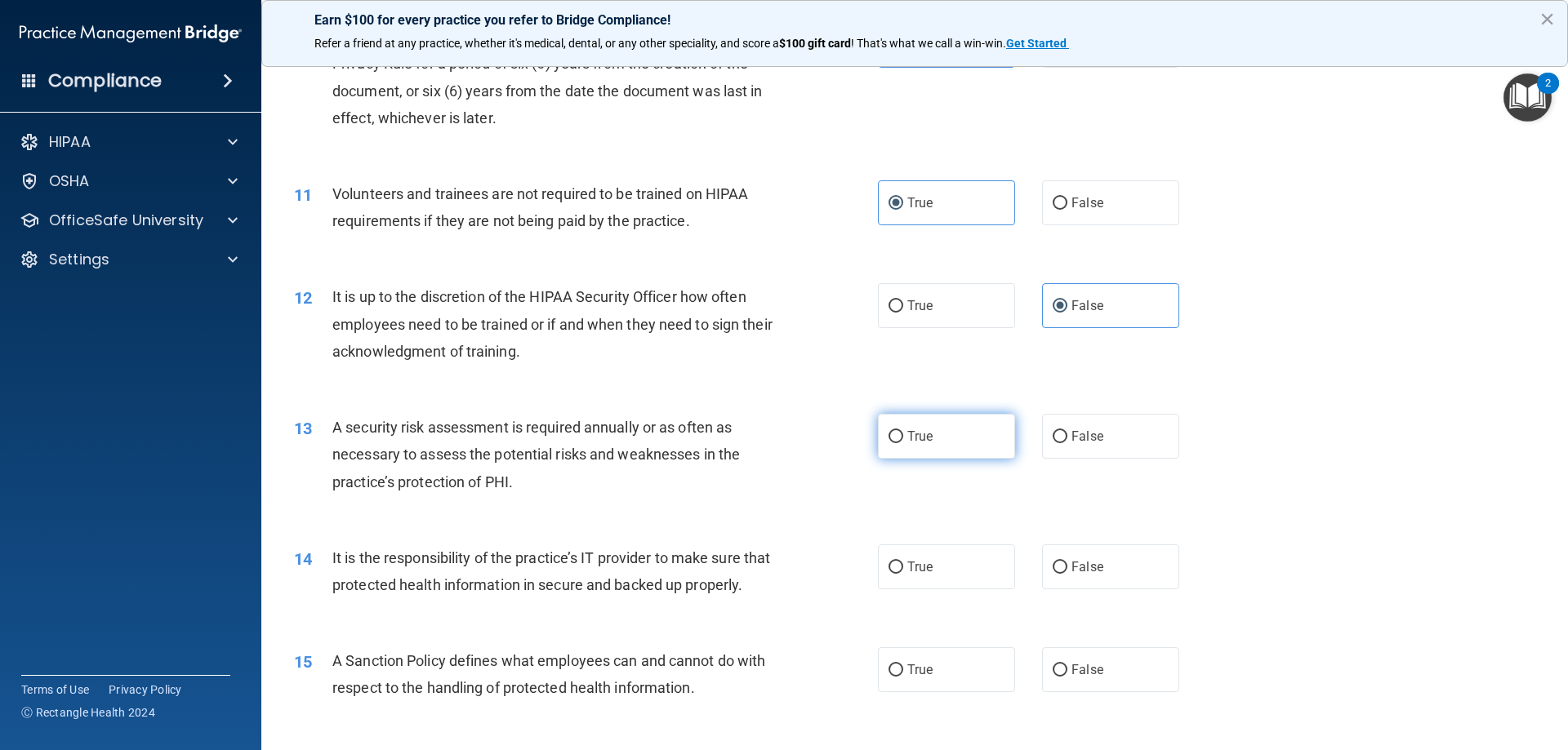
radio input "true"
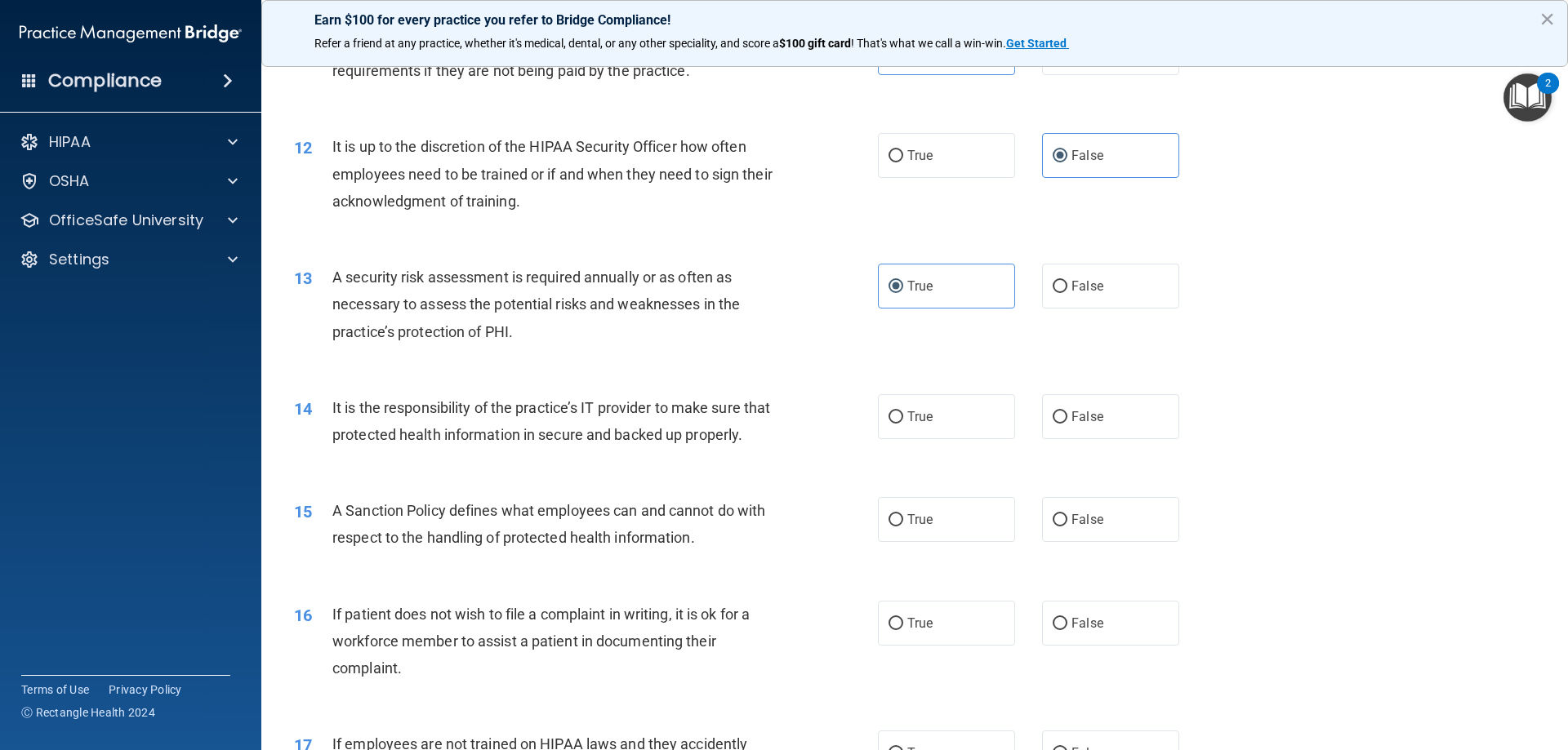
scroll to position [1551, 0]
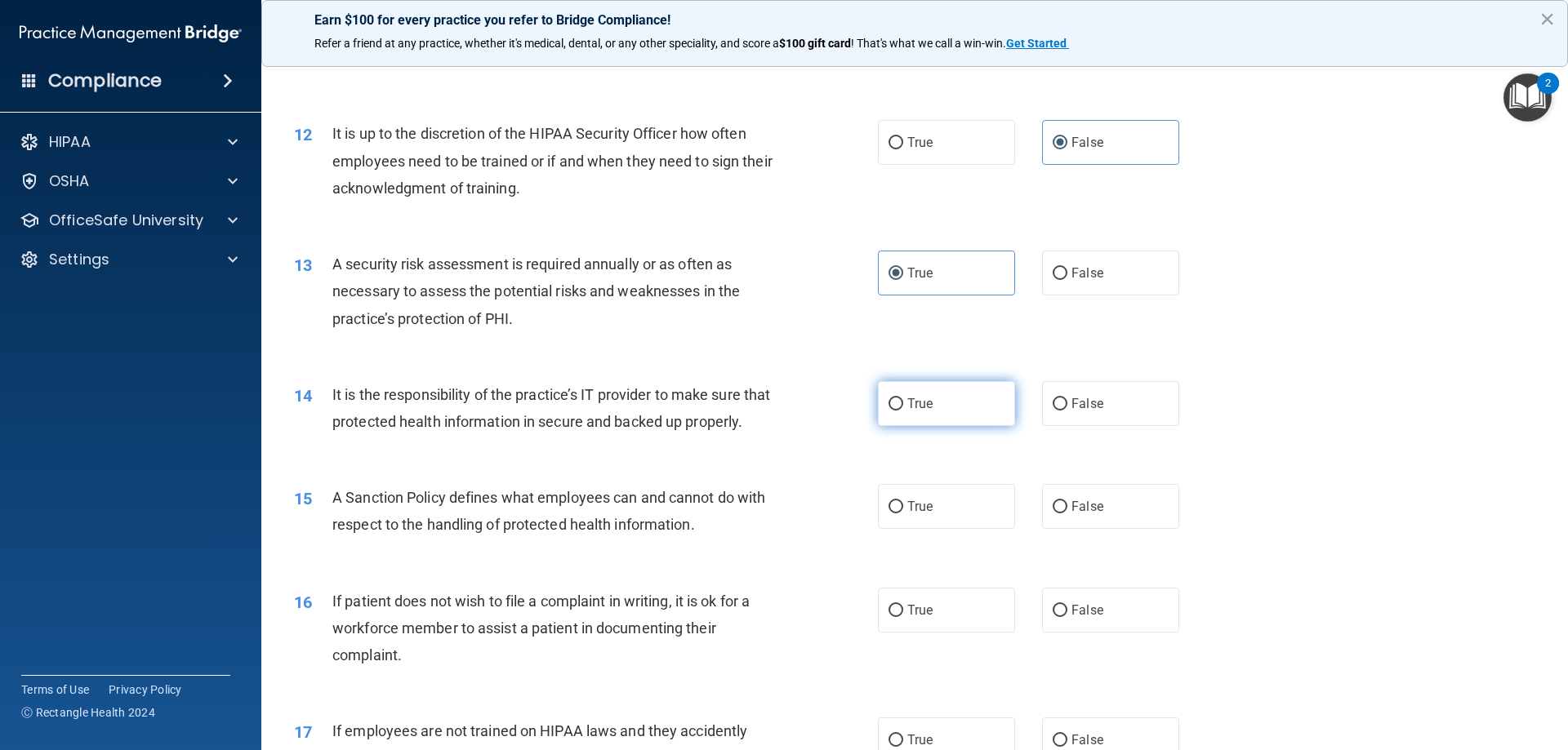
click at [949, 418] on label "True" at bounding box center [946, 404] width 137 height 45
click at [903, 411] on input "True" at bounding box center [896, 404] width 15 height 12
radio input "true"
click at [971, 529] on label "True" at bounding box center [946, 507] width 137 height 45
click at [903, 513] on input "True" at bounding box center [896, 507] width 15 height 12
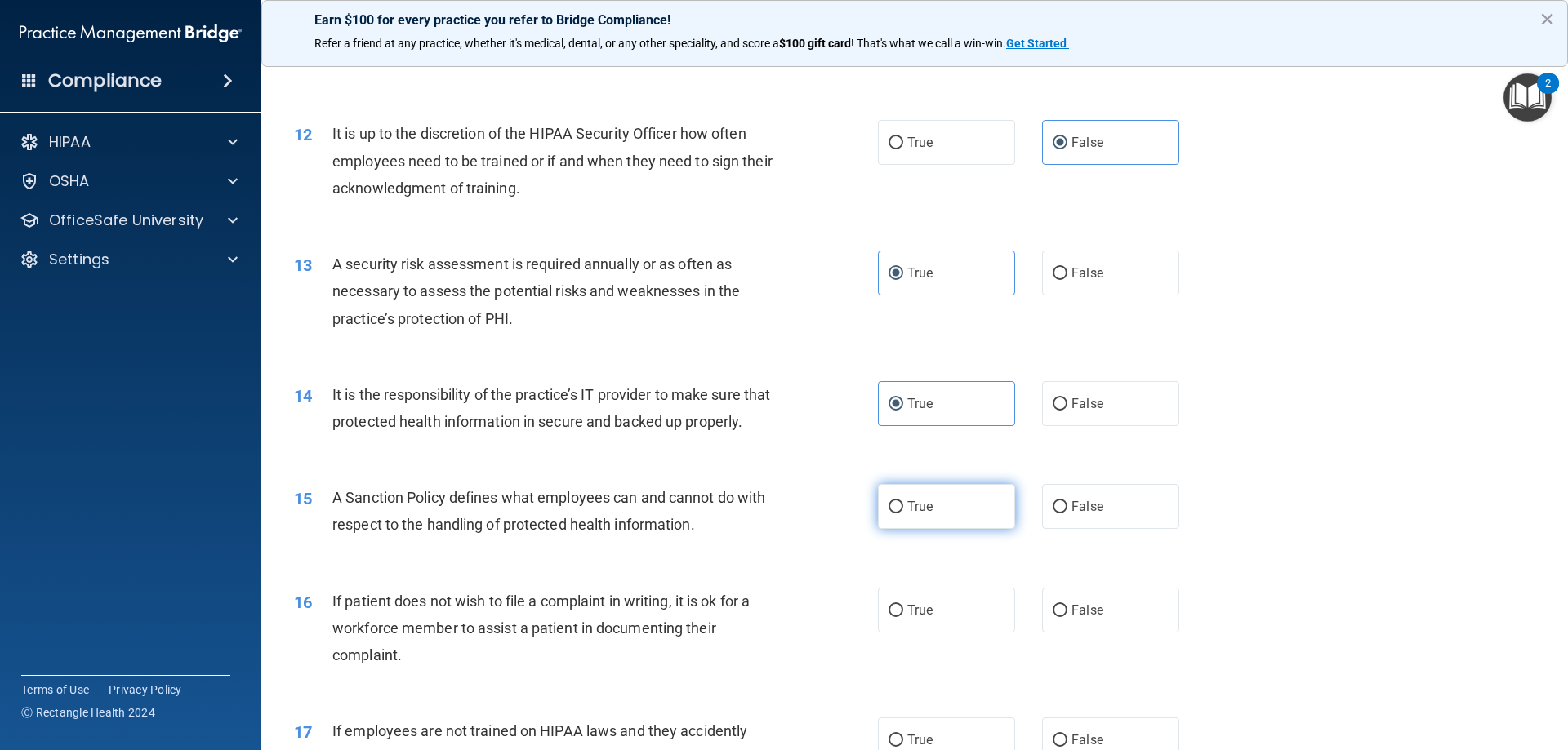
radio input "true"
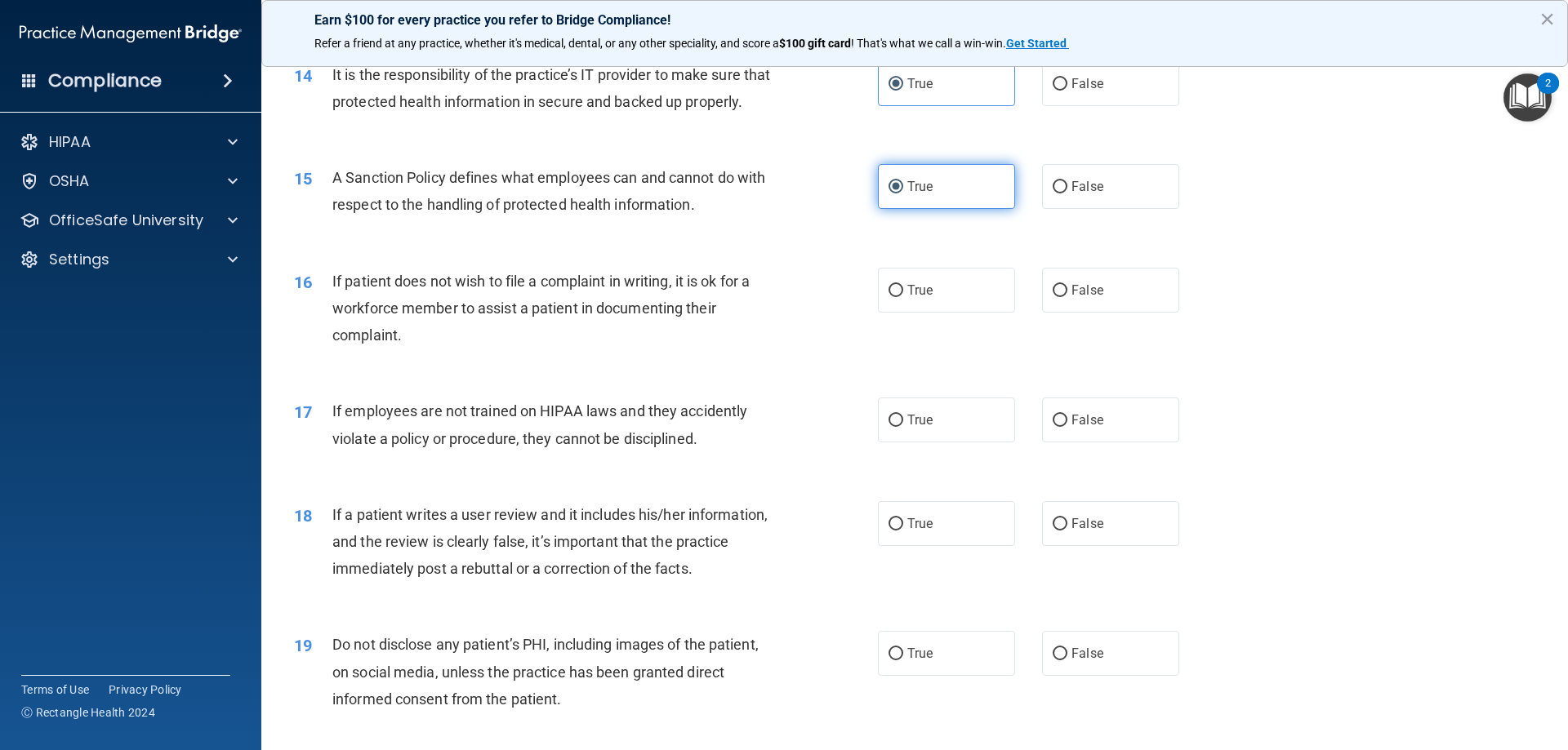
scroll to position [1877, 0]
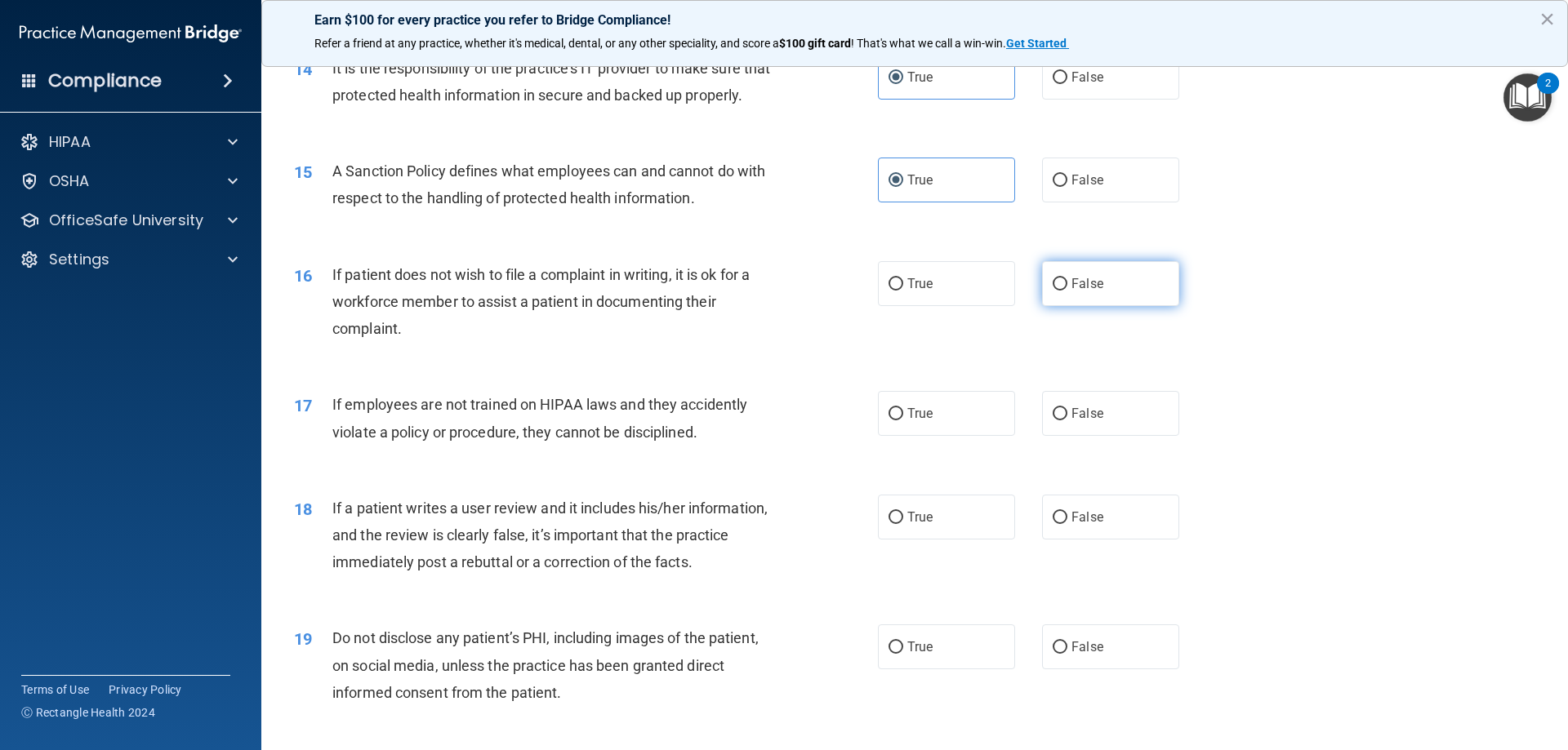
click at [1087, 291] on span "False" at bounding box center [1087, 283] width 31 height 16
click at [1067, 291] on input "False" at bounding box center [1060, 284] width 15 height 12
radio input "true"
click at [936, 436] on label "True" at bounding box center [946, 413] width 137 height 45
click at [903, 421] on input "True" at bounding box center [896, 414] width 15 height 12
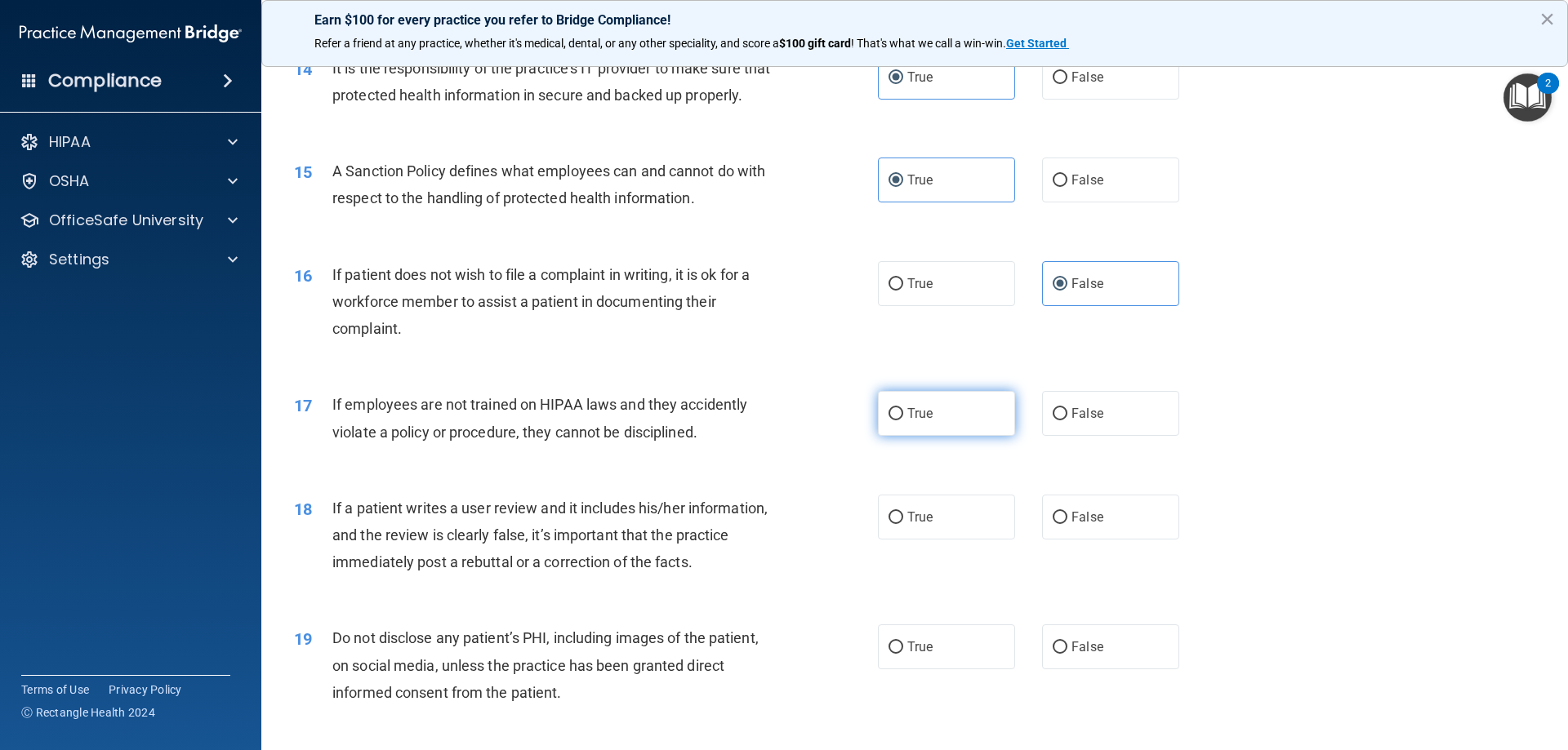
radio input "true"
click at [1071, 421] on span "False" at bounding box center [1087, 413] width 31 height 16
click at [1065, 421] on input "False" at bounding box center [1060, 414] width 15 height 12
radio input "true"
radio input "false"
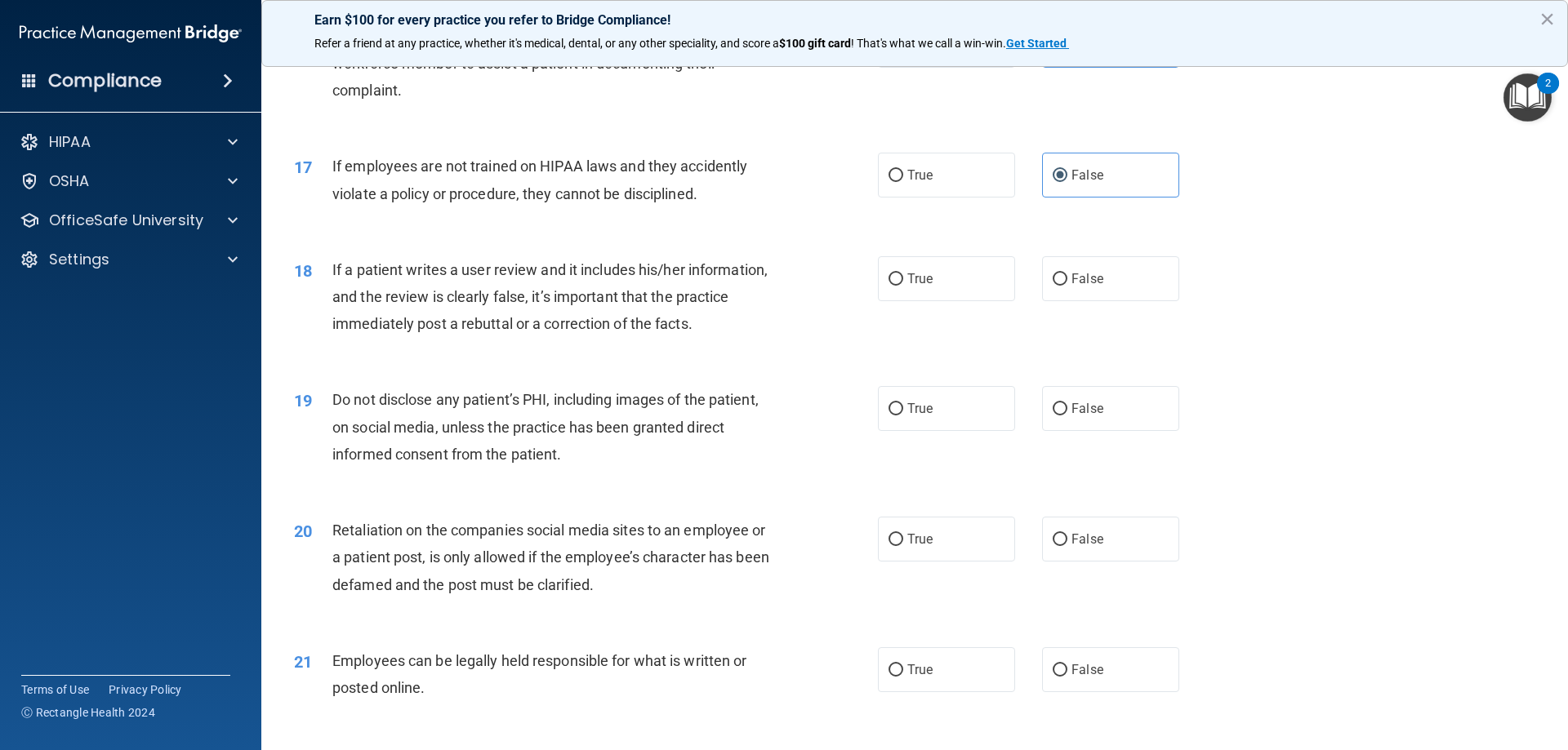
scroll to position [2123, 0]
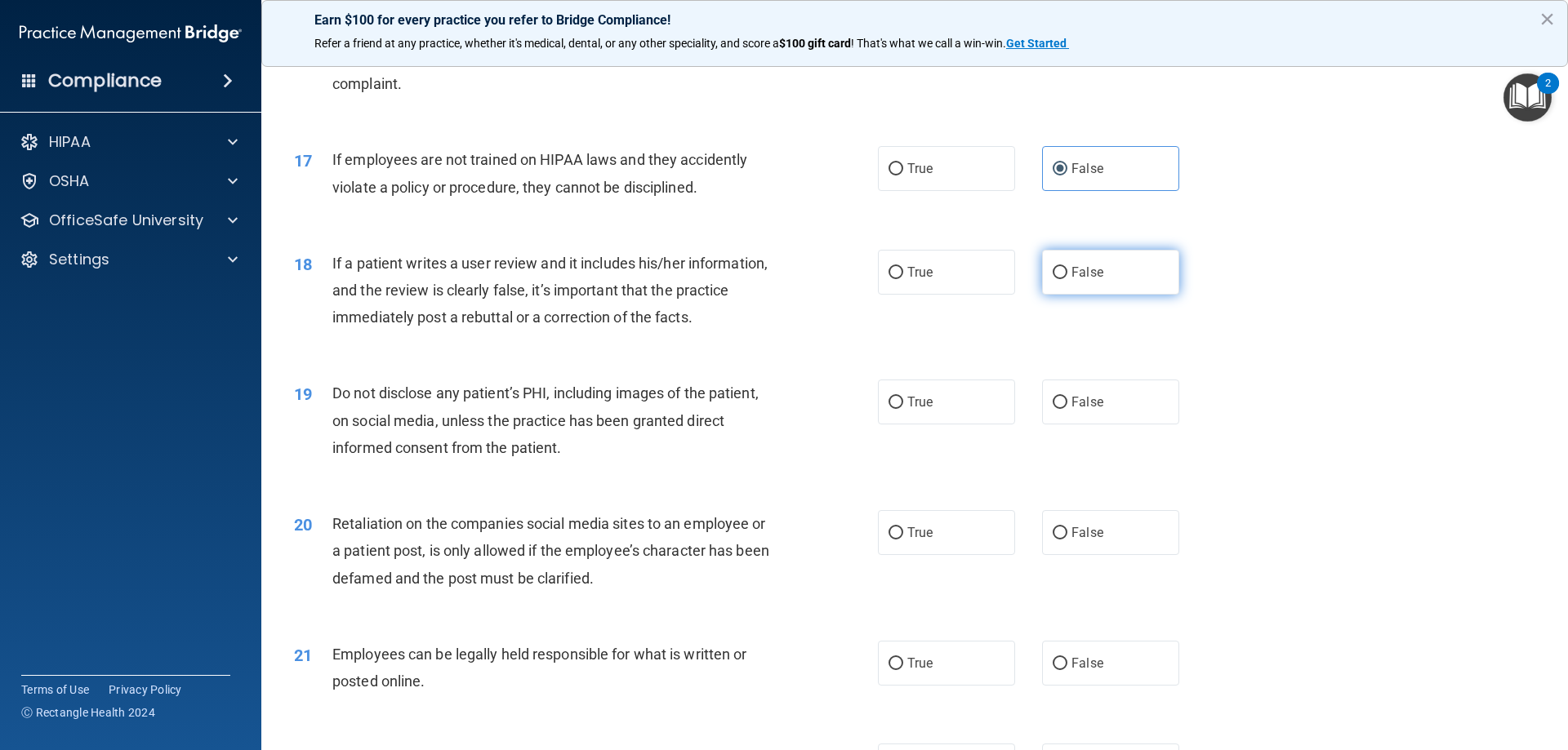
click at [1113, 294] on label "False" at bounding box center [1110, 272] width 137 height 45
click at [1067, 279] on input "False" at bounding box center [1060, 272] width 15 height 12
radio input "true"
click at [944, 425] on label "True" at bounding box center [946, 402] width 137 height 45
click at [903, 409] on input "True" at bounding box center [896, 402] width 15 height 12
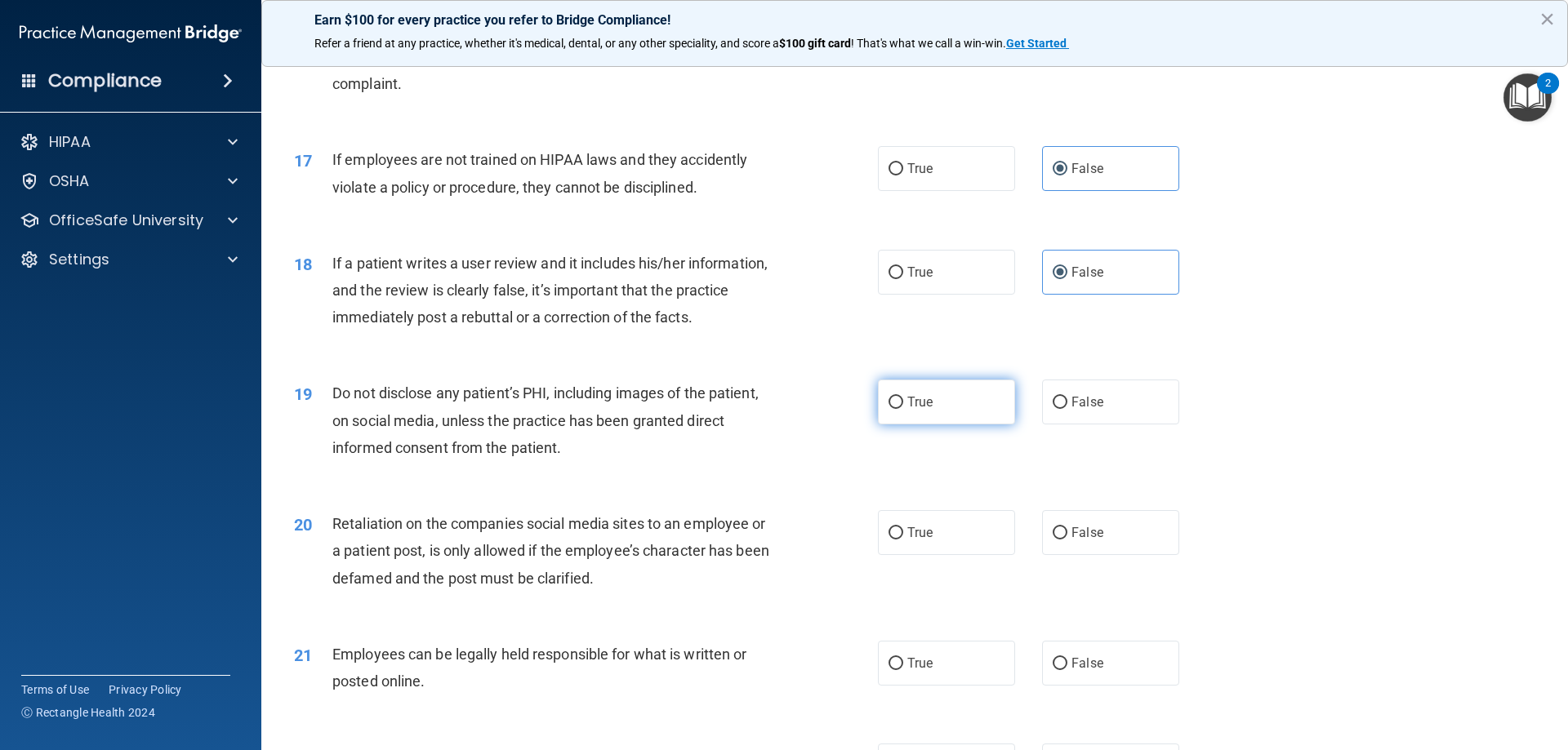
radio input "true"
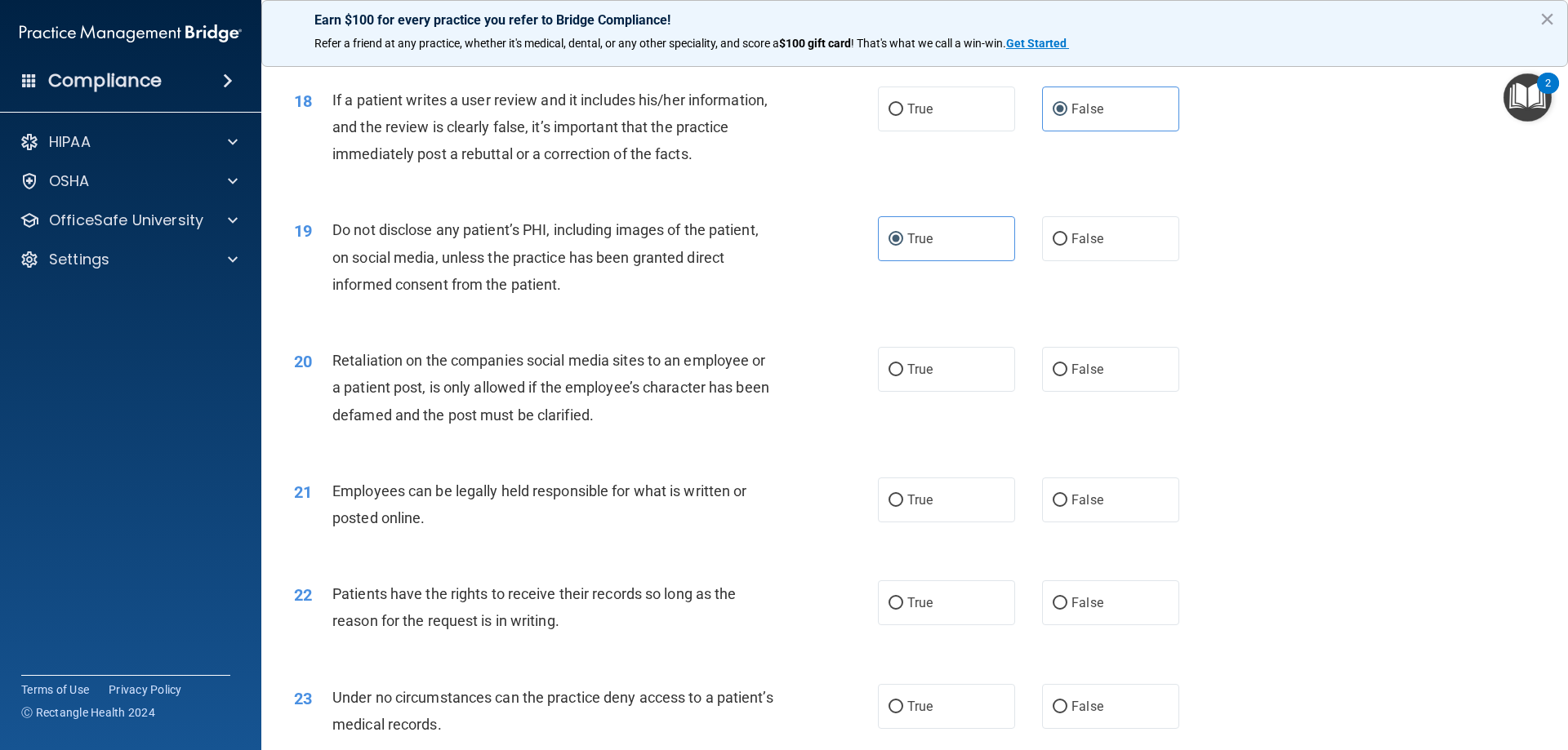
scroll to position [2368, 0]
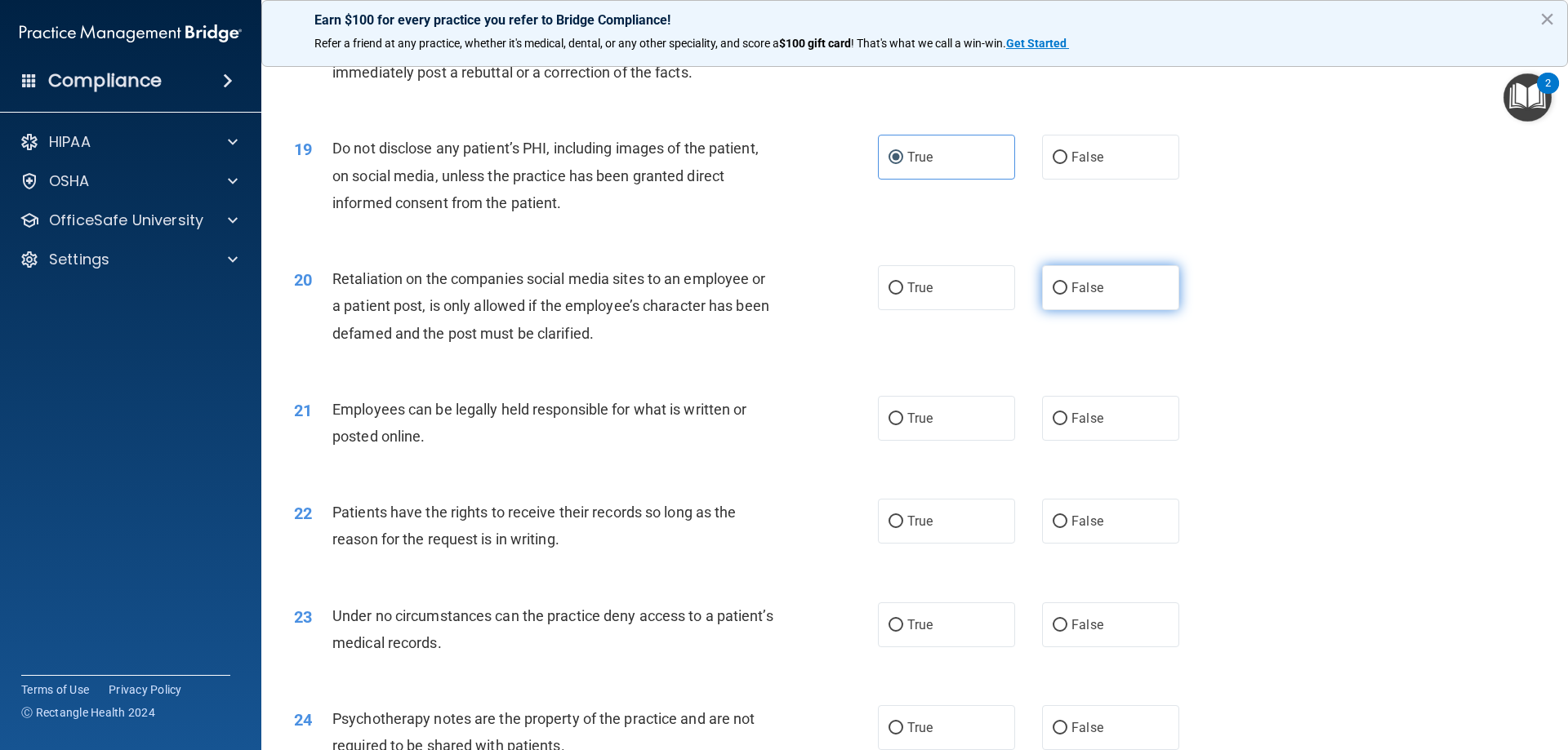
click at [1087, 296] on span "False" at bounding box center [1087, 287] width 31 height 16
click at [1067, 295] on input "False" at bounding box center [1060, 288] width 15 height 12
radio input "true"
drag, startPoint x: 974, startPoint y: 441, endPoint x: 975, endPoint y: 484, distance: 43.0
click at [972, 441] on label "True" at bounding box center [946, 418] width 137 height 45
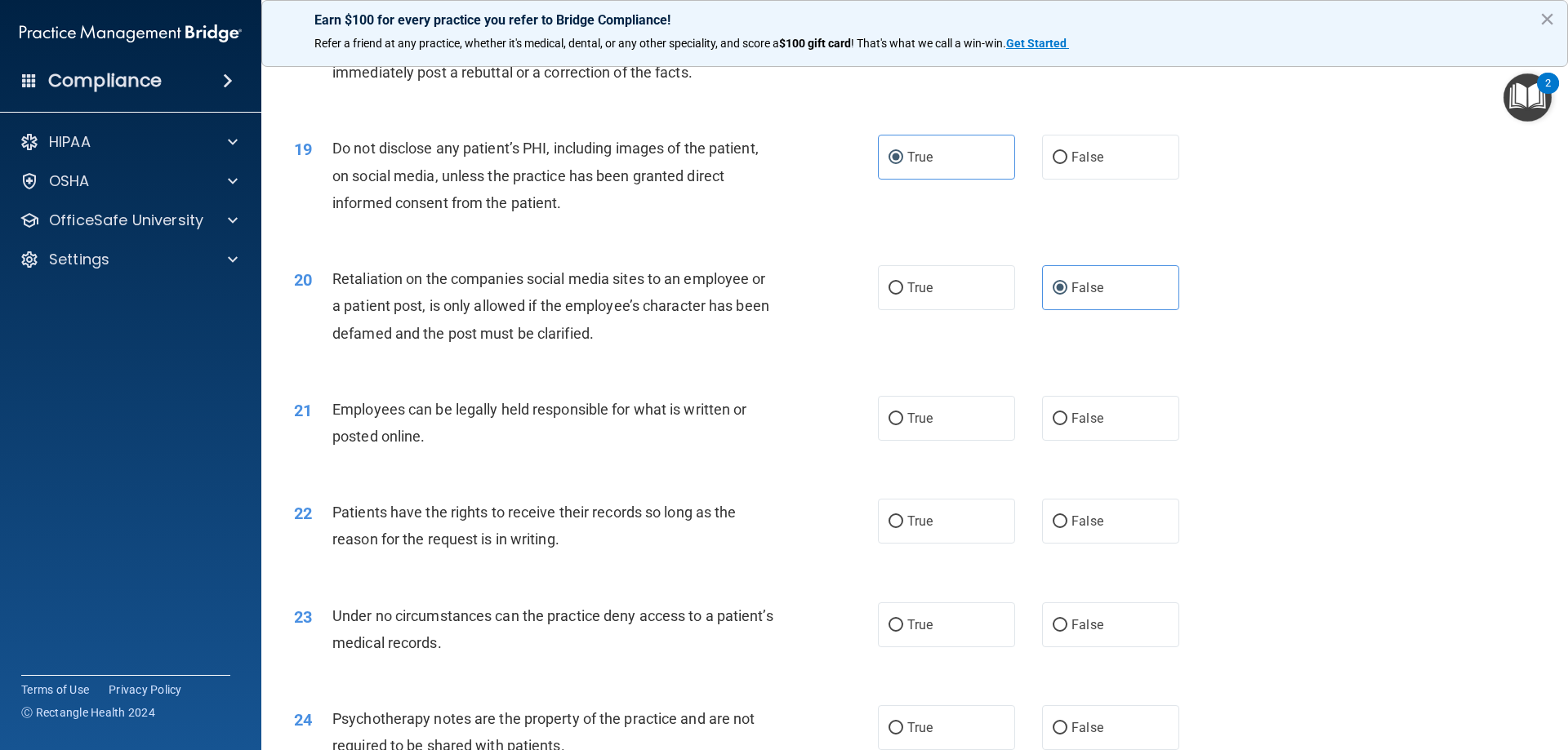
click at [903, 425] on input "True" at bounding box center [896, 419] width 15 height 12
radio input "true"
drag, startPoint x: 1098, startPoint y: 534, endPoint x: 1057, endPoint y: 562, distance: 49.6
click at [1095, 537] on label "False" at bounding box center [1110, 522] width 137 height 45
click at [1067, 528] on input "False" at bounding box center [1060, 522] width 15 height 12
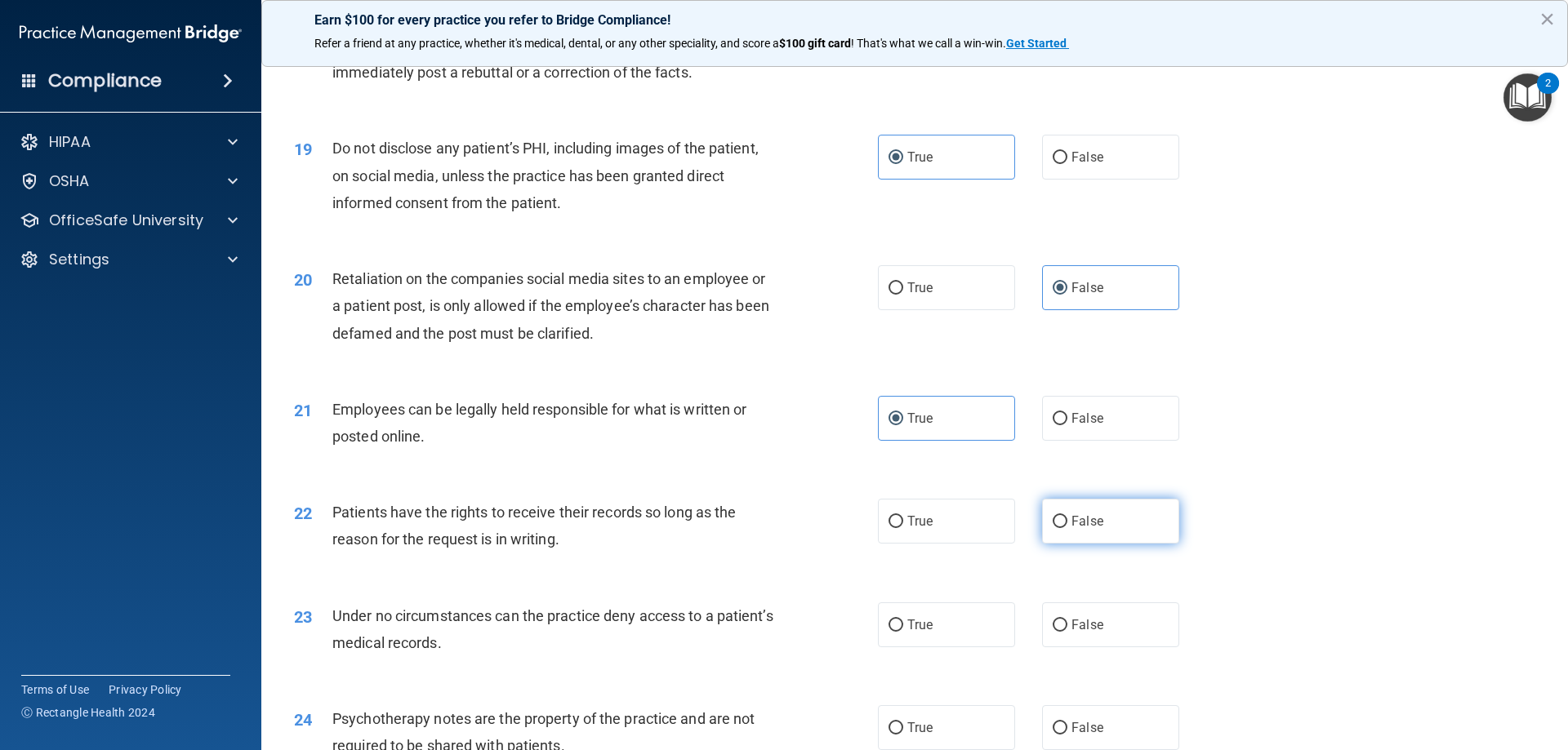
radio input "true"
drag, startPoint x: 921, startPoint y: 637, endPoint x: 921, endPoint y: 649, distance: 12.0
click at [921, 638] on label "True" at bounding box center [946, 625] width 137 height 45
click at [903, 632] on input "True" at bounding box center [896, 626] width 15 height 12
radio input "true"
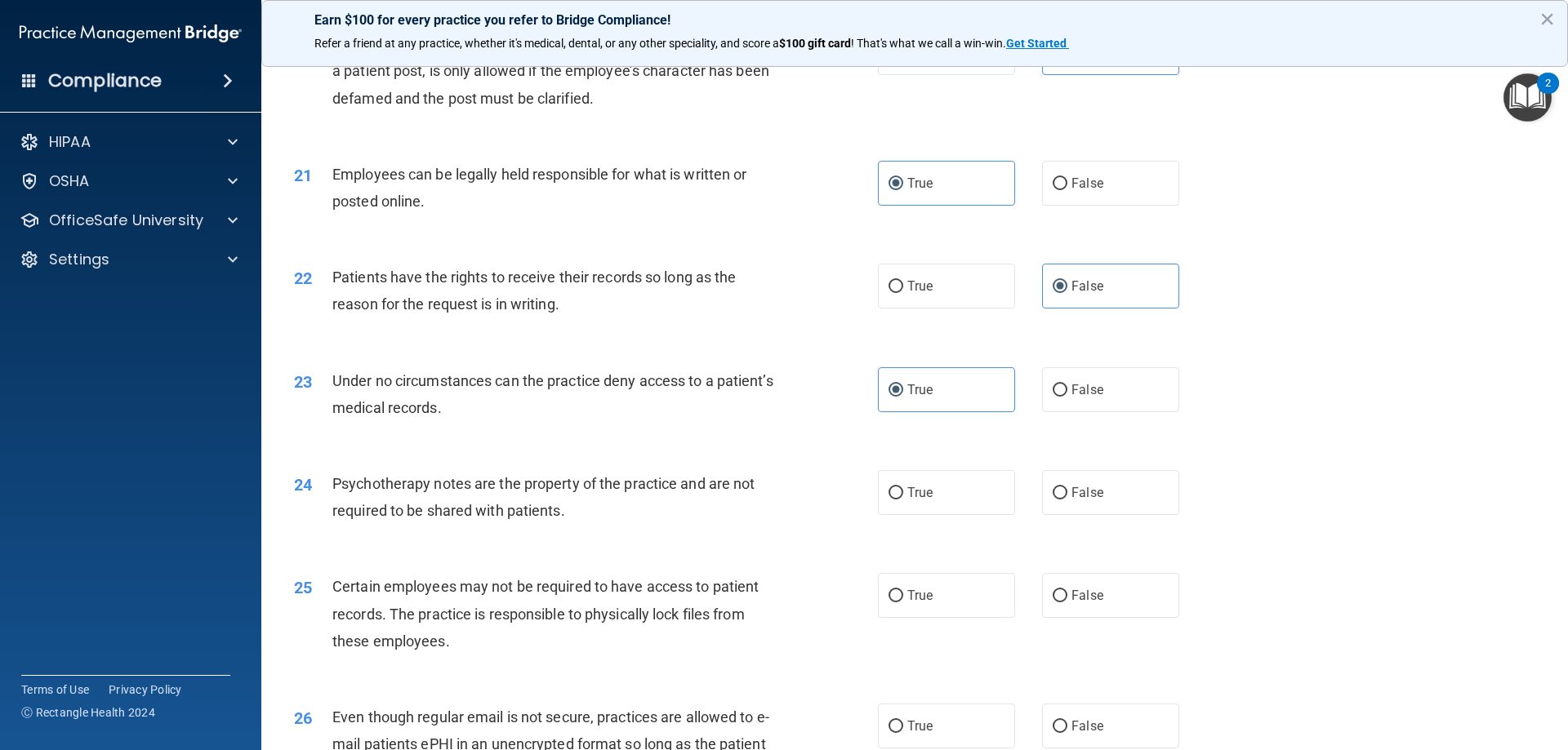
scroll to position [2613, 0]
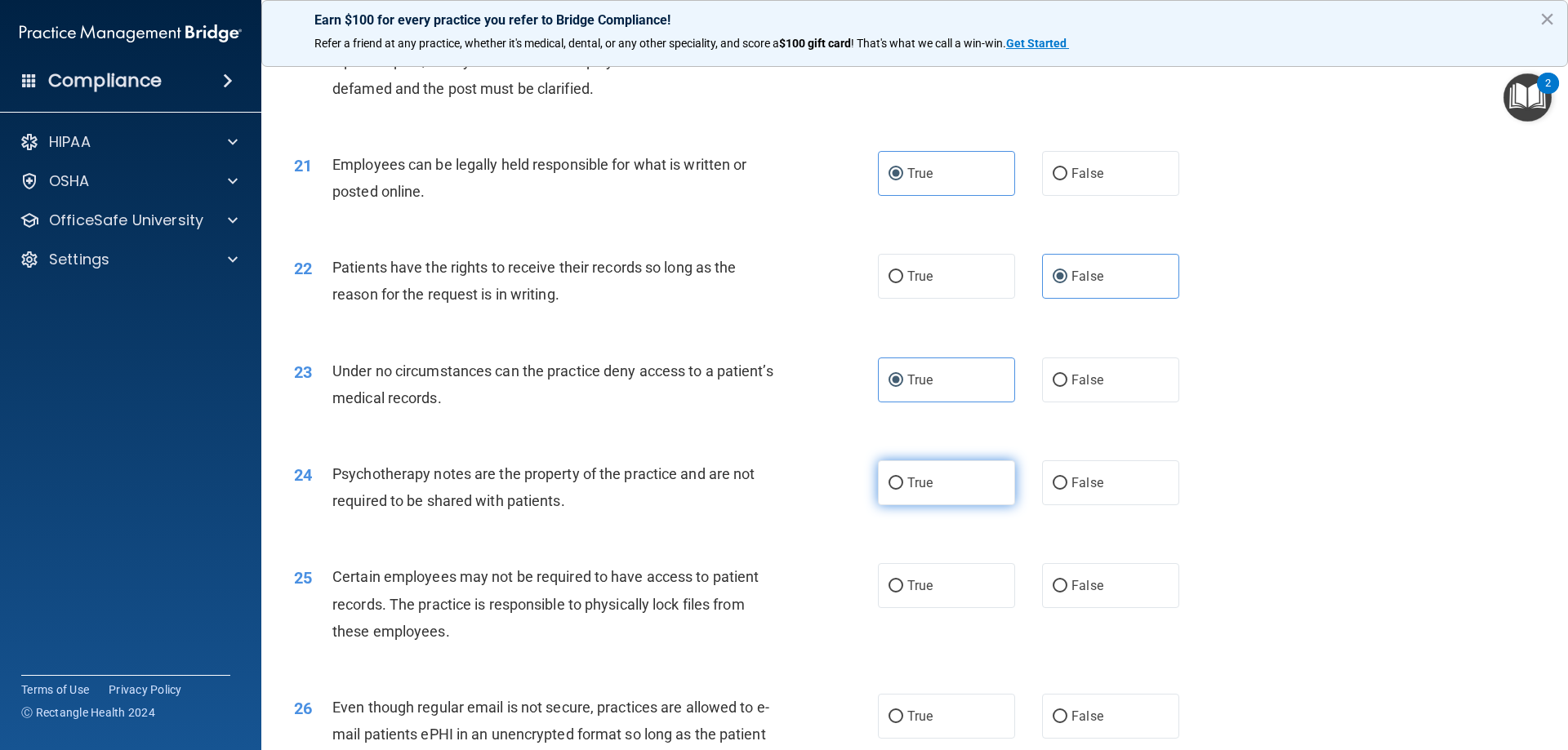
click at [911, 505] on label "True" at bounding box center [946, 483] width 137 height 45
click at [903, 490] on input "True" at bounding box center [896, 483] width 15 height 12
radio input "true"
drag, startPoint x: 936, startPoint y: 614, endPoint x: 921, endPoint y: 658, distance: 46.5
click at [936, 608] on label "True" at bounding box center [946, 585] width 137 height 45
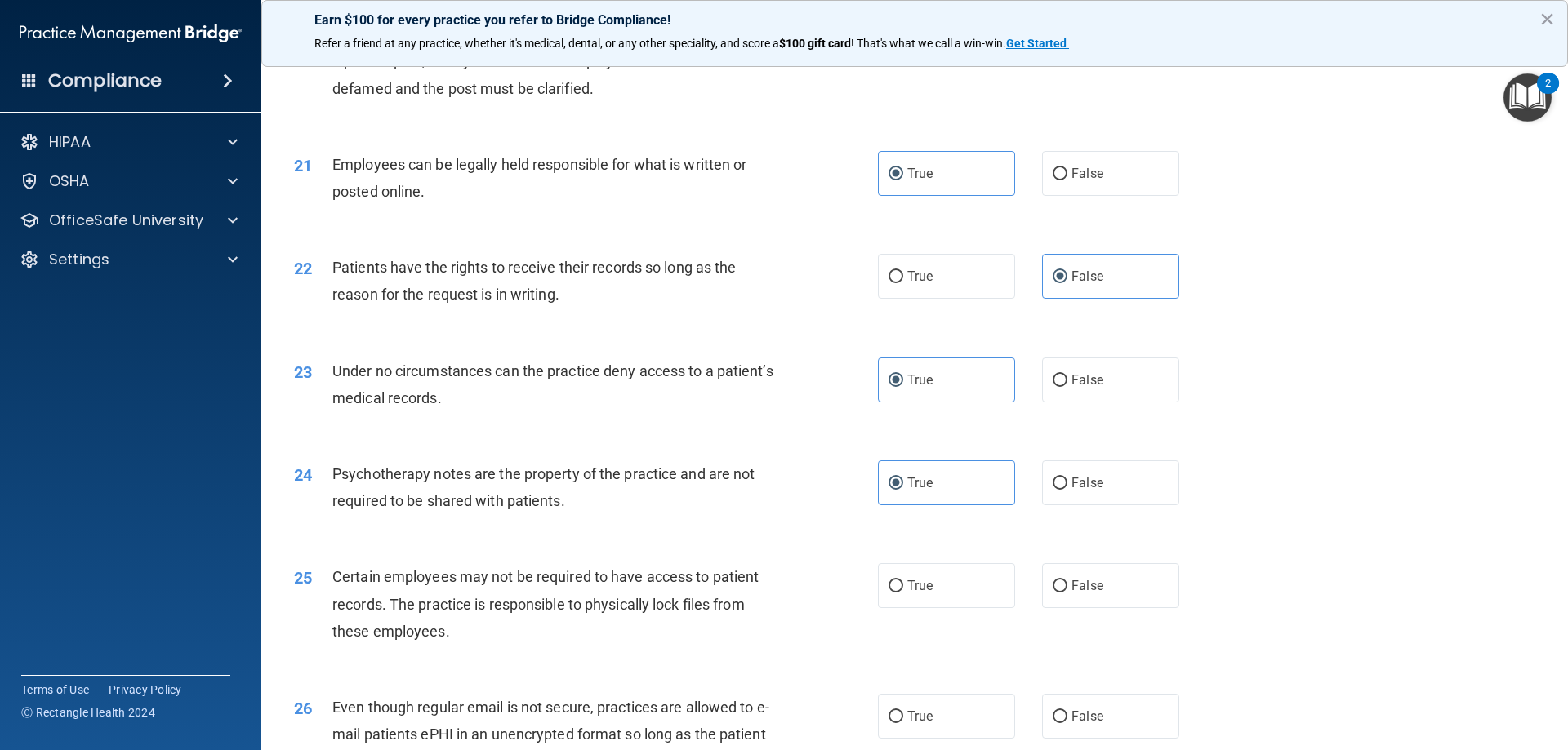
click at [903, 593] on input "True" at bounding box center [896, 586] width 15 height 12
radio input "true"
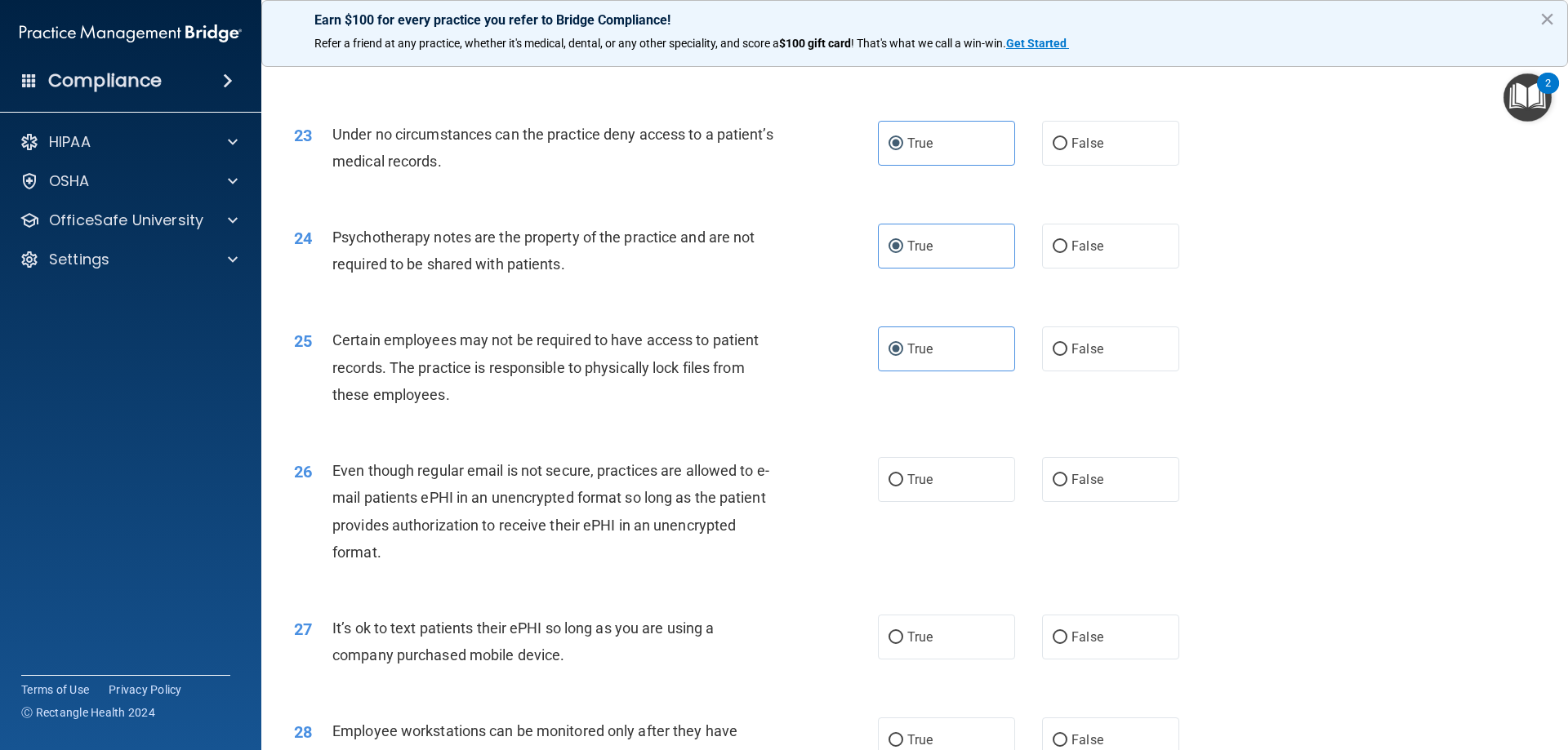
scroll to position [2858, 0]
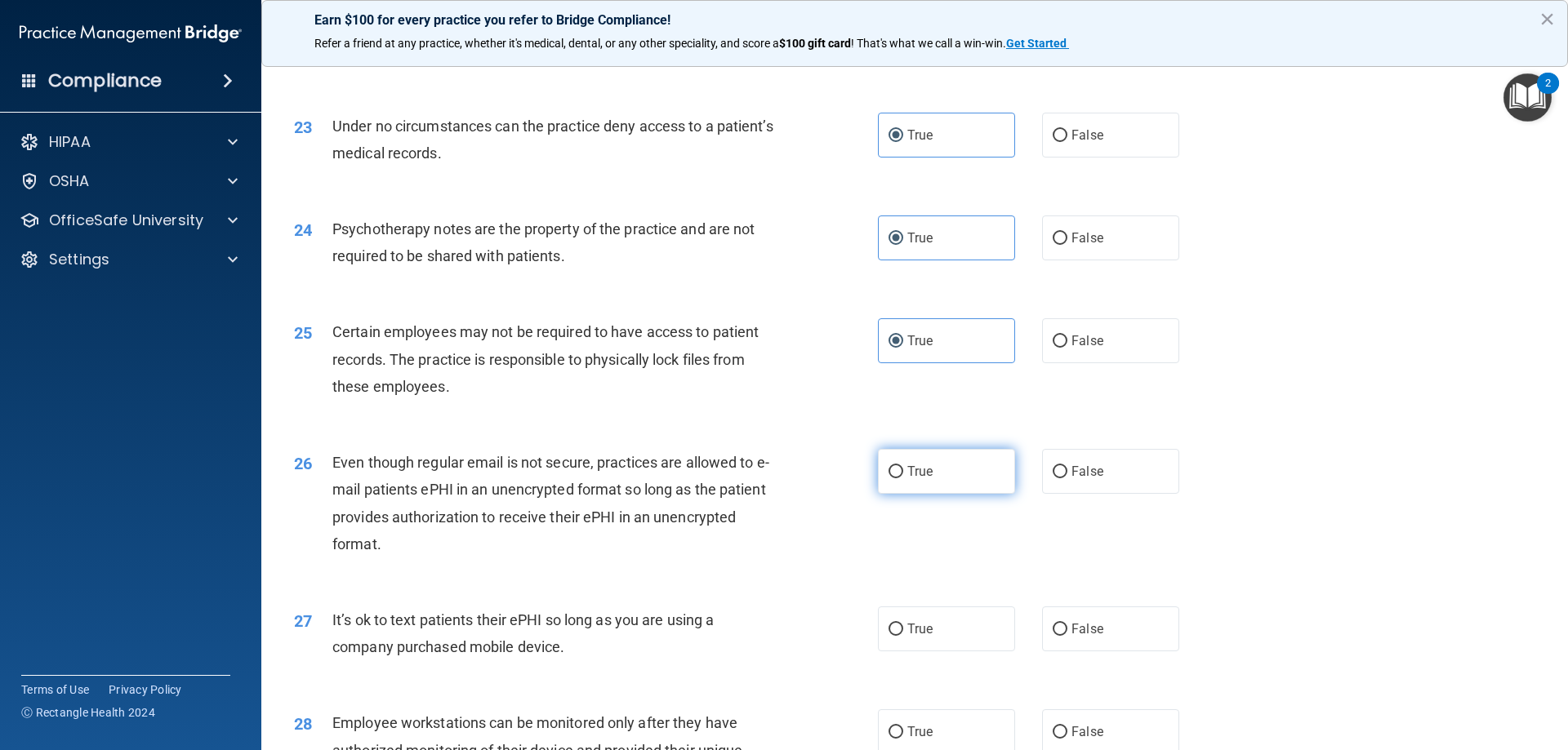
click at [914, 479] on span "True" at bounding box center [920, 471] width 26 height 16
click at [903, 478] on input "True" at bounding box center [896, 472] width 15 height 12
radio input "true"
click at [917, 637] on span "True" at bounding box center [920, 629] width 26 height 16
click at [903, 636] on input "True" at bounding box center [896, 629] width 15 height 12
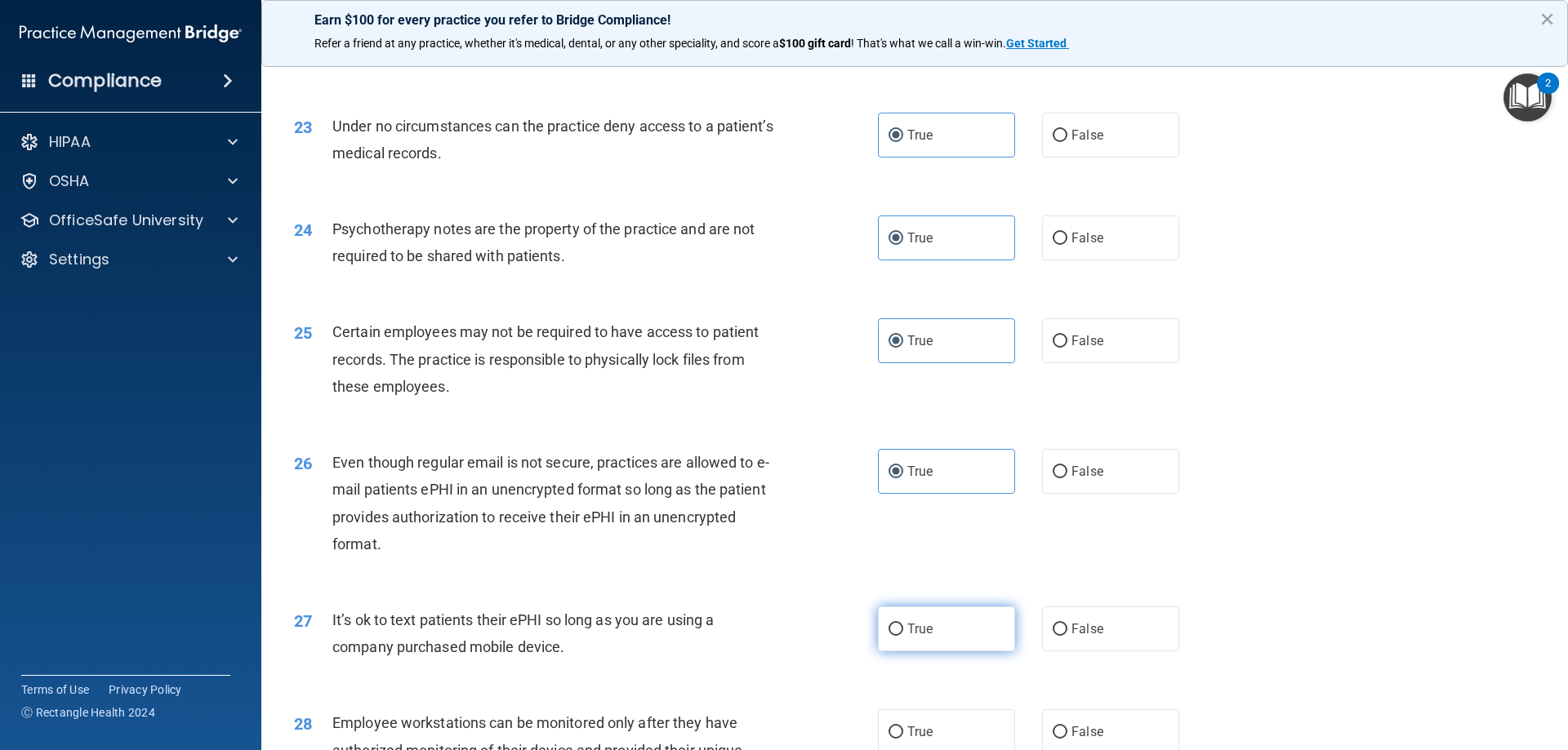
radio input "true"
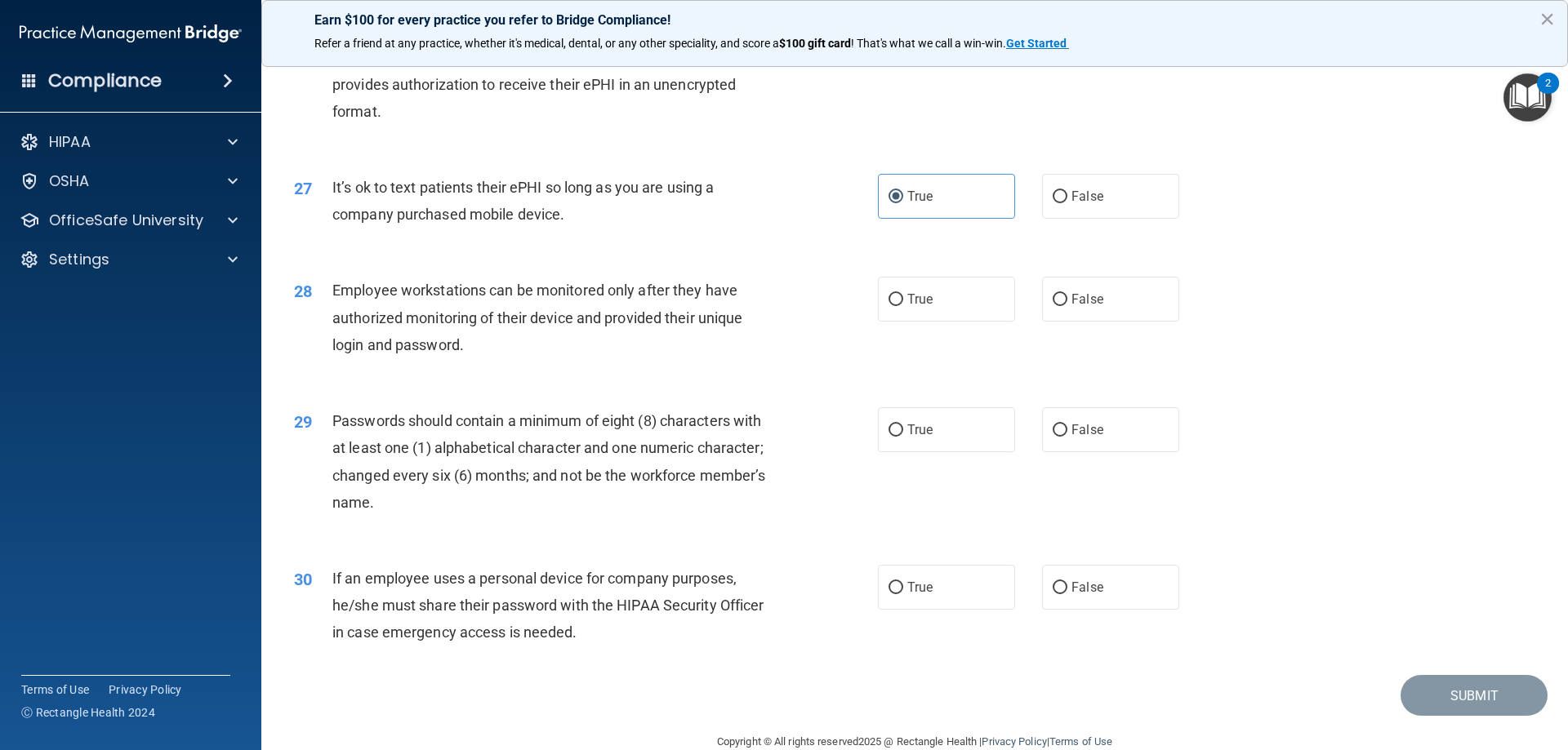
scroll to position [3348, 0]
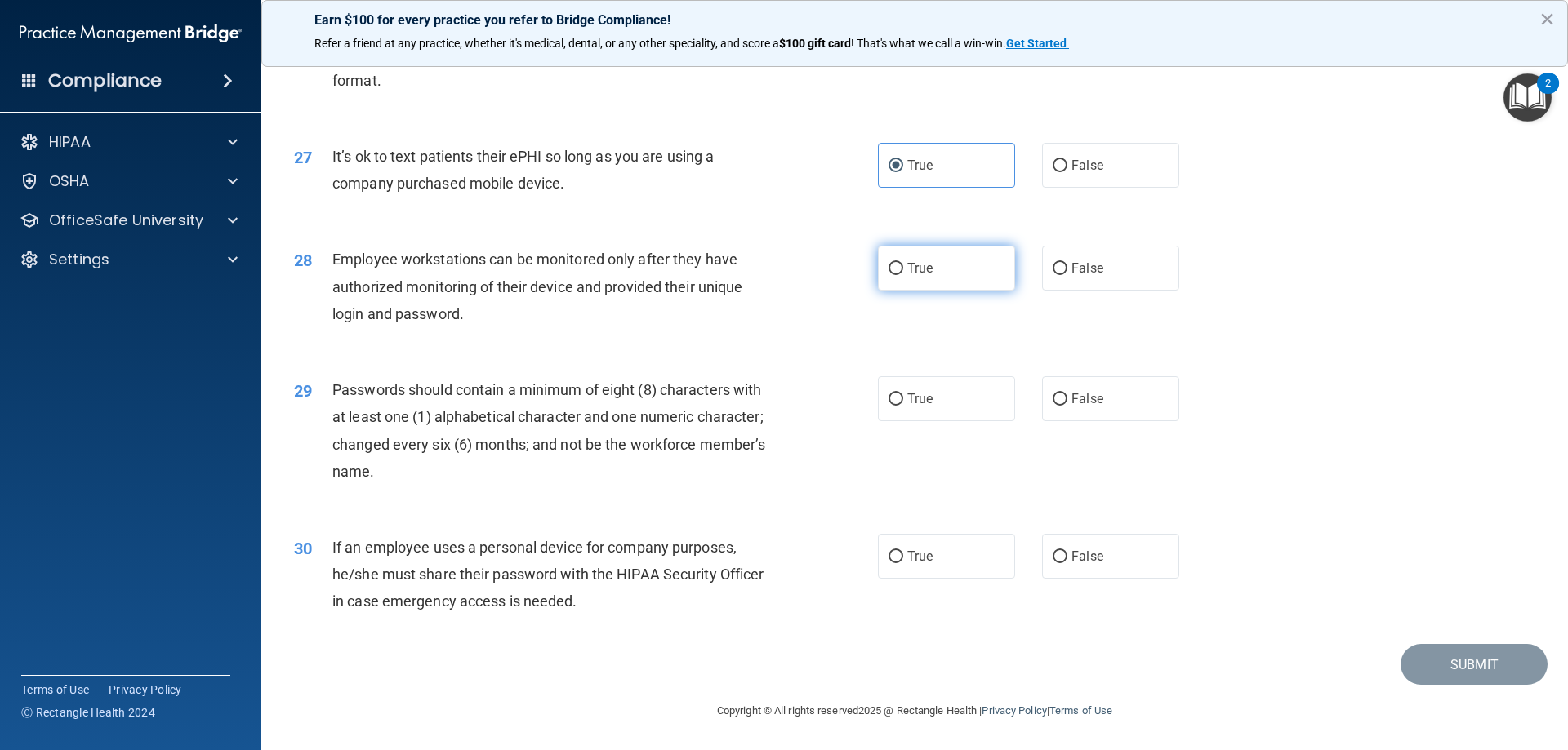
click at [947, 275] on label "True" at bounding box center [946, 268] width 137 height 45
click at [903, 275] on input "True" at bounding box center [896, 269] width 15 height 12
radio input "true"
click at [1098, 411] on label "False" at bounding box center [1110, 399] width 137 height 45
click at [1067, 406] on input "False" at bounding box center [1060, 399] width 15 height 12
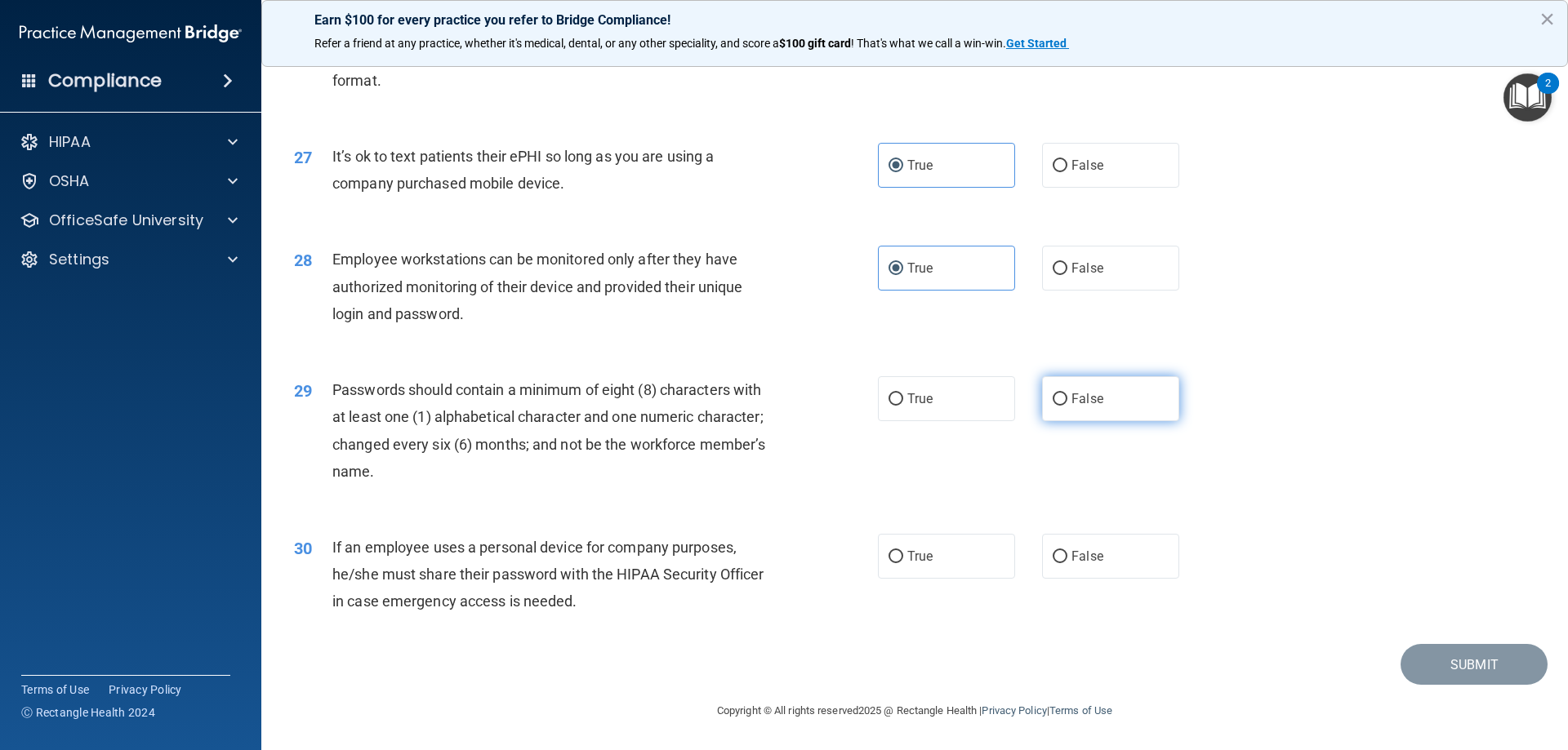
radio input "true"
click at [941, 566] on label "True" at bounding box center [946, 556] width 137 height 45
click at [903, 563] on input "True" at bounding box center [896, 557] width 15 height 12
radio input "true"
click at [1478, 671] on button "Submit" at bounding box center [1474, 665] width 147 height 41
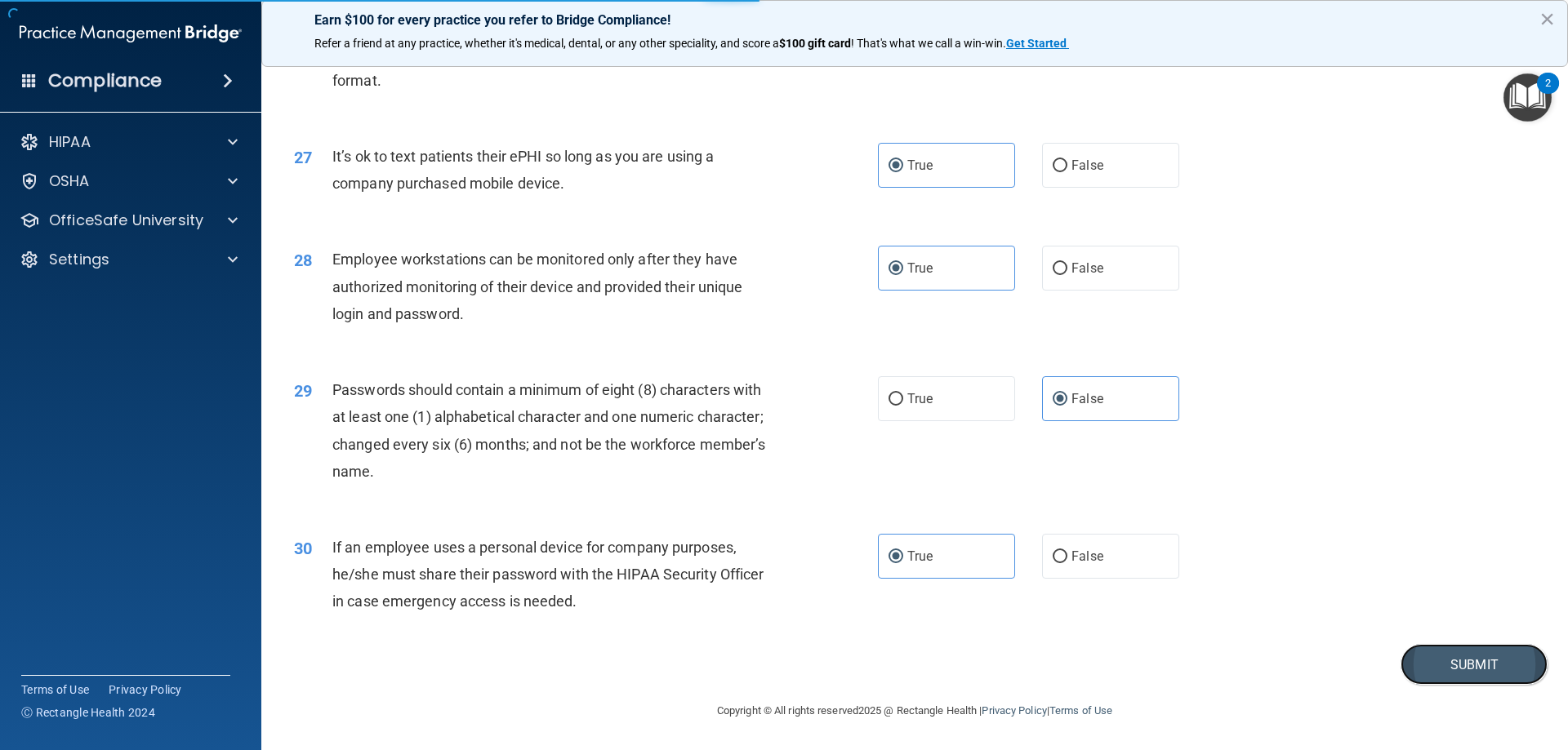
click at [1439, 661] on button "Submit" at bounding box center [1474, 665] width 147 height 41
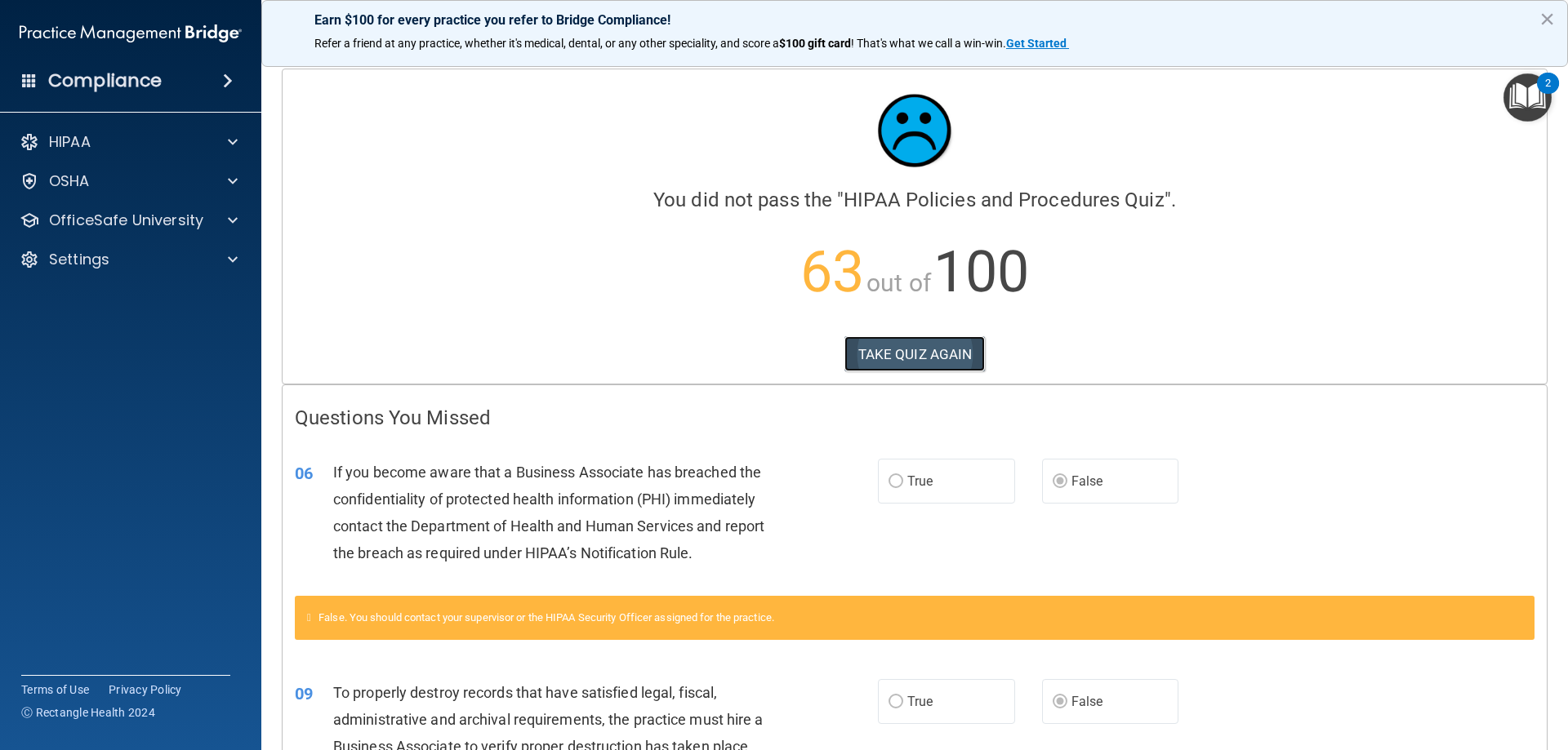
click at [890, 353] on button "TAKE QUIZ AGAIN" at bounding box center [915, 353] width 142 height 36
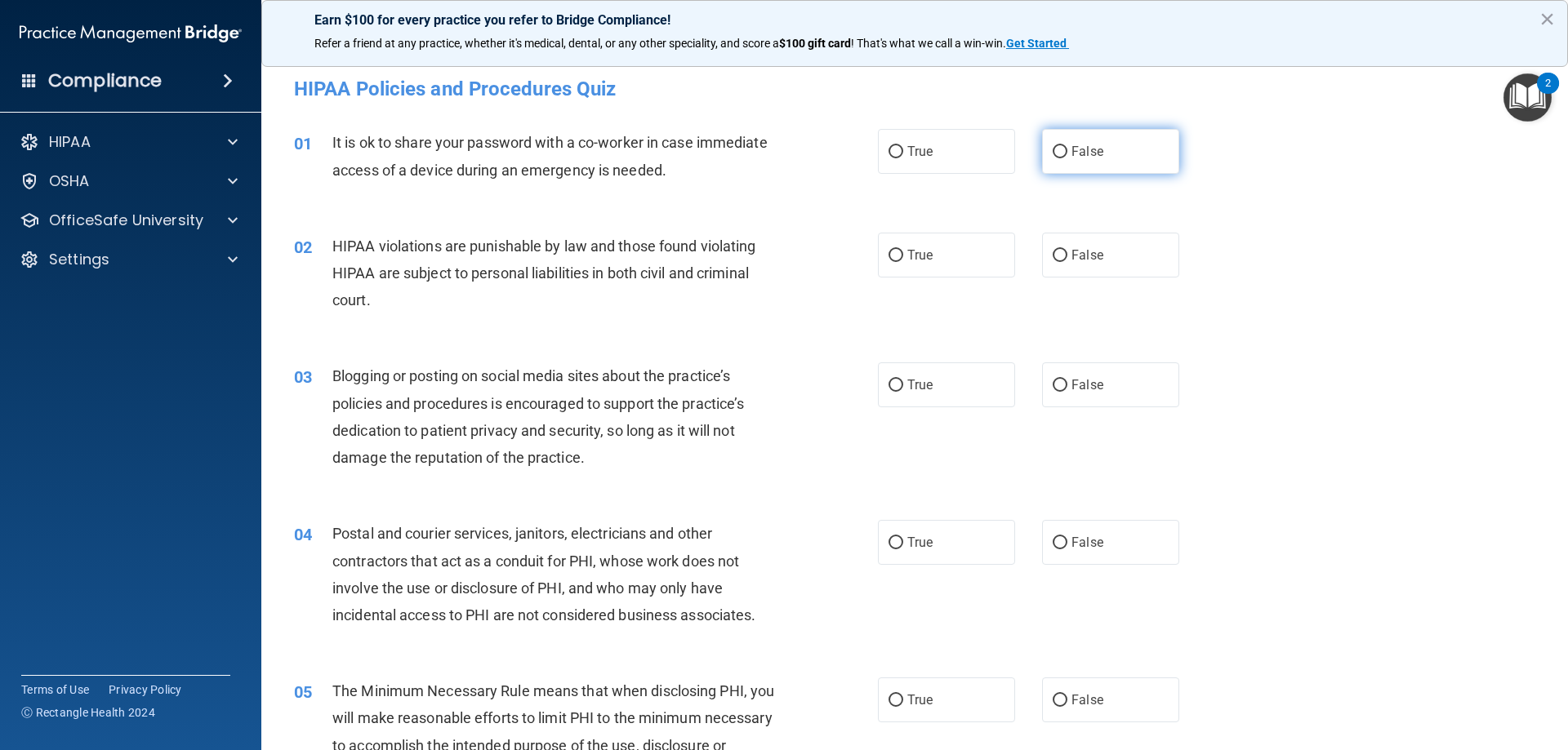
click at [1075, 156] on span "False" at bounding box center [1087, 151] width 31 height 16
click at [1067, 156] on input "False" at bounding box center [1060, 152] width 15 height 12
radio input "true"
click at [947, 261] on label "True" at bounding box center [946, 255] width 137 height 45
click at [903, 261] on input "True" at bounding box center [896, 256] width 15 height 12
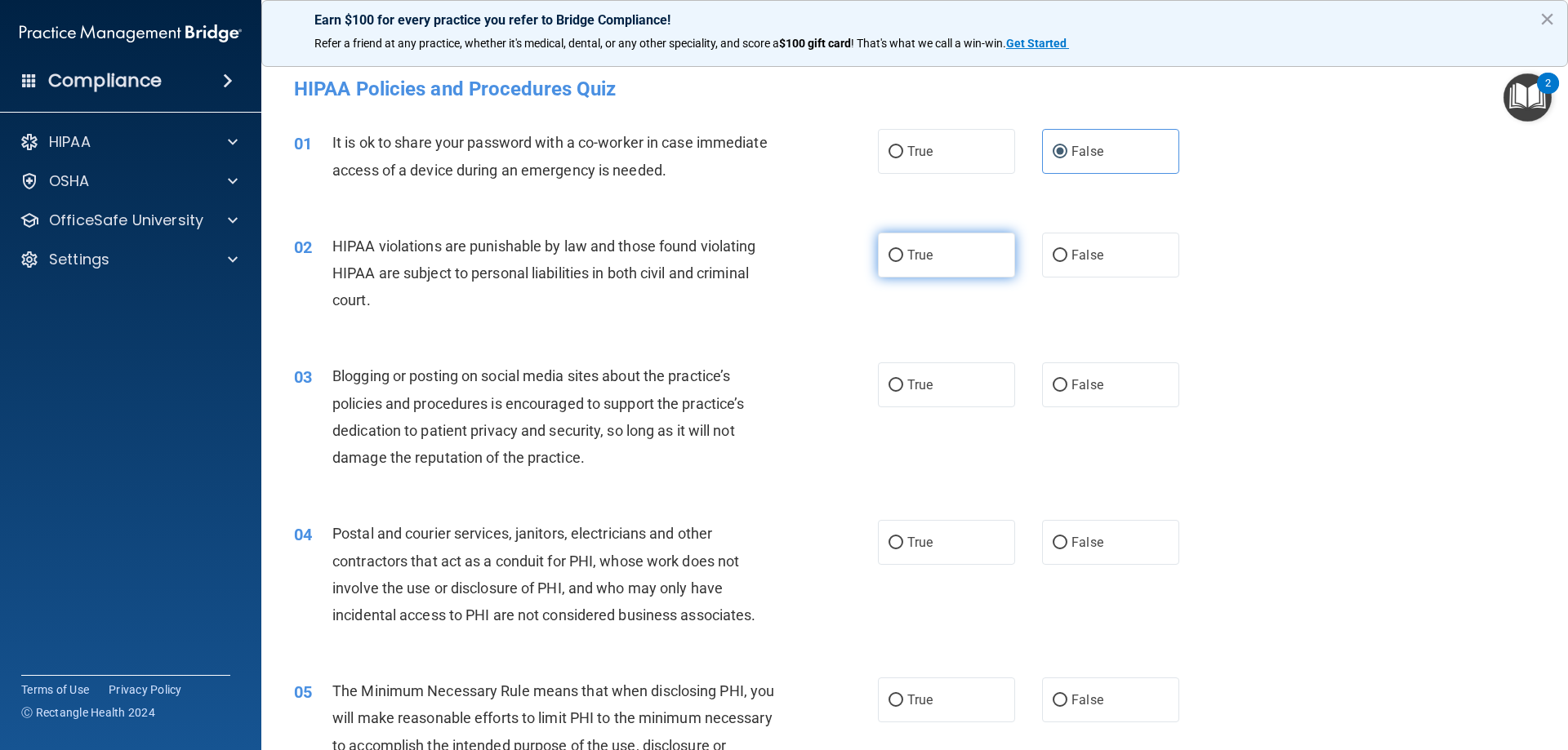
radio input "true"
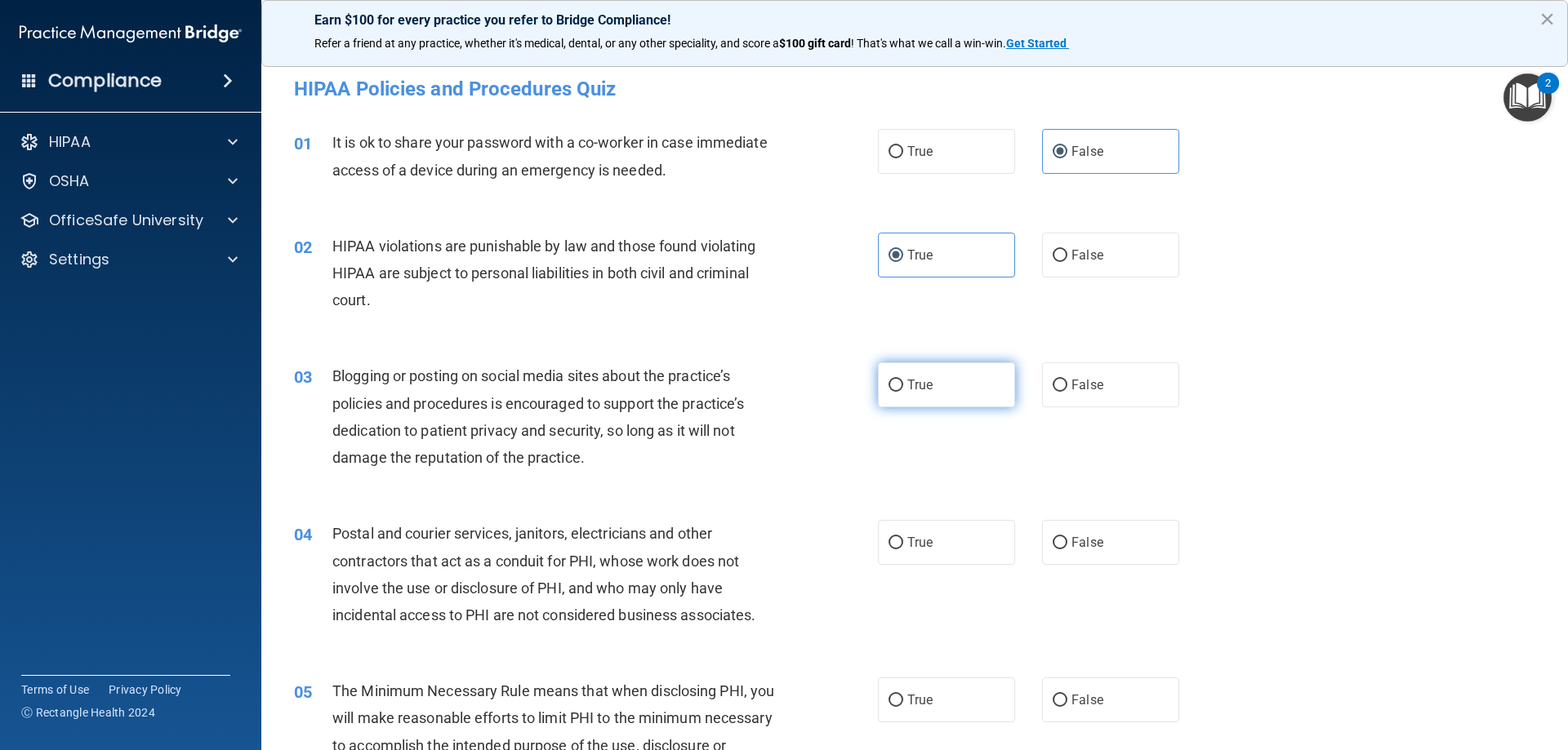
click at [968, 395] on label "True" at bounding box center [946, 385] width 137 height 45
click at [903, 392] on input "True" at bounding box center [896, 386] width 15 height 12
radio input "true"
click at [965, 544] on label "True" at bounding box center [946, 542] width 137 height 45
click at [903, 544] on input "True" at bounding box center [896, 543] width 15 height 12
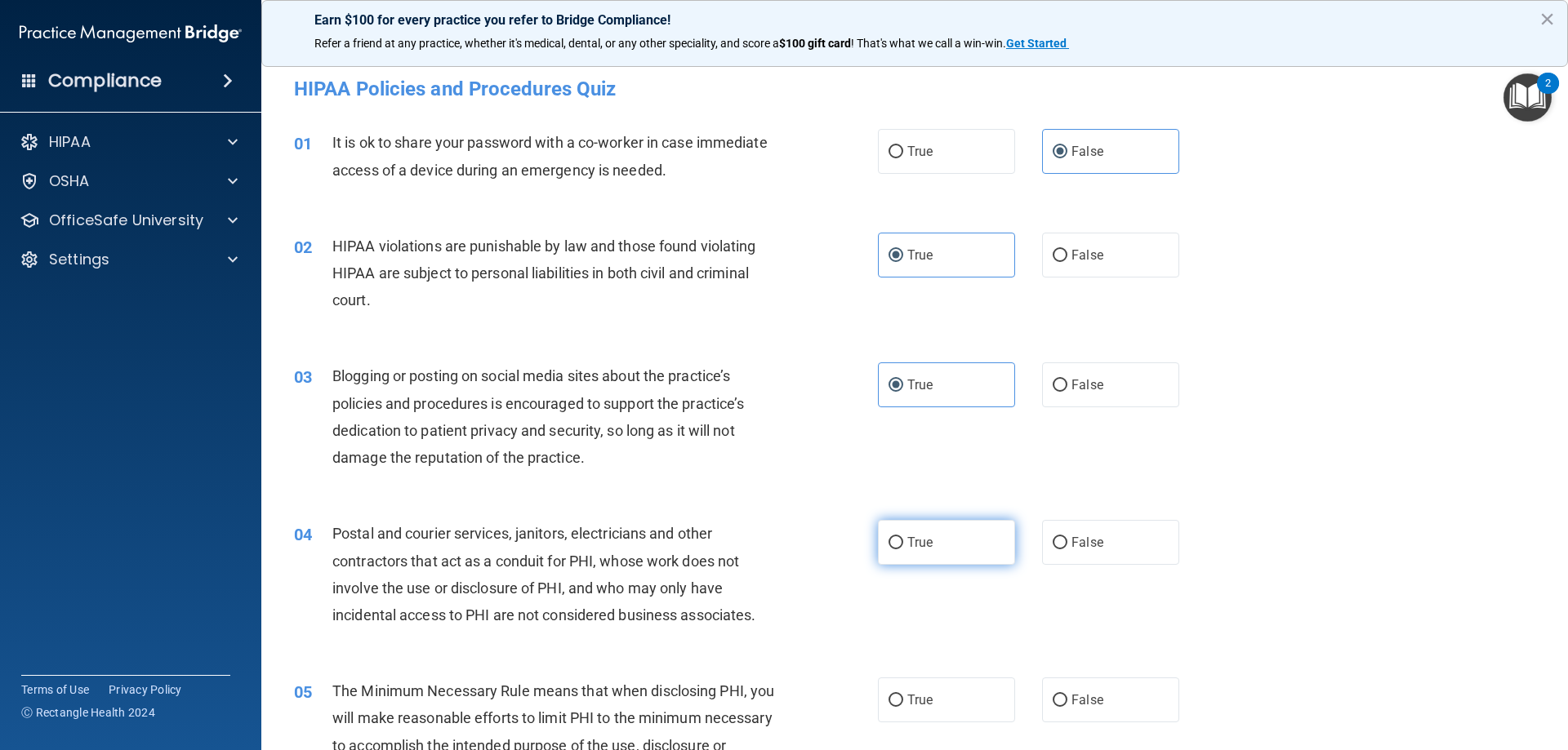
radio input "true"
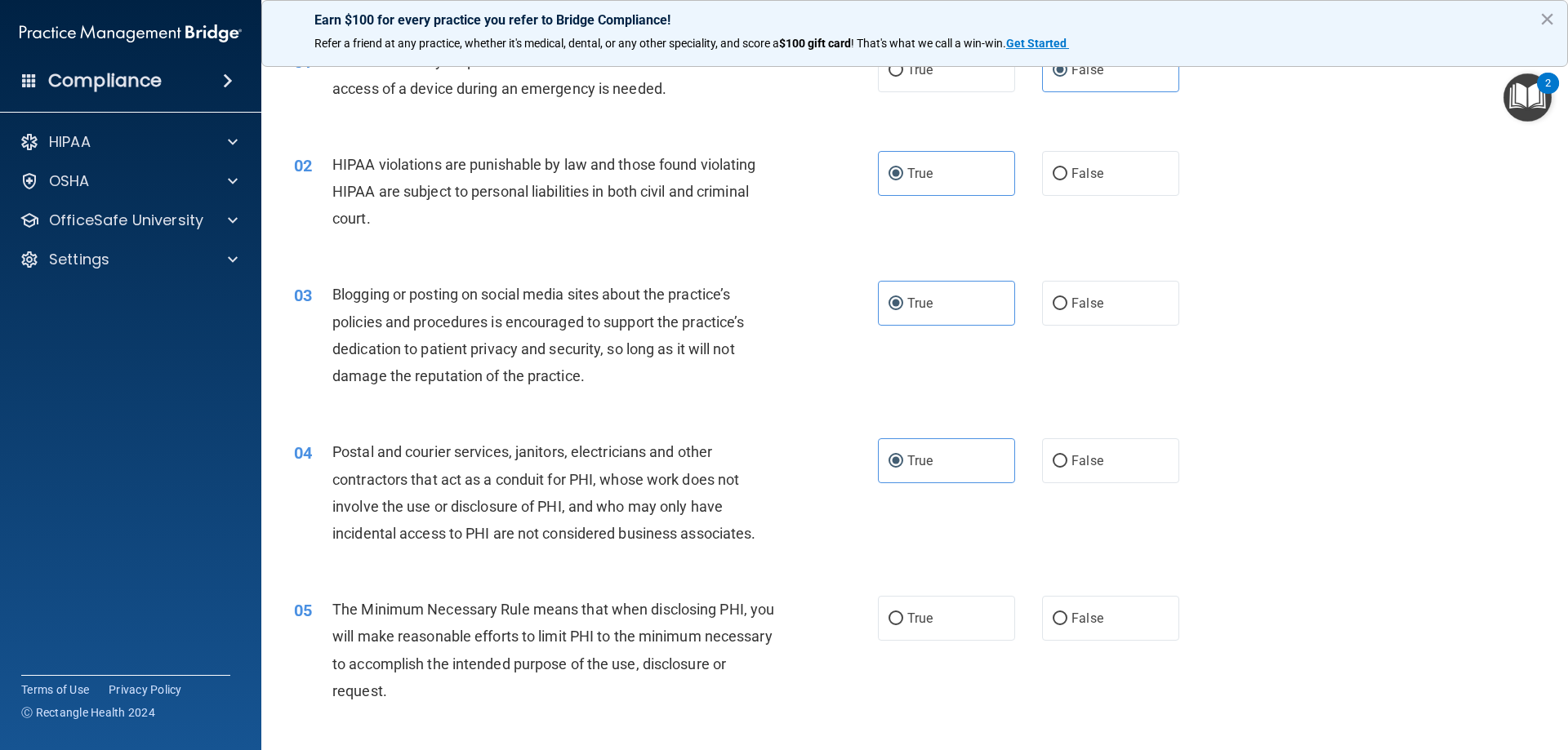
scroll to position [163, 0]
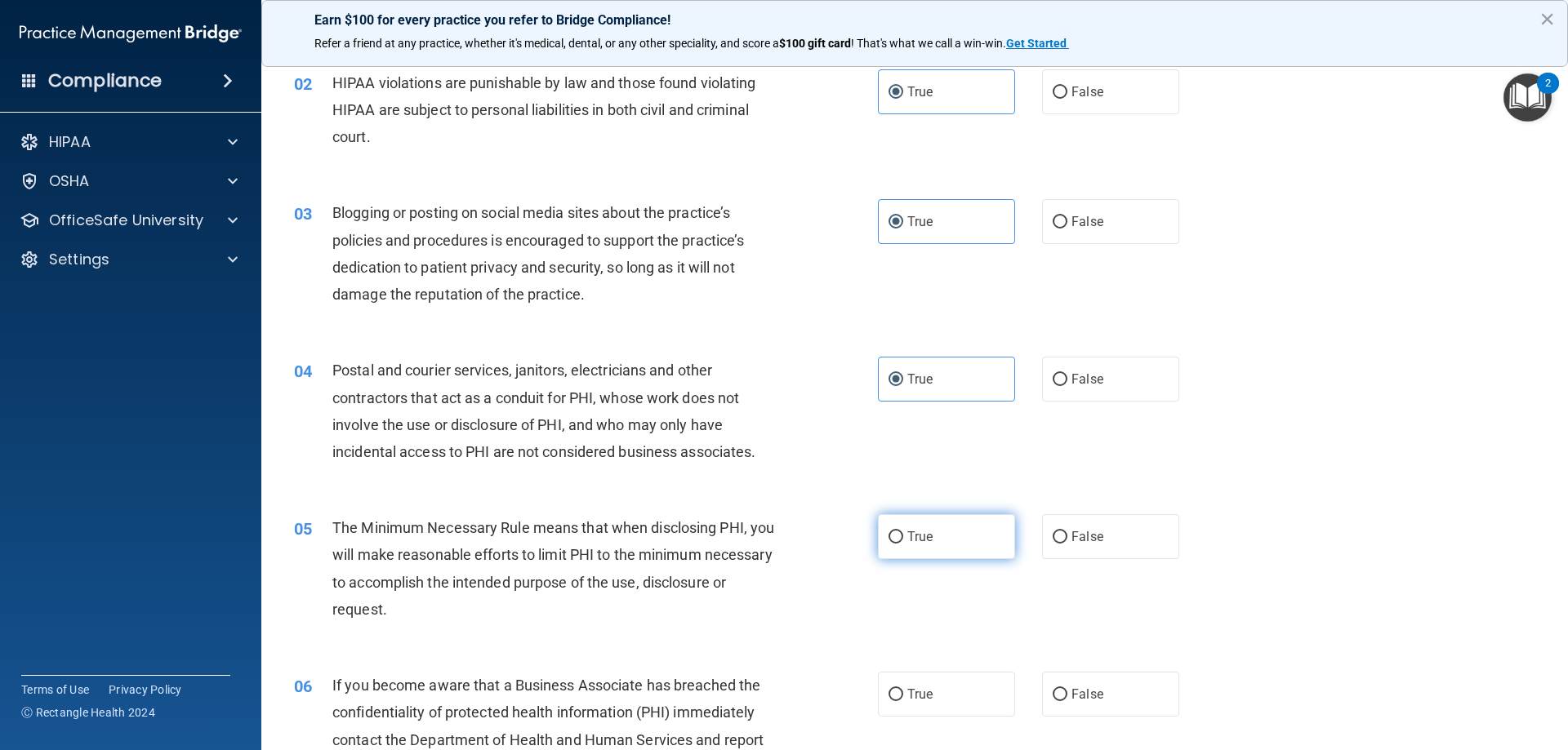
click at [921, 539] on span "True" at bounding box center [920, 536] width 26 height 16
click at [903, 539] on input "True" at bounding box center [896, 537] width 15 height 12
radio input "true"
click at [1084, 366] on label "False" at bounding box center [1110, 379] width 137 height 45
click at [1067, 374] on input "False" at bounding box center [1060, 380] width 15 height 12
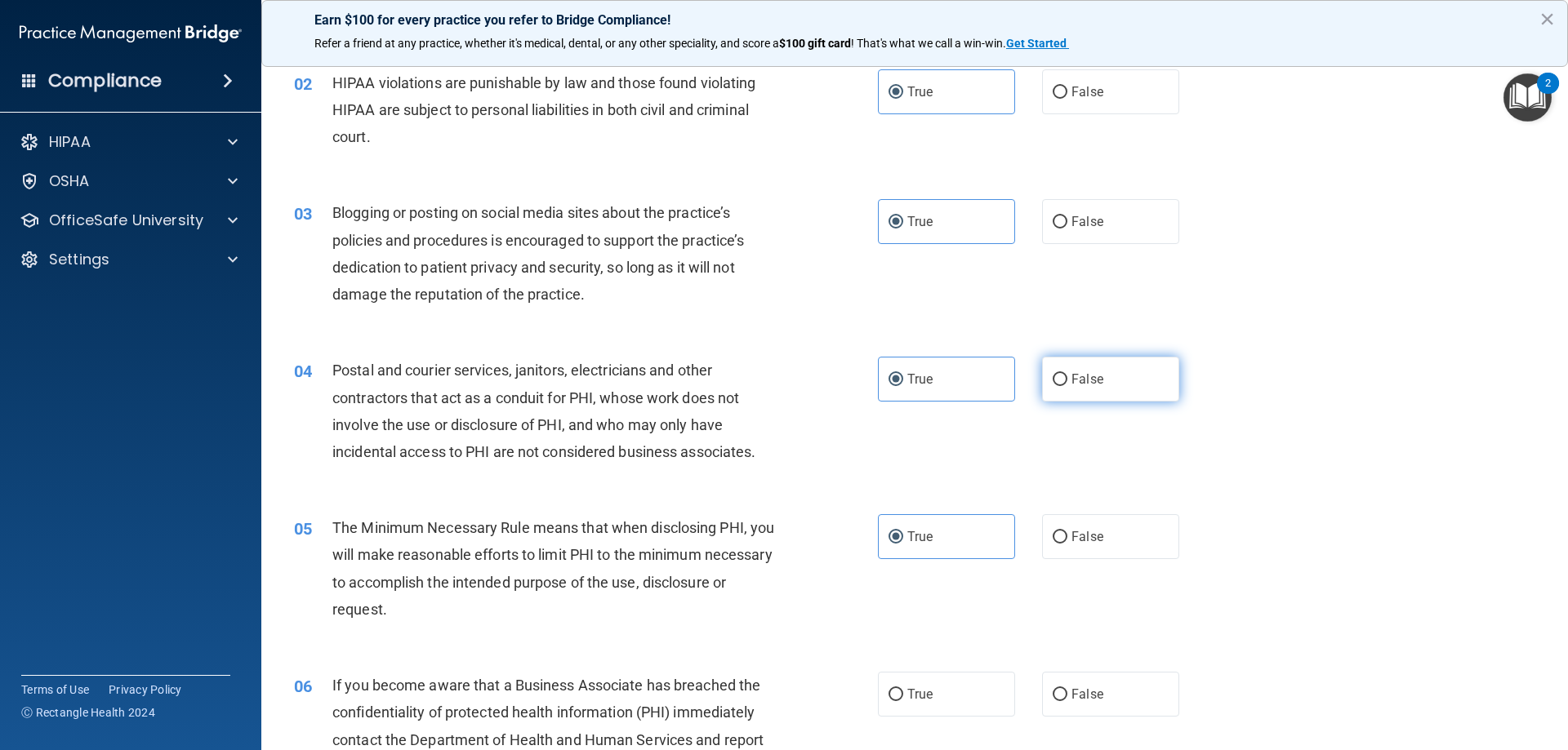
radio input "true"
radio input "false"
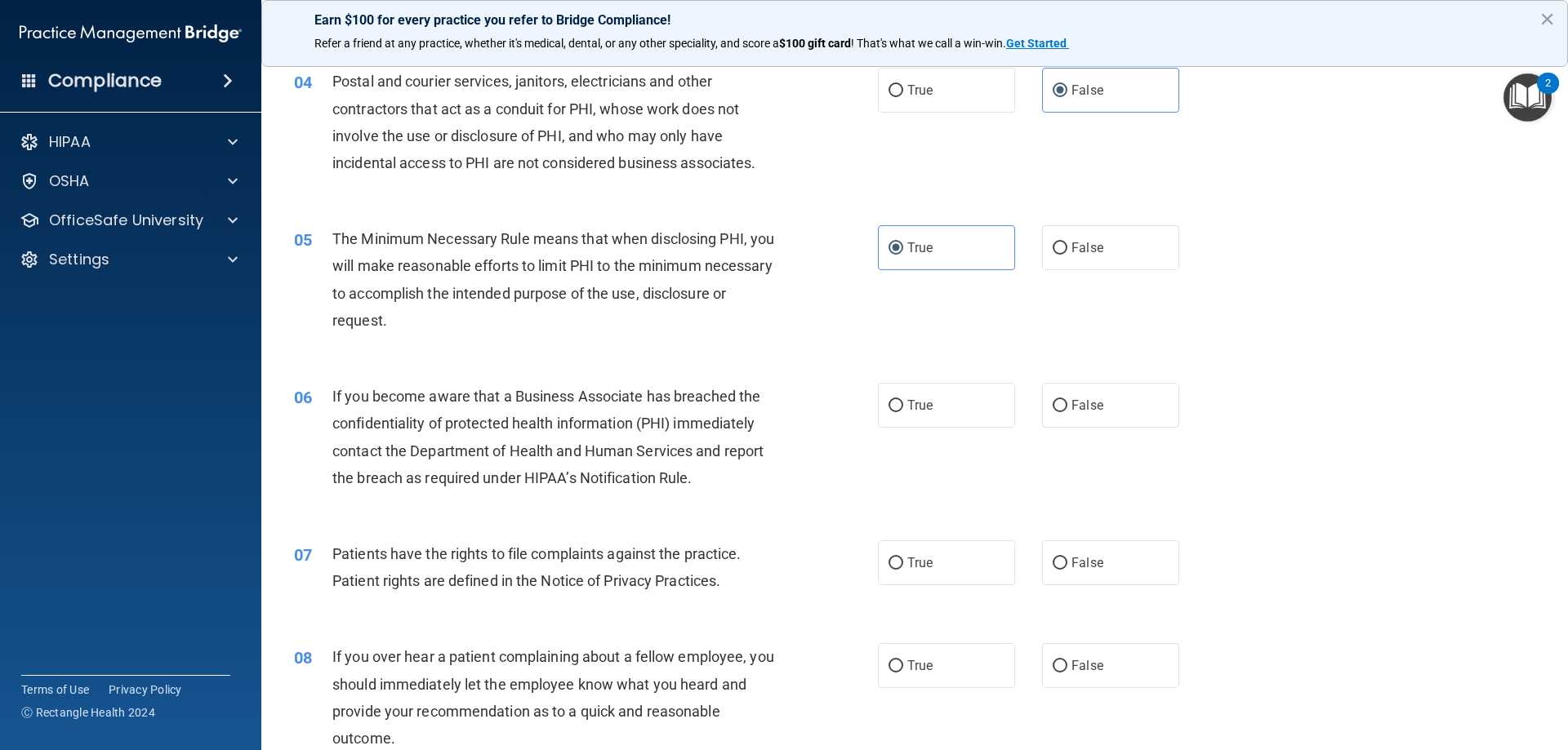
scroll to position [490, 0]
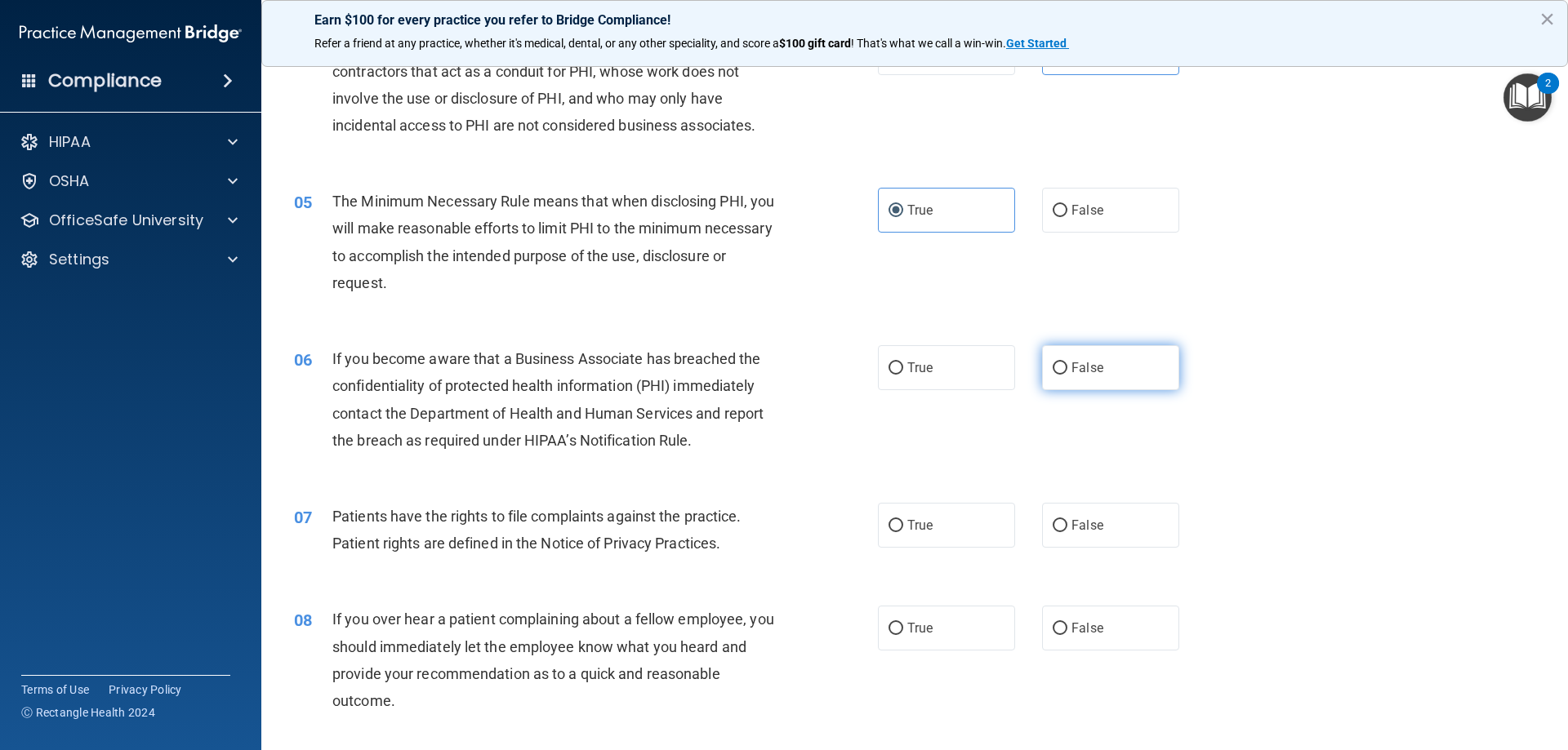
click at [1076, 363] on span "False" at bounding box center [1087, 368] width 31 height 16
click at [1067, 363] on input "False" at bounding box center [1060, 368] width 15 height 12
radio input "true"
click at [922, 536] on label "True" at bounding box center [946, 526] width 137 height 45
click at [903, 532] on input "True" at bounding box center [896, 526] width 15 height 12
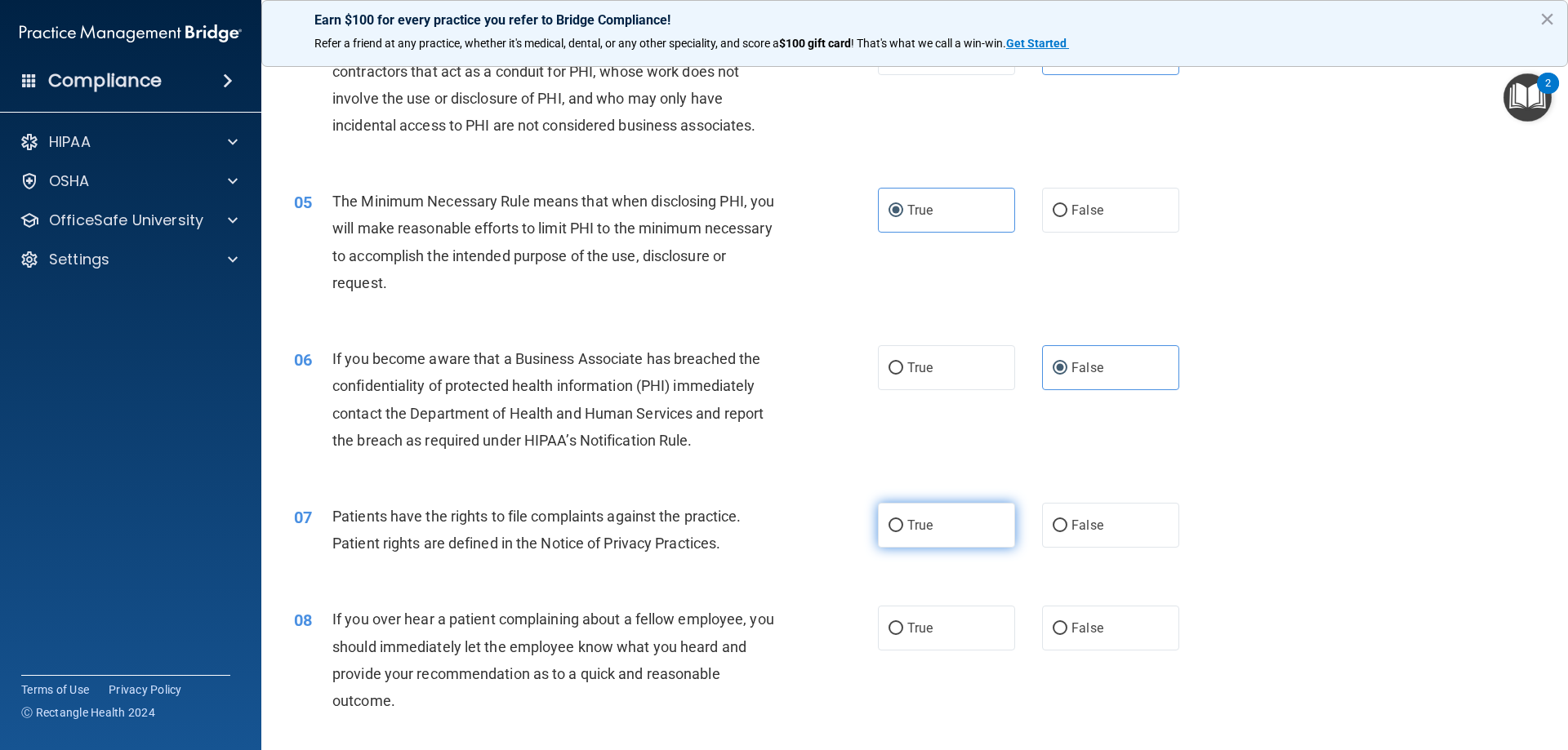
radio input "true"
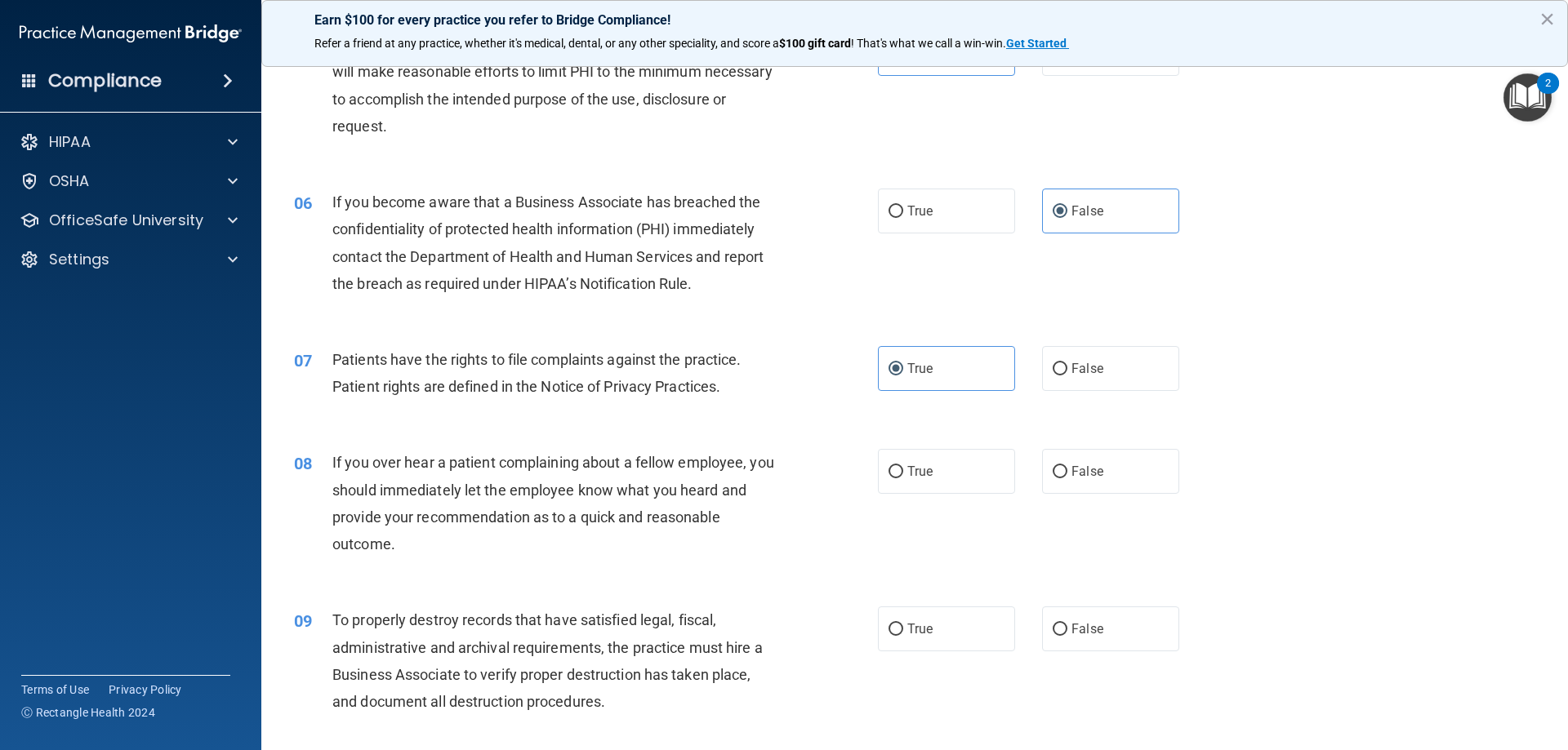
scroll to position [653, 0]
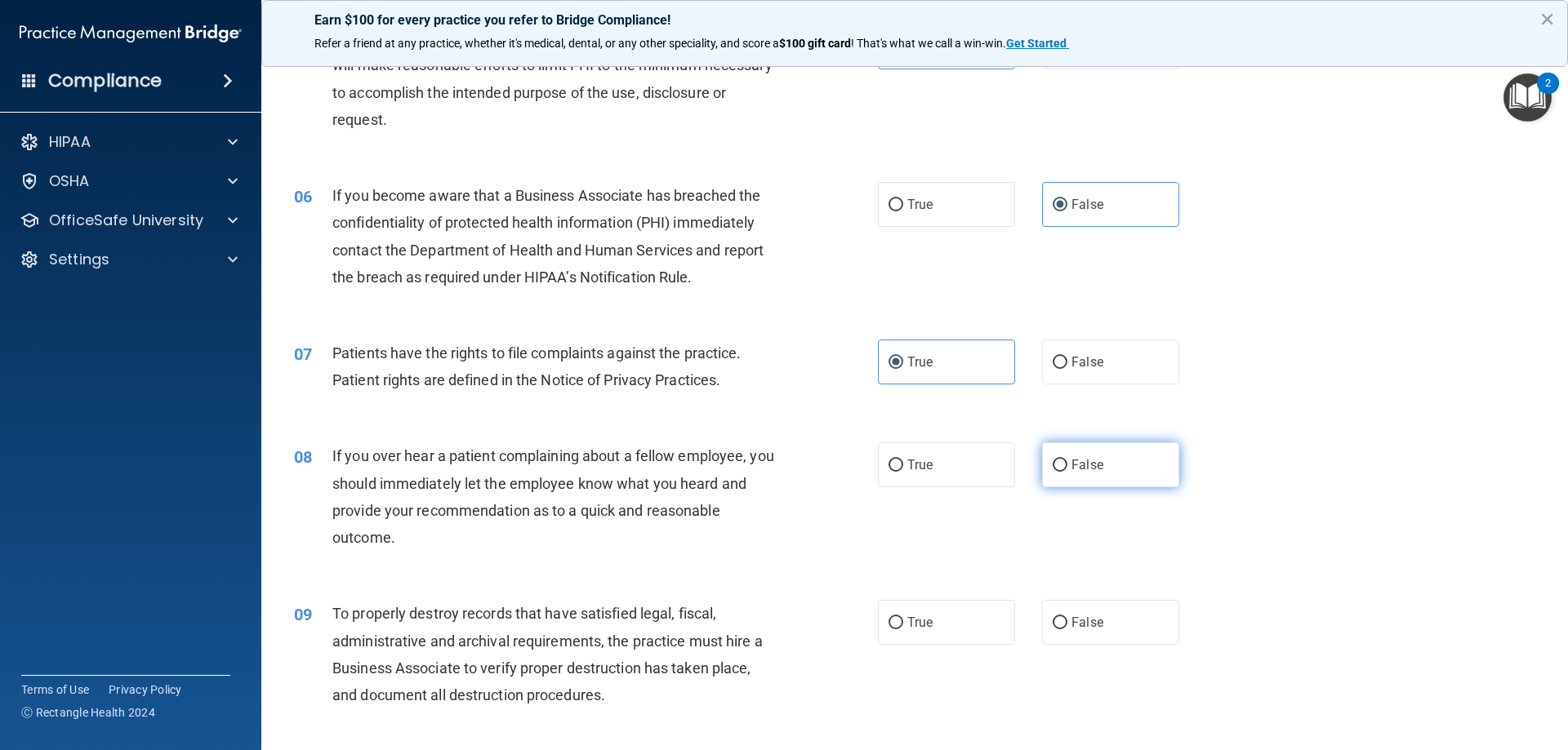
drag, startPoint x: 1085, startPoint y: 469, endPoint x: 1041, endPoint y: 420, distance: 65.9
click at [1085, 466] on span "False" at bounding box center [1087, 464] width 31 height 16
click at [1067, 466] on input "False" at bounding box center [1060, 465] width 15 height 12
radio input "true"
click at [1068, 636] on label "False" at bounding box center [1110, 623] width 137 height 45
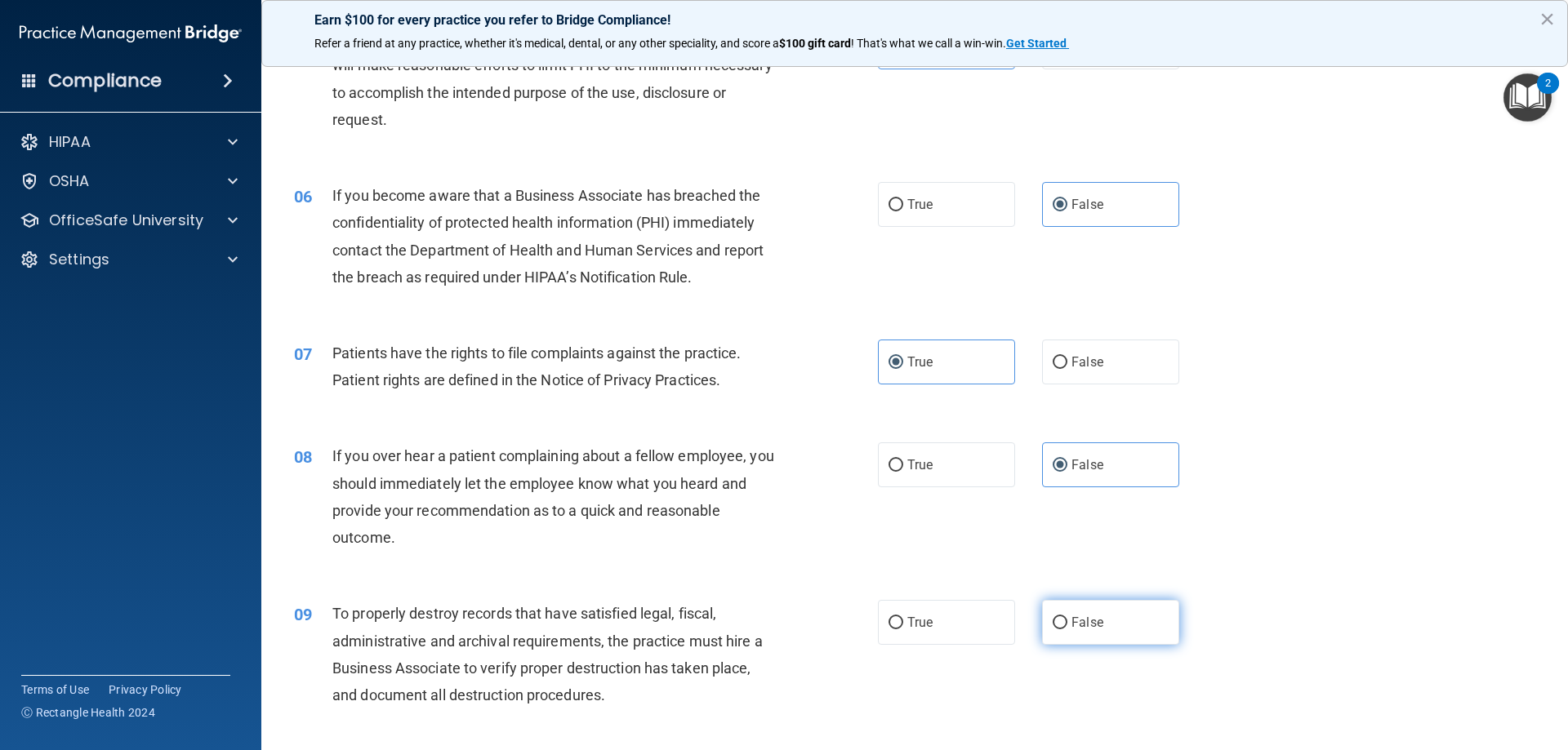
click at [1067, 629] on input "False" at bounding box center [1060, 623] width 15 height 12
radio input "true"
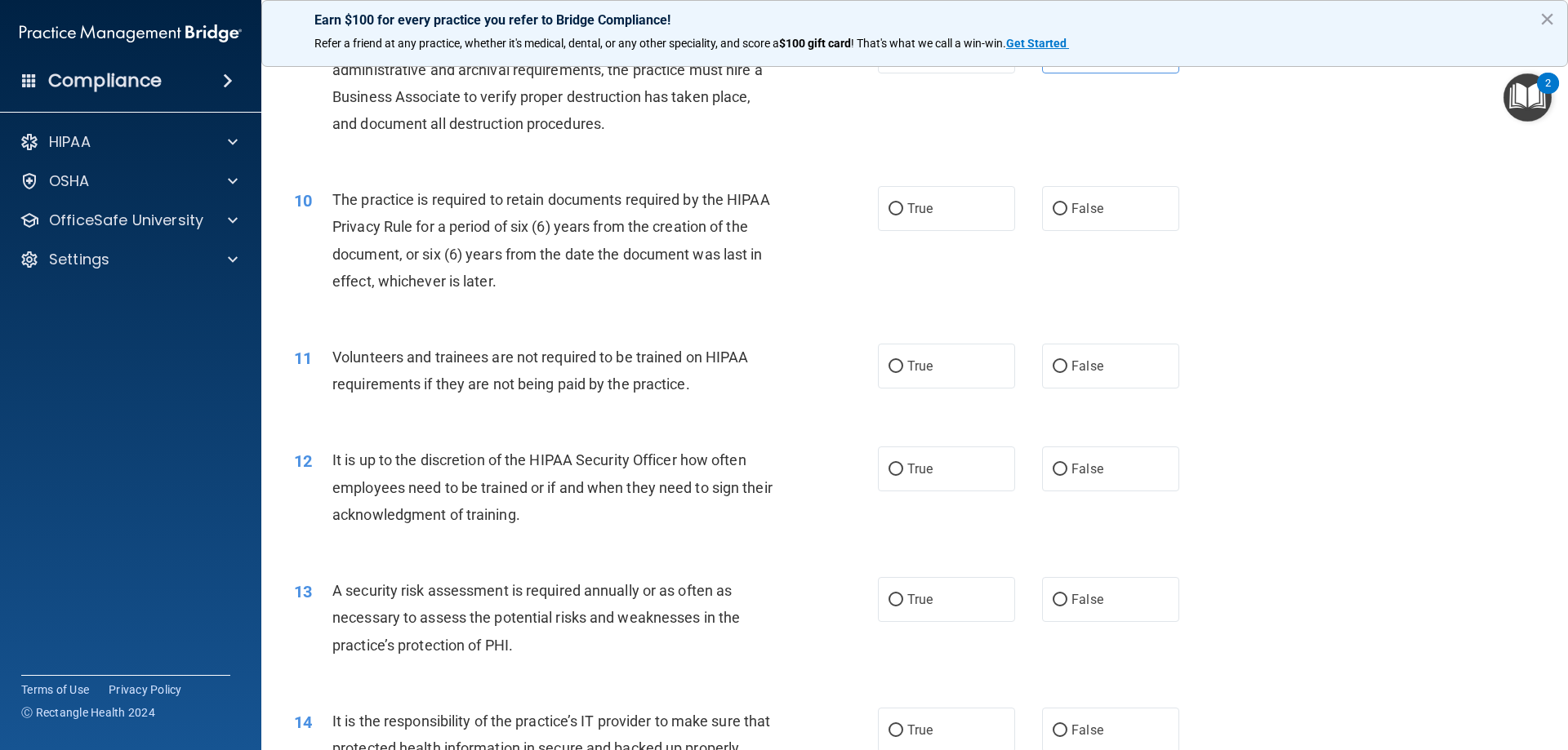
scroll to position [1306, 0]
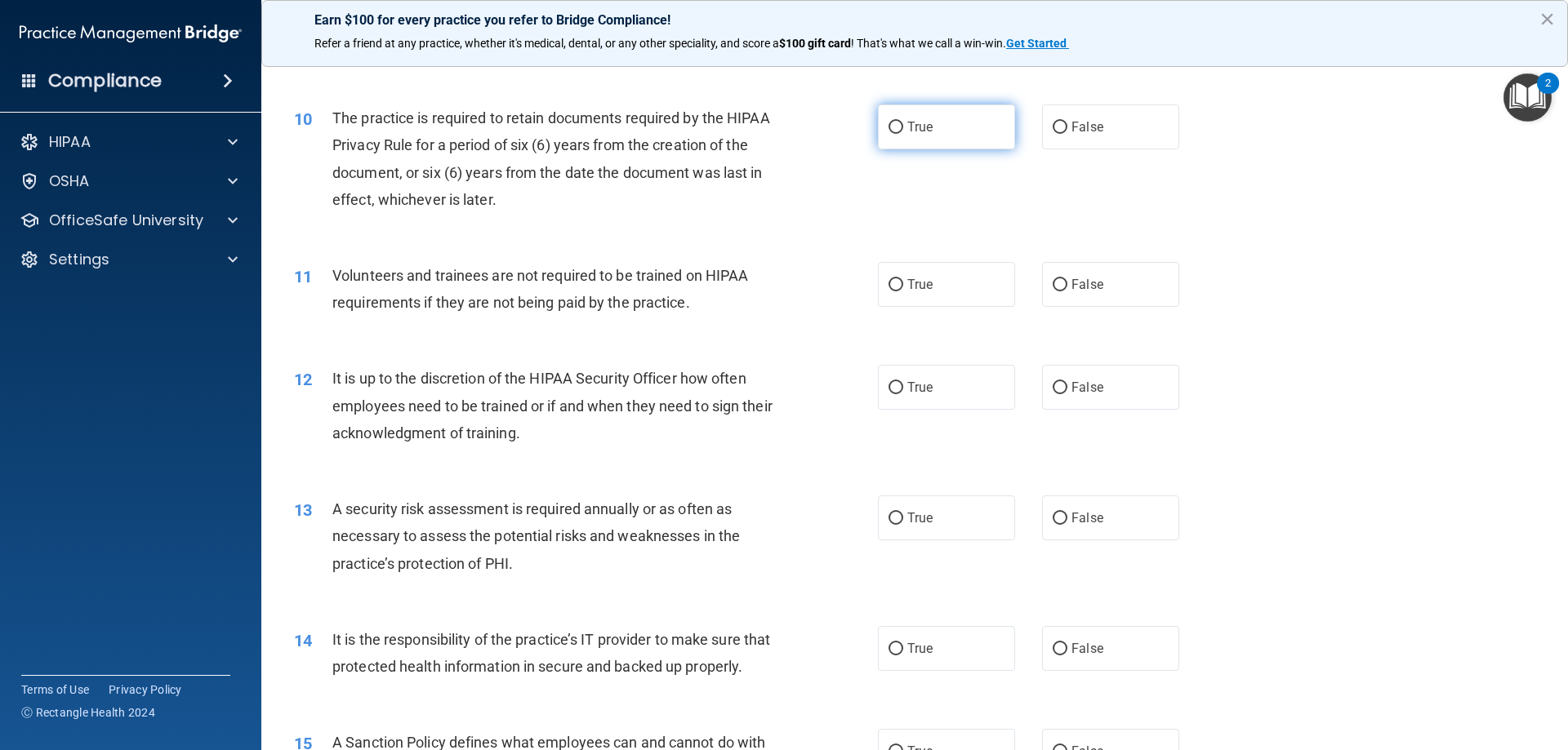
click at [941, 134] on label "True" at bounding box center [946, 127] width 137 height 45
click at [903, 134] on input "True" at bounding box center [896, 127] width 15 height 12
radio input "true"
click at [1118, 287] on label "False" at bounding box center [1110, 285] width 137 height 45
click at [1067, 287] on input "False" at bounding box center [1060, 285] width 15 height 12
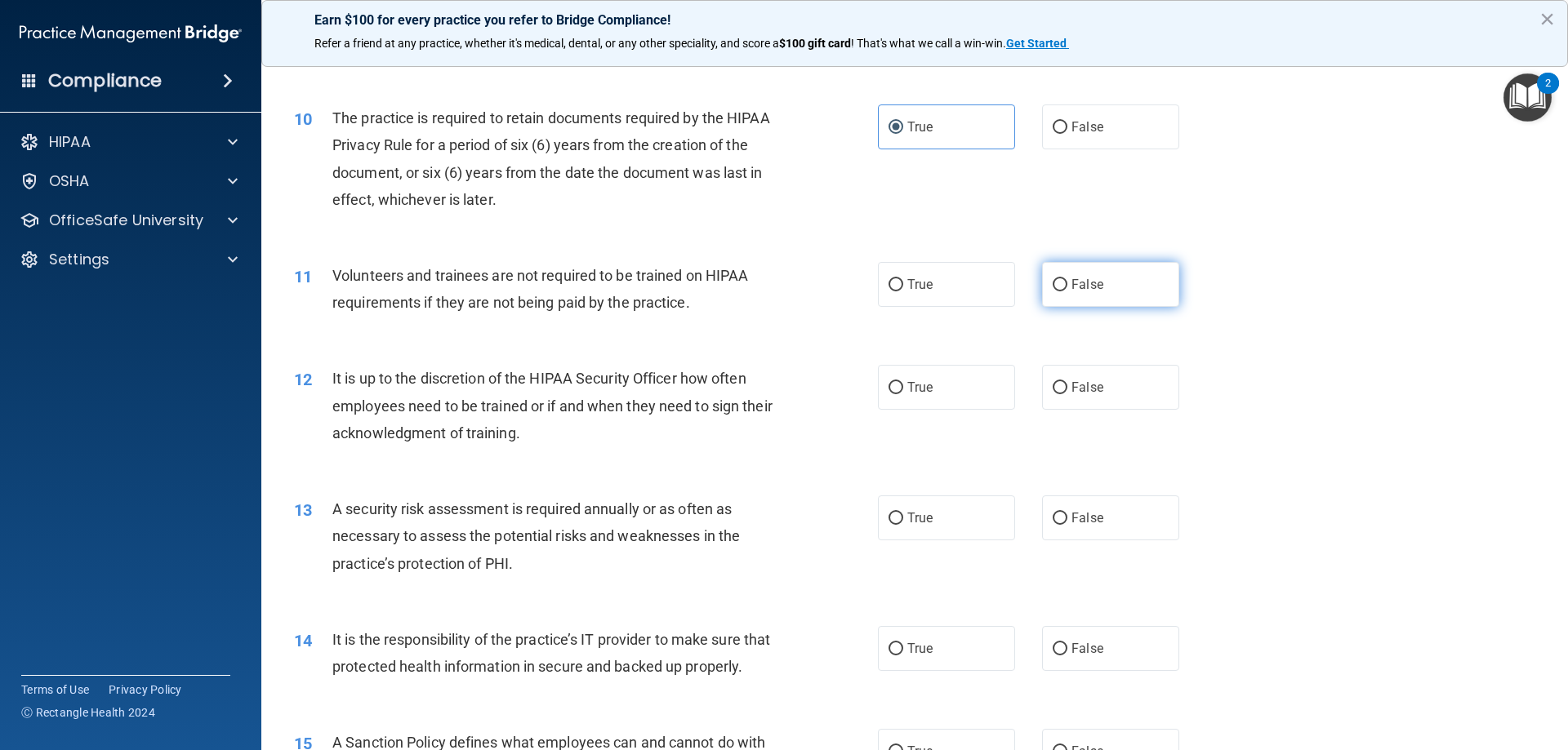
radio input "true"
click at [1055, 384] on input "False" at bounding box center [1060, 388] width 15 height 12
radio input "true"
drag, startPoint x: 943, startPoint y: 518, endPoint x: 922, endPoint y: 485, distance: 39.1
click at [941, 518] on label "True" at bounding box center [946, 518] width 137 height 45
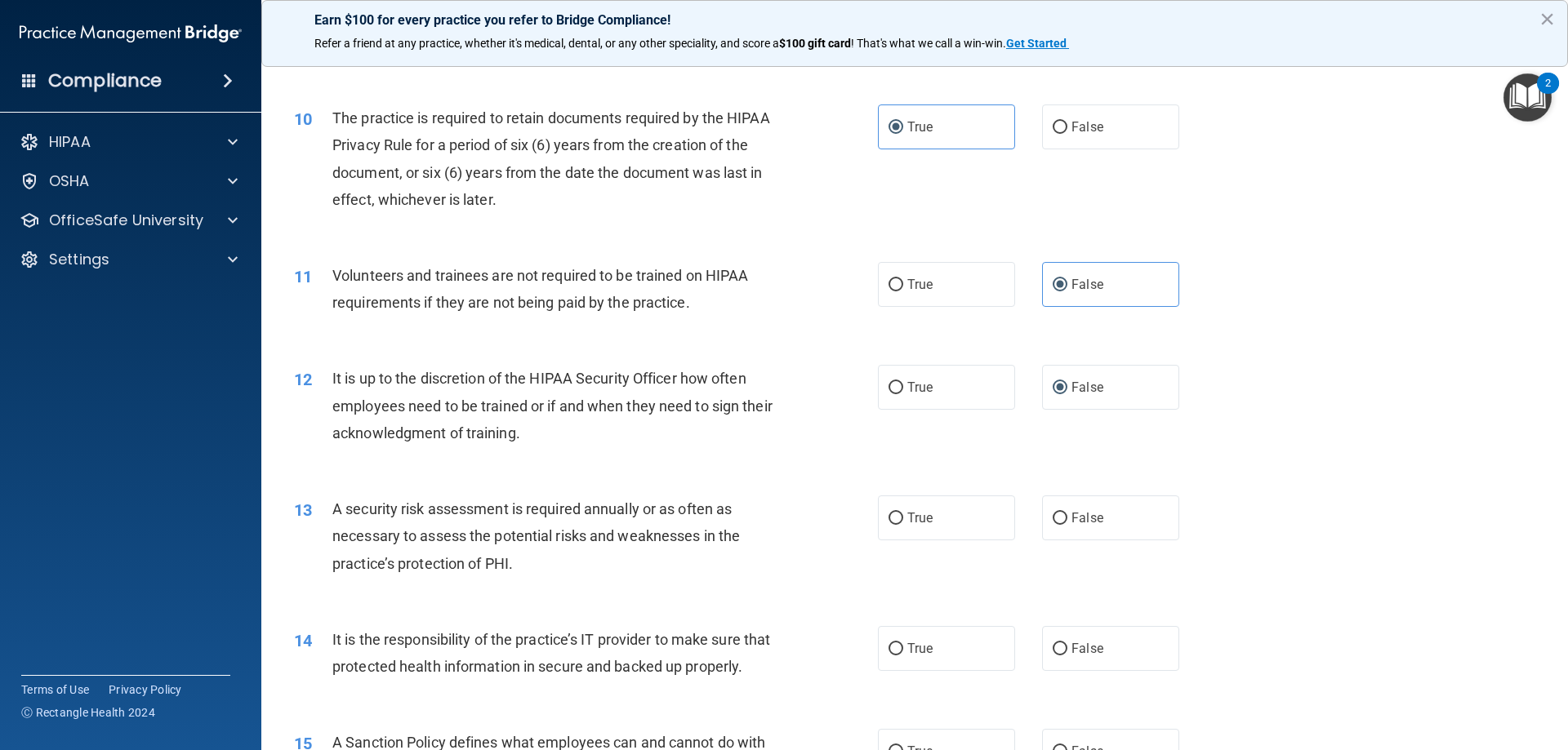
click at [903, 518] on input "True" at bounding box center [896, 518] width 15 height 12
radio input "true"
click at [1061, 644] on label "False" at bounding box center [1110, 648] width 137 height 45
click at [1061, 644] on input "False" at bounding box center [1060, 649] width 15 height 12
radio input "true"
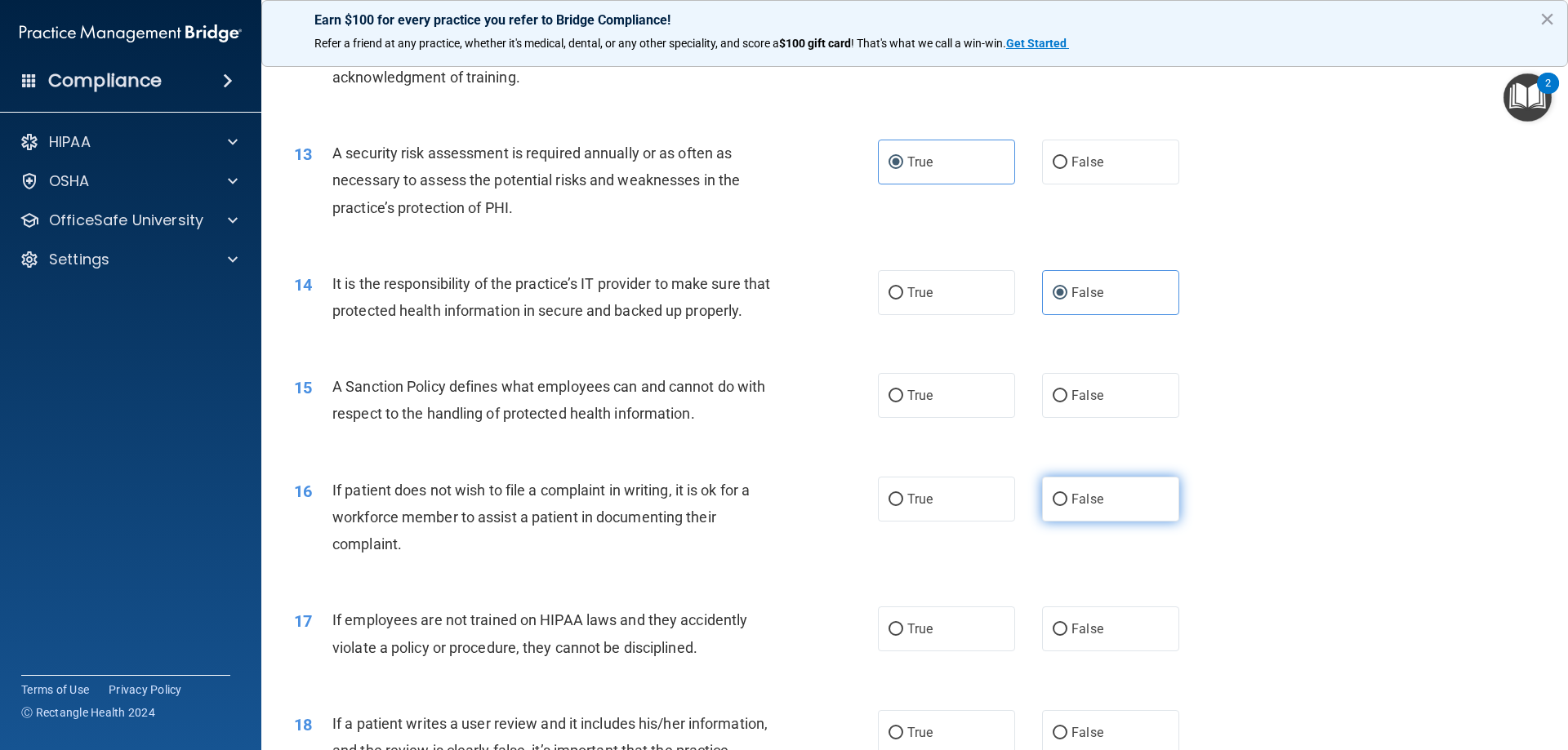
scroll to position [1714, 0]
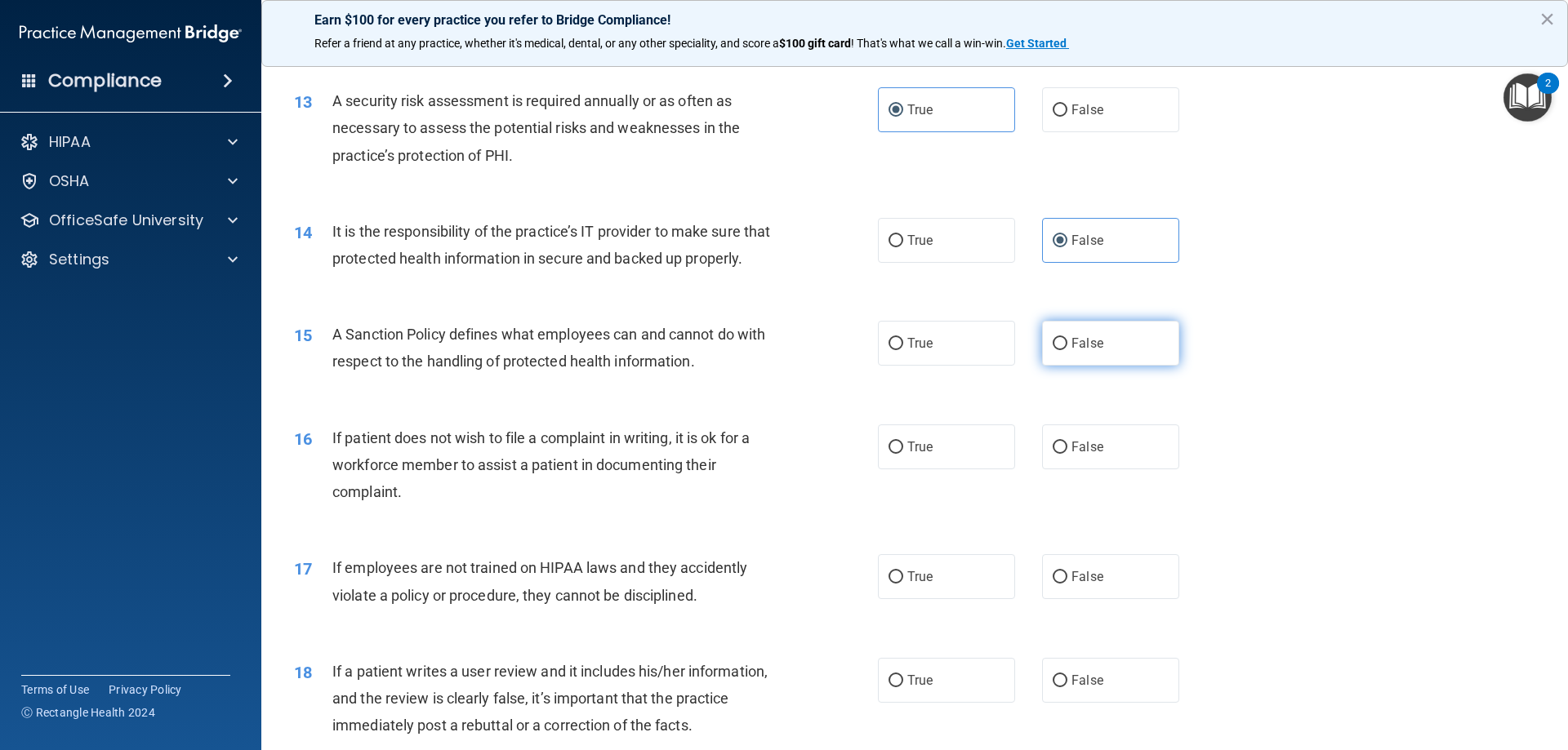
click at [1075, 351] on span "False" at bounding box center [1087, 343] width 31 height 16
click at [1067, 350] on input "False" at bounding box center [1060, 344] width 15 height 12
radio input "true"
click at [925, 454] on span "True" at bounding box center [920, 447] width 26 height 16
click at [903, 454] on input "True" at bounding box center [896, 448] width 15 height 12
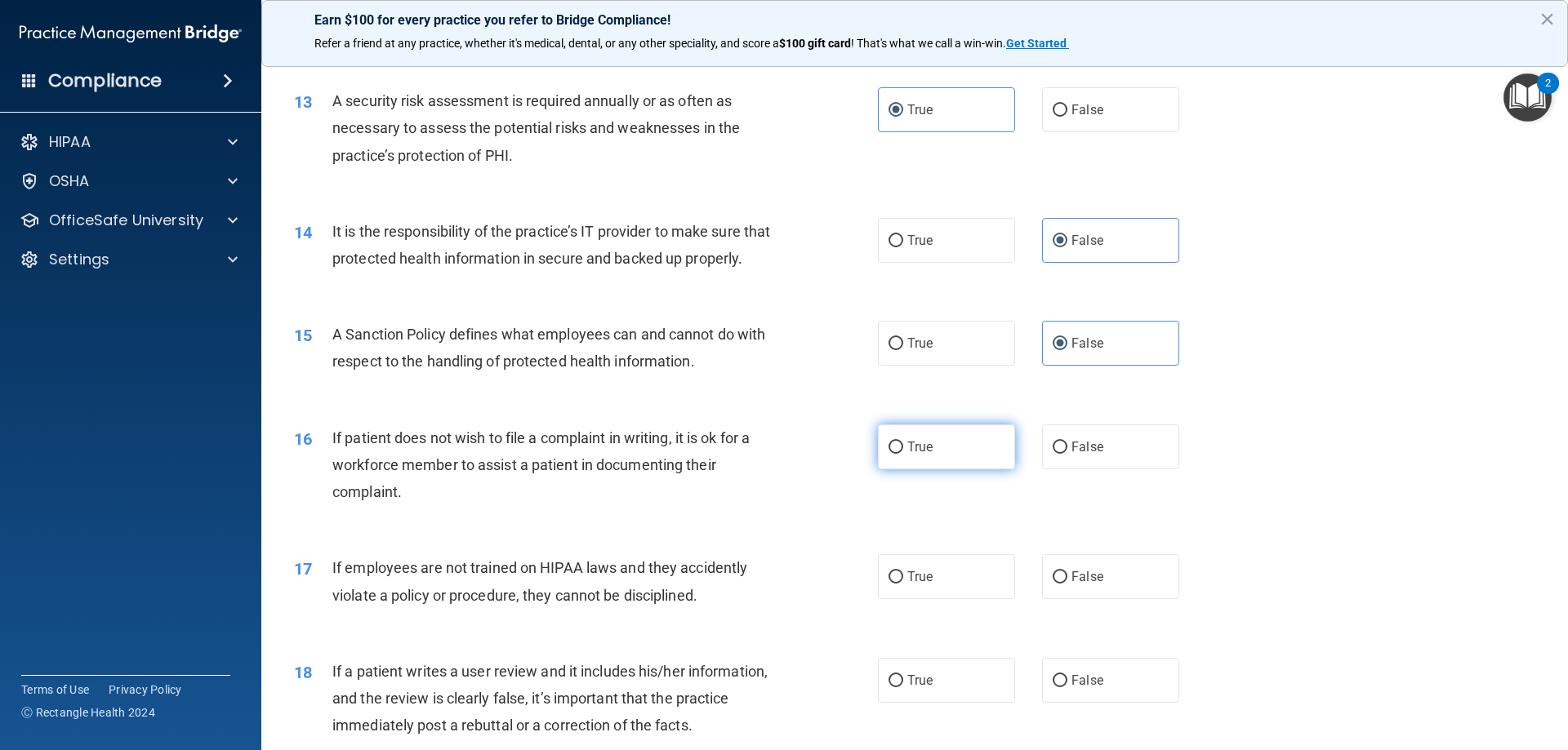
radio input "true"
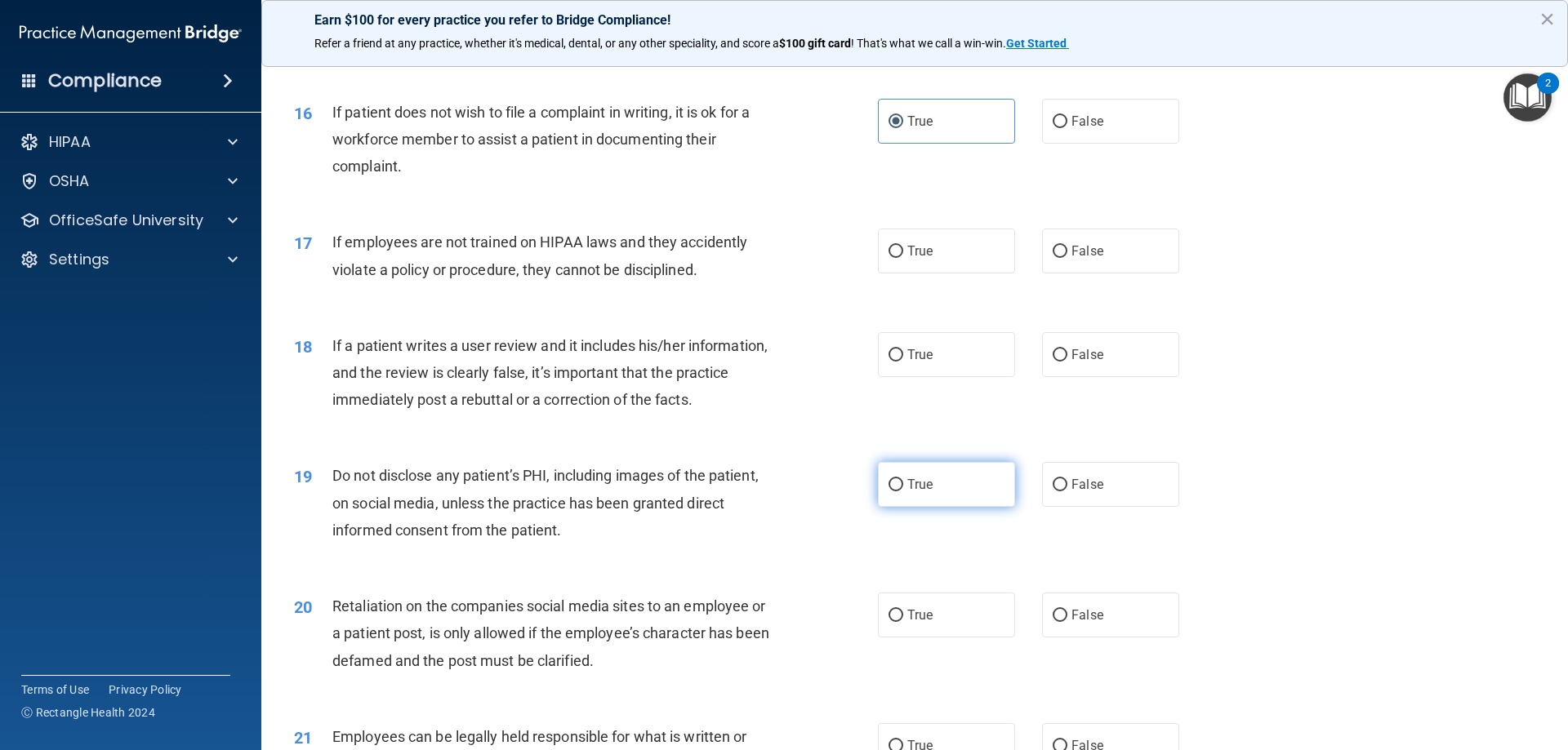
scroll to position [2041, 0]
click at [946, 272] on label "True" at bounding box center [946, 250] width 137 height 45
click at [903, 257] on input "True" at bounding box center [896, 251] width 15 height 12
radio input "true"
click at [1073, 377] on label "False" at bounding box center [1110, 353] width 137 height 45
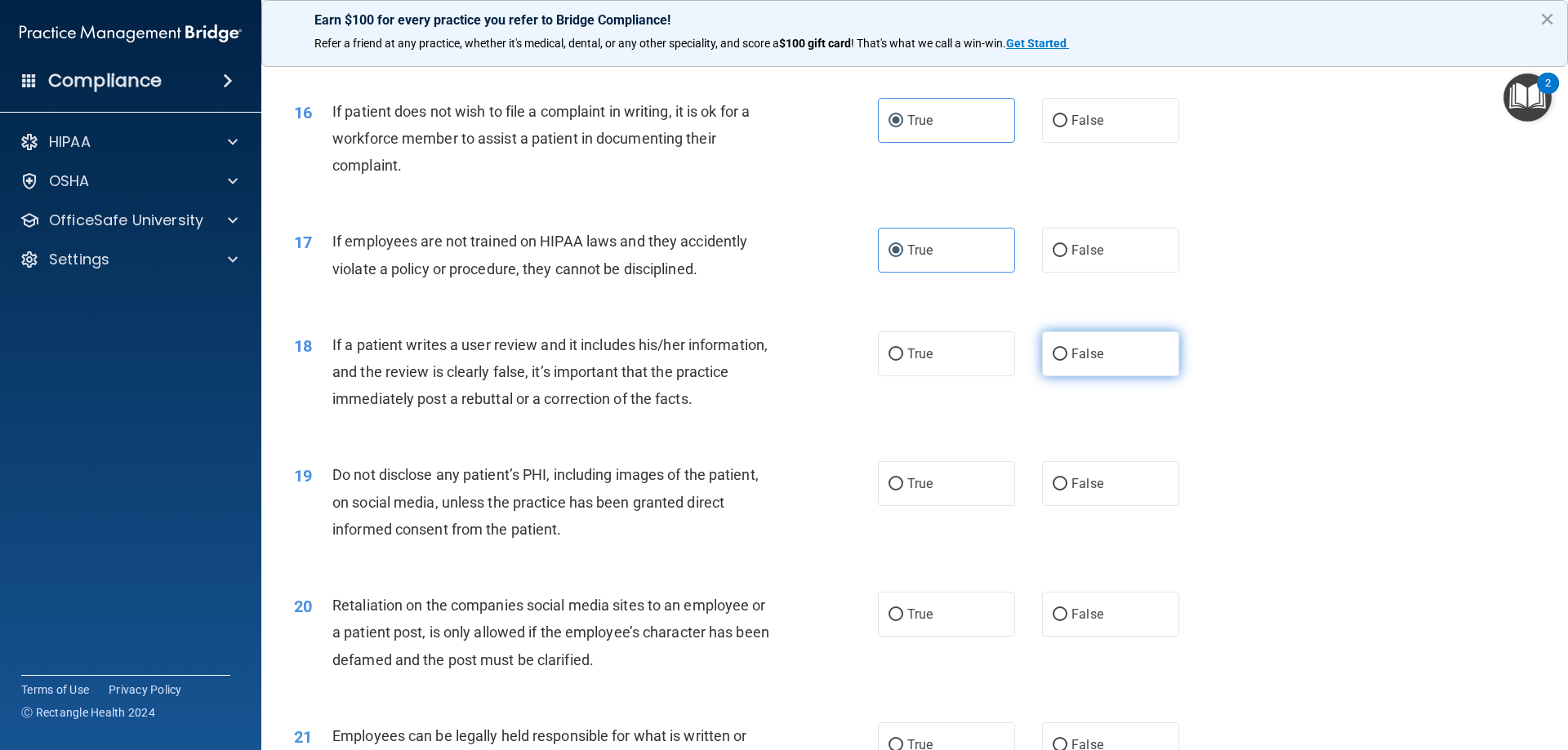
click at [1067, 361] on input "False" at bounding box center [1060, 354] width 15 height 12
radio input "true"
drag, startPoint x: 939, startPoint y: 507, endPoint x: 877, endPoint y: 412, distance: 113.4
click at [938, 506] on label "True" at bounding box center [946, 483] width 137 height 45
click at [903, 491] on input "True" at bounding box center [896, 484] width 15 height 12
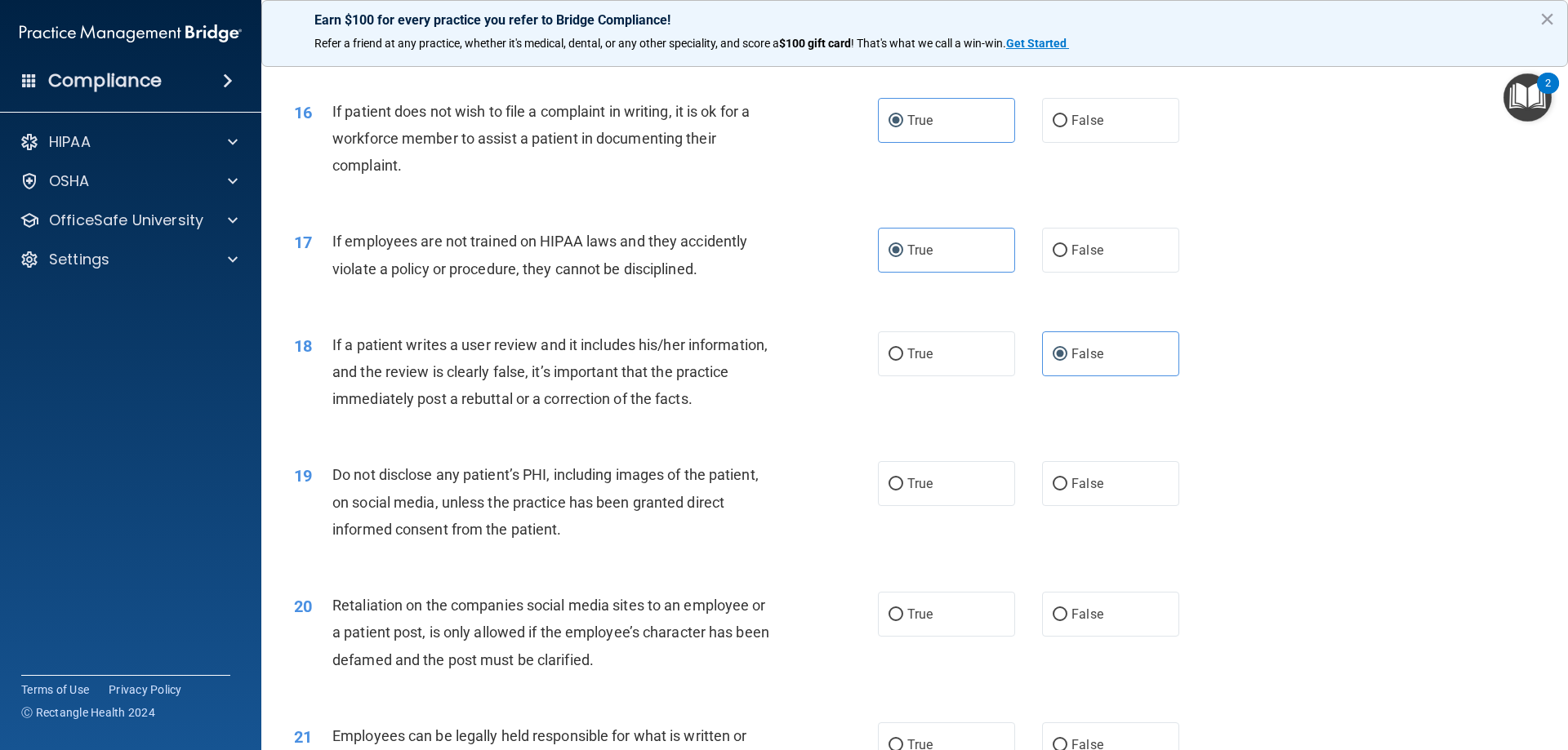
radio input "true"
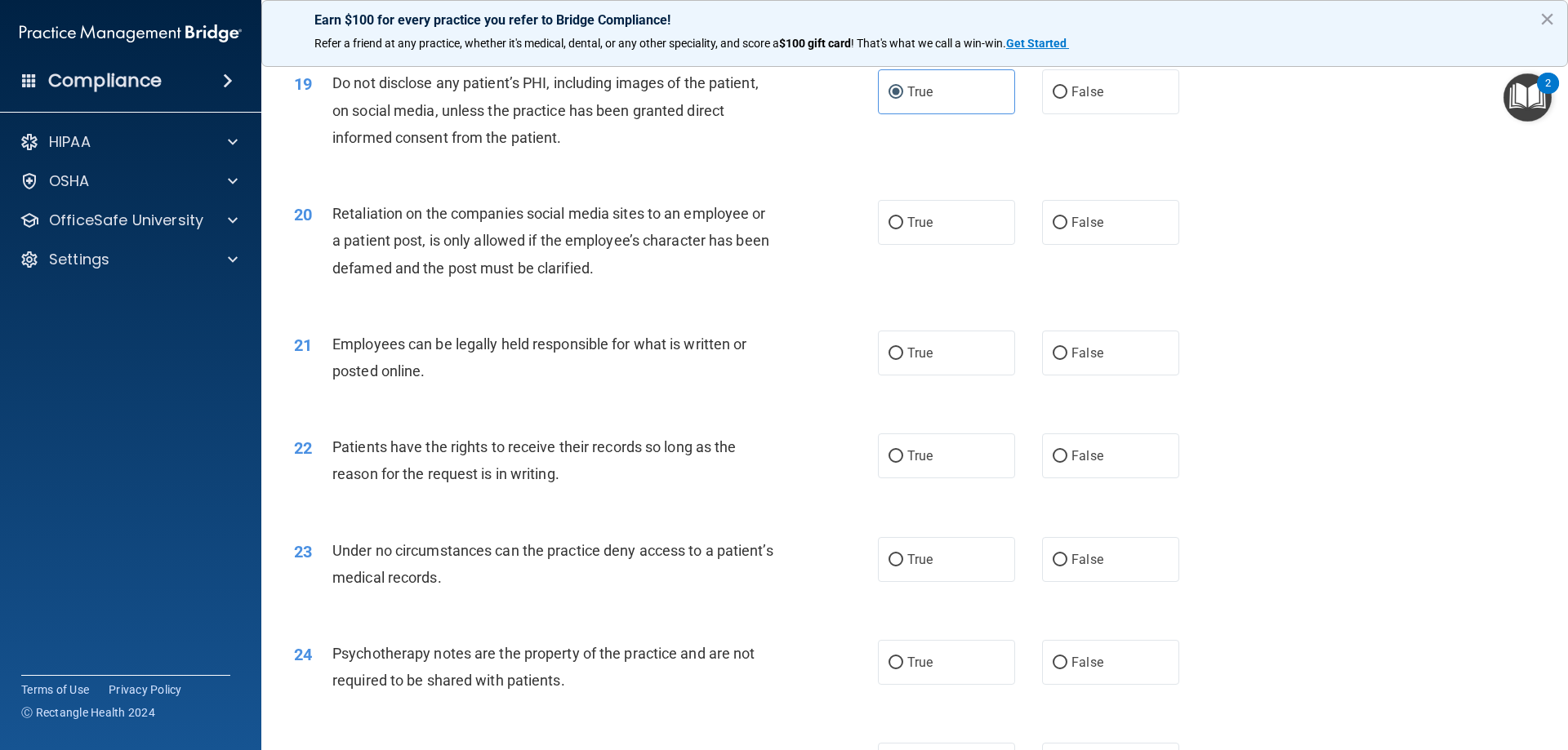
scroll to position [2450, 0]
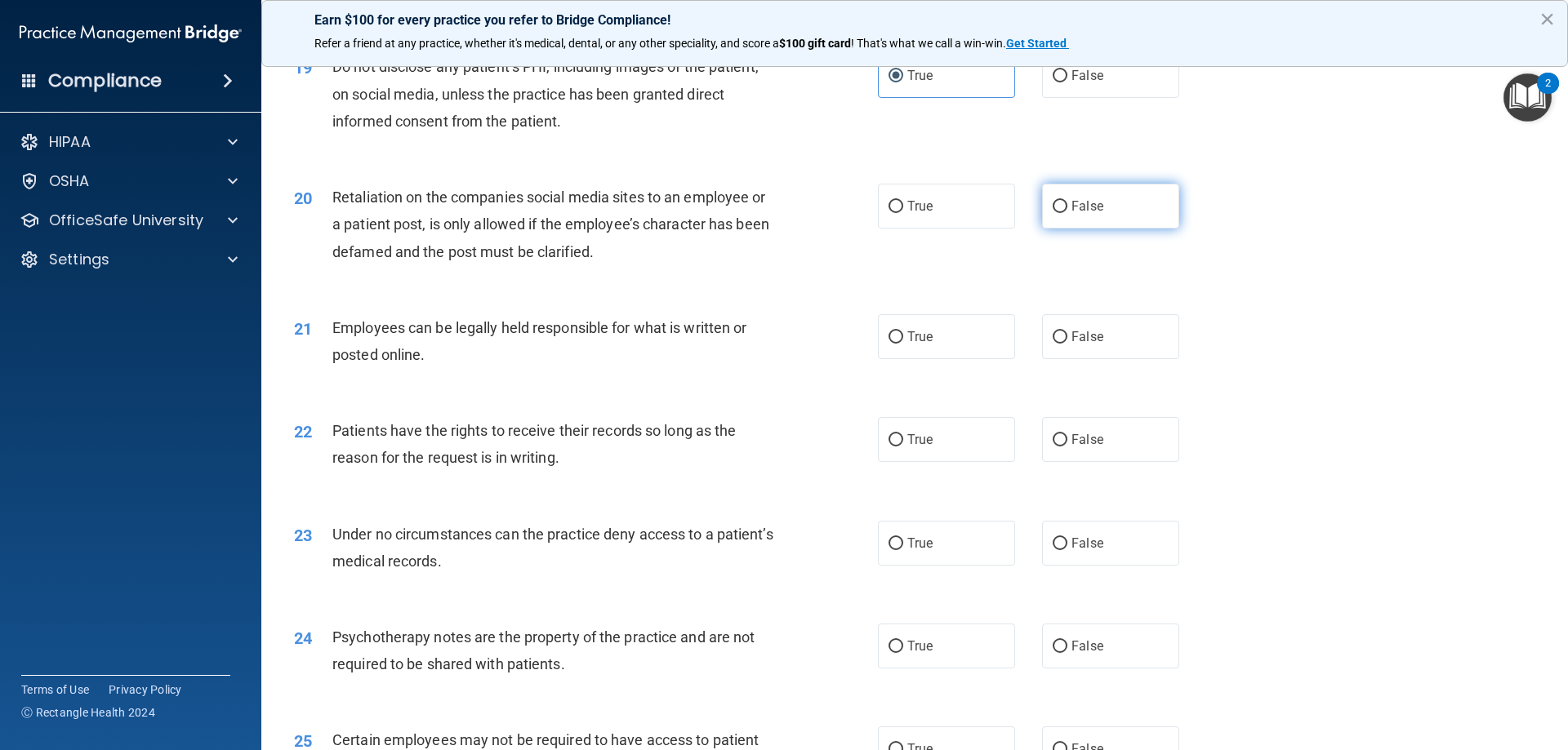
click at [1104, 225] on label "False" at bounding box center [1110, 206] width 137 height 45
click at [1067, 213] on input "False" at bounding box center [1060, 207] width 15 height 12
radio input "true"
click at [921, 344] on span "True" at bounding box center [920, 336] width 26 height 16
click at [903, 344] on input "True" at bounding box center [896, 337] width 15 height 12
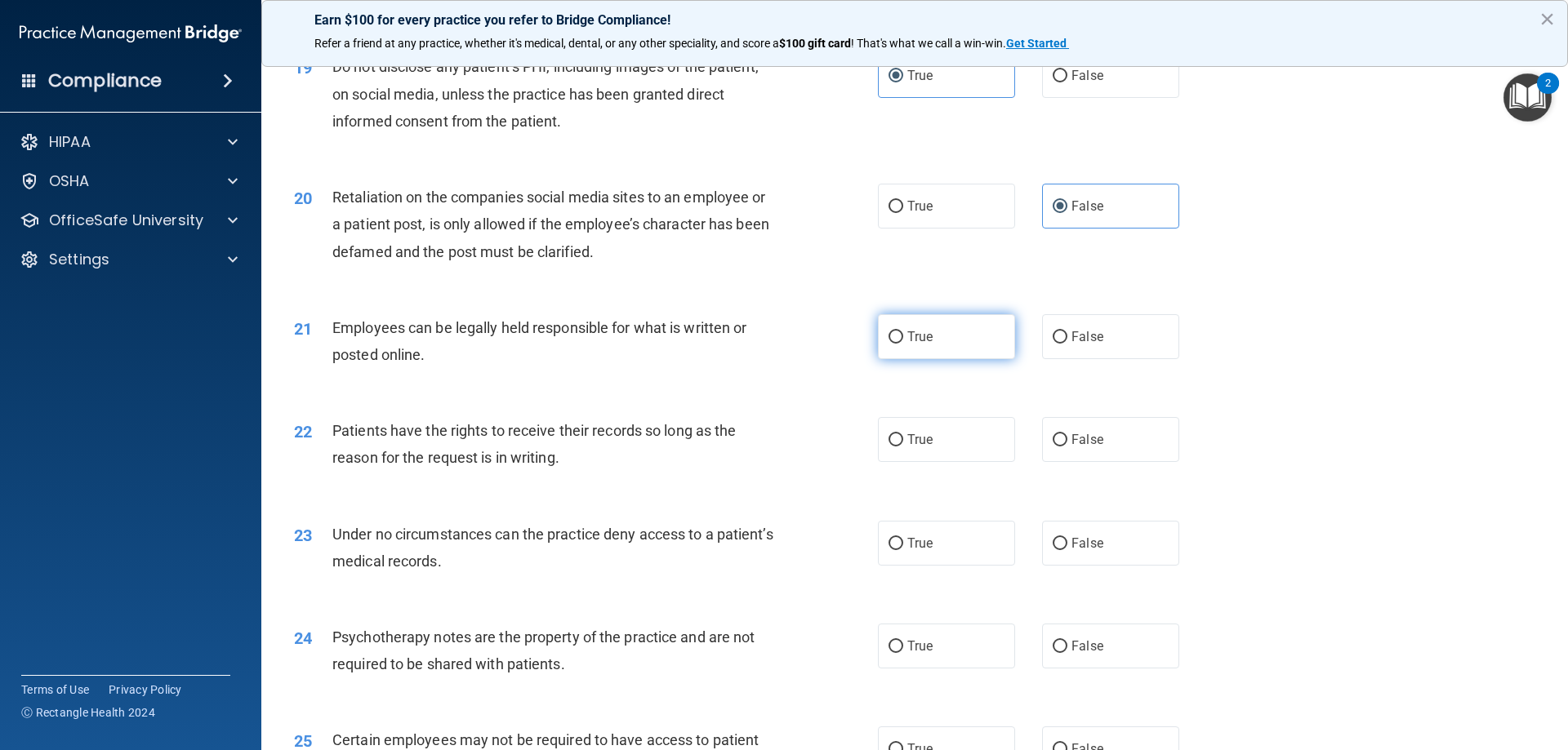
radio input "true"
click at [948, 457] on label "True" at bounding box center [946, 440] width 137 height 45
click at [903, 446] on input "True" at bounding box center [896, 440] width 15 height 12
radio input "true"
click at [1071, 551] on span "False" at bounding box center [1087, 543] width 31 height 16
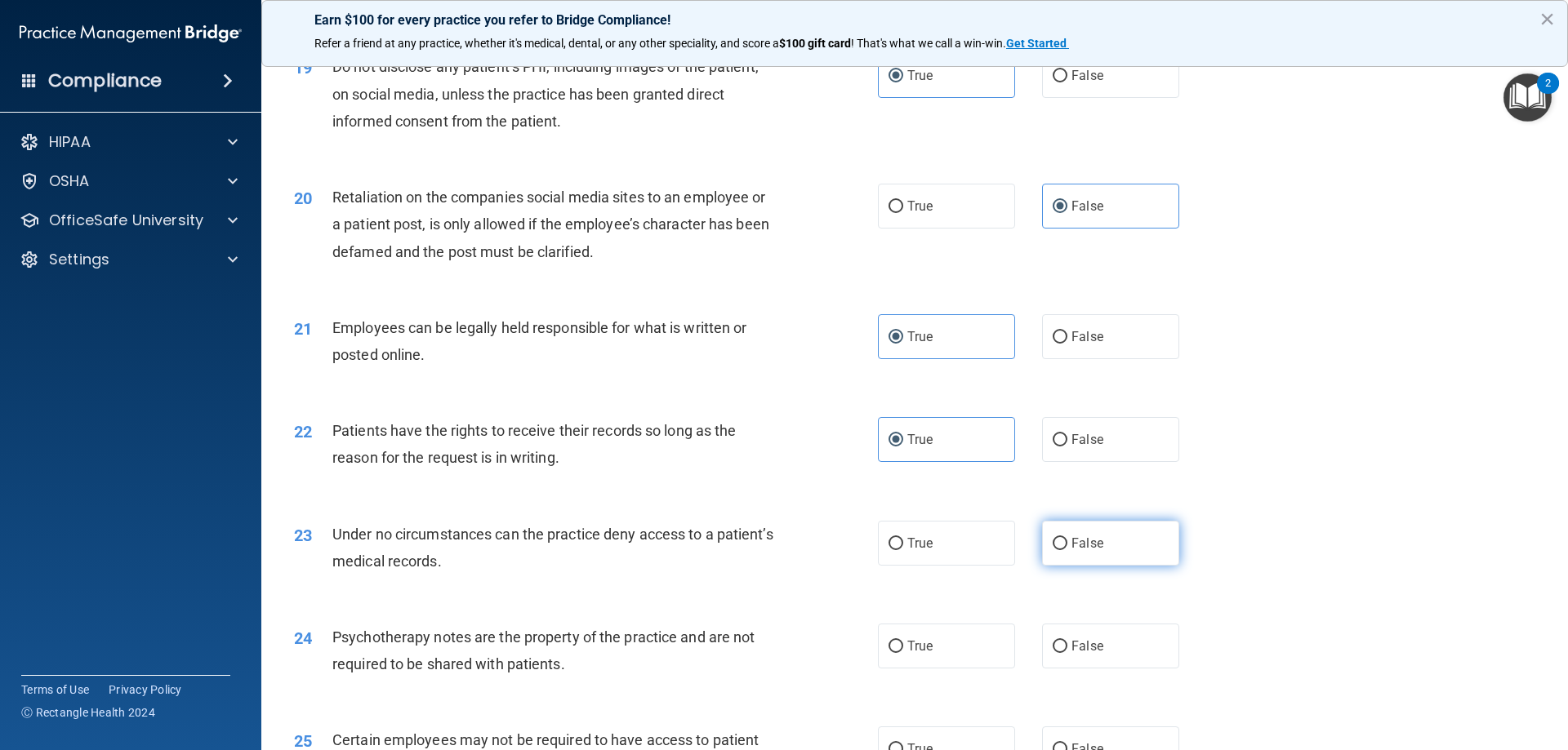
click at [1067, 550] on input "False" at bounding box center [1060, 544] width 15 height 12
radio input "true"
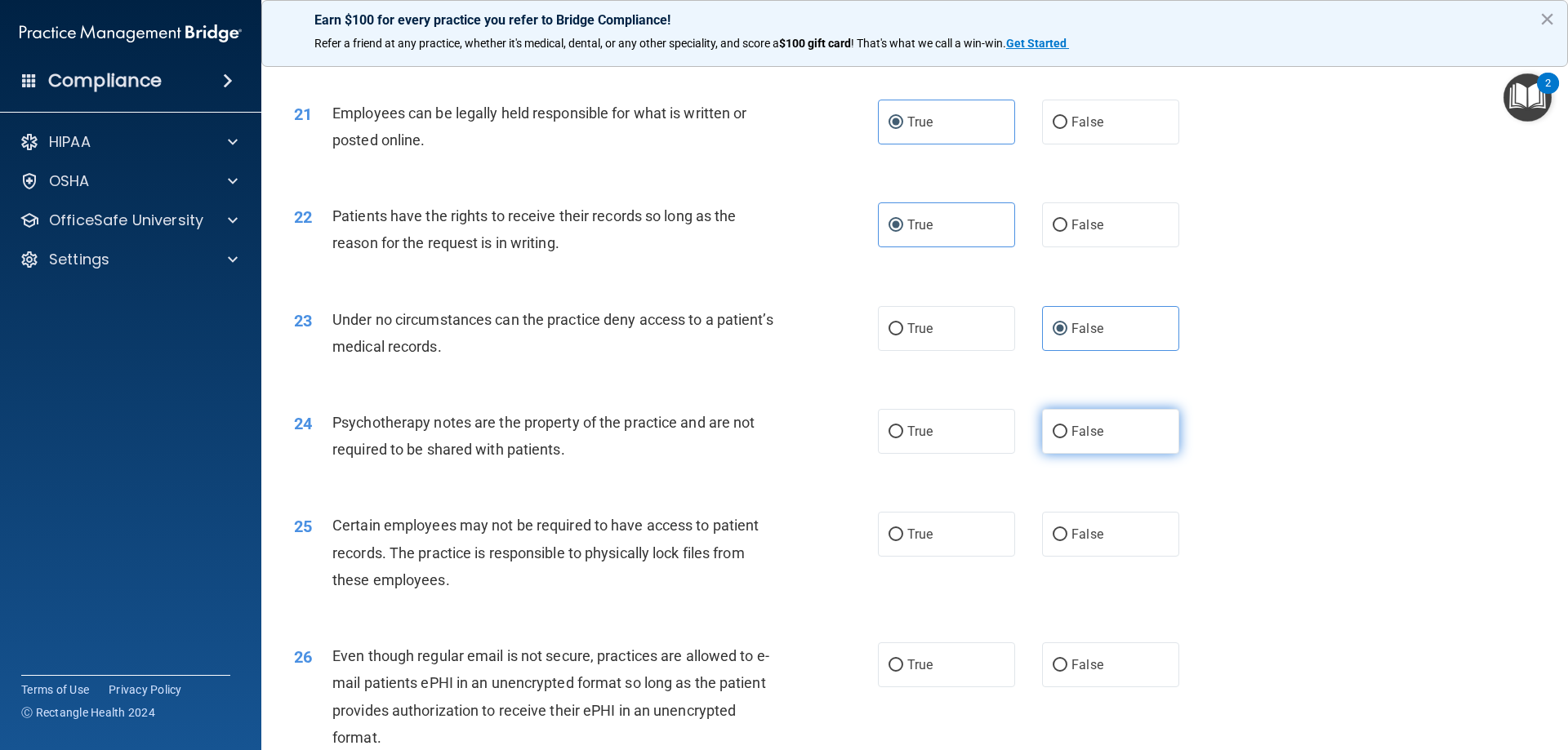
scroll to position [2694, 0]
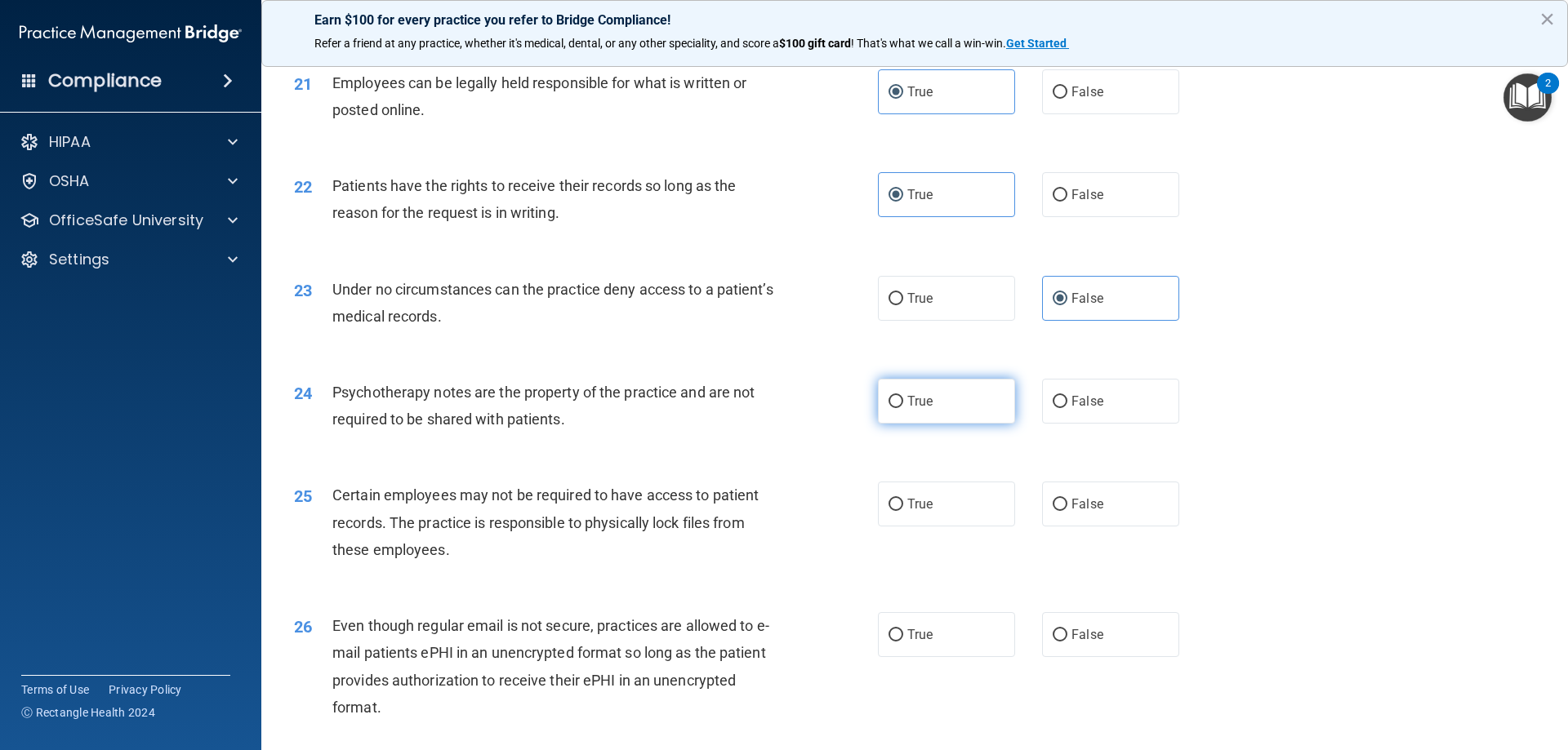
click at [946, 424] on label "True" at bounding box center [946, 401] width 137 height 45
click at [903, 408] on input "True" at bounding box center [896, 401] width 15 height 12
radio input "true"
click at [959, 526] on label "True" at bounding box center [946, 504] width 137 height 45
click at [903, 511] on input "True" at bounding box center [896, 505] width 15 height 12
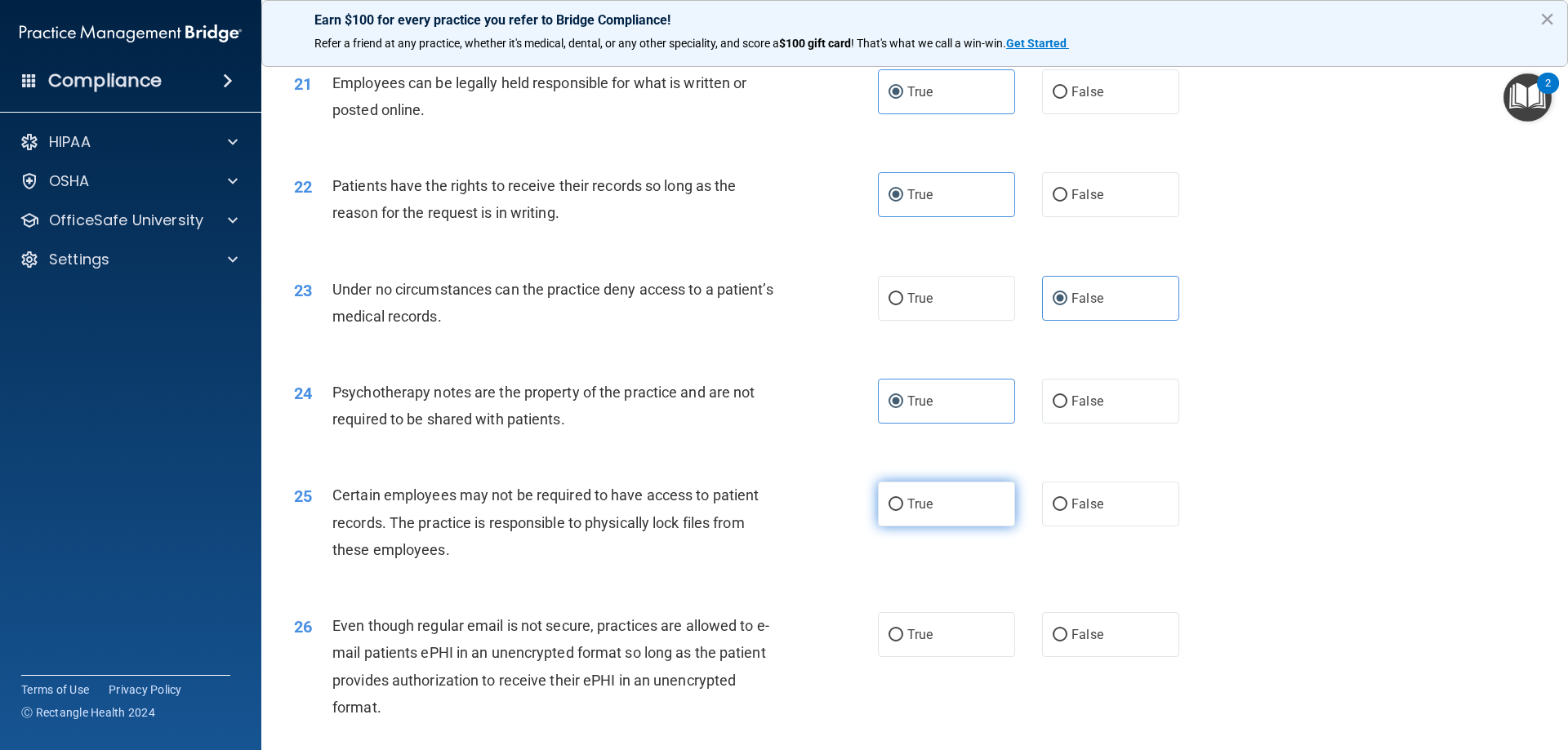
radio input "true"
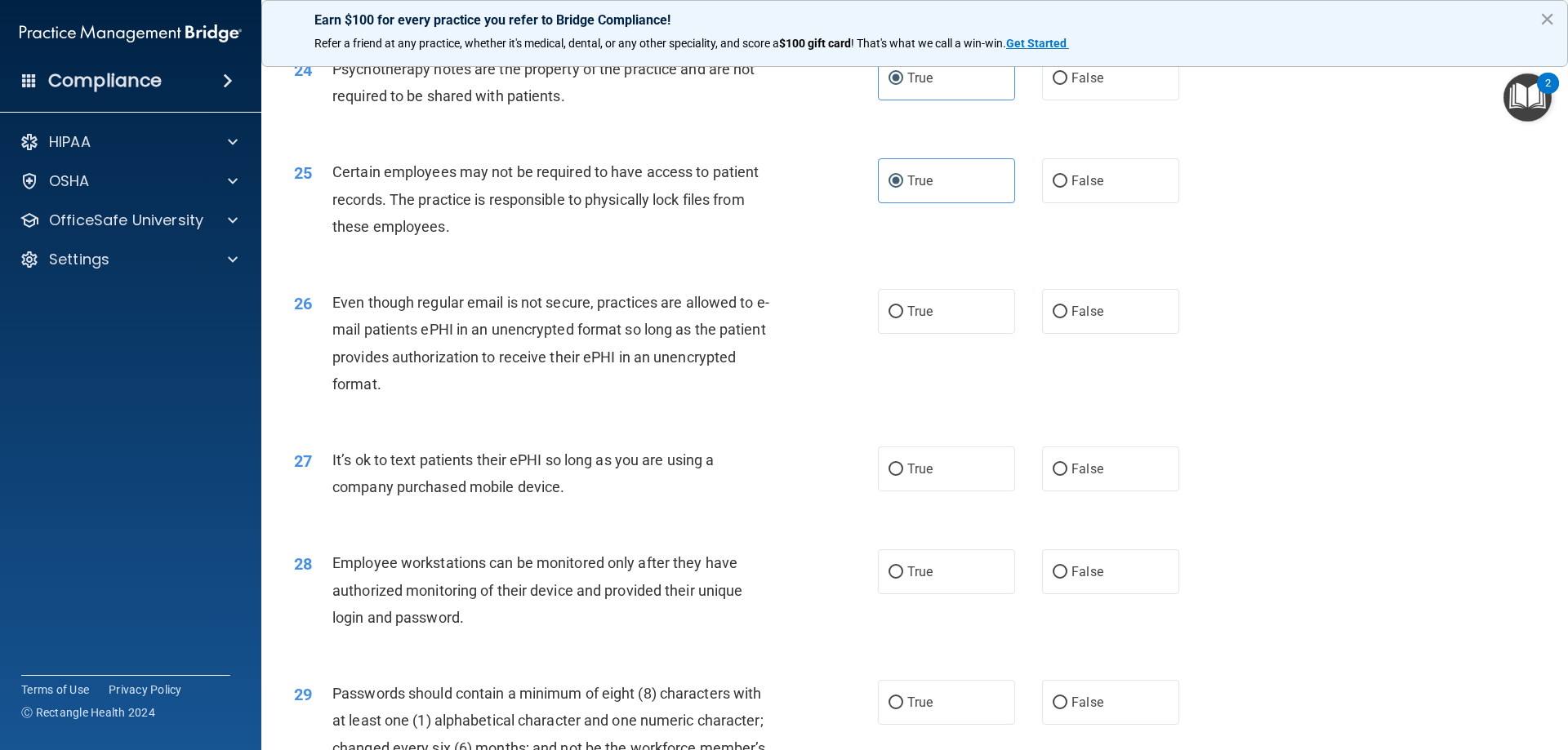
scroll to position [3021, 0]
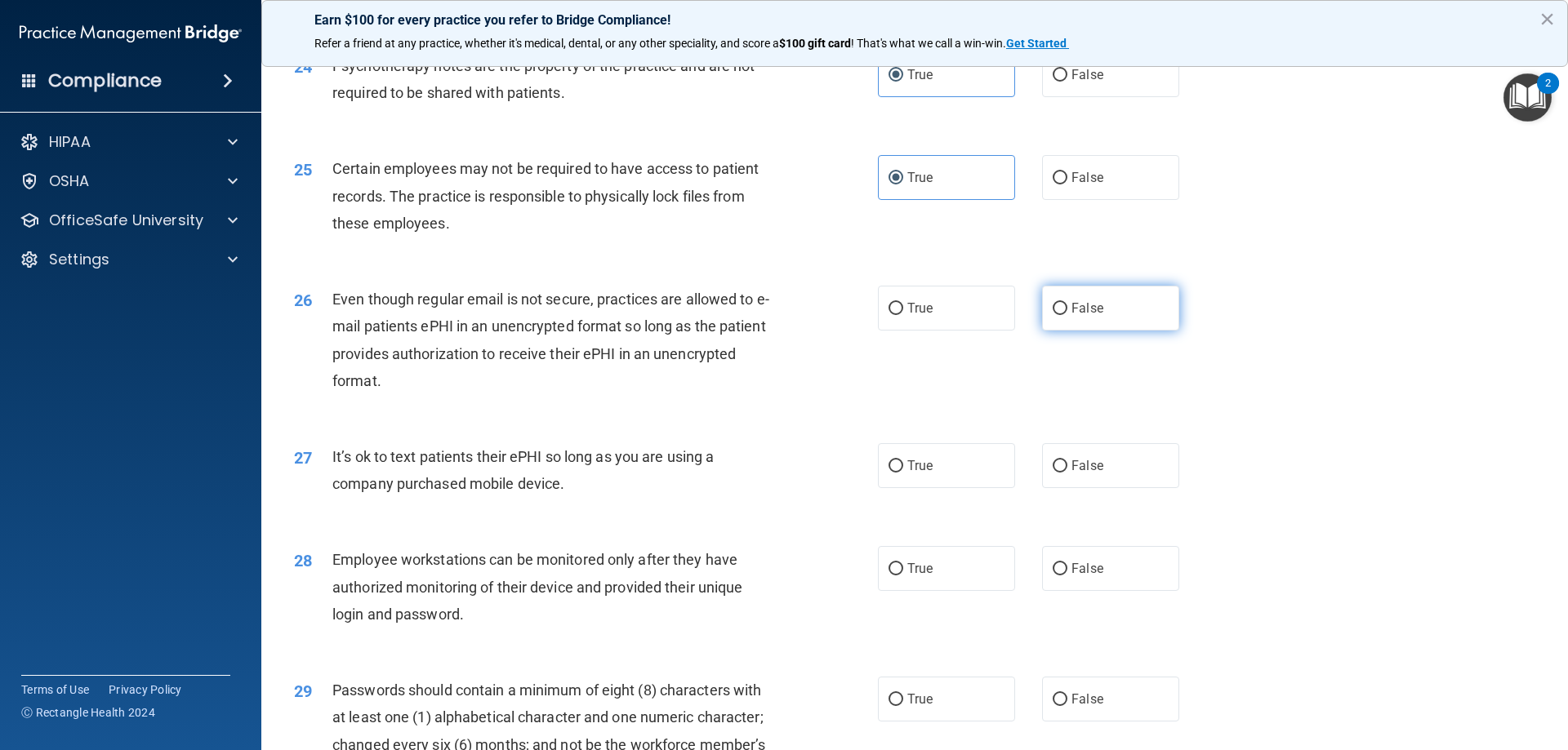
click at [1079, 316] on span "False" at bounding box center [1087, 308] width 31 height 16
click at [1067, 315] on input "False" at bounding box center [1060, 309] width 15 height 12
radio input "true"
click at [1073, 488] on label "False" at bounding box center [1110, 466] width 137 height 45
click at [1067, 473] on input "False" at bounding box center [1060, 466] width 15 height 12
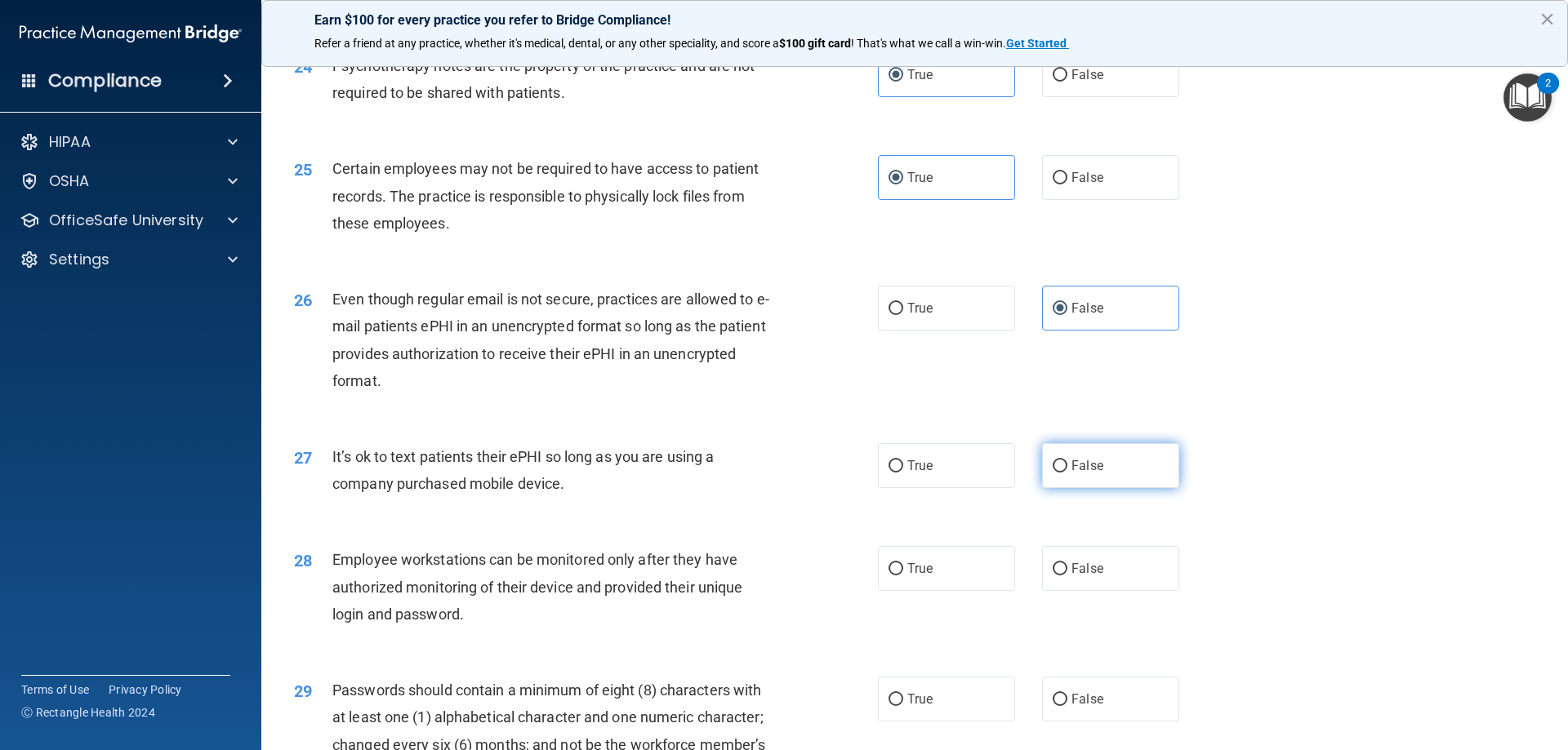
radio input "true"
click at [1054, 591] on label "False" at bounding box center [1110, 569] width 137 height 45
click at [1054, 575] on input "False" at bounding box center [1060, 569] width 15 height 12
radio input "true"
click at [917, 707] on span "True" at bounding box center [920, 699] width 26 height 16
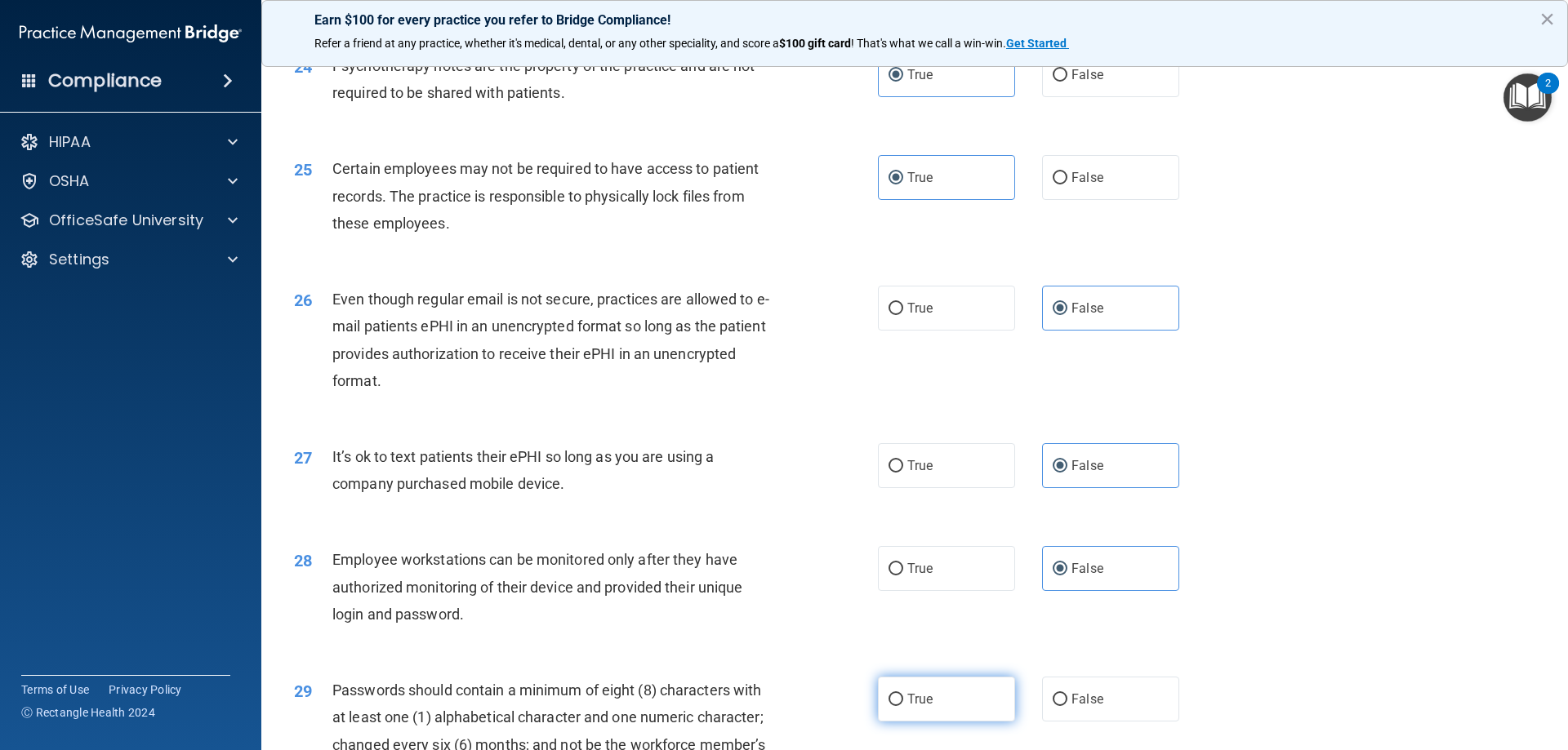
click at [903, 706] on input "True" at bounding box center [896, 700] width 15 height 12
radio input "true"
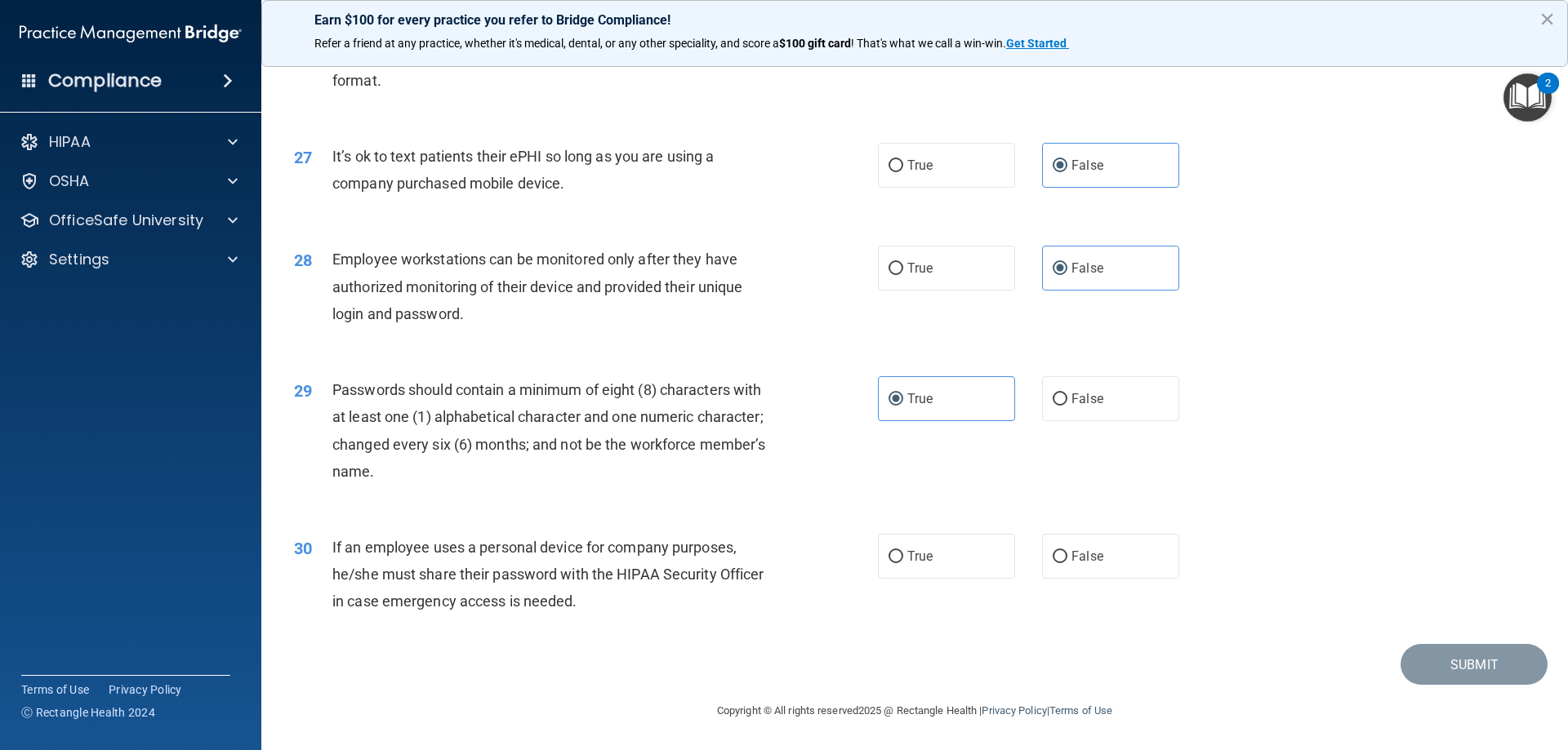
scroll to position [3348, 0]
click at [1071, 552] on span "False" at bounding box center [1087, 556] width 31 height 16
